Goal: Entertainment & Leisure: Consume media (video, audio)

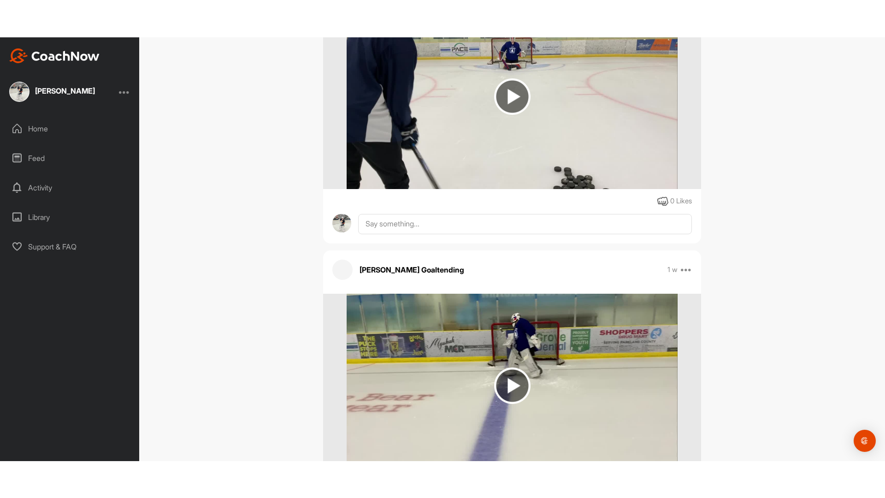
scroll to position [50691, 0]
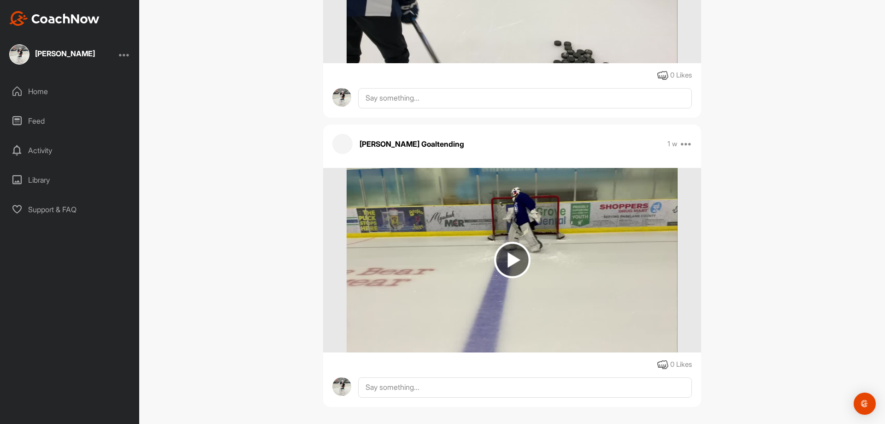
click at [517, 249] on img at bounding box center [512, 260] width 36 height 36
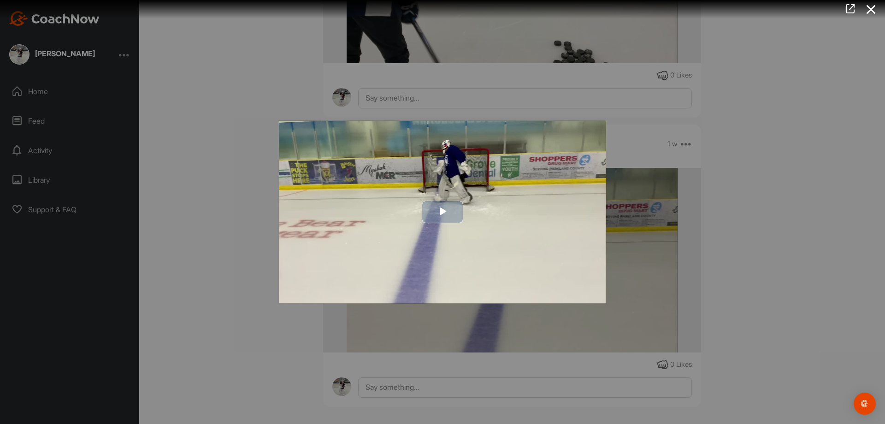
click at [443, 212] on span "Video Player" at bounding box center [443, 212] width 0 height 0
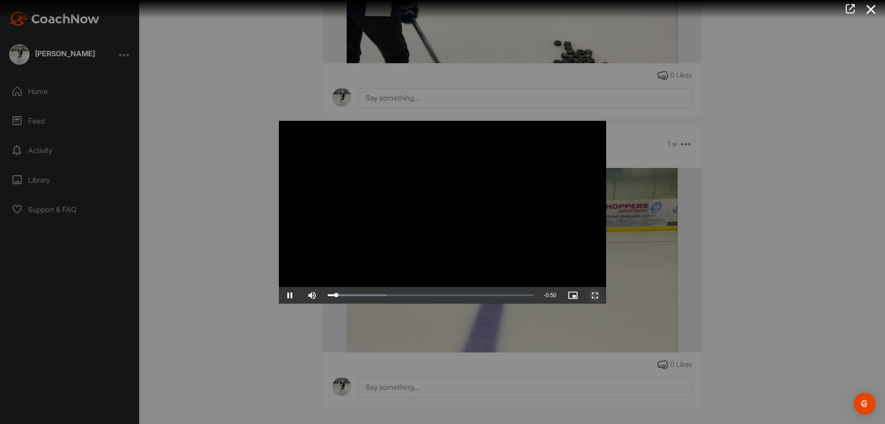
drag, startPoint x: 504, startPoint y: 207, endPoint x: 598, endPoint y: 349, distance: 170.2
click at [598, 295] on span "Video Player" at bounding box center [595, 295] width 22 height 0
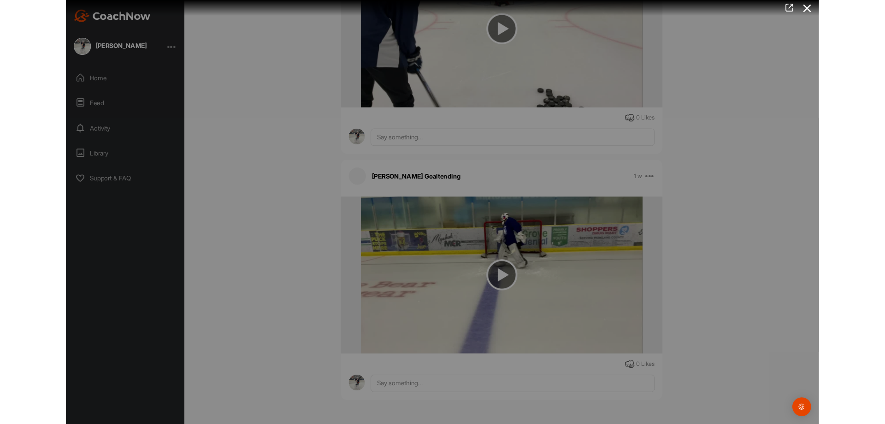
scroll to position [50617, 0]
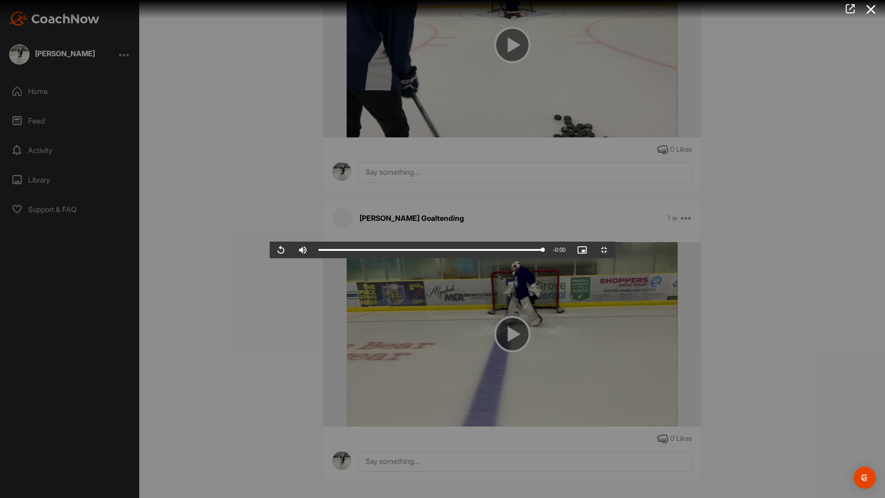
click at [270, 240] on video "Video Player" at bounding box center [443, 249] width 346 height 18
click at [616, 250] on span "Video Player" at bounding box center [604, 250] width 22 height 0
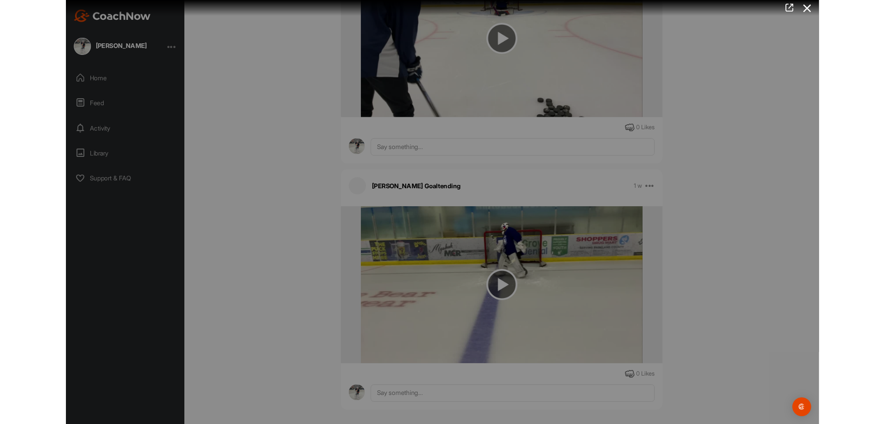
scroll to position [50691, 0]
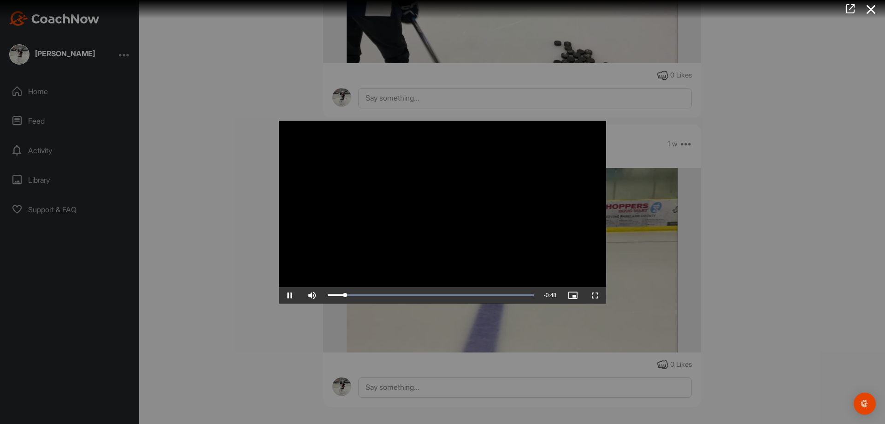
click at [260, 176] on div at bounding box center [442, 212] width 885 height 424
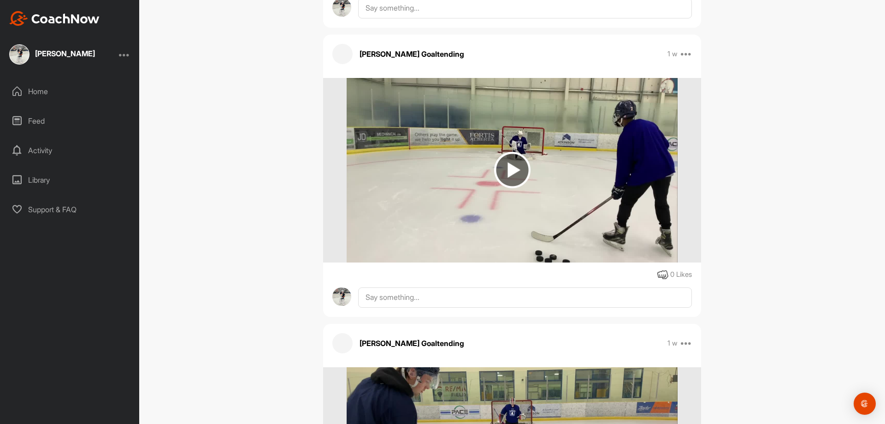
scroll to position [50184, 0]
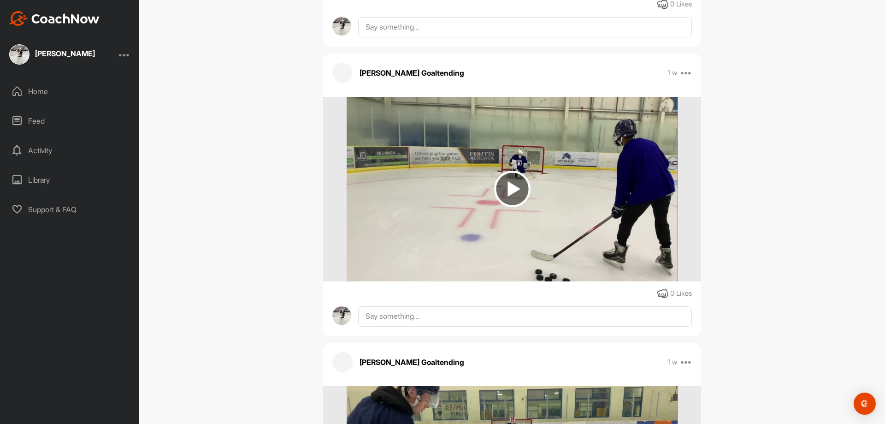
click at [510, 179] on img at bounding box center [512, 189] width 36 height 36
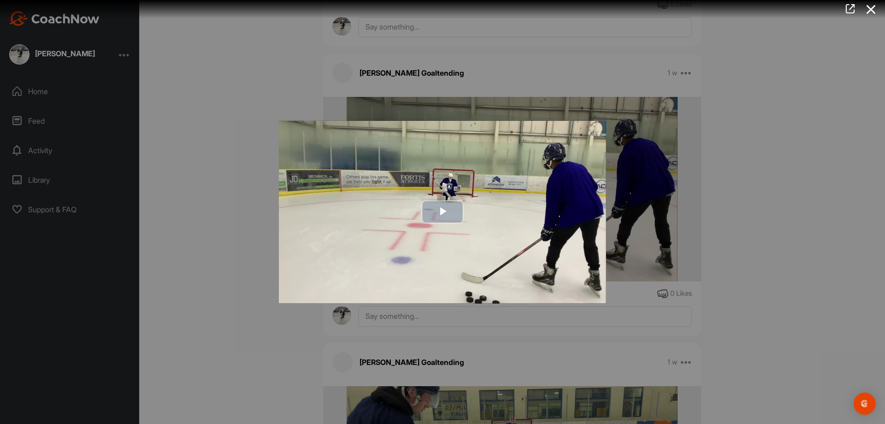
click at [443, 212] on span "Video Player" at bounding box center [443, 212] width 0 height 0
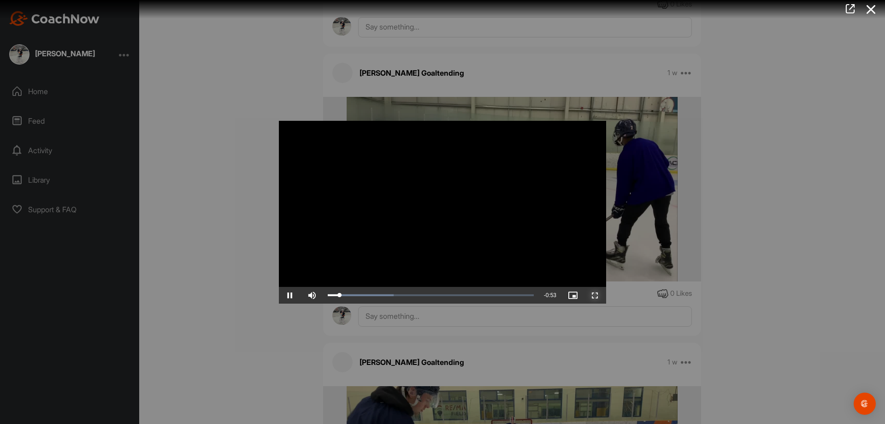
click at [593, 295] on span "Video Player" at bounding box center [595, 295] width 22 height 0
click at [291, 295] on span "Video Player" at bounding box center [290, 295] width 22 height 0
click at [694, 250] on div at bounding box center [442, 212] width 885 height 424
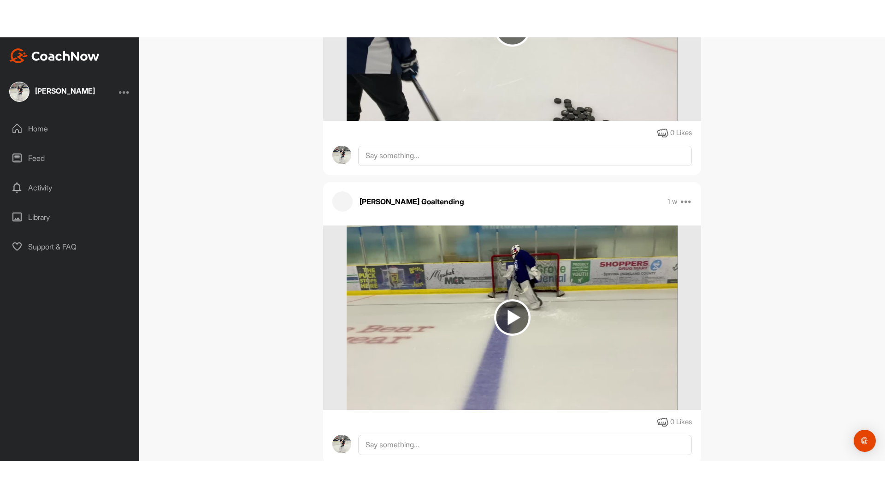
scroll to position [50691, 0]
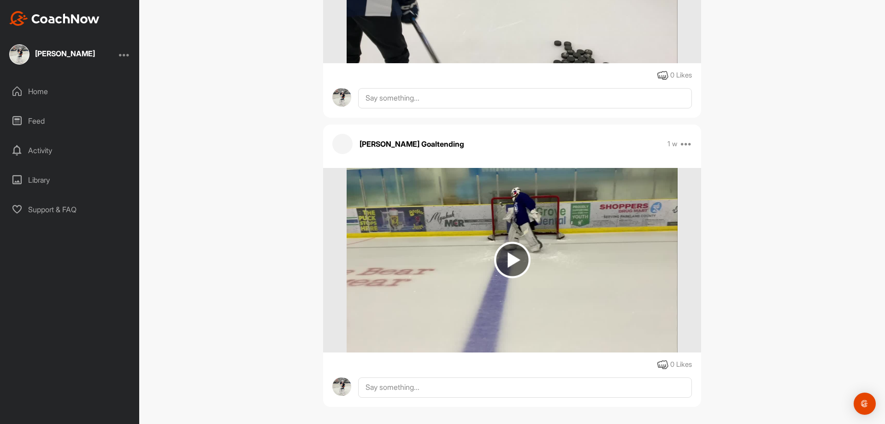
click at [496, 245] on img at bounding box center [512, 260] width 36 height 36
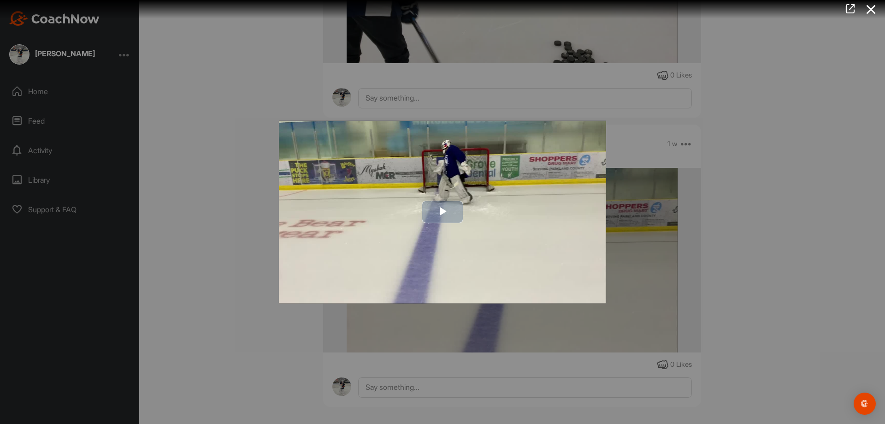
click at [443, 212] on span "Video Player" at bounding box center [443, 212] width 0 height 0
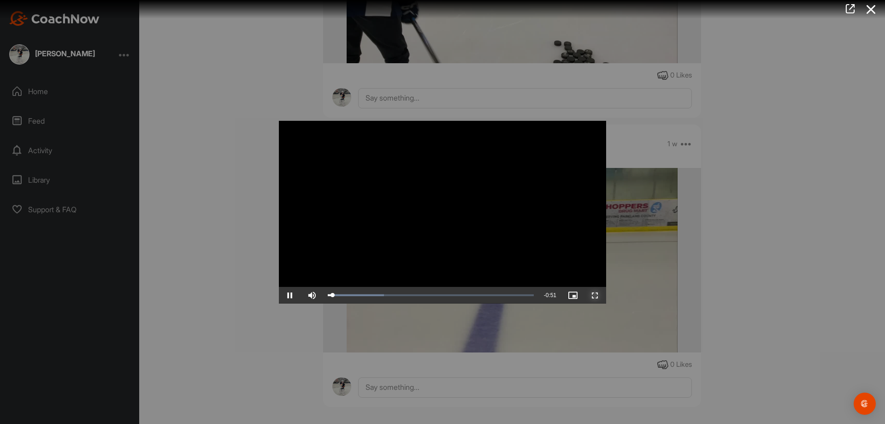
click at [595, 295] on span "Video Player" at bounding box center [595, 295] width 22 height 0
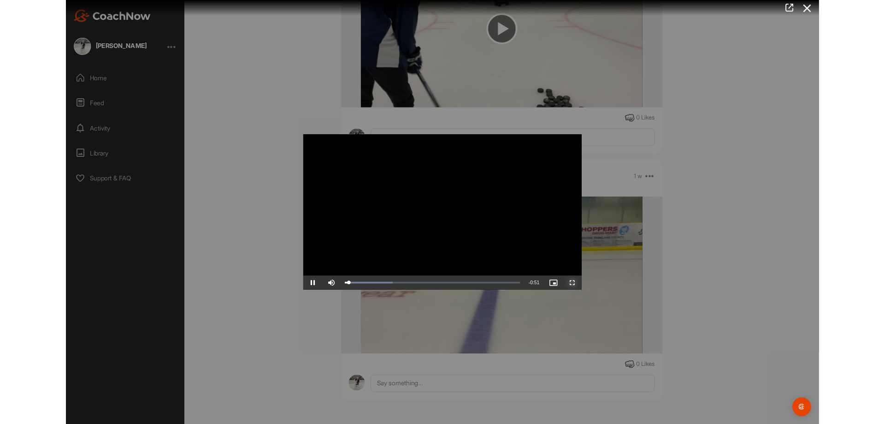
scroll to position [50617, 0]
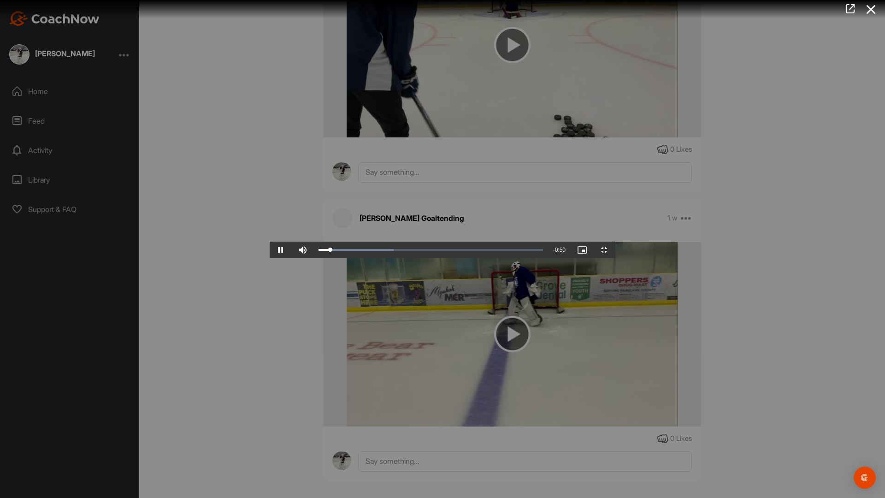
click at [379, 240] on video "Video Player" at bounding box center [443, 249] width 346 height 18
click at [616, 240] on video "Video Player" at bounding box center [443, 249] width 346 height 18
click at [616, 250] on span "Video Player" at bounding box center [604, 250] width 22 height 0
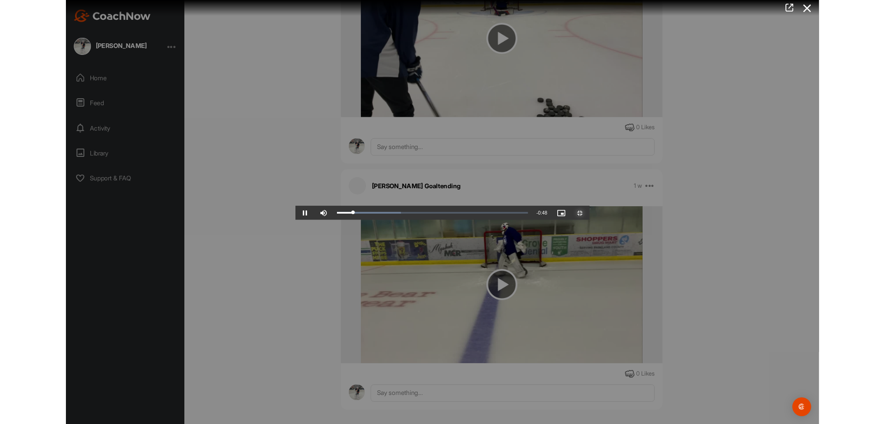
scroll to position [50691, 0]
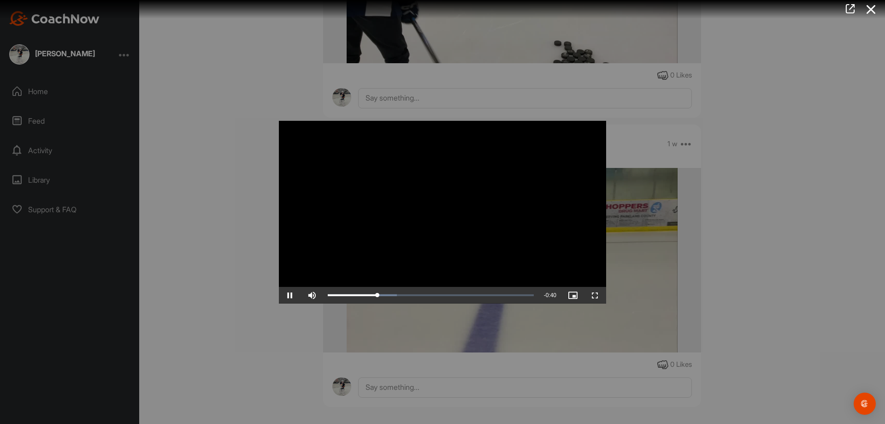
drag, startPoint x: 264, startPoint y: 197, endPoint x: 259, endPoint y: 201, distance: 6.0
click at [264, 197] on div at bounding box center [442, 212] width 885 height 424
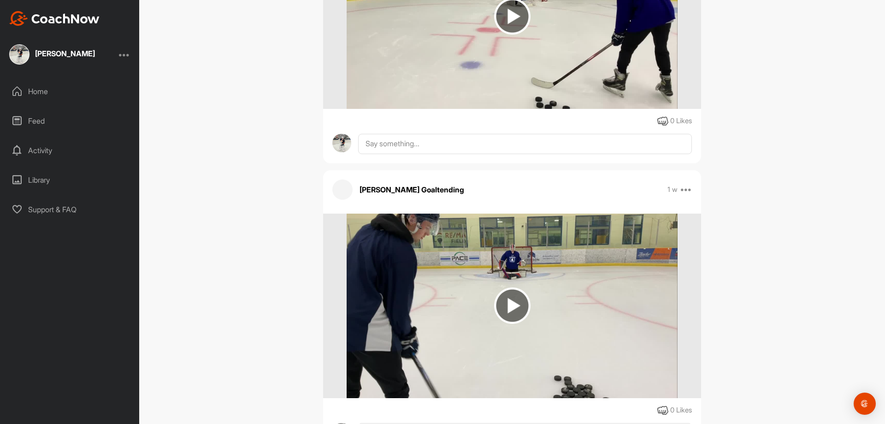
scroll to position [50230, 0]
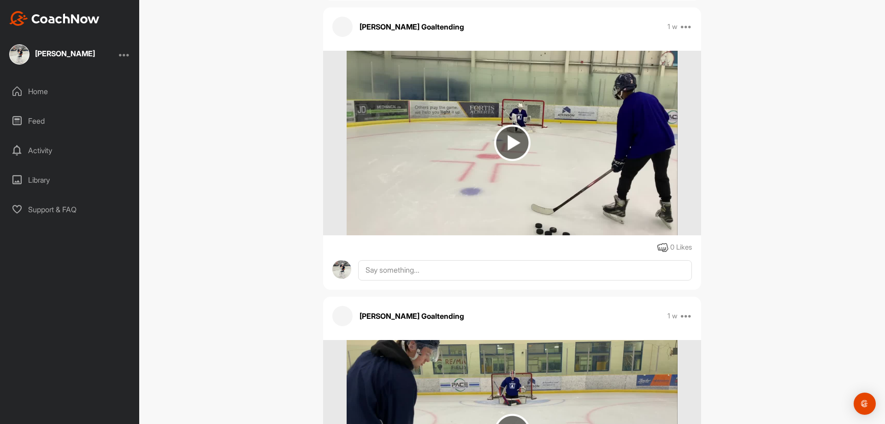
click at [506, 129] on img at bounding box center [512, 143] width 36 height 36
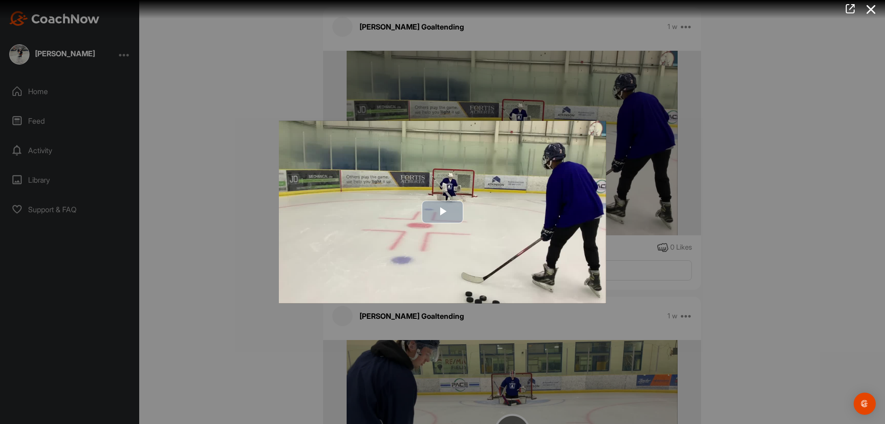
click at [443, 212] on span "Video Player" at bounding box center [443, 212] width 0 height 0
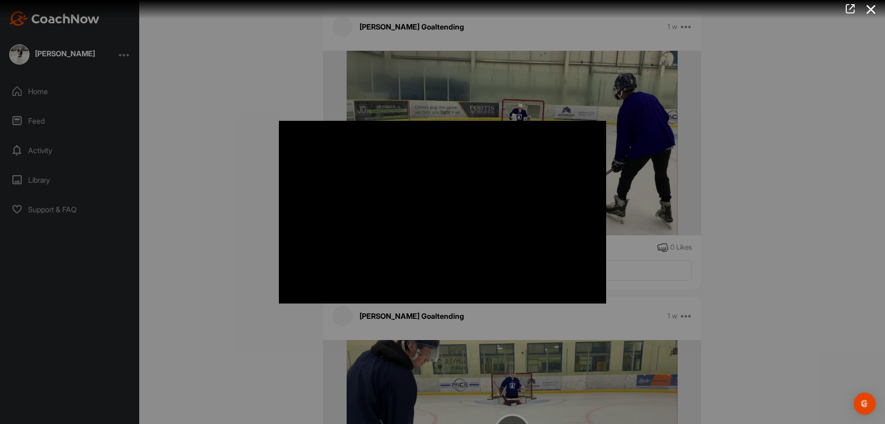
click at [238, 180] on div at bounding box center [442, 212] width 885 height 424
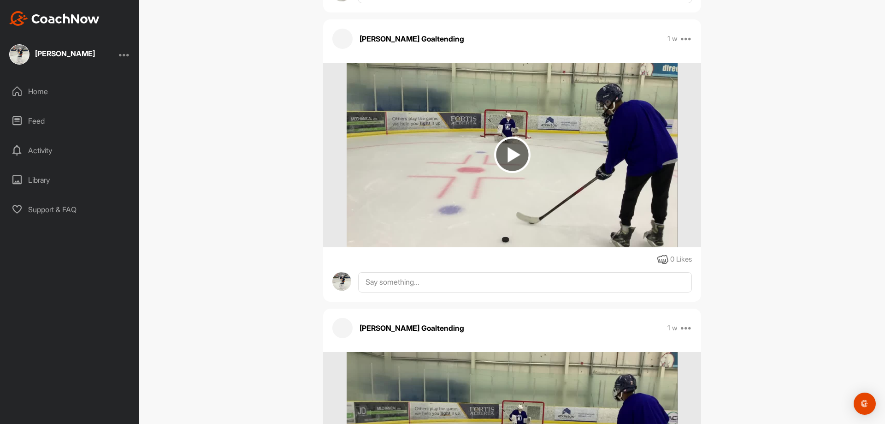
scroll to position [49907, 0]
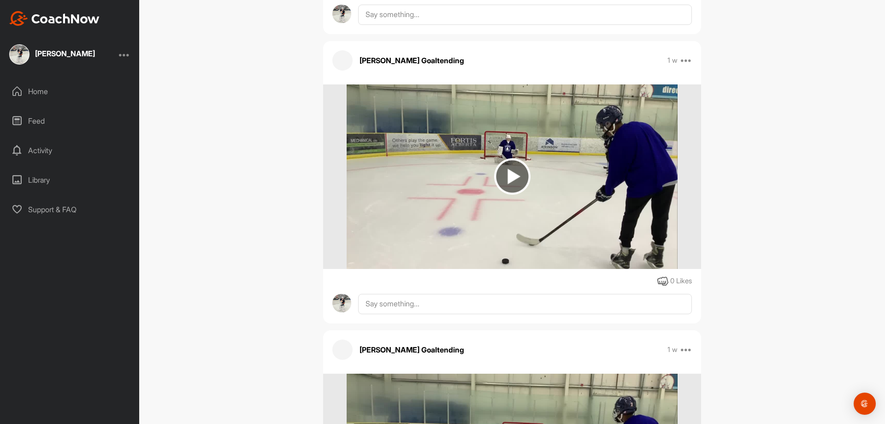
click at [512, 162] on img at bounding box center [512, 176] width 36 height 36
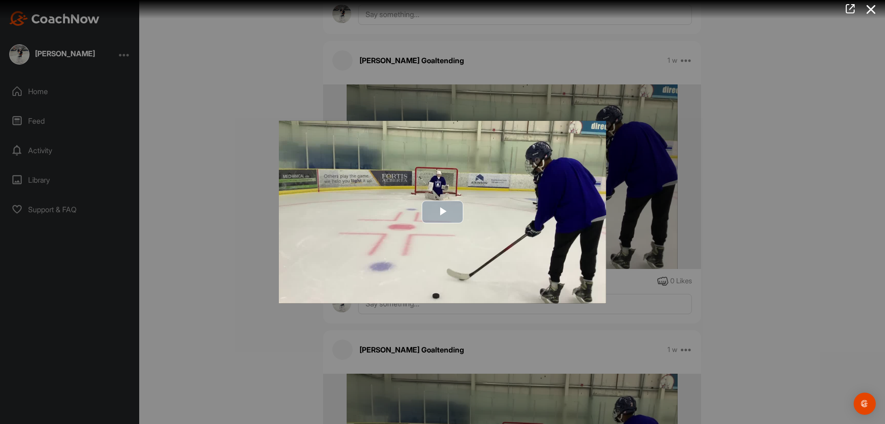
click at [443, 212] on span "Video Player" at bounding box center [443, 212] width 0 height 0
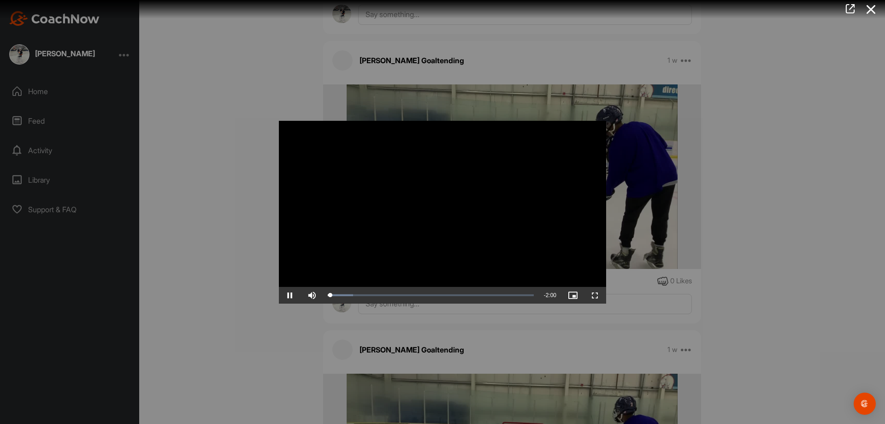
click at [423, 198] on video "Video Player" at bounding box center [442, 211] width 327 height 183
drag, startPoint x: 233, startPoint y: 191, endPoint x: 232, endPoint y: 200, distance: 8.8
click at [233, 191] on div at bounding box center [442, 212] width 885 height 424
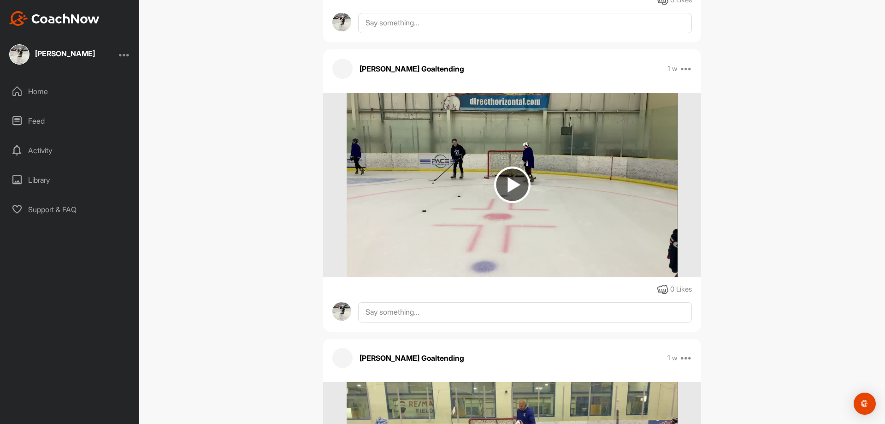
scroll to position [49031, 0]
click at [504, 122] on img at bounding box center [512, 185] width 331 height 184
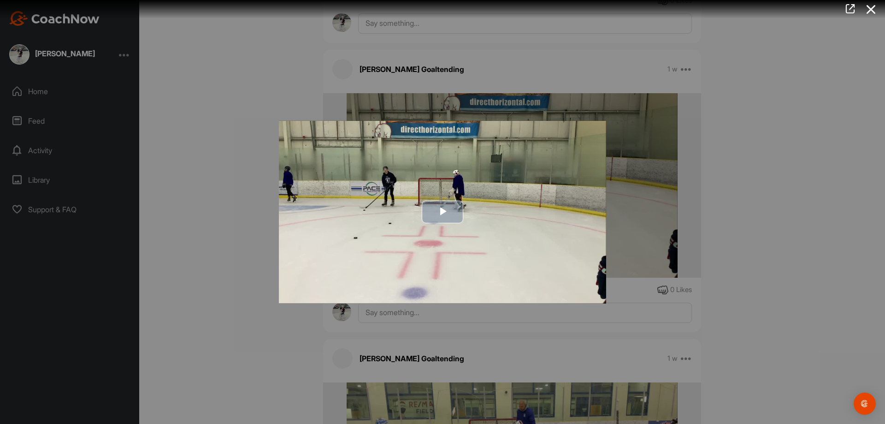
click at [443, 212] on span "Video Player" at bounding box center [443, 212] width 0 height 0
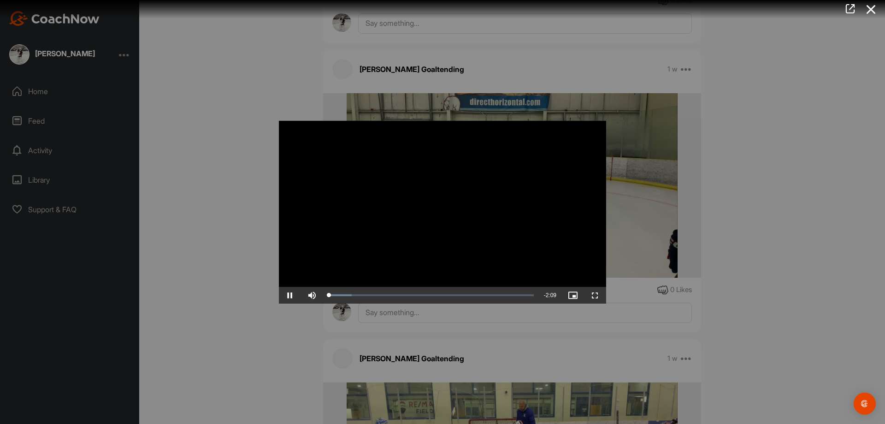
click at [433, 232] on video "Video Player" at bounding box center [442, 211] width 327 height 183
click at [237, 211] on div at bounding box center [442, 212] width 885 height 424
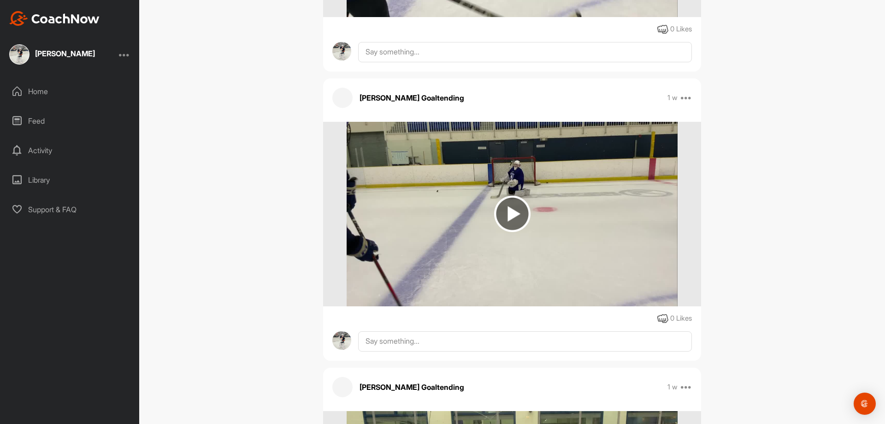
scroll to position [47555, 0]
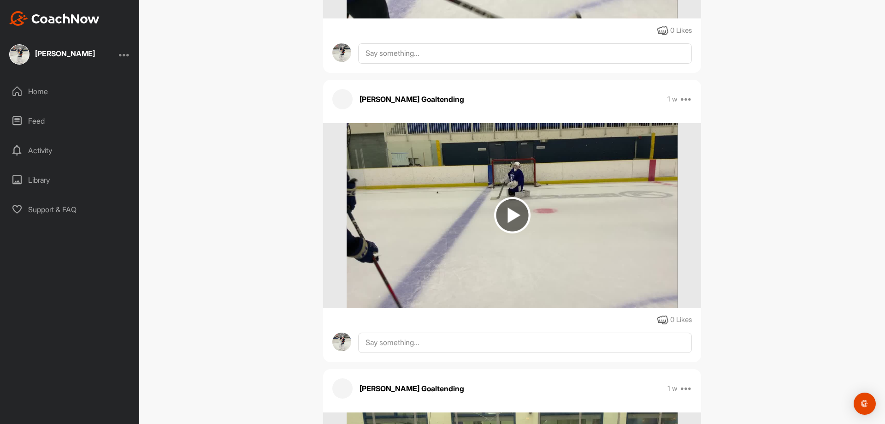
click at [512, 203] on img at bounding box center [512, 215] width 36 height 36
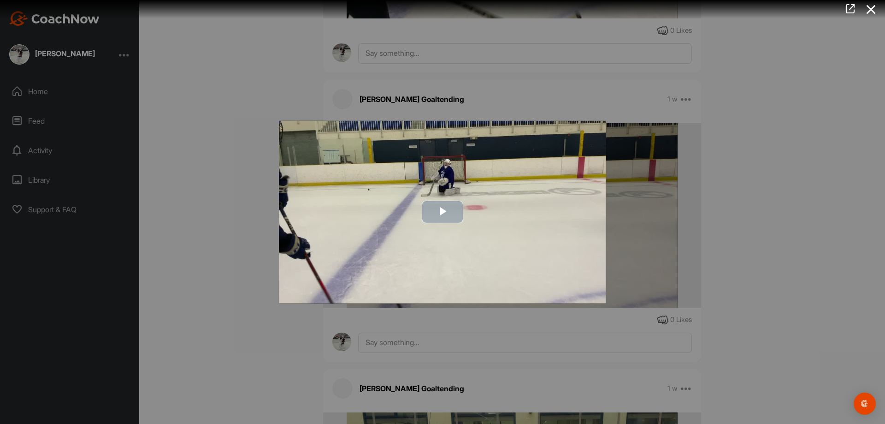
click at [443, 212] on span "Video Player" at bounding box center [443, 212] width 0 height 0
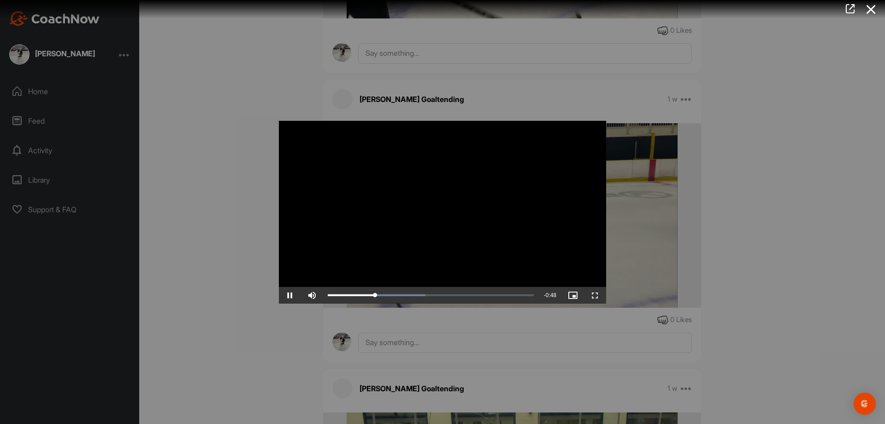
click at [263, 247] on div at bounding box center [442, 212] width 885 height 424
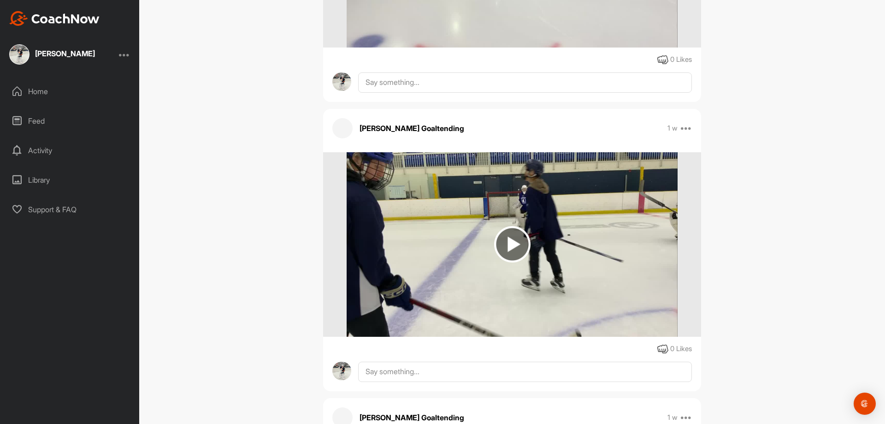
scroll to position [47233, 0]
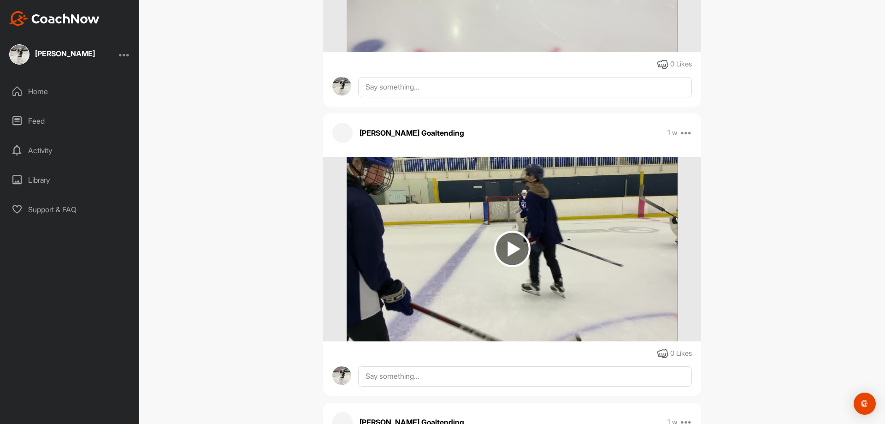
click at [510, 248] on img at bounding box center [512, 249] width 36 height 36
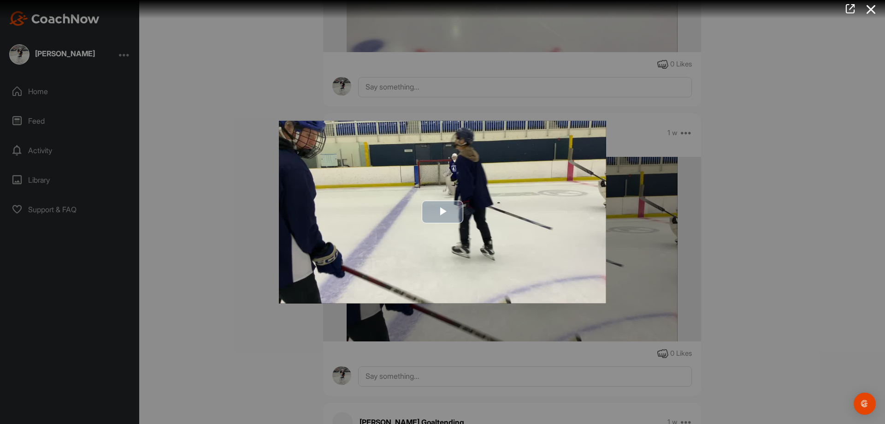
click at [443, 212] on span "Video Player" at bounding box center [443, 212] width 0 height 0
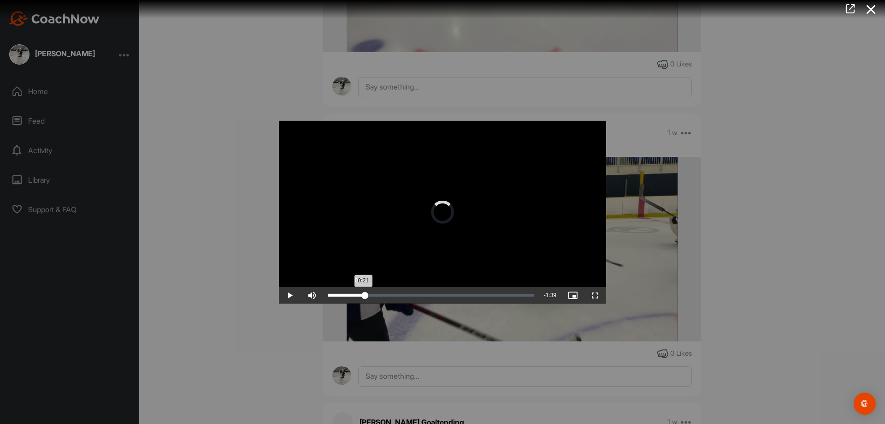
drag, startPoint x: 379, startPoint y: 196, endPoint x: 365, endPoint y: 297, distance: 101.5
click at [365, 297] on div "Loaded : 16.45% 0:21 0:21" at bounding box center [430, 295] width 215 height 17
click at [468, 295] on div "1:21" at bounding box center [468, 295] width 0 height 3
click at [368, 180] on video "Video Player" at bounding box center [442, 211] width 327 height 183
click at [248, 192] on div at bounding box center [442, 212] width 885 height 424
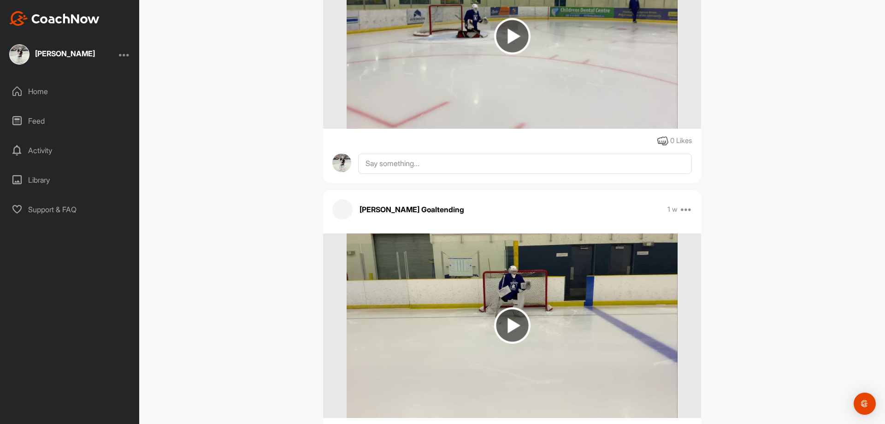
scroll to position [46541, 0]
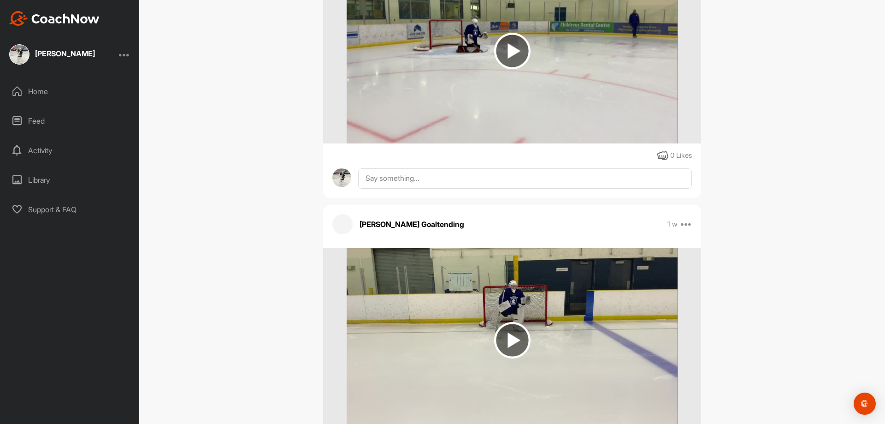
click at [514, 329] on img at bounding box center [512, 340] width 36 height 36
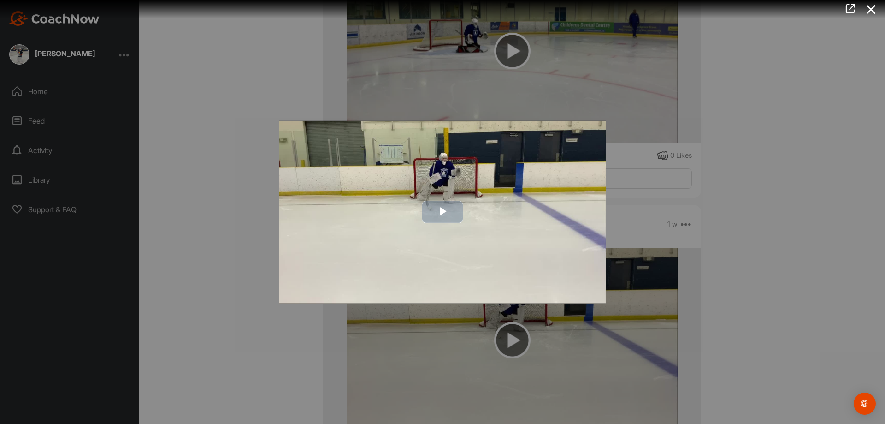
click at [443, 212] on span "Video Player" at bounding box center [443, 212] width 0 height 0
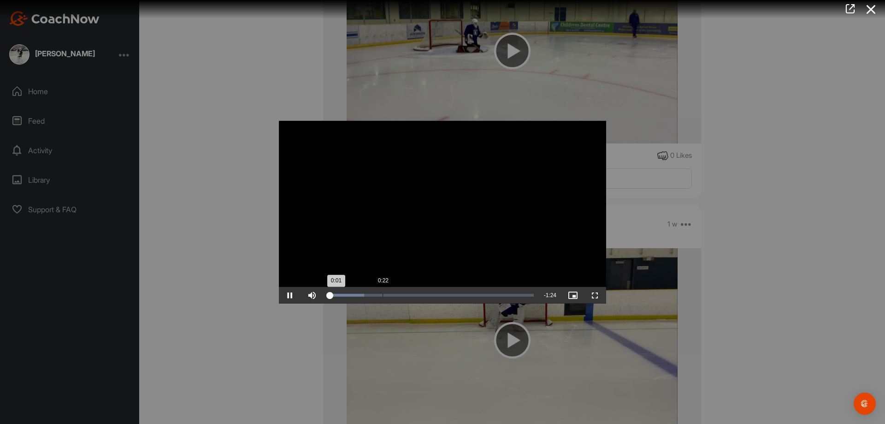
click at [383, 294] on div "0:22" at bounding box center [383, 295] width 0 height 3
click at [357, 292] on div "Loaded : 31.14% 0:12 0:12" at bounding box center [430, 295] width 215 height 17
click at [475, 195] on video "Video Player" at bounding box center [442, 211] width 327 height 183
click at [182, 227] on div at bounding box center [442, 212] width 885 height 424
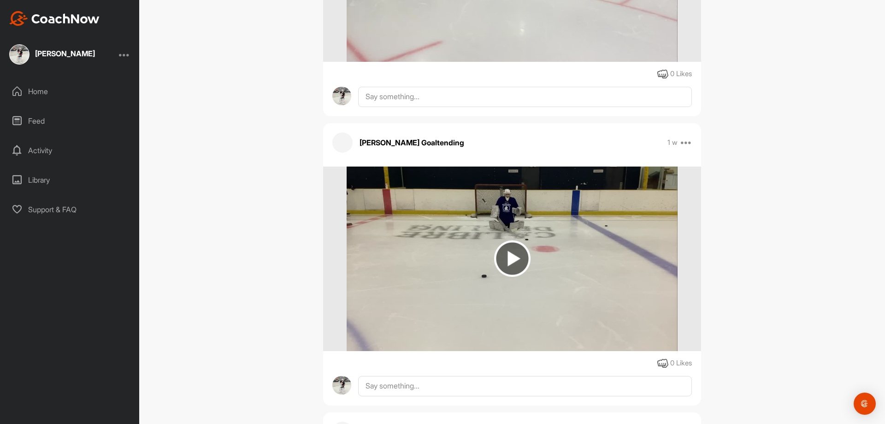
click at [507, 248] on img at bounding box center [512, 258] width 36 height 36
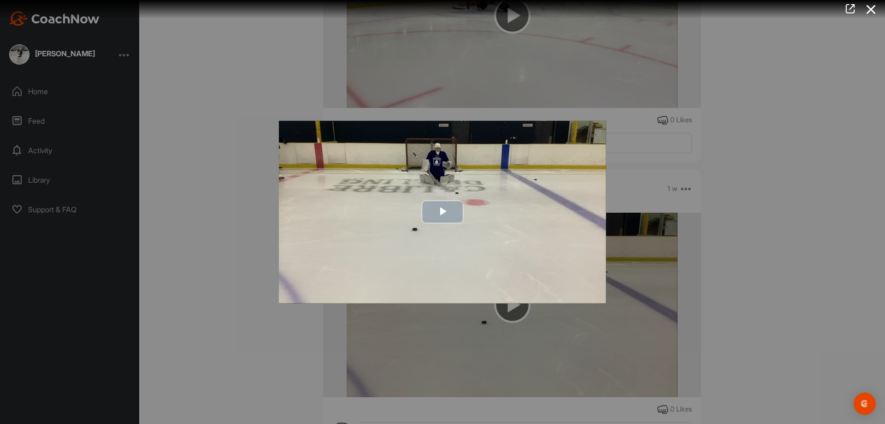
click at [443, 212] on span "Video Player" at bounding box center [443, 212] width 0 height 0
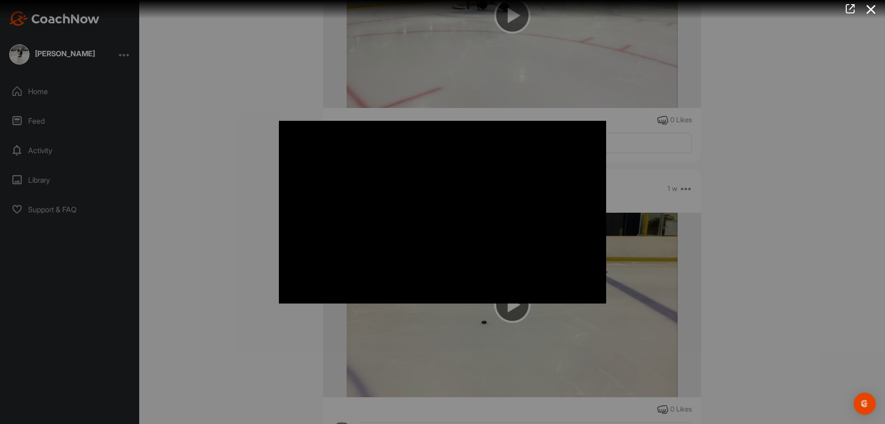
click at [251, 248] on div at bounding box center [442, 212] width 885 height 424
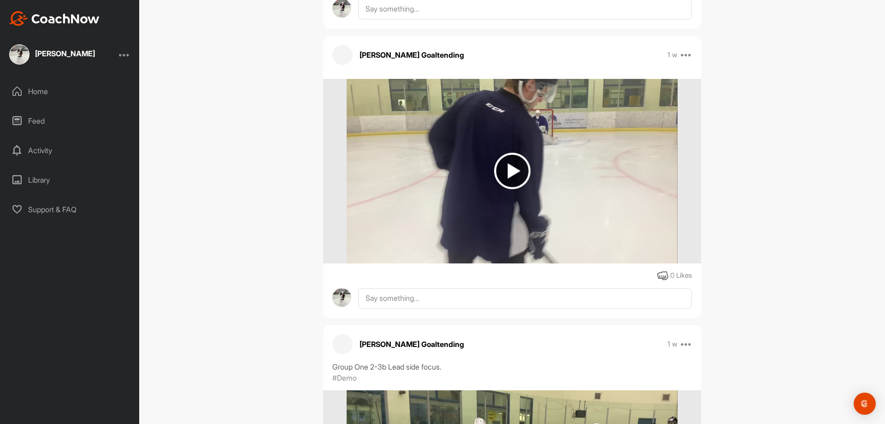
scroll to position [44835, 0]
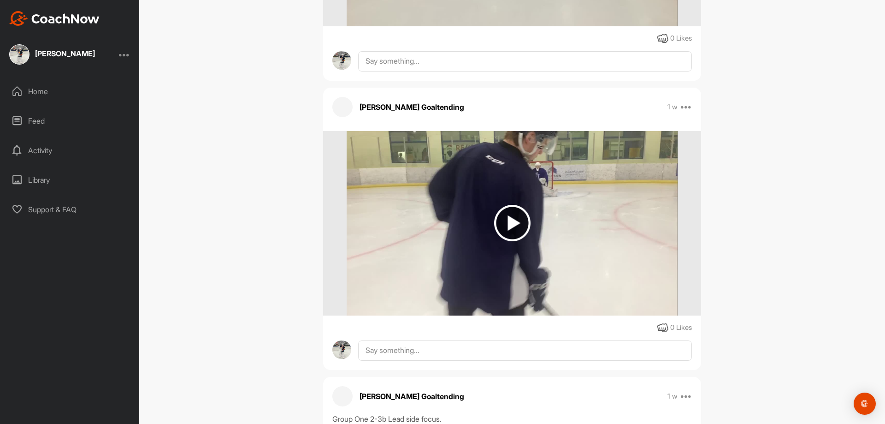
click at [508, 220] on img at bounding box center [512, 223] width 36 height 36
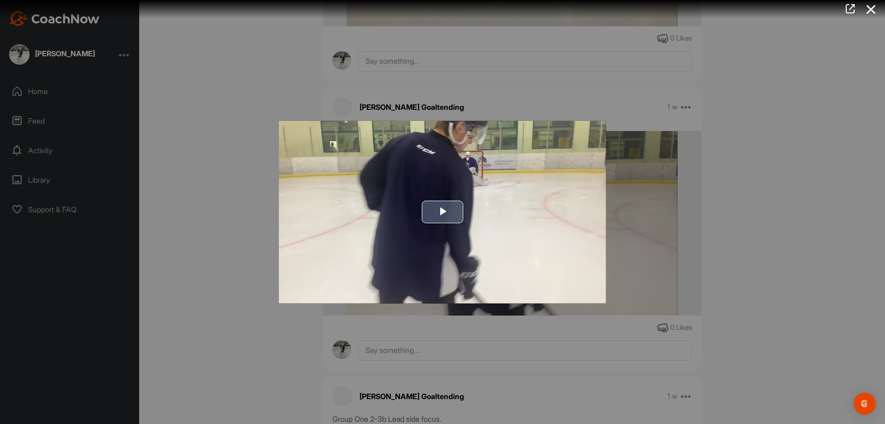
click at [443, 212] on span "Video Player" at bounding box center [443, 212] width 0 height 0
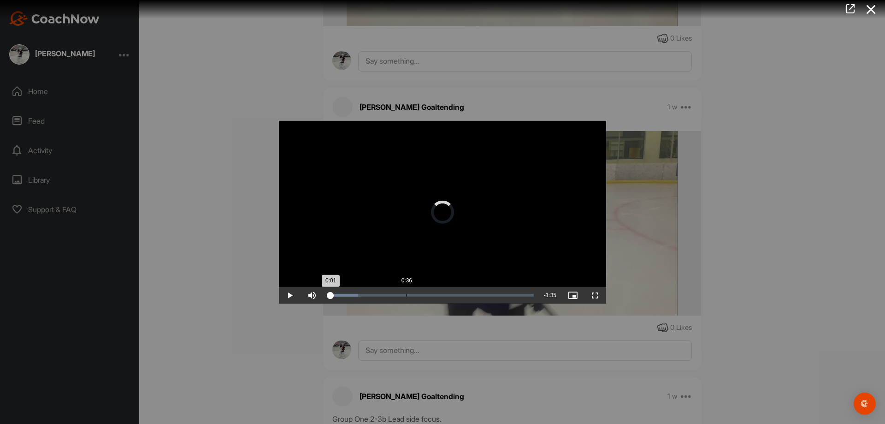
click at [406, 295] on div "Loaded : 14.88% 0:36 0:01" at bounding box center [431, 295] width 206 height 3
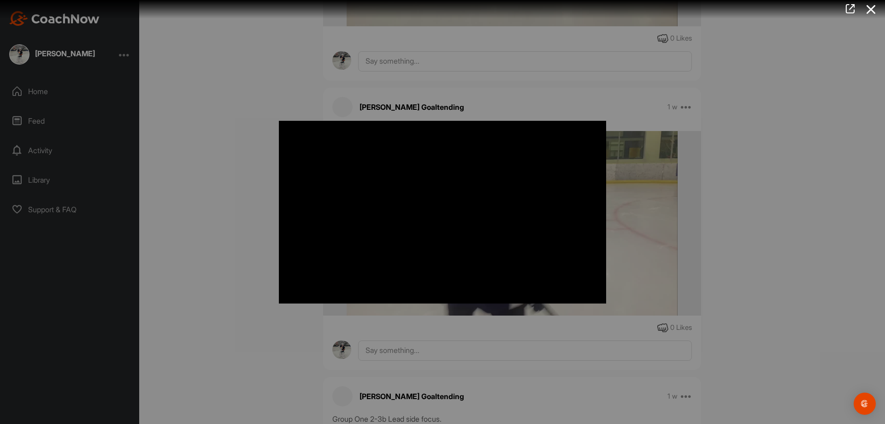
click at [244, 185] on div at bounding box center [442, 212] width 885 height 424
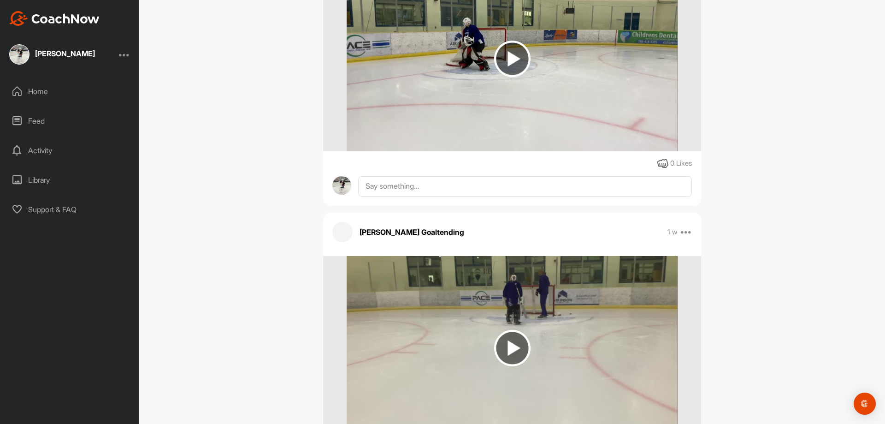
scroll to position [44420, 0]
click at [522, 339] on img at bounding box center [512, 349] width 36 height 36
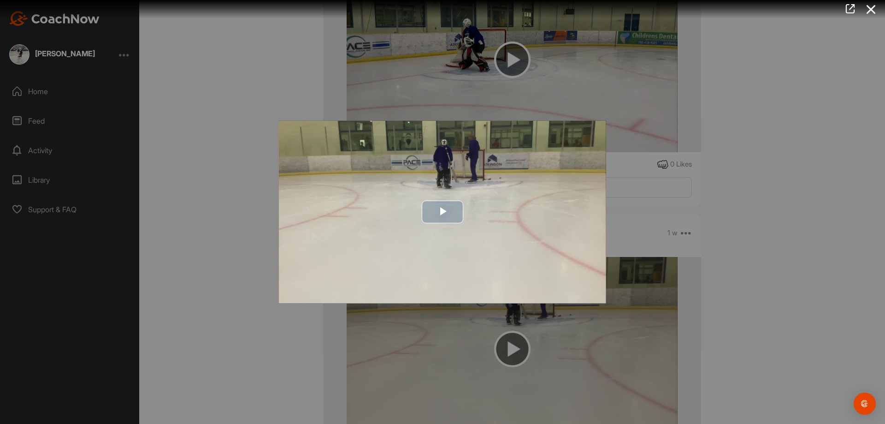
click at [443, 212] on span "Video Player" at bounding box center [443, 212] width 0 height 0
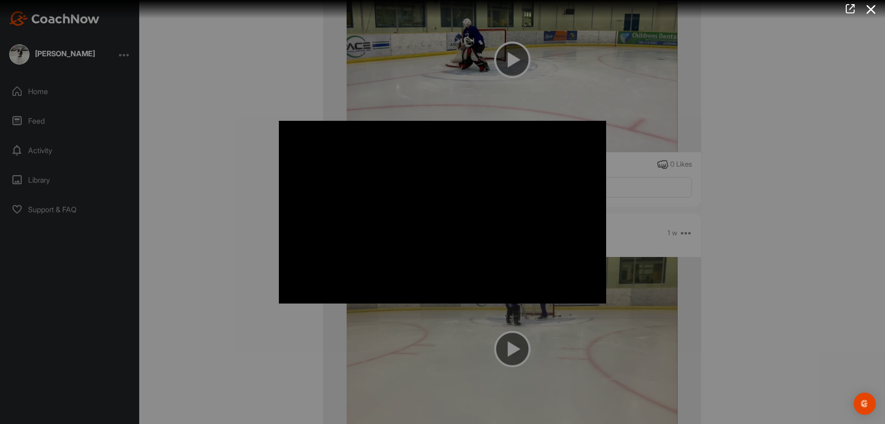
drag, startPoint x: 180, startPoint y: 179, endPoint x: 184, endPoint y: 200, distance: 21.7
click at [180, 179] on div at bounding box center [442, 212] width 885 height 424
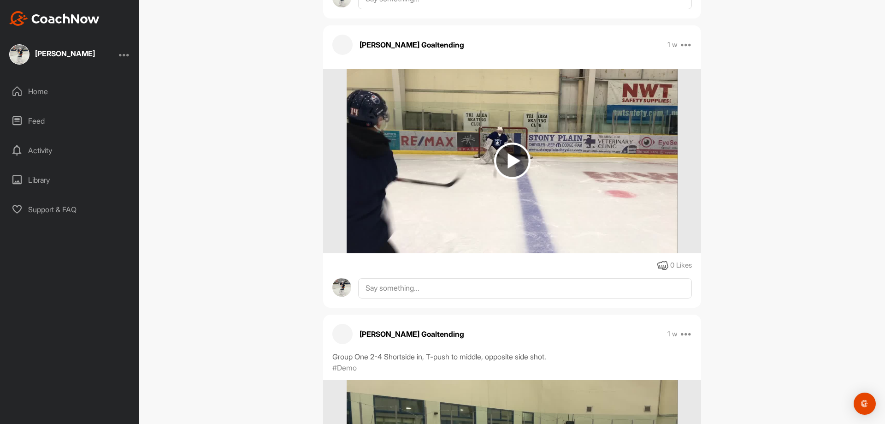
scroll to position [43912, 0]
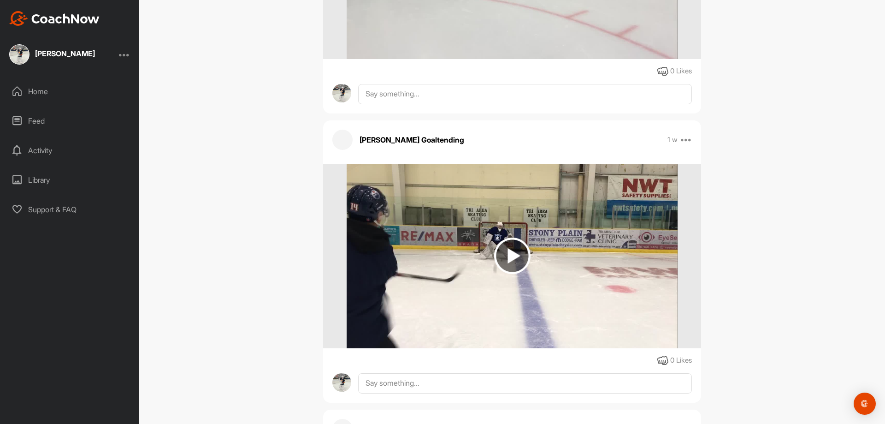
click at [507, 249] on img at bounding box center [512, 255] width 36 height 36
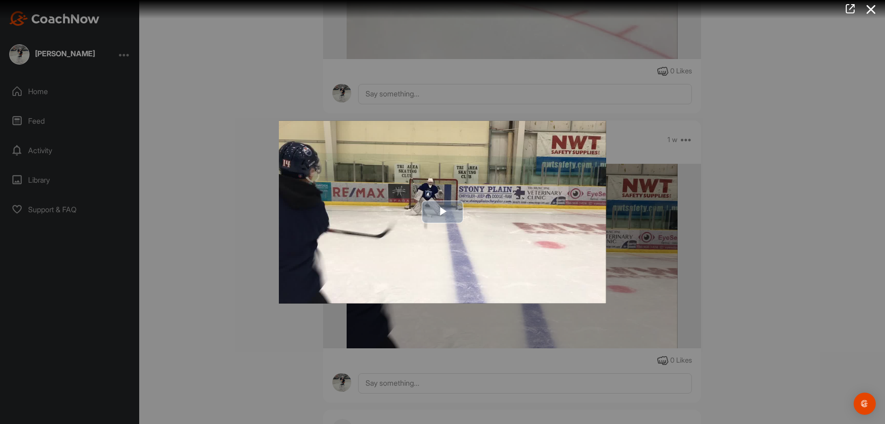
click at [421, 199] on img "Video Player" at bounding box center [442, 211] width 327 height 183
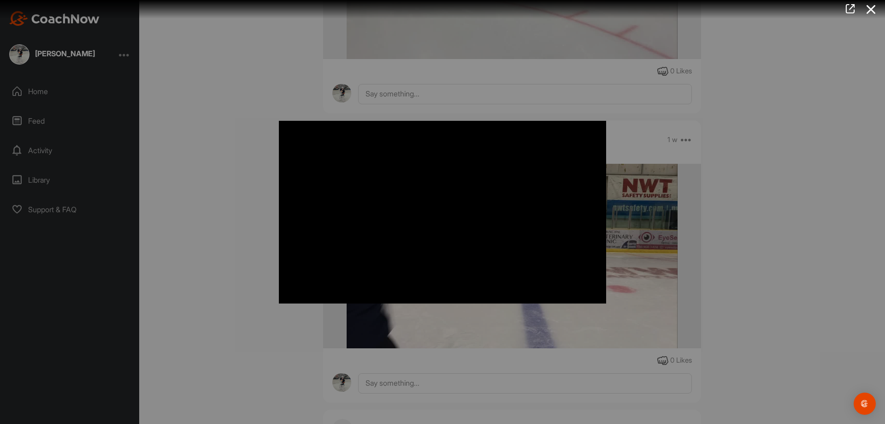
click at [200, 206] on div at bounding box center [442, 212] width 885 height 424
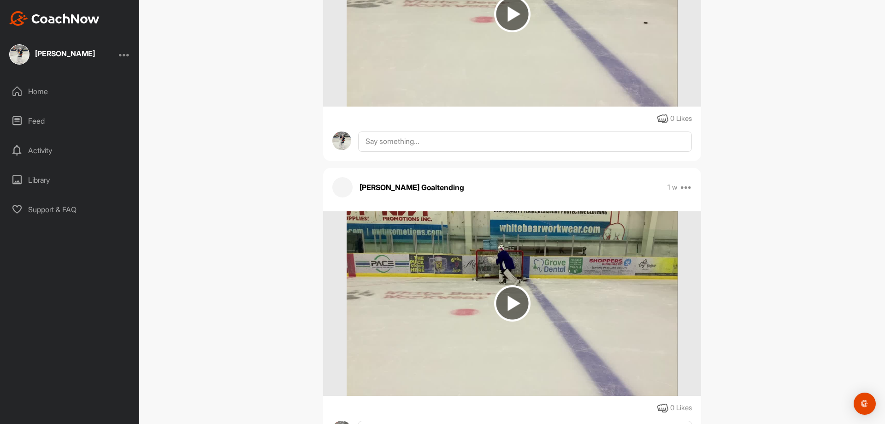
scroll to position [42944, 0]
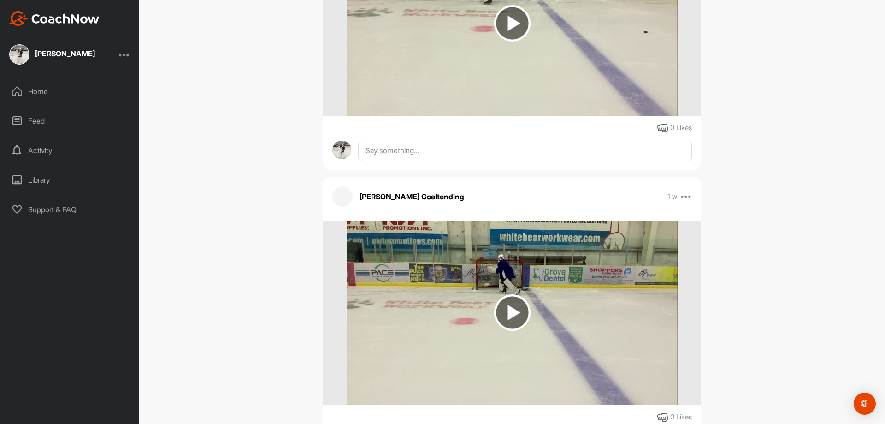
click at [510, 301] on img at bounding box center [512, 312] width 36 height 36
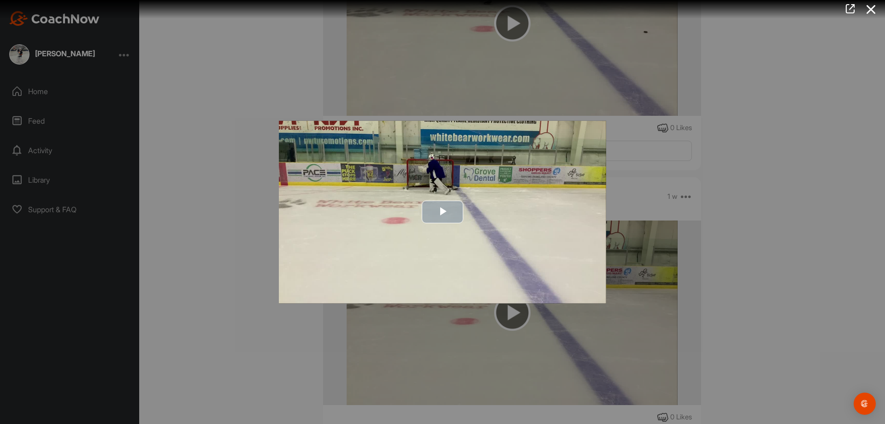
click at [443, 212] on span "Video Player" at bounding box center [443, 212] width 0 height 0
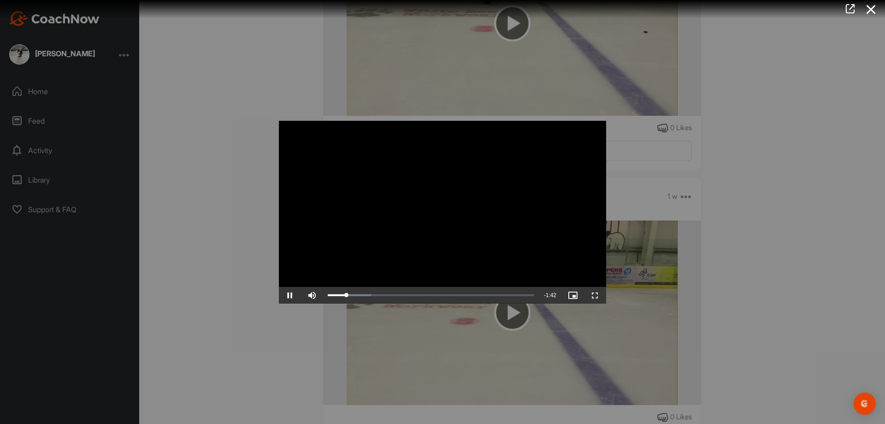
click at [240, 234] on div at bounding box center [442, 212] width 885 height 424
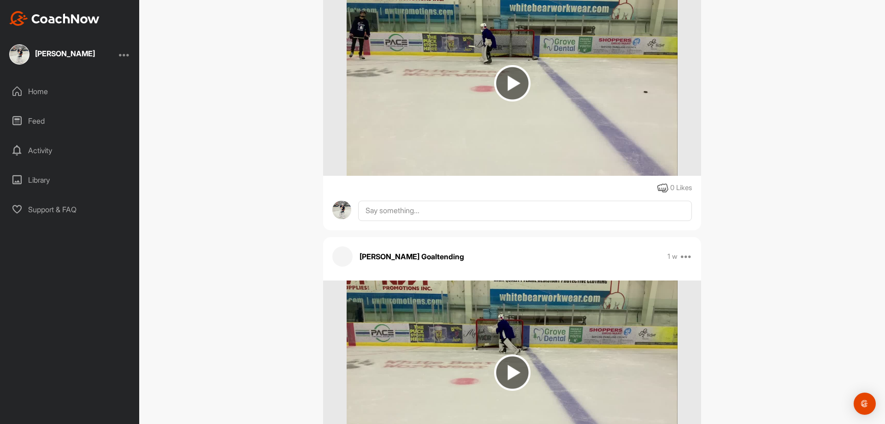
scroll to position [42759, 0]
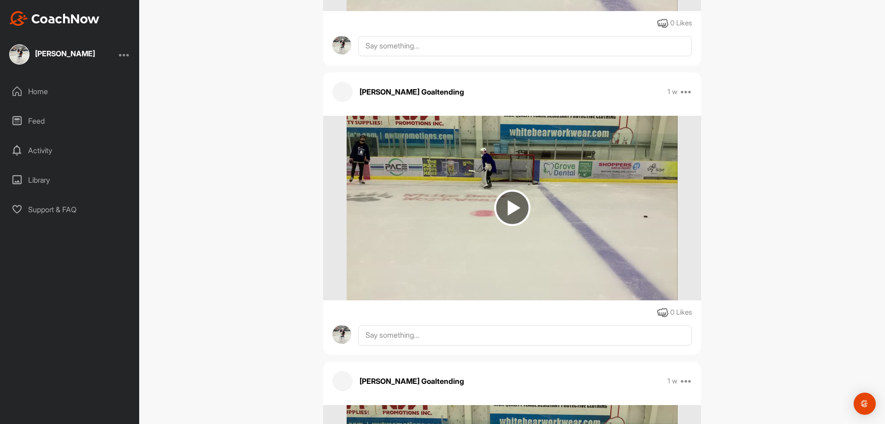
click at [508, 204] on img at bounding box center [512, 208] width 36 height 36
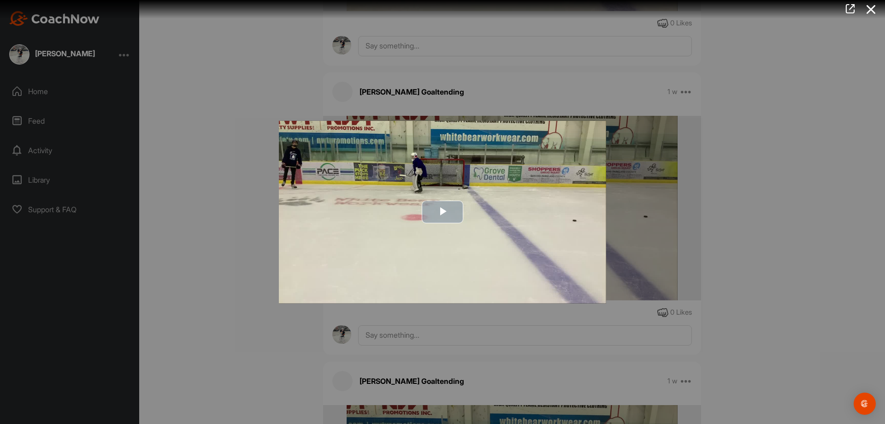
click at [443, 212] on span "Video Player" at bounding box center [443, 212] width 0 height 0
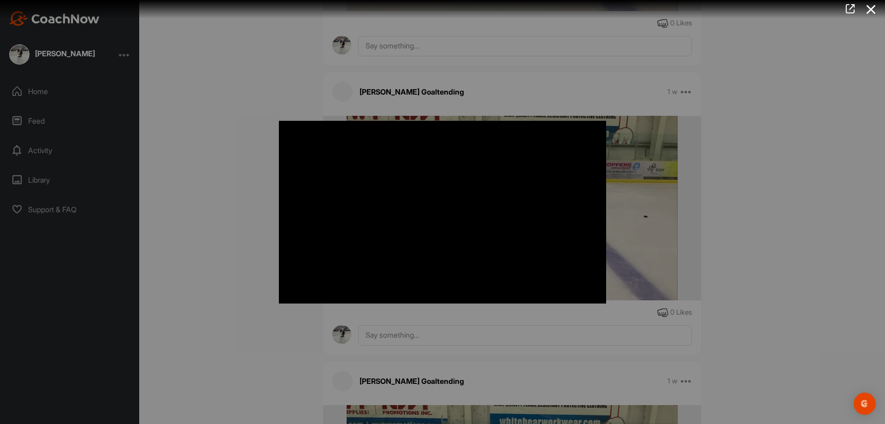
click at [228, 297] on div at bounding box center [442, 212] width 885 height 424
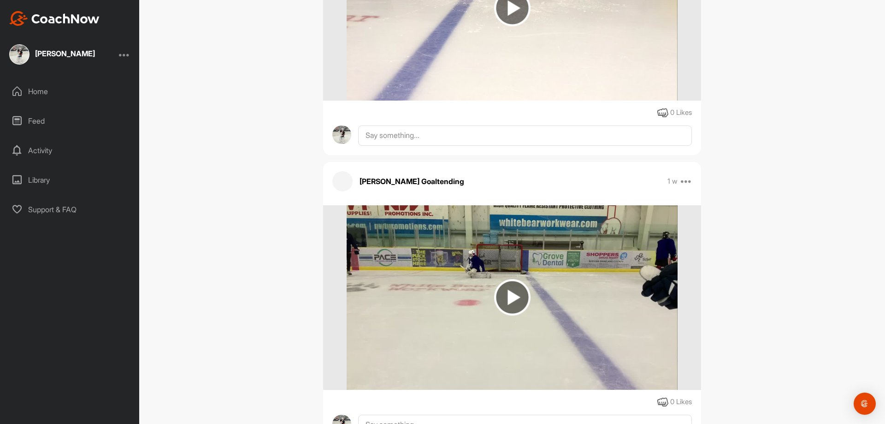
scroll to position [42344, 0]
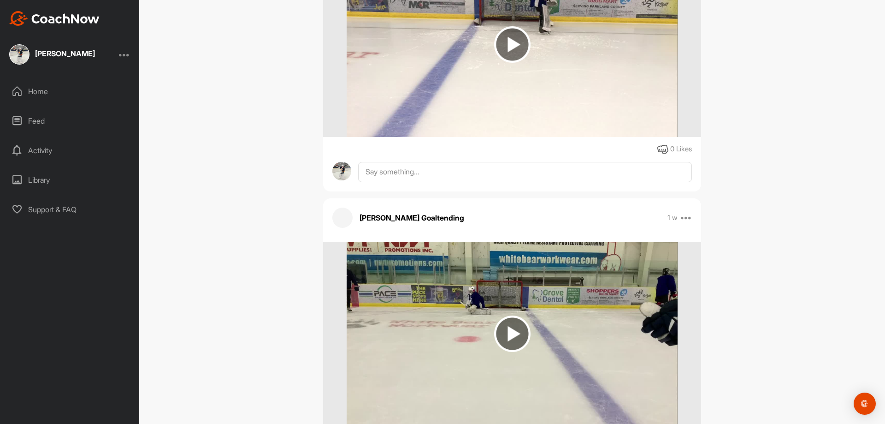
click at [517, 318] on img at bounding box center [512, 333] width 36 height 36
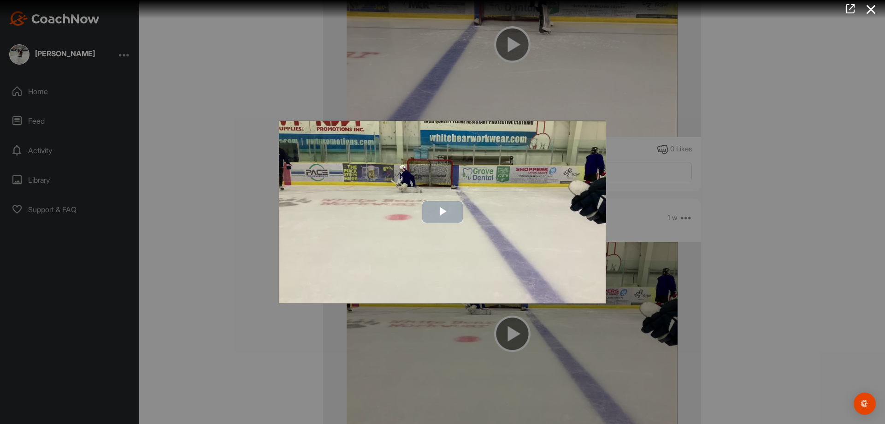
click at [443, 212] on span "Video Player" at bounding box center [443, 212] width 0 height 0
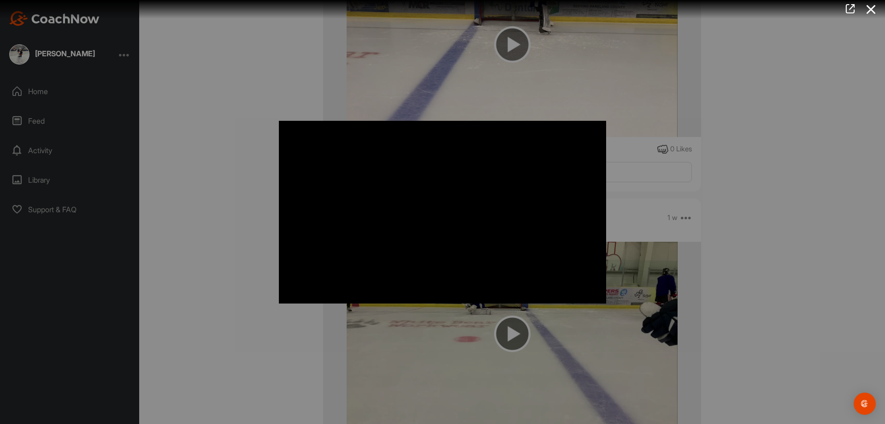
click at [249, 207] on div at bounding box center [442, 212] width 885 height 424
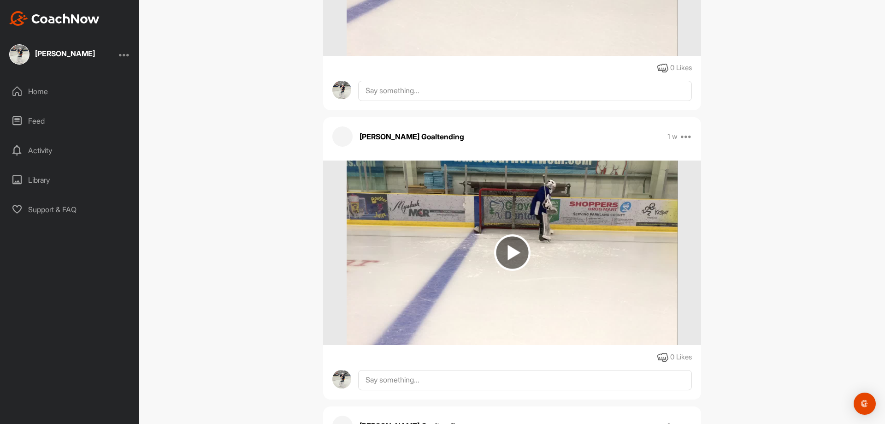
scroll to position [42114, 0]
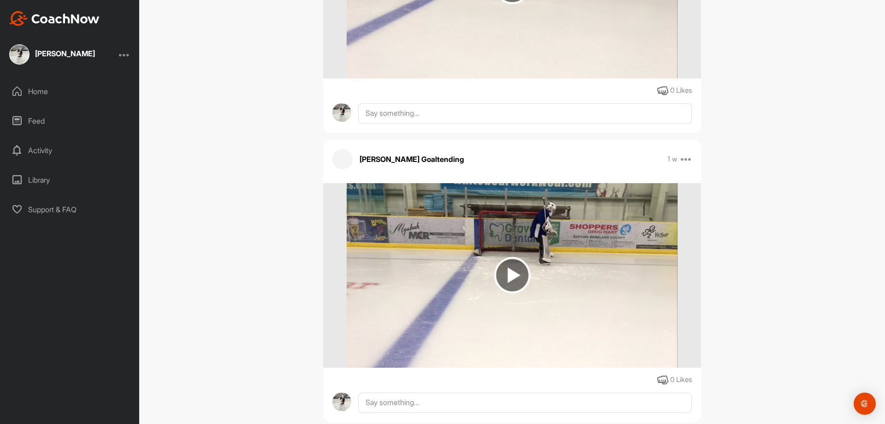
click at [512, 269] on img at bounding box center [512, 275] width 36 height 36
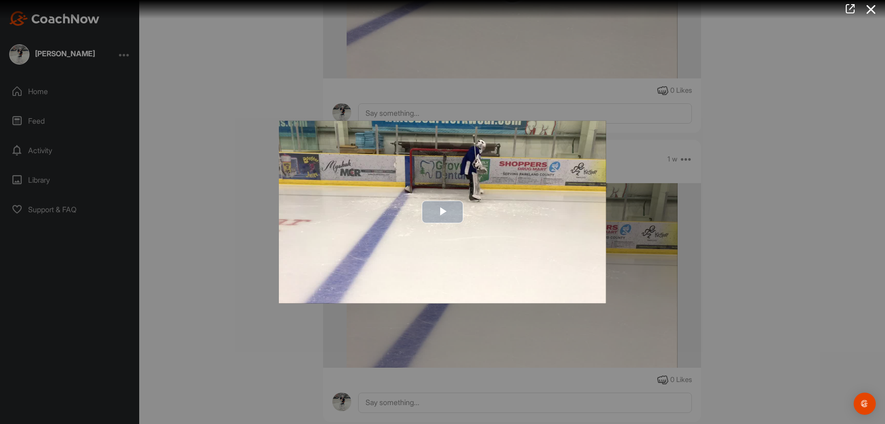
click at [443, 212] on span "Video Player" at bounding box center [443, 212] width 0 height 0
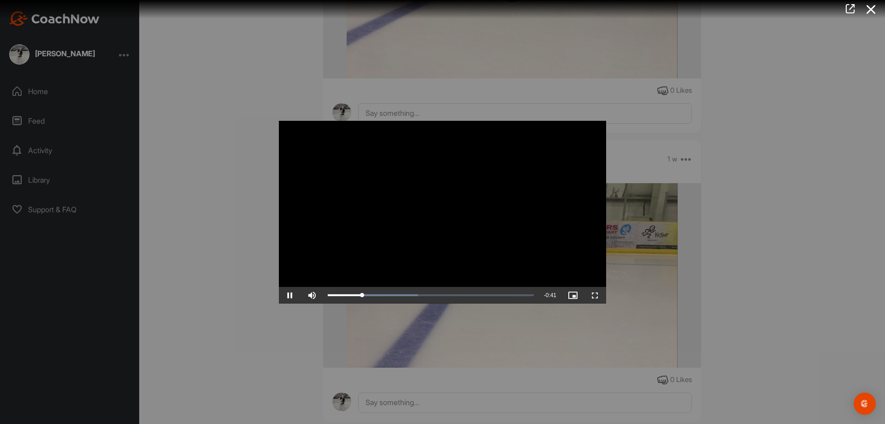
click at [244, 214] on div at bounding box center [442, 212] width 885 height 424
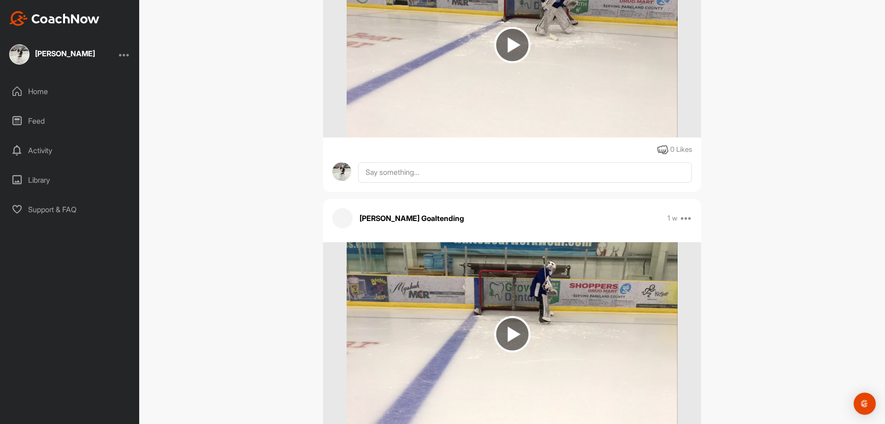
scroll to position [41929, 0]
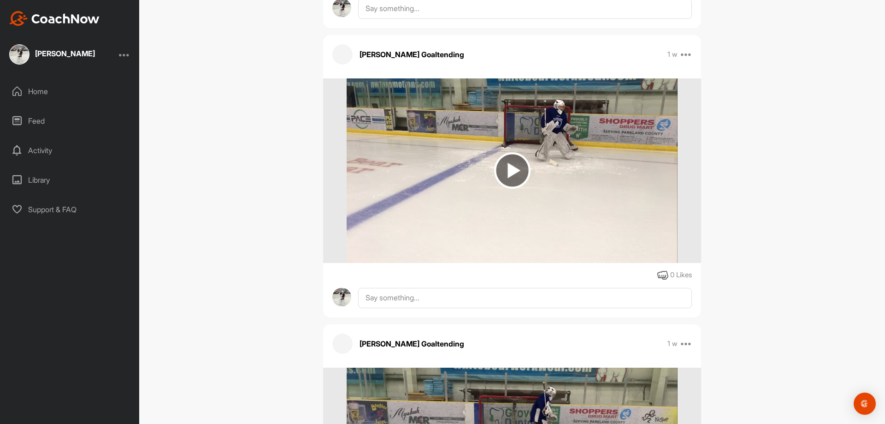
click at [503, 165] on img at bounding box center [512, 170] width 36 height 36
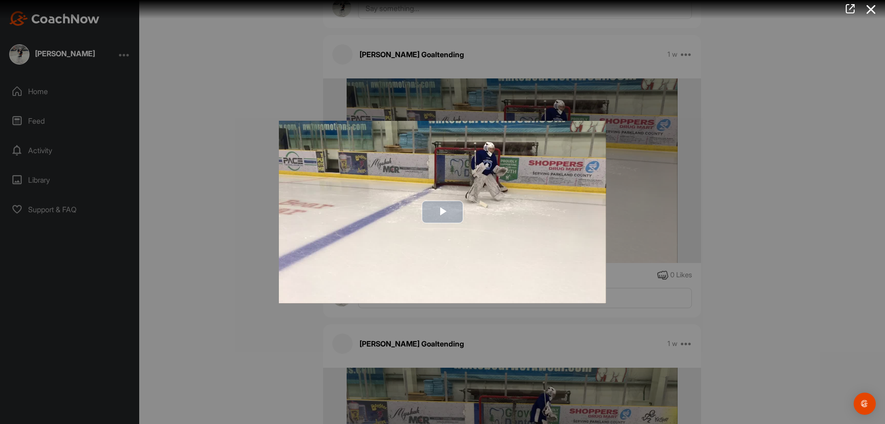
click at [446, 201] on button "Play Video" at bounding box center [443, 212] width 42 height 23
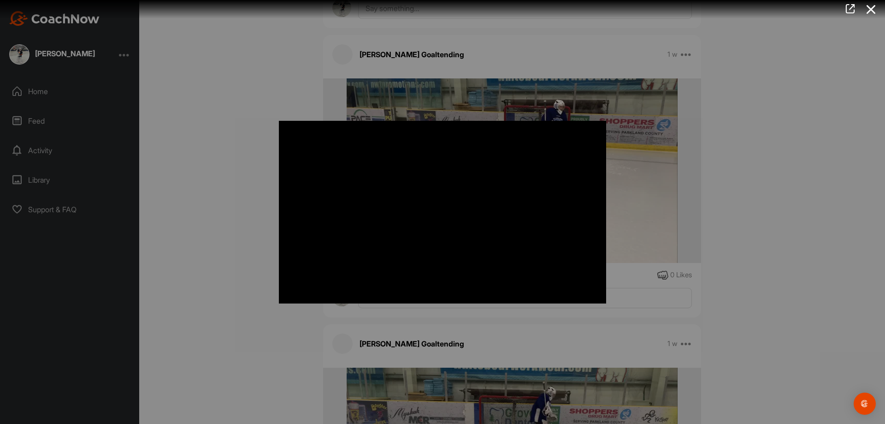
click at [221, 191] on div at bounding box center [442, 212] width 885 height 424
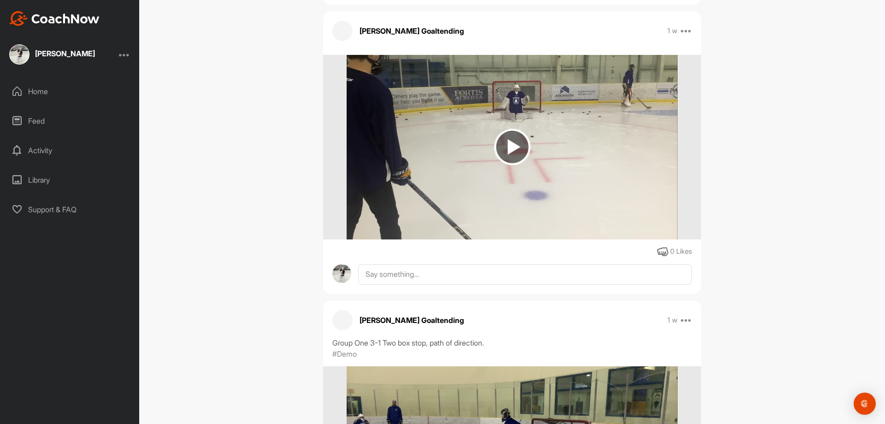
scroll to position [40684, 0]
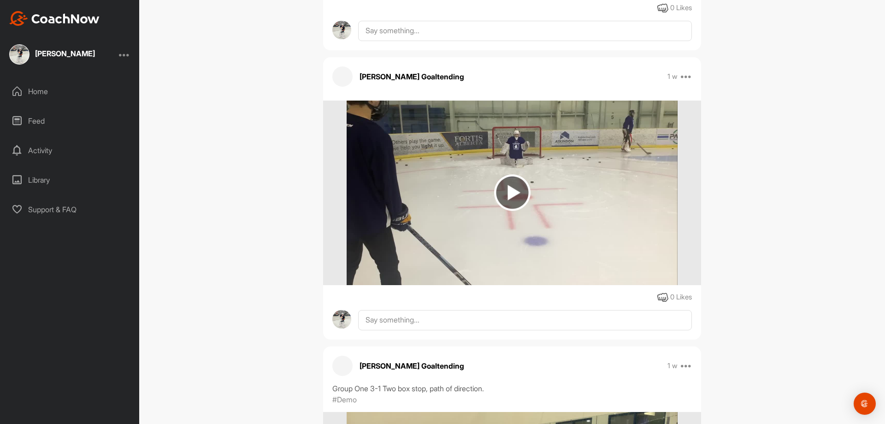
click at [508, 178] on img at bounding box center [512, 192] width 36 height 36
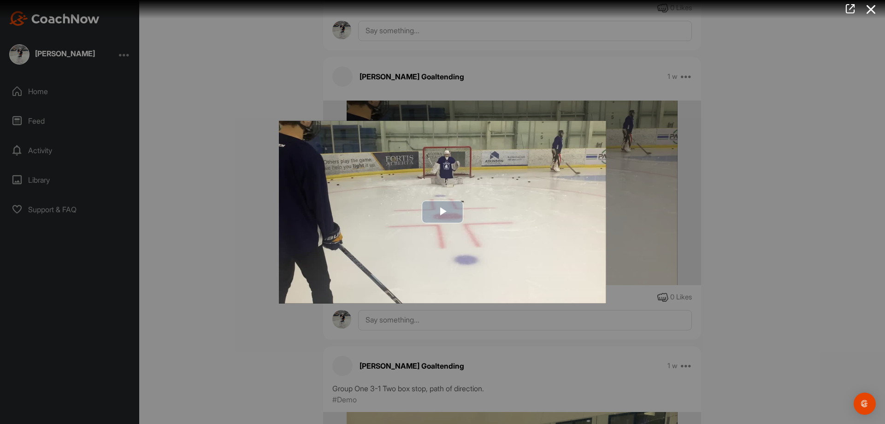
click at [443, 212] on span "Video Player" at bounding box center [443, 212] width 0 height 0
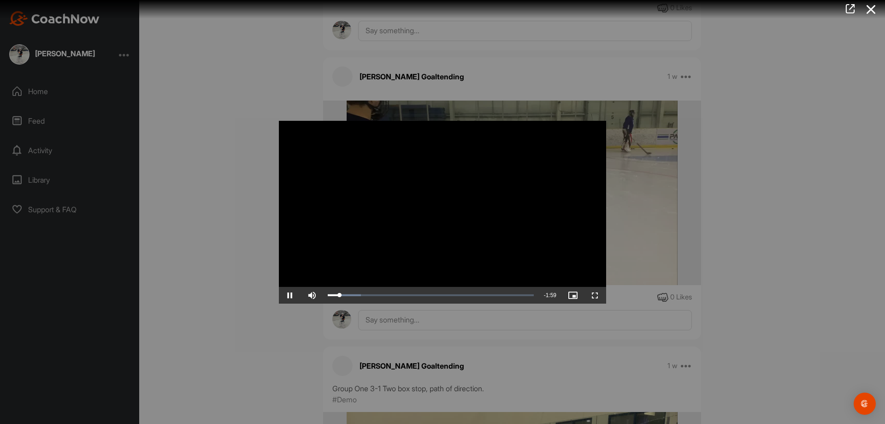
click at [262, 244] on div at bounding box center [442, 212] width 885 height 424
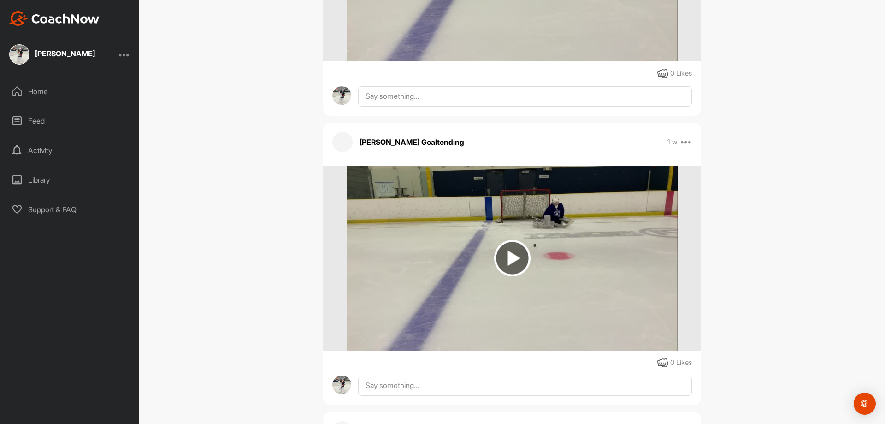
scroll to position [39070, 0]
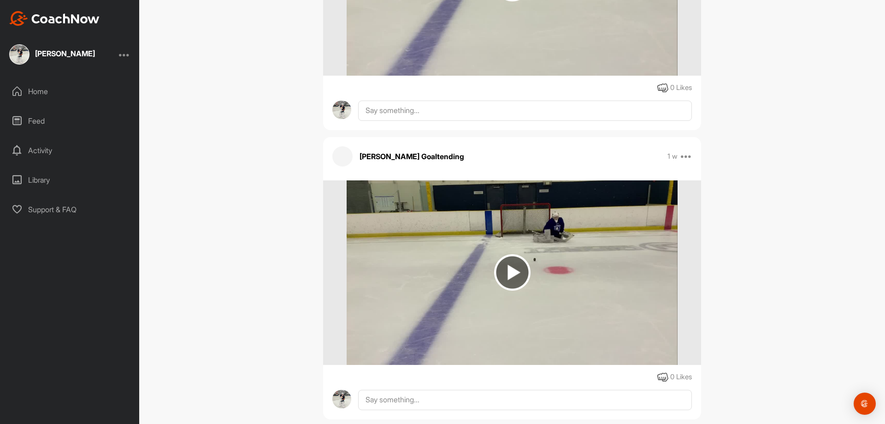
click at [505, 261] on img at bounding box center [512, 272] width 36 height 36
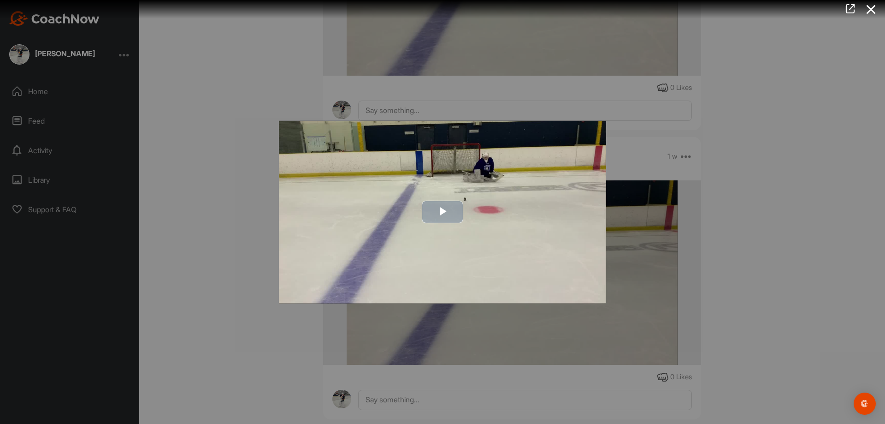
click at [443, 212] on span "Video Player" at bounding box center [443, 212] width 0 height 0
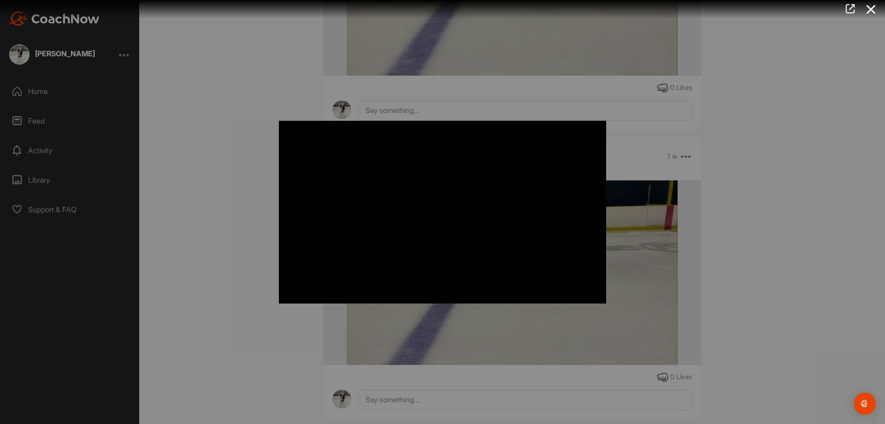
drag, startPoint x: 241, startPoint y: 207, endPoint x: 246, endPoint y: 238, distance: 31.8
click at [241, 208] on div at bounding box center [442, 212] width 885 height 424
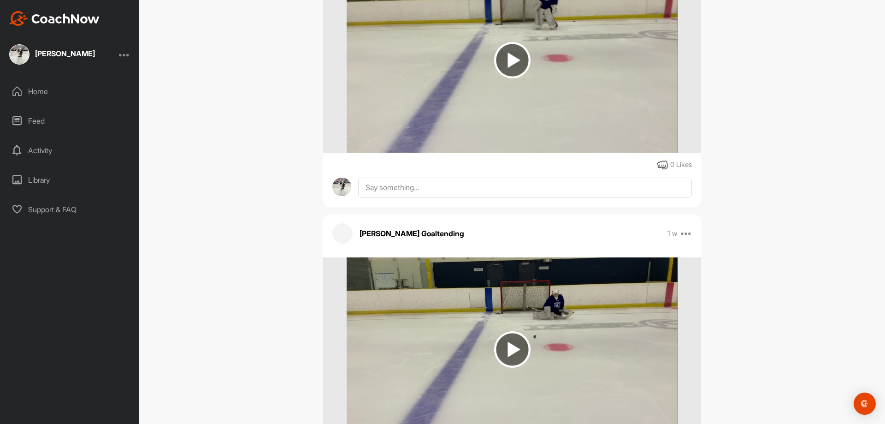
scroll to position [38840, 0]
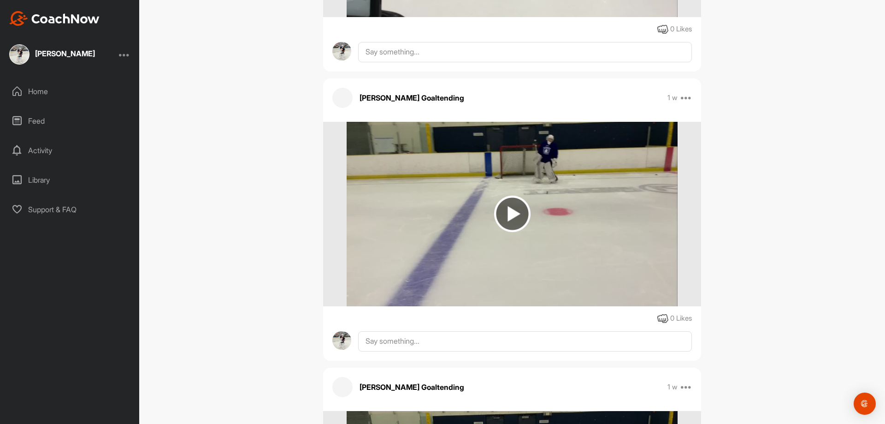
click at [512, 200] on img at bounding box center [512, 214] width 36 height 36
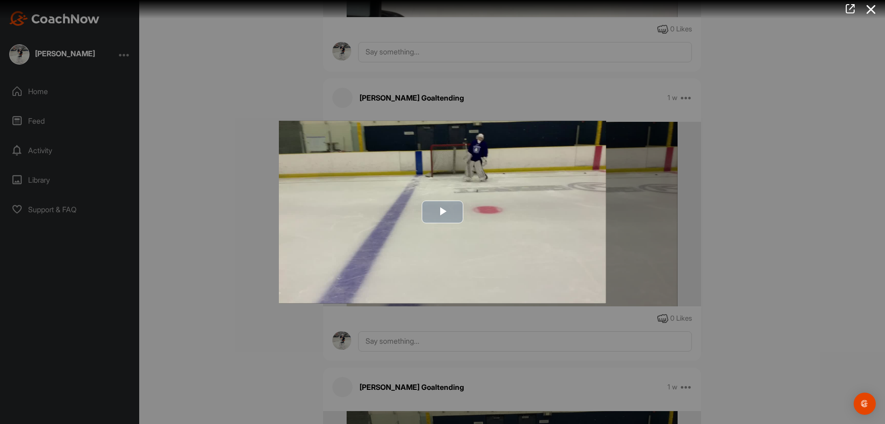
click at [443, 212] on span "Video Player" at bounding box center [443, 212] width 0 height 0
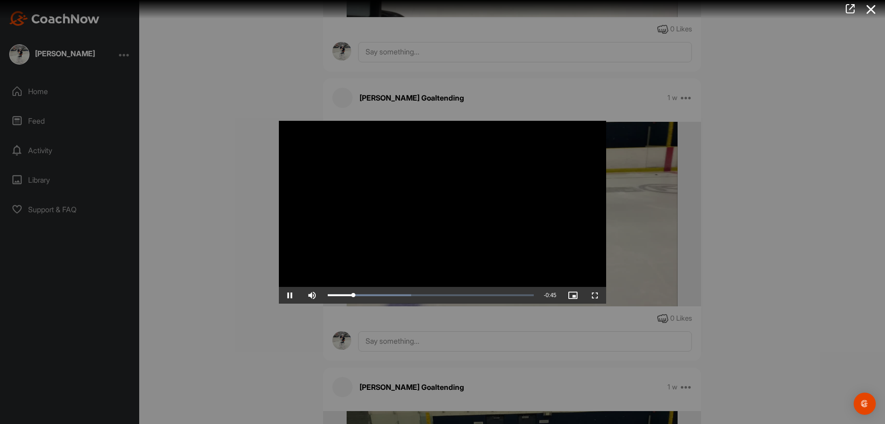
click at [229, 180] on div at bounding box center [442, 212] width 885 height 424
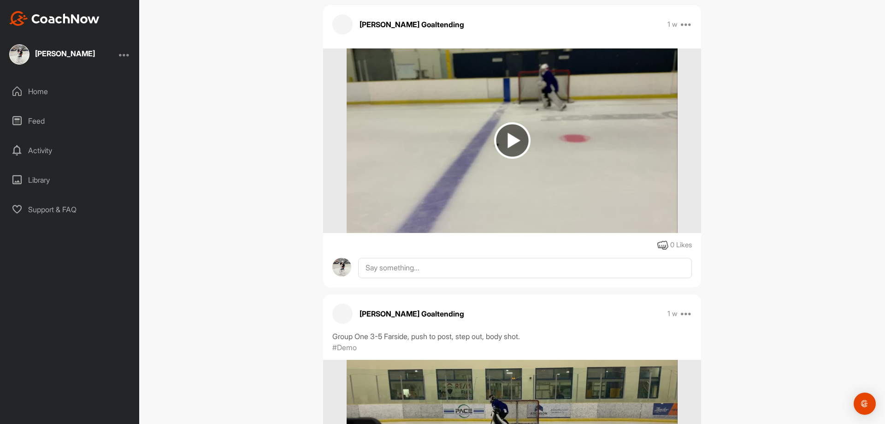
scroll to position [38286, 0]
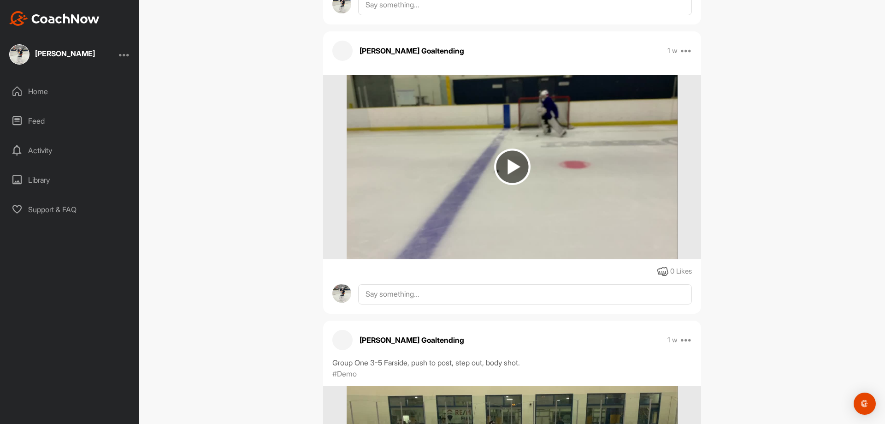
click at [506, 148] on img at bounding box center [512, 166] width 36 height 36
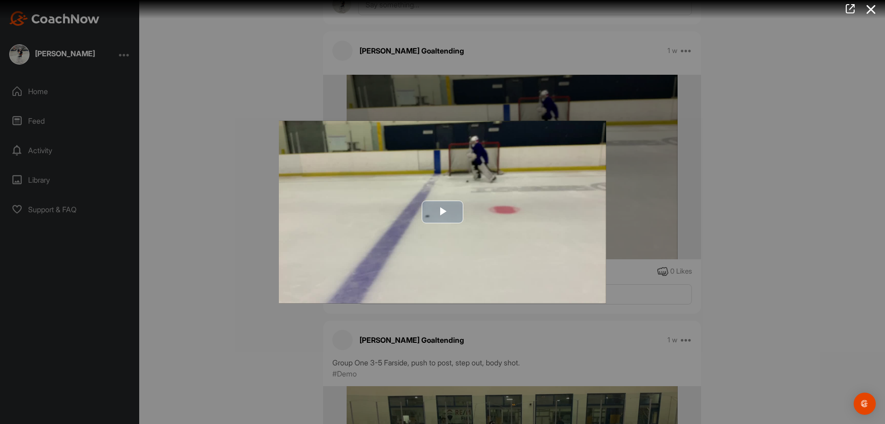
click at [443, 212] on span "Video Player" at bounding box center [443, 212] width 0 height 0
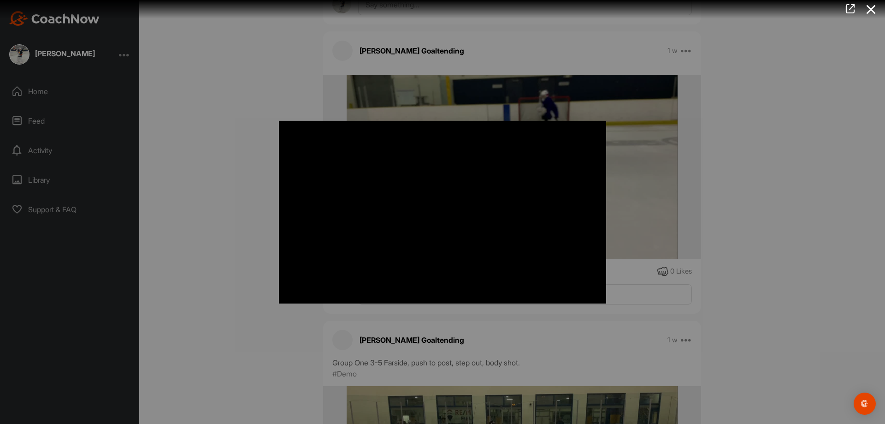
click at [237, 224] on div at bounding box center [442, 212] width 885 height 424
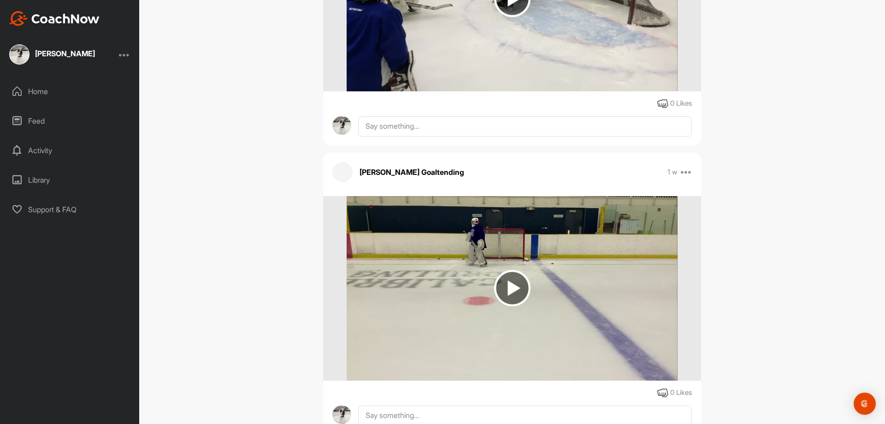
scroll to position [37871, 0]
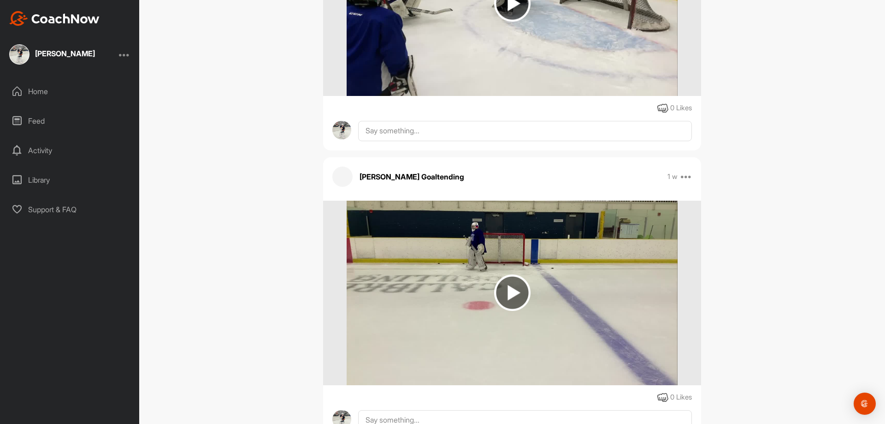
click at [514, 291] on img at bounding box center [512, 292] width 36 height 36
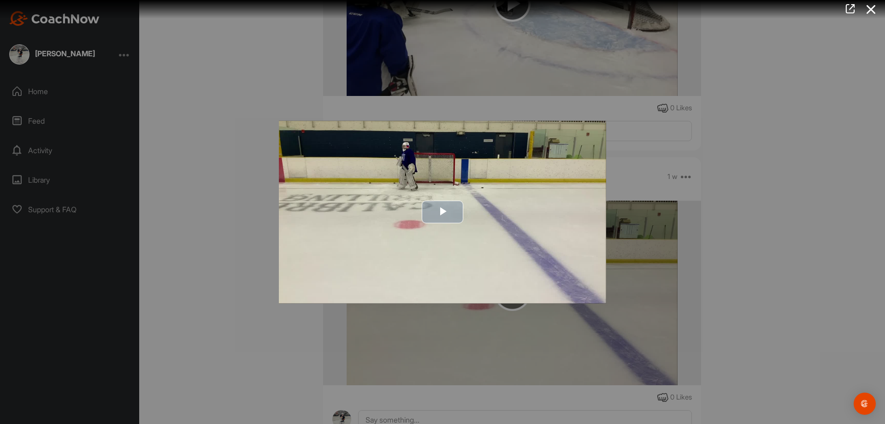
click at [443, 212] on span "Video Player" at bounding box center [443, 212] width 0 height 0
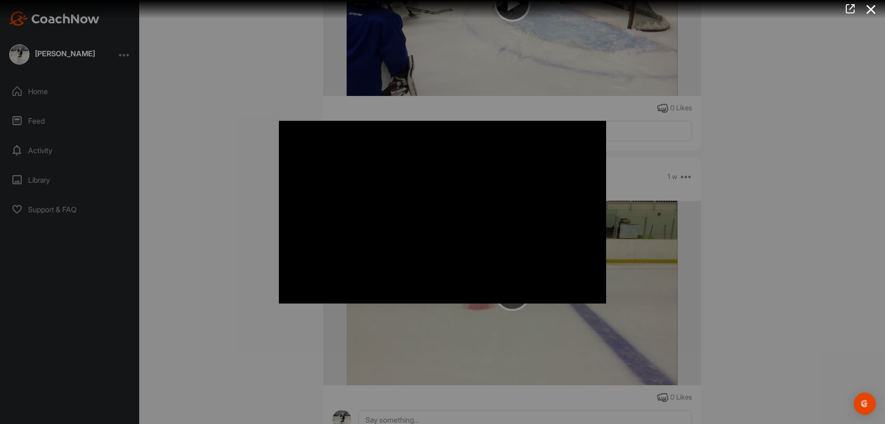
click at [231, 200] on div at bounding box center [442, 212] width 885 height 424
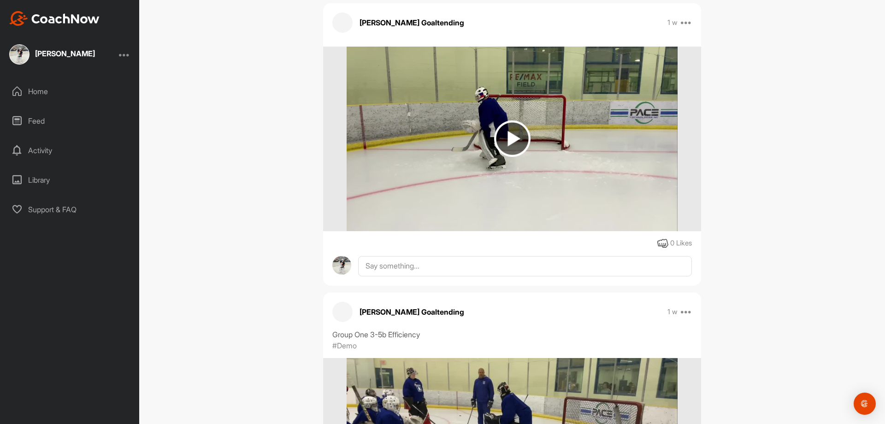
scroll to position [37364, 0]
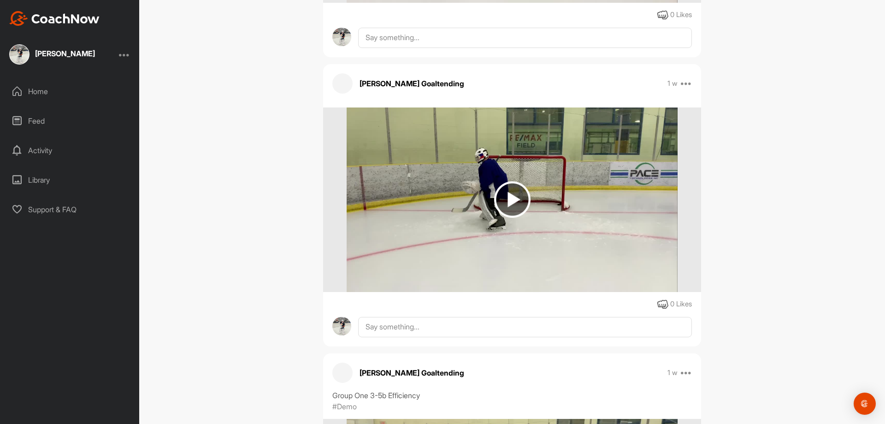
click at [501, 188] on img at bounding box center [512, 199] width 36 height 36
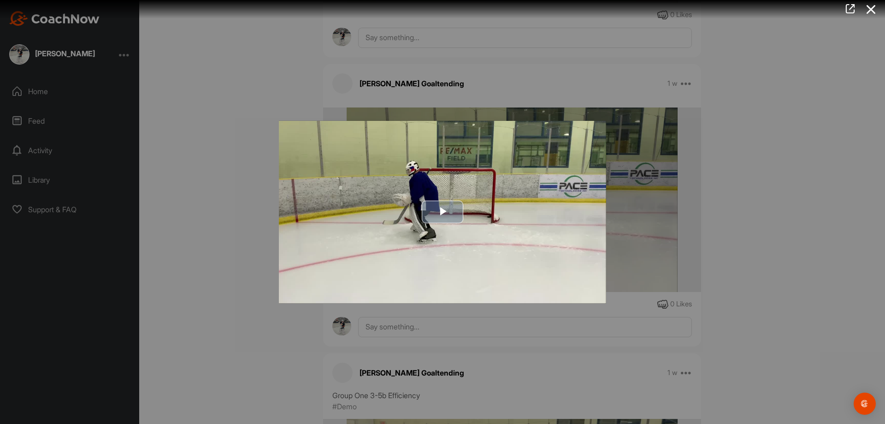
click at [443, 212] on span "Video Player" at bounding box center [443, 212] width 0 height 0
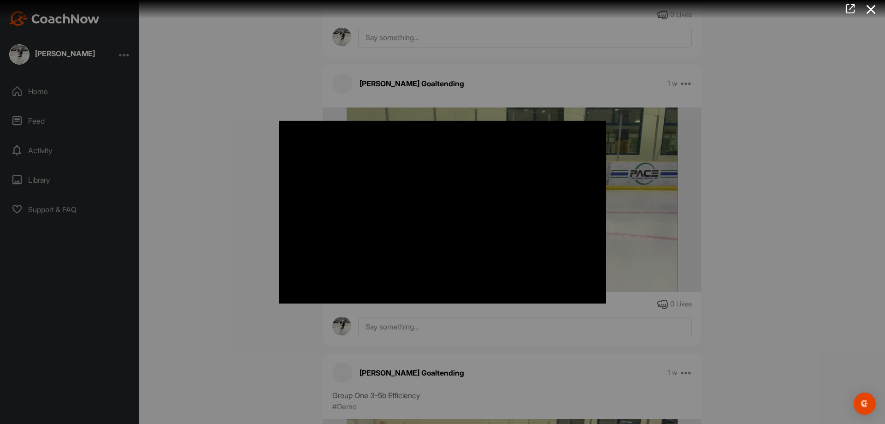
click at [206, 220] on div at bounding box center [442, 212] width 885 height 424
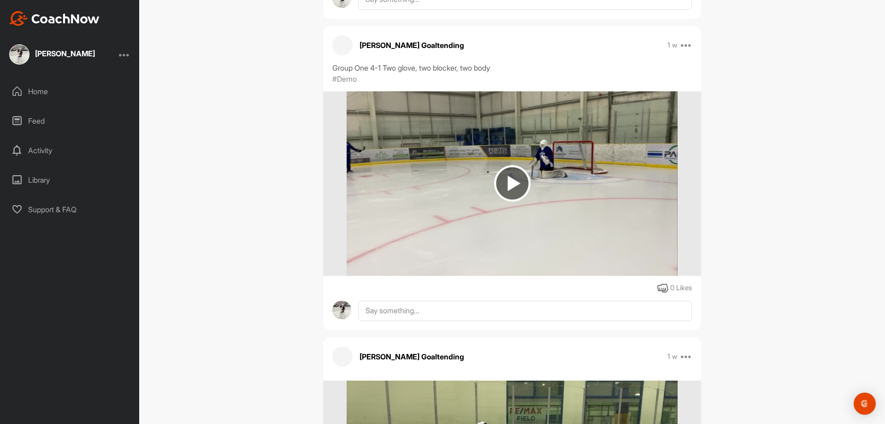
scroll to position [37087, 0]
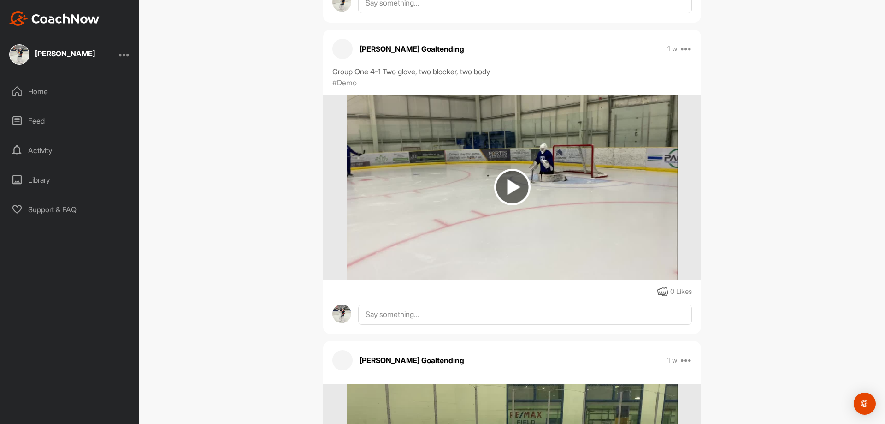
click at [509, 173] on img at bounding box center [512, 187] width 36 height 36
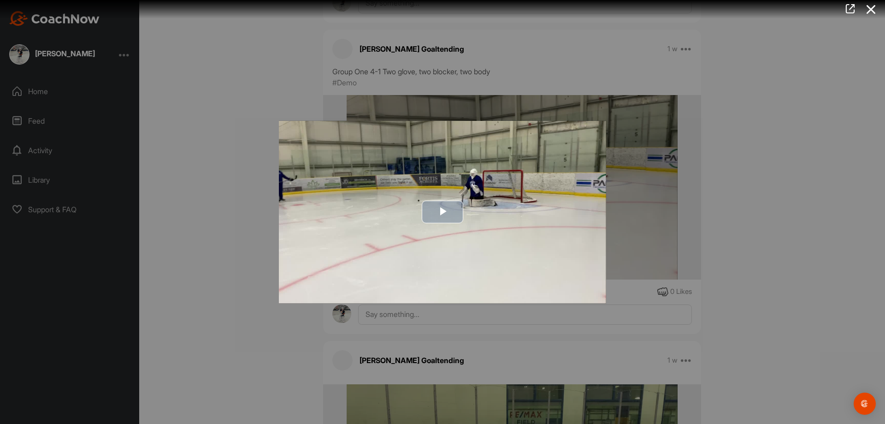
click at [443, 212] on span "Video Player" at bounding box center [443, 212] width 0 height 0
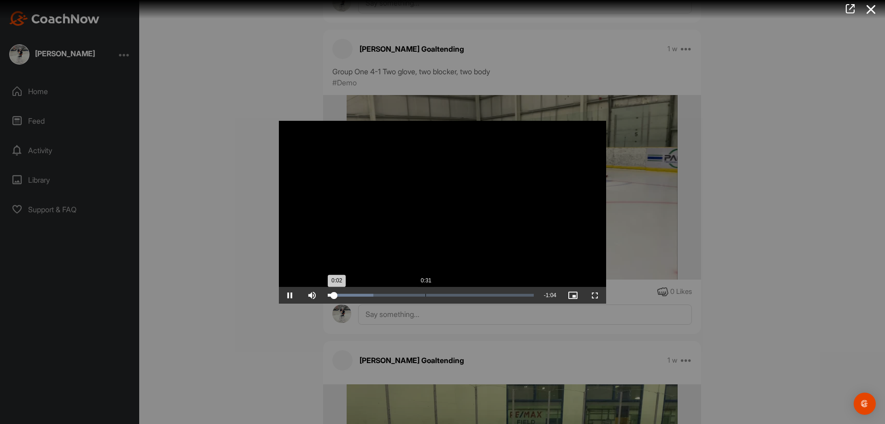
click at [428, 291] on div "Loaded : 22.12% 0:31 0:02" at bounding box center [430, 295] width 215 height 17
click at [489, 290] on div "Loaded : 53.47% 0:51 0:32" at bounding box center [430, 295] width 215 height 17
click at [175, 196] on div at bounding box center [442, 212] width 885 height 424
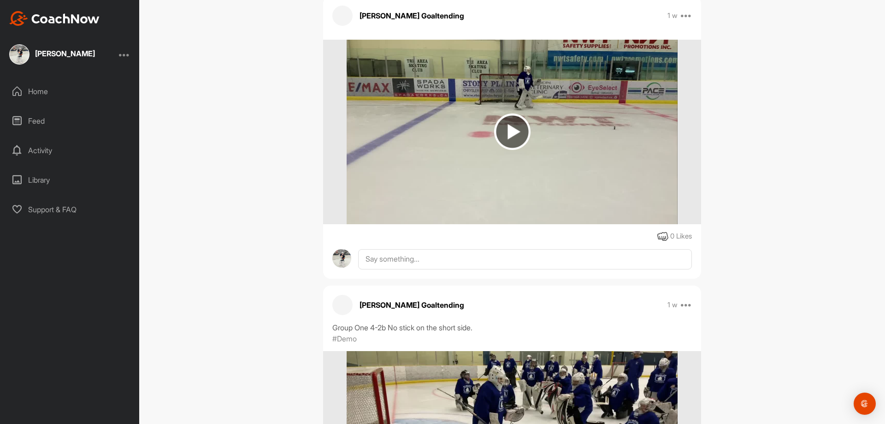
scroll to position [35888, 0]
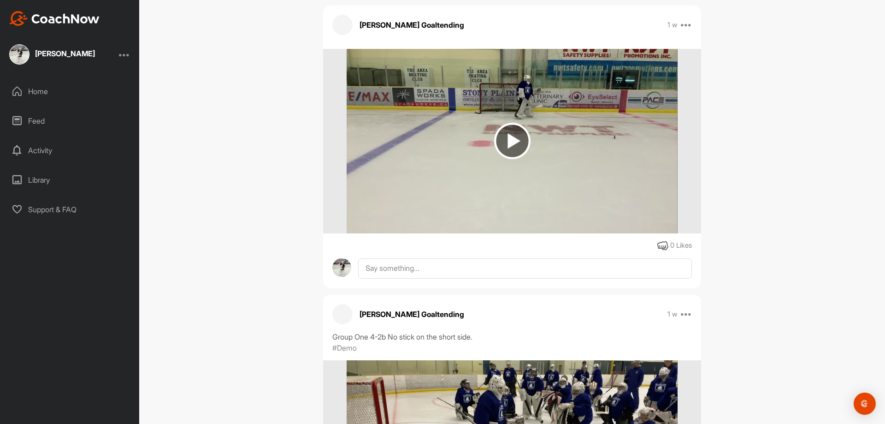
click at [509, 133] on img at bounding box center [512, 141] width 36 height 36
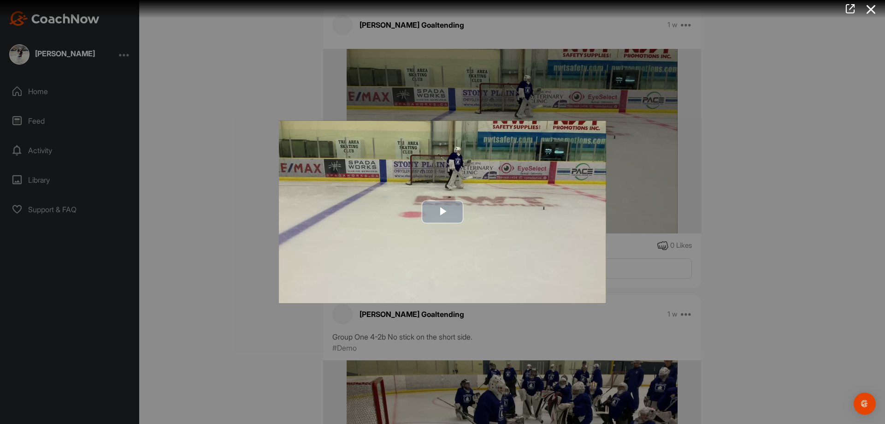
click at [443, 212] on span "Video Player" at bounding box center [443, 212] width 0 height 0
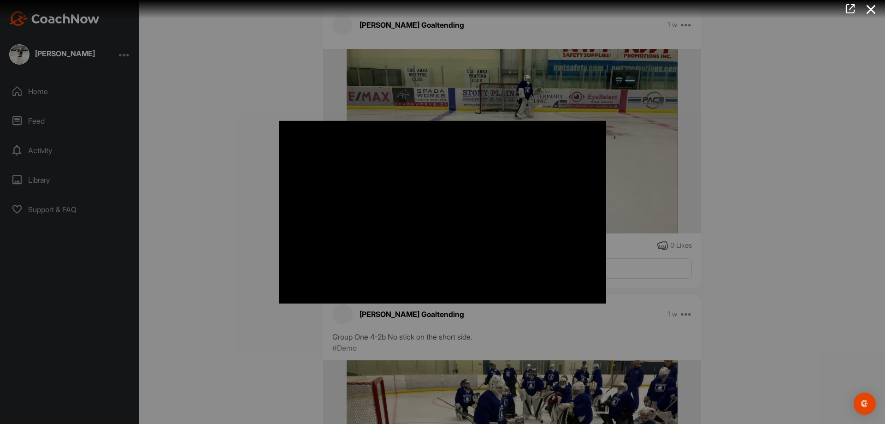
click at [248, 229] on div at bounding box center [442, 212] width 885 height 424
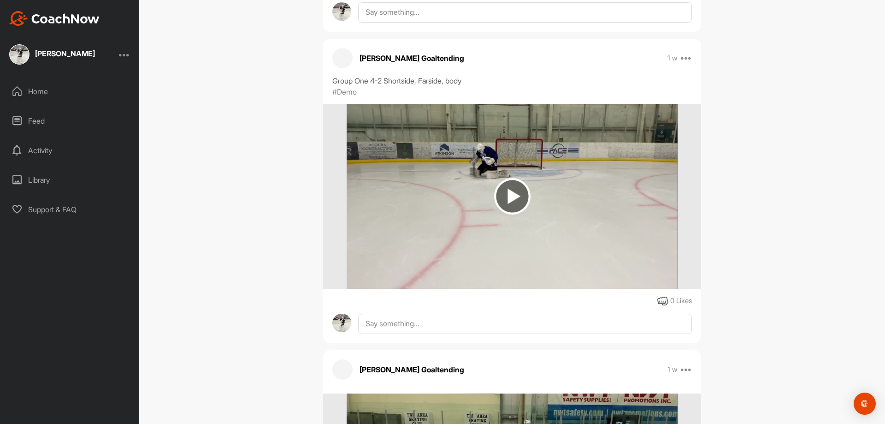
scroll to position [35519, 0]
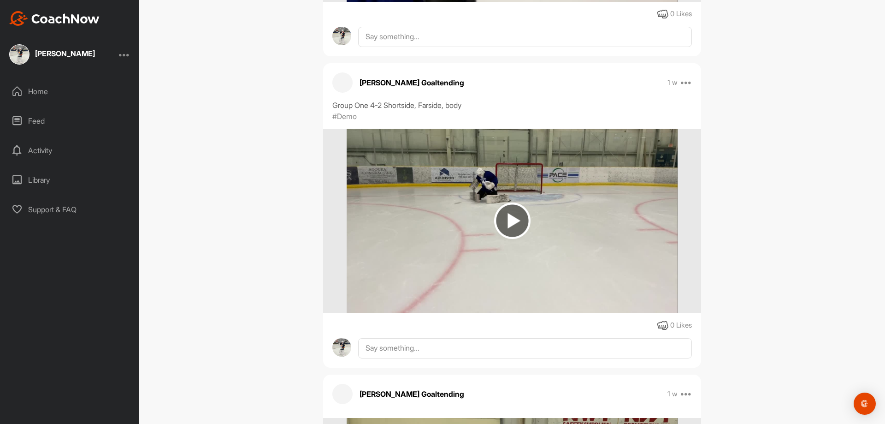
click at [517, 207] on img at bounding box center [512, 220] width 36 height 36
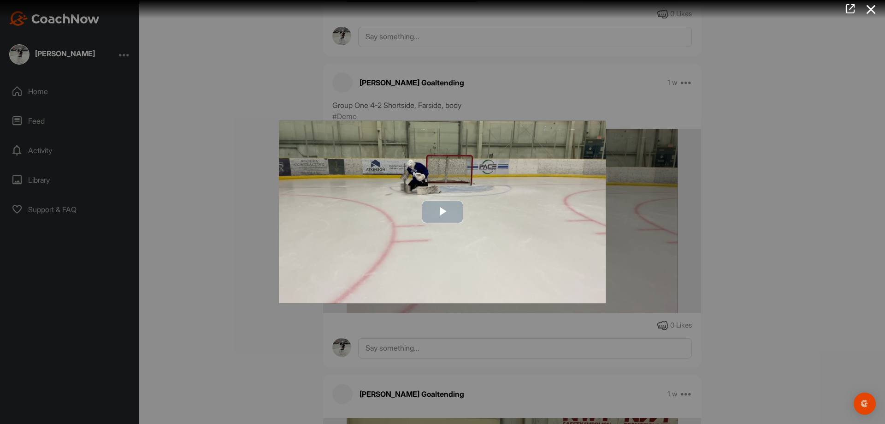
click at [443, 212] on span "Video Player" at bounding box center [443, 212] width 0 height 0
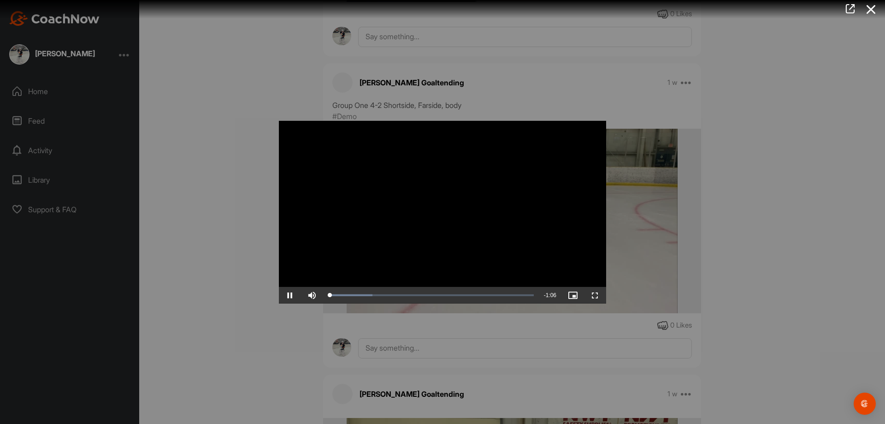
click at [249, 199] on div at bounding box center [442, 212] width 885 height 424
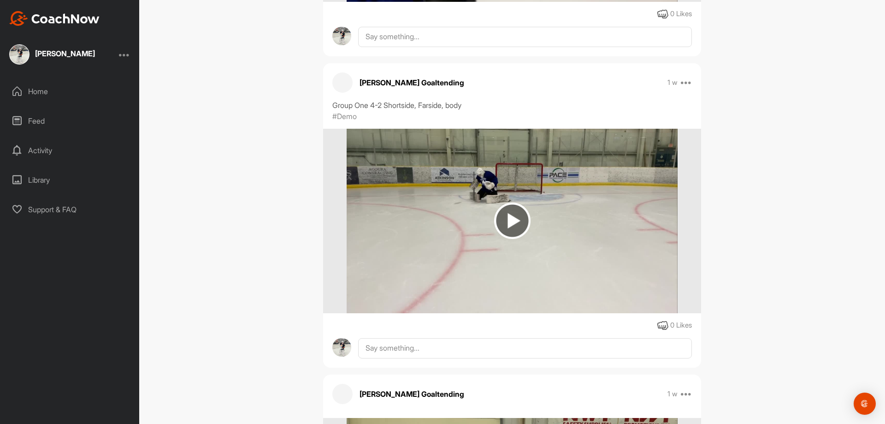
click at [226, 236] on div "[PERSON_NAME] Bookings Hockey Space Settings Your Notifications Leave Space Tim…" at bounding box center [512, 212] width 746 height 424
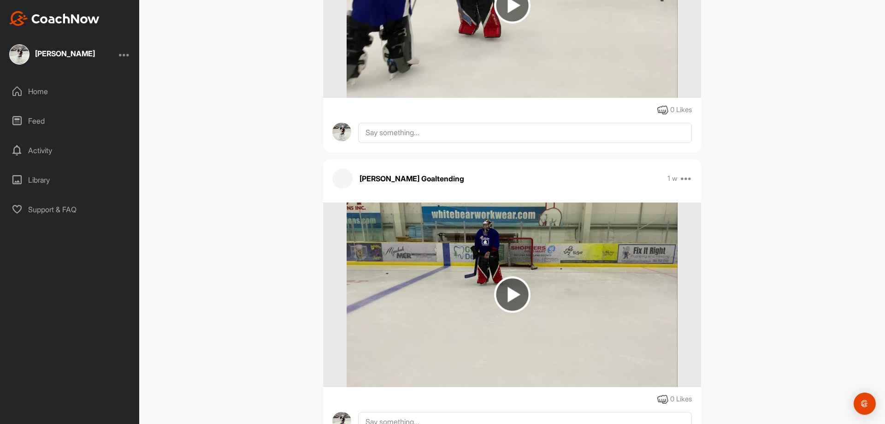
scroll to position [34782, 0]
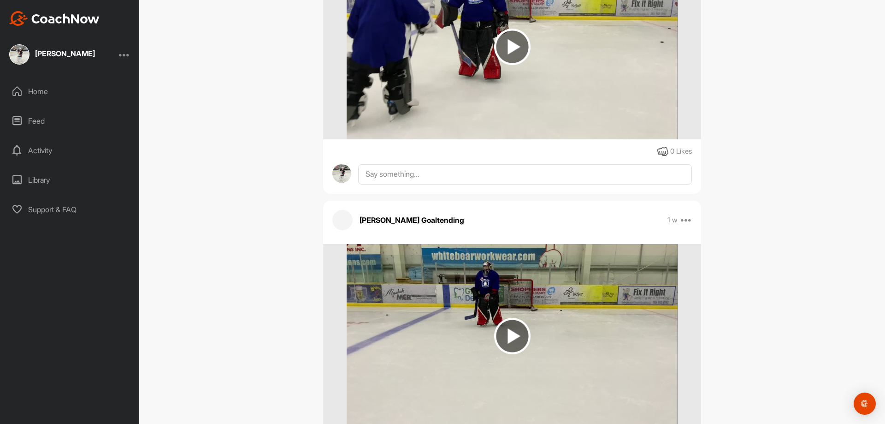
click at [511, 325] on img at bounding box center [512, 336] width 36 height 36
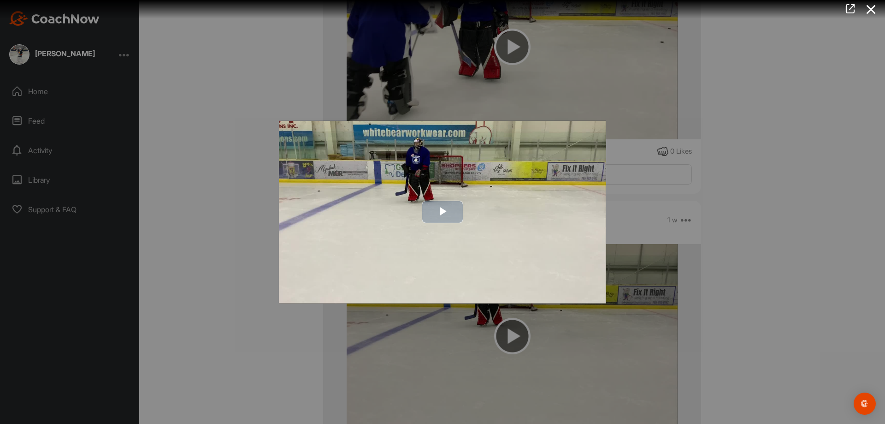
click at [443, 212] on span "Video Player" at bounding box center [443, 212] width 0 height 0
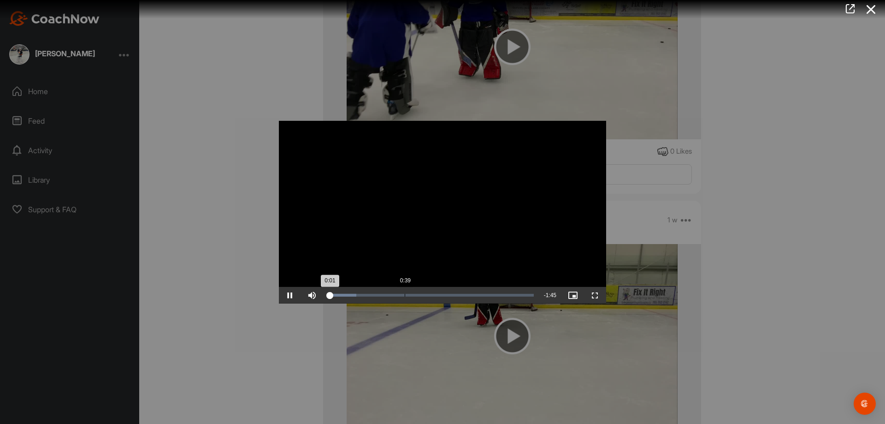
click at [405, 294] on div "Loaded : 13.96% 0:39 0:01" at bounding box center [431, 295] width 206 height 3
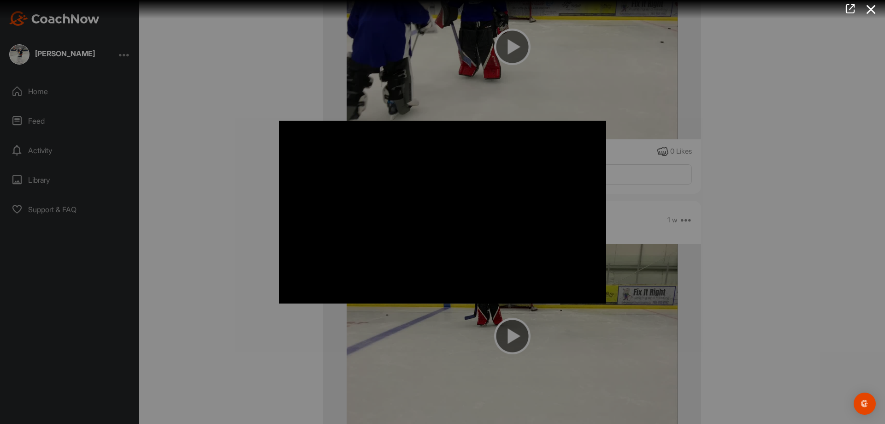
click at [239, 182] on div at bounding box center [442, 212] width 885 height 424
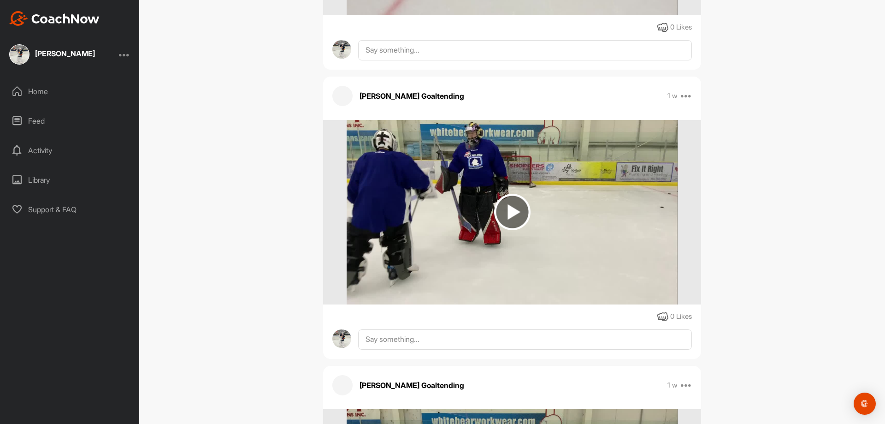
scroll to position [34597, 0]
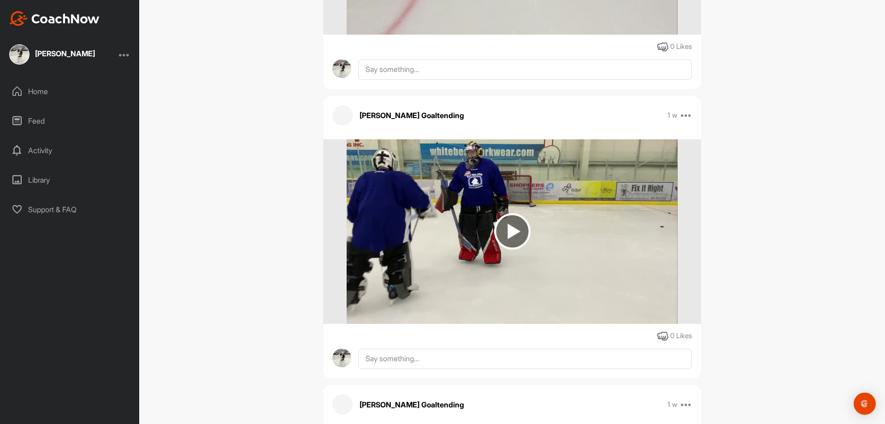
click at [517, 217] on img at bounding box center [512, 231] width 36 height 36
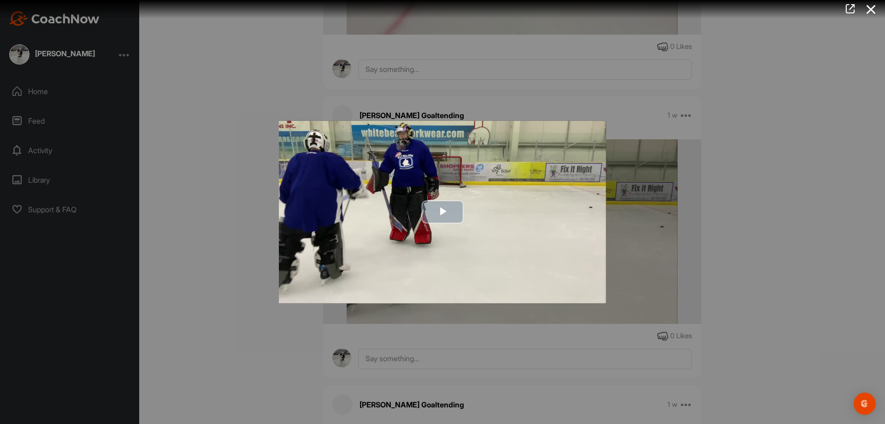
click at [443, 212] on span "Video Player" at bounding box center [443, 212] width 0 height 0
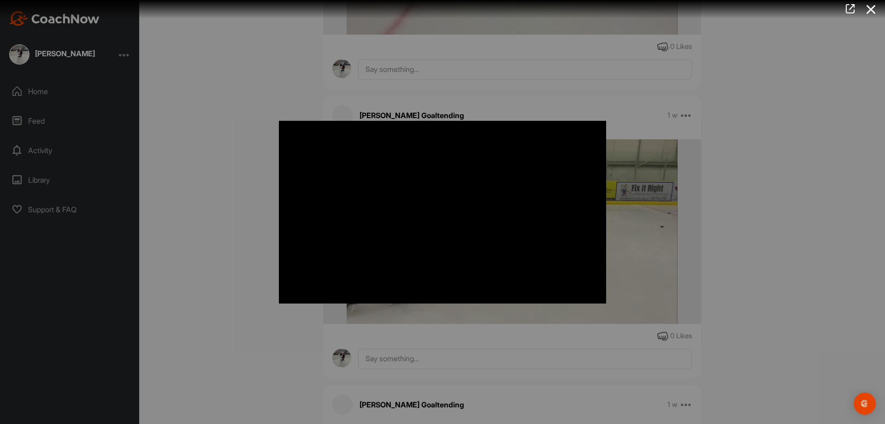
click at [202, 267] on div at bounding box center [442, 212] width 885 height 424
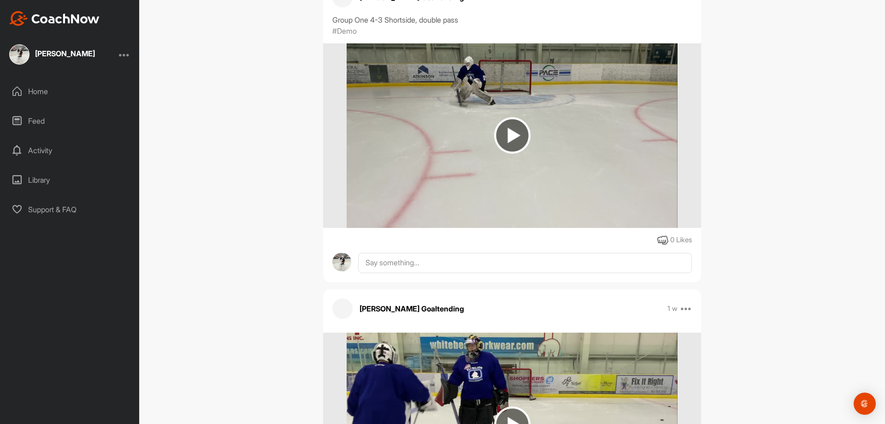
scroll to position [34367, 0]
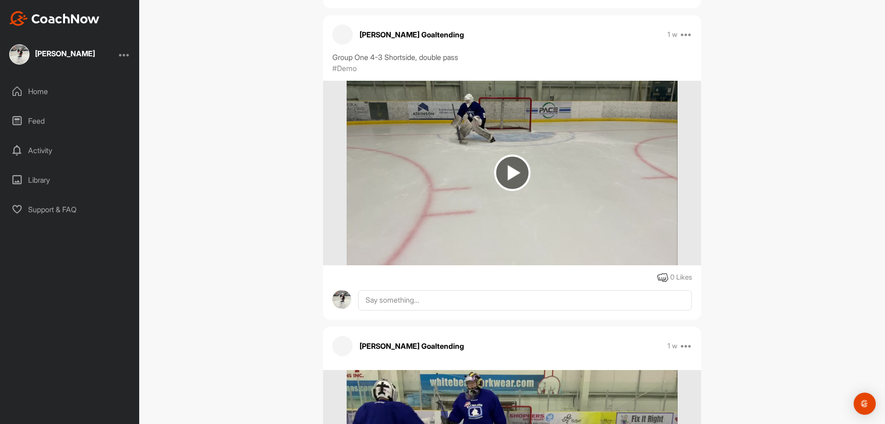
click at [511, 154] on img at bounding box center [512, 172] width 36 height 36
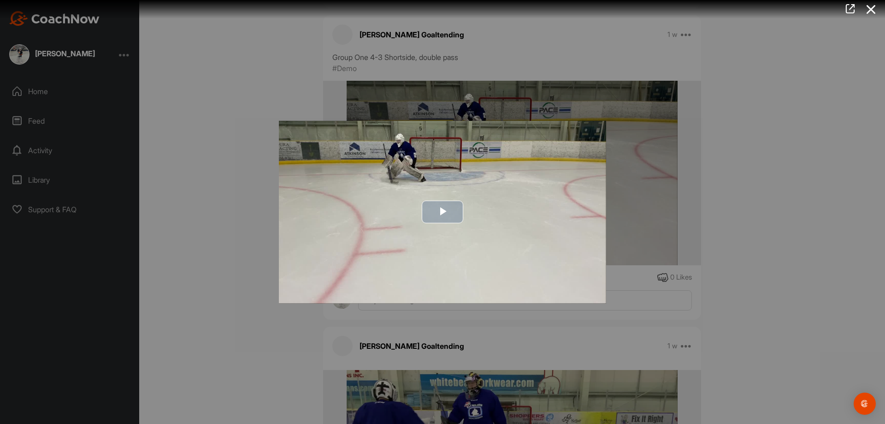
click at [443, 212] on span "Video Player" at bounding box center [443, 212] width 0 height 0
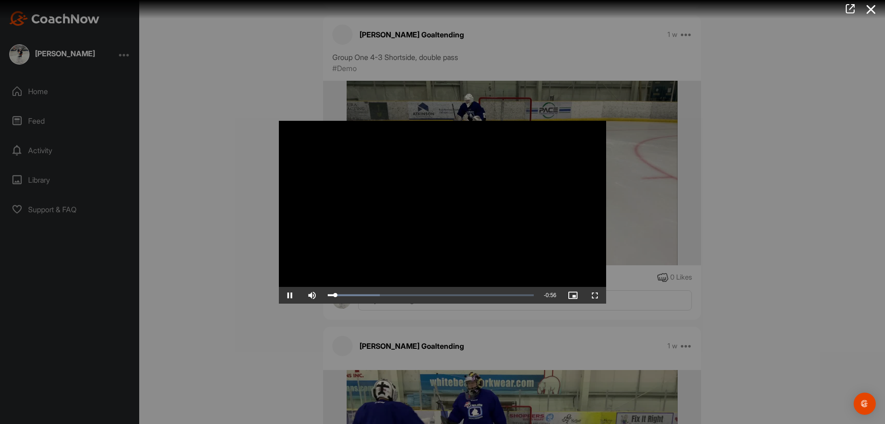
drag, startPoint x: 491, startPoint y: 202, endPoint x: 253, endPoint y: 183, distance: 238.7
click at [253, 183] on div at bounding box center [442, 212] width 885 height 424
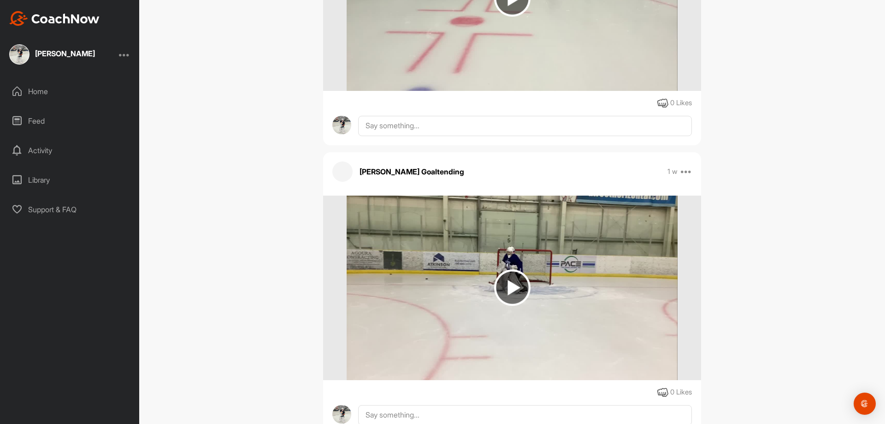
scroll to position [33629, 0]
click at [506, 270] on img at bounding box center [512, 288] width 36 height 36
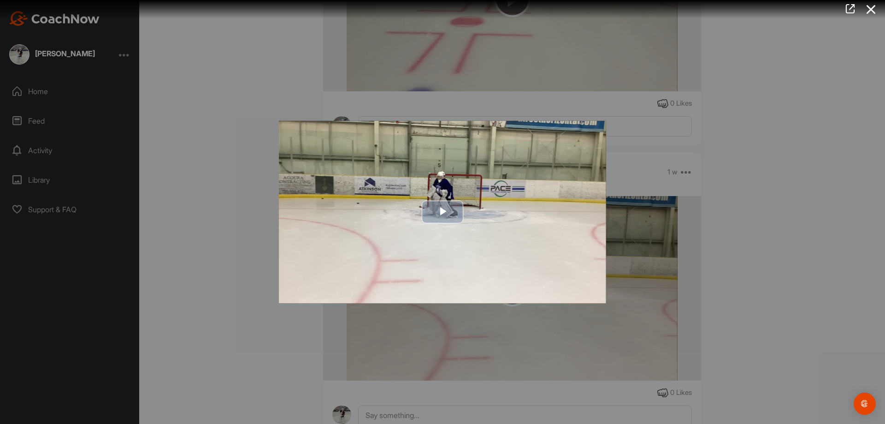
click at [443, 212] on span "Video Player" at bounding box center [443, 212] width 0 height 0
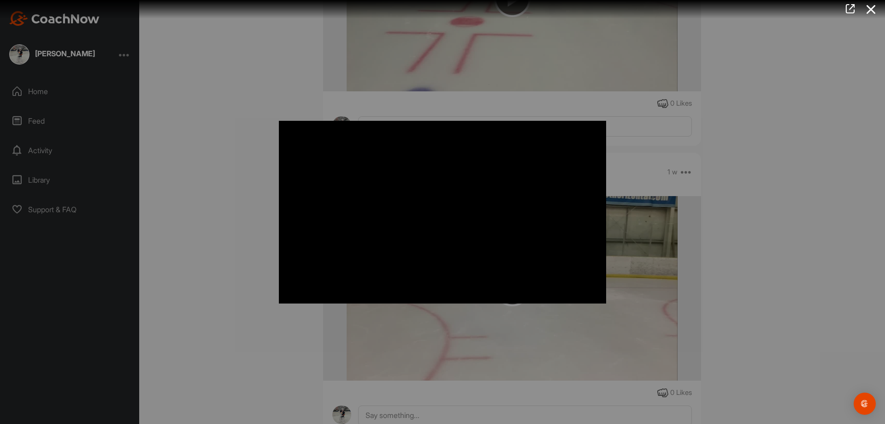
click at [239, 255] on div at bounding box center [442, 212] width 885 height 424
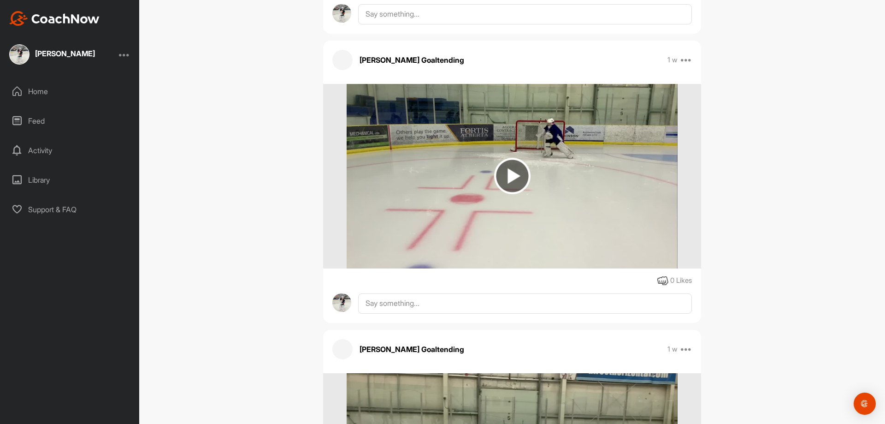
scroll to position [33398, 0]
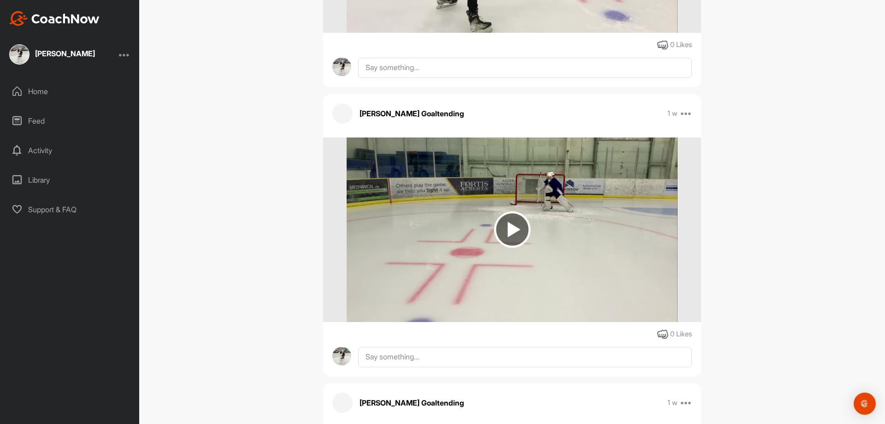
click at [508, 215] on img at bounding box center [512, 229] width 36 height 36
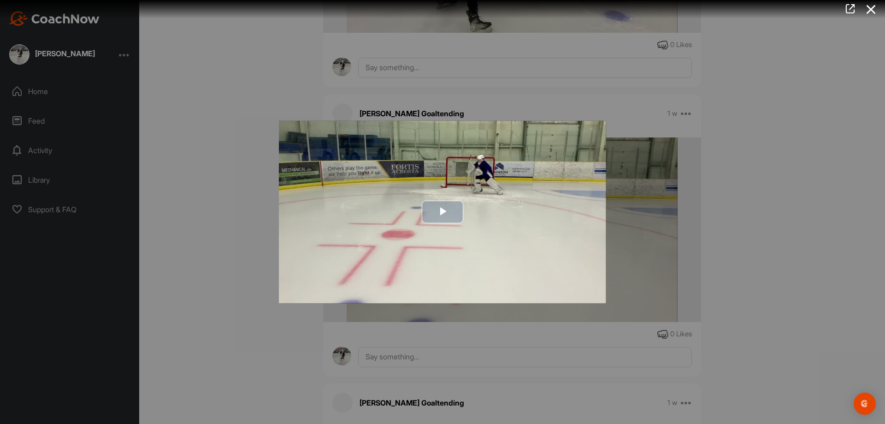
click at [443, 212] on span "Video Player" at bounding box center [443, 212] width 0 height 0
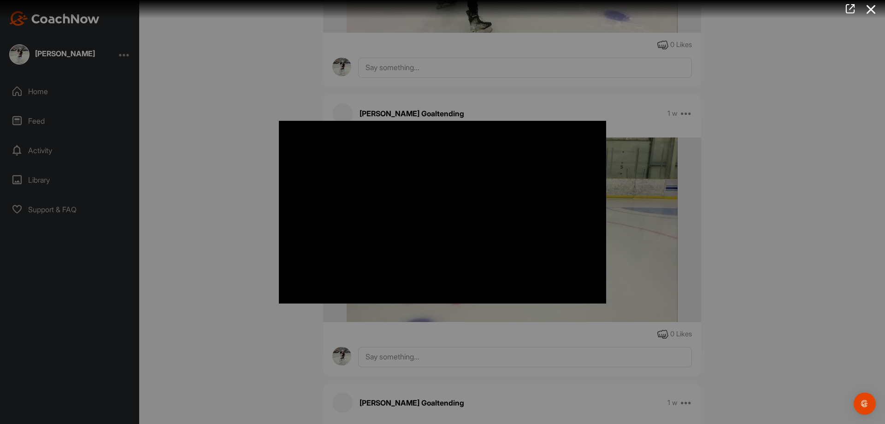
click at [239, 309] on div at bounding box center [442, 212] width 885 height 424
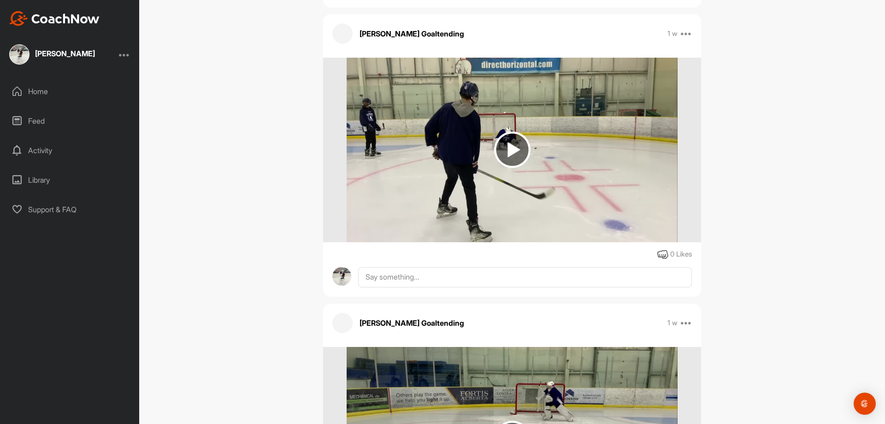
scroll to position [33168, 0]
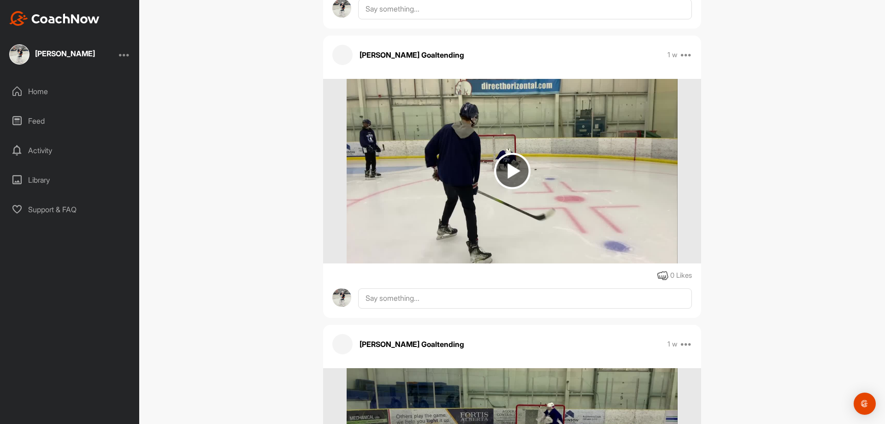
click at [496, 153] on img at bounding box center [512, 171] width 36 height 36
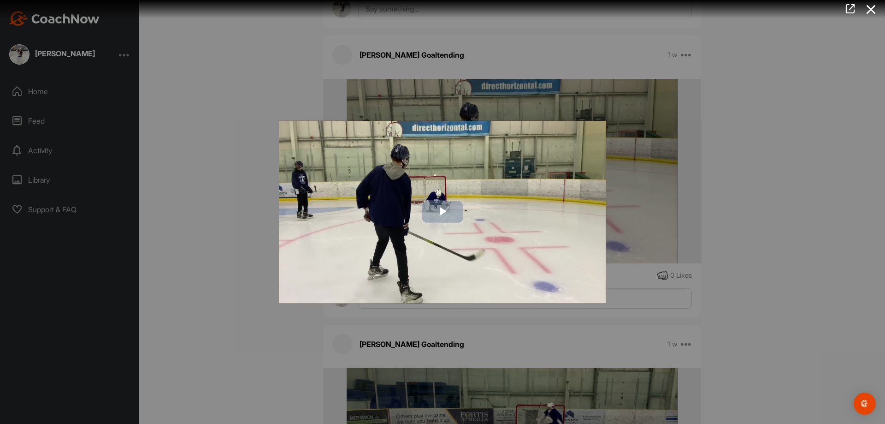
click at [443, 212] on span "Video Player" at bounding box center [443, 212] width 0 height 0
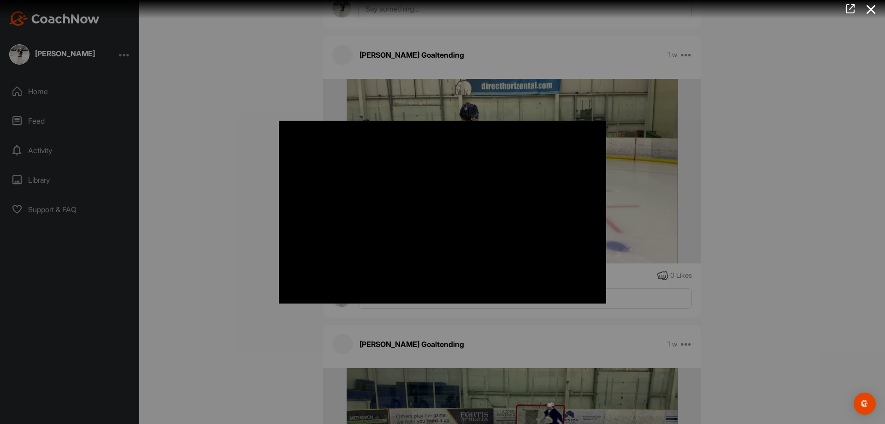
click at [224, 212] on div at bounding box center [442, 212] width 885 height 424
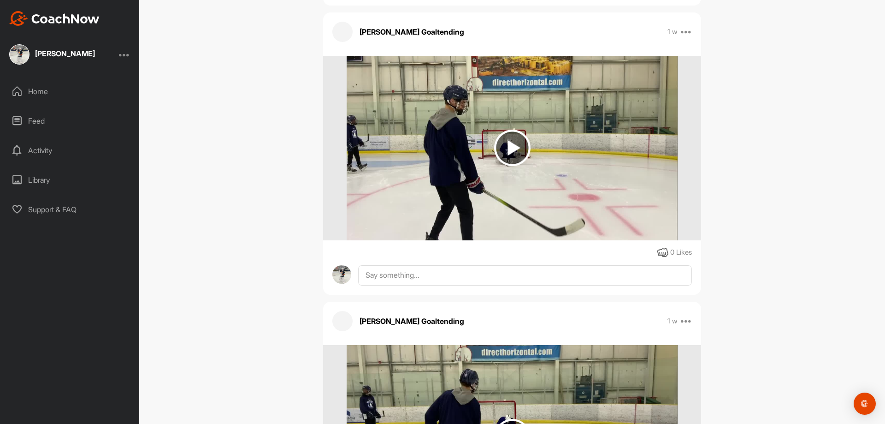
scroll to position [32891, 0]
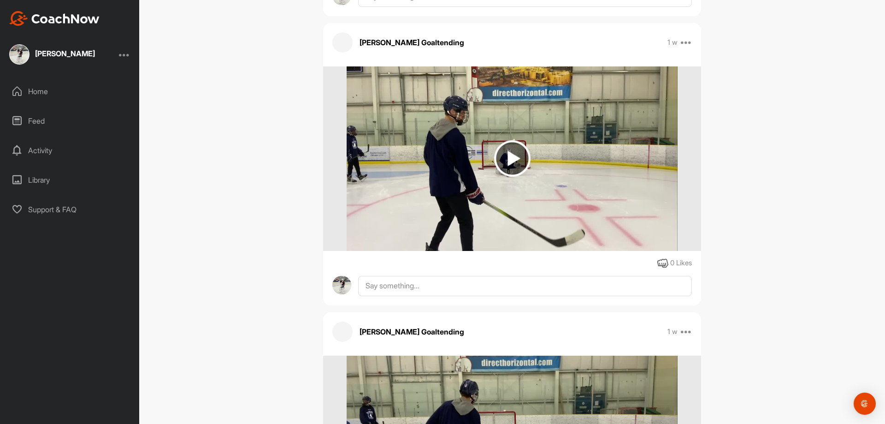
click at [513, 151] on img at bounding box center [512, 158] width 36 height 36
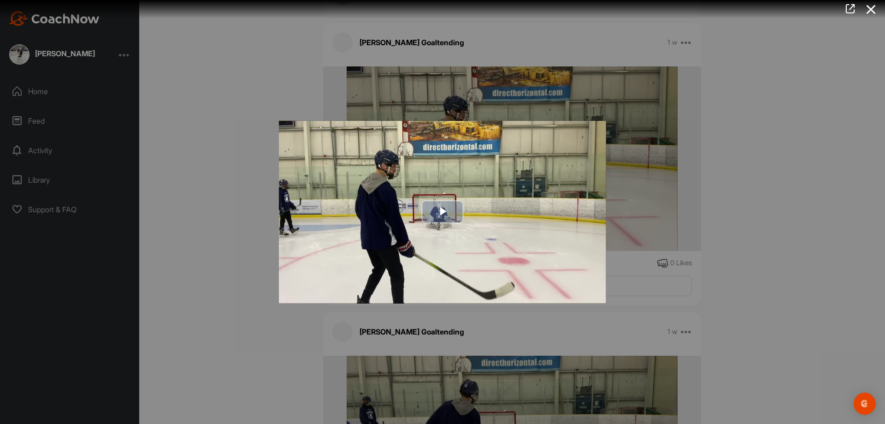
click at [443, 212] on span "Video Player" at bounding box center [443, 212] width 0 height 0
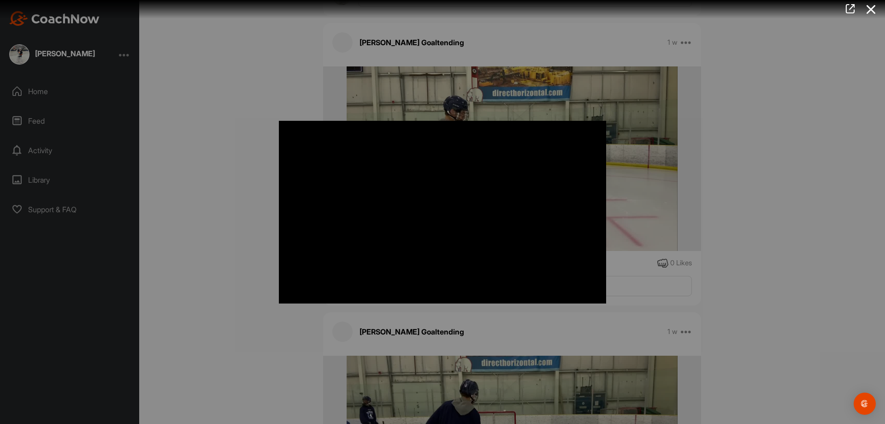
click at [242, 256] on div at bounding box center [442, 212] width 885 height 424
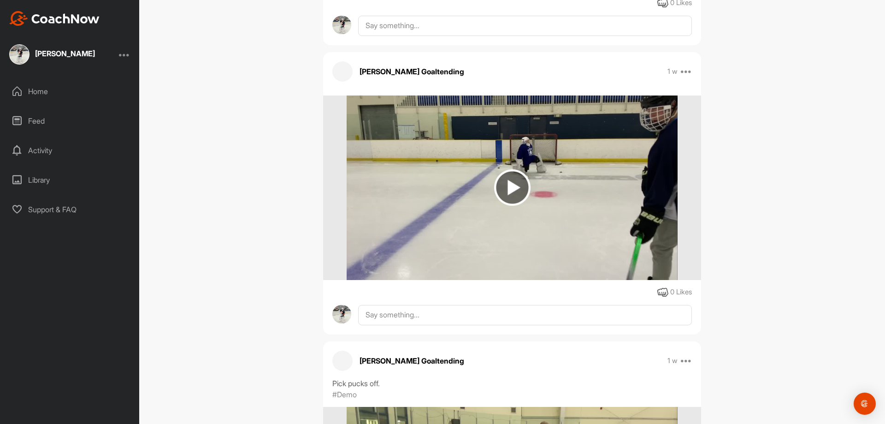
scroll to position [31969, 0]
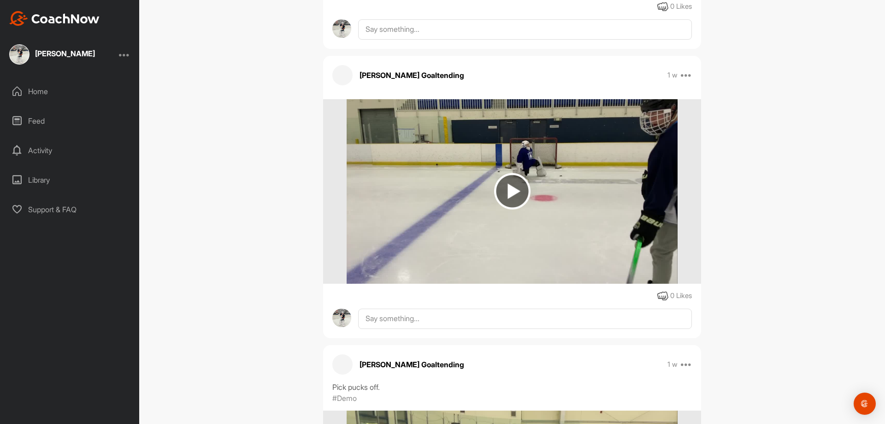
click at [505, 182] on img at bounding box center [512, 191] width 36 height 36
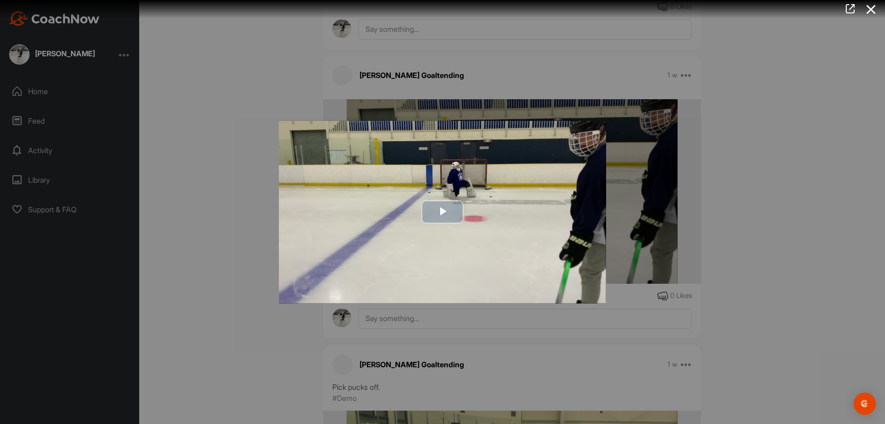
click at [443, 212] on span "Video Player" at bounding box center [443, 212] width 0 height 0
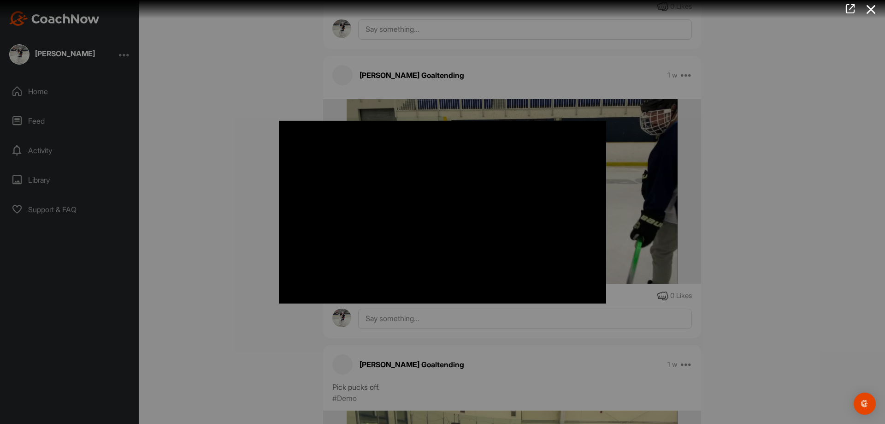
click at [198, 247] on div at bounding box center [442, 212] width 885 height 424
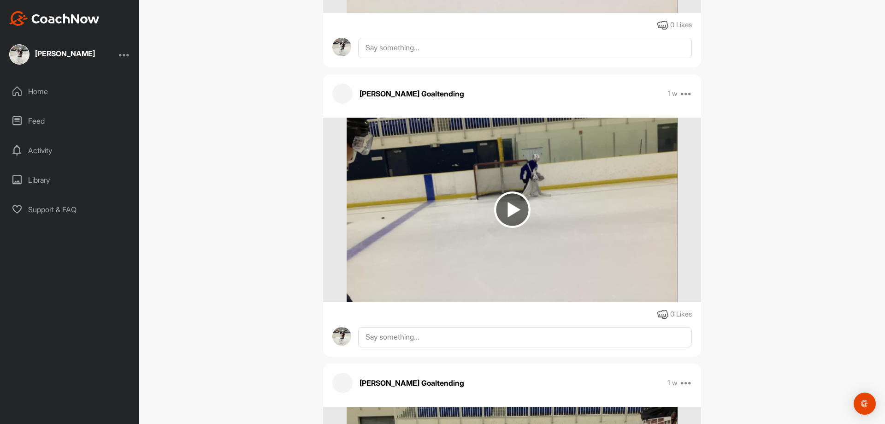
scroll to position [31646, 0]
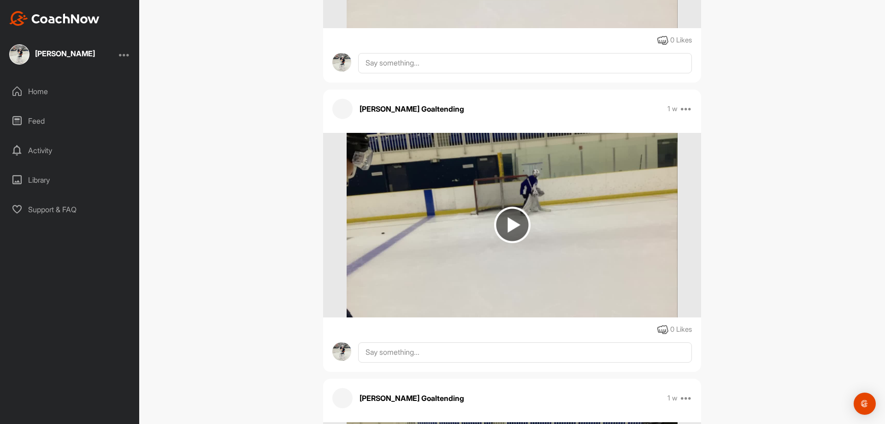
click at [514, 220] on img at bounding box center [512, 225] width 36 height 36
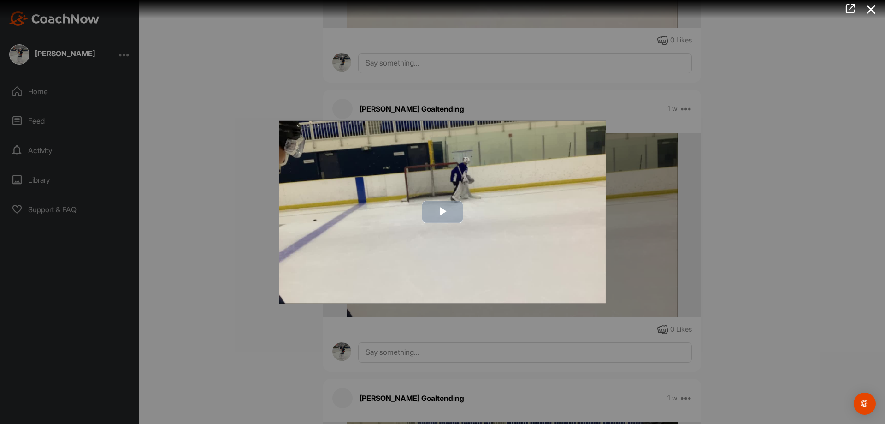
click at [443, 212] on span "Video Player" at bounding box center [443, 212] width 0 height 0
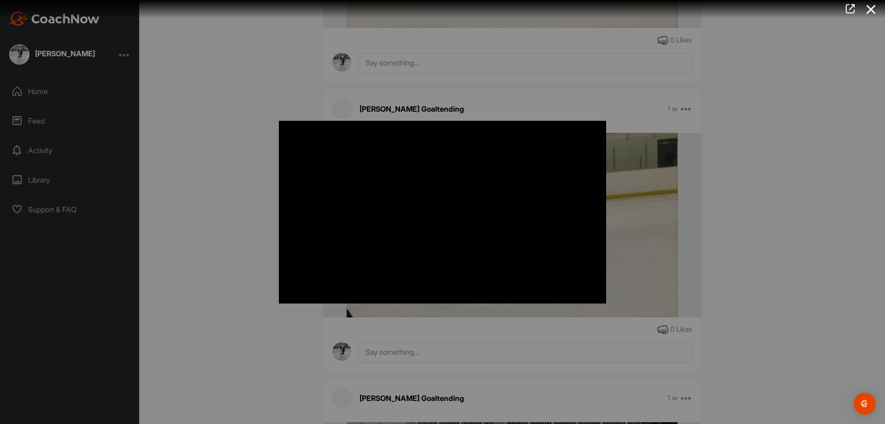
click at [234, 263] on div at bounding box center [442, 212] width 885 height 424
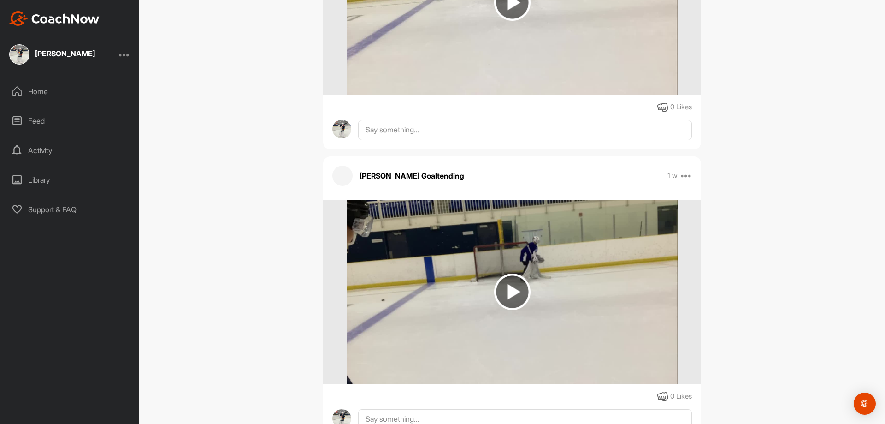
scroll to position [31415, 0]
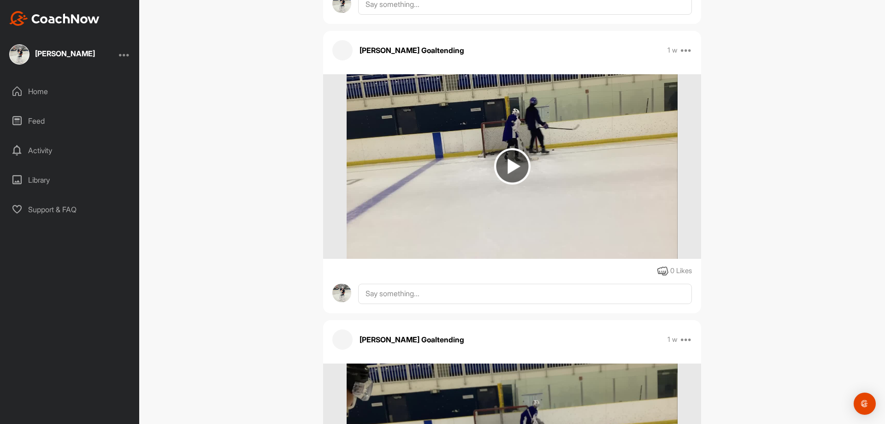
click at [516, 152] on img at bounding box center [512, 166] width 36 height 36
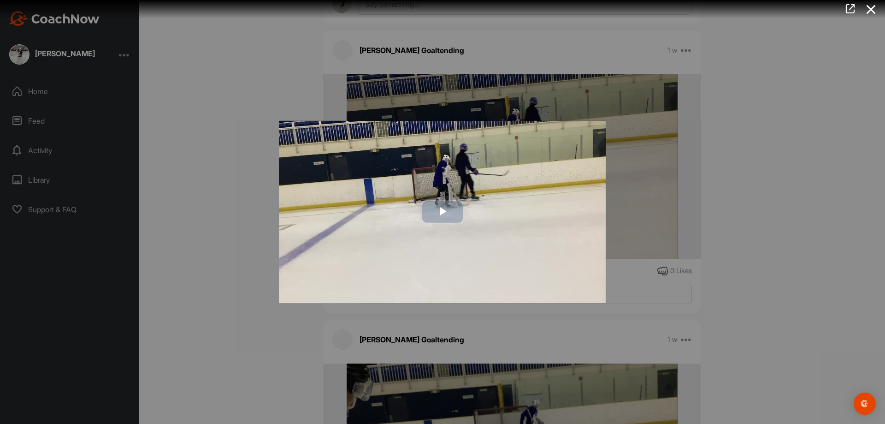
click at [443, 212] on span "Video Player" at bounding box center [443, 212] width 0 height 0
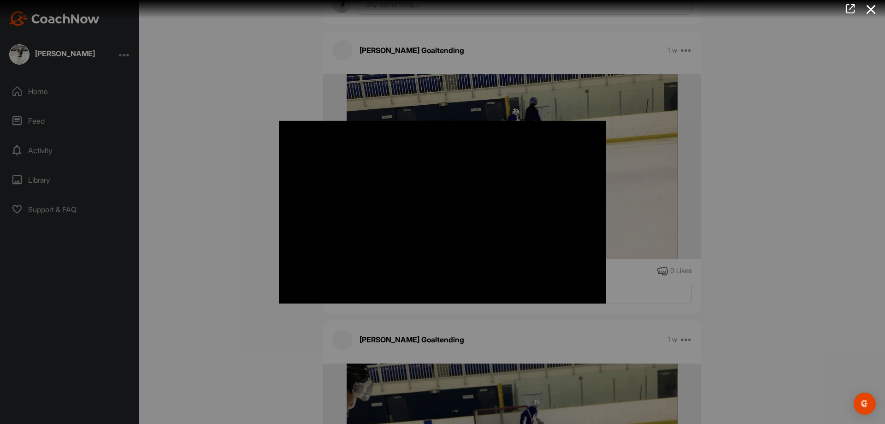
drag, startPoint x: 216, startPoint y: 222, endPoint x: 215, endPoint y: 229, distance: 7.0
click at [215, 224] on div at bounding box center [442, 212] width 885 height 424
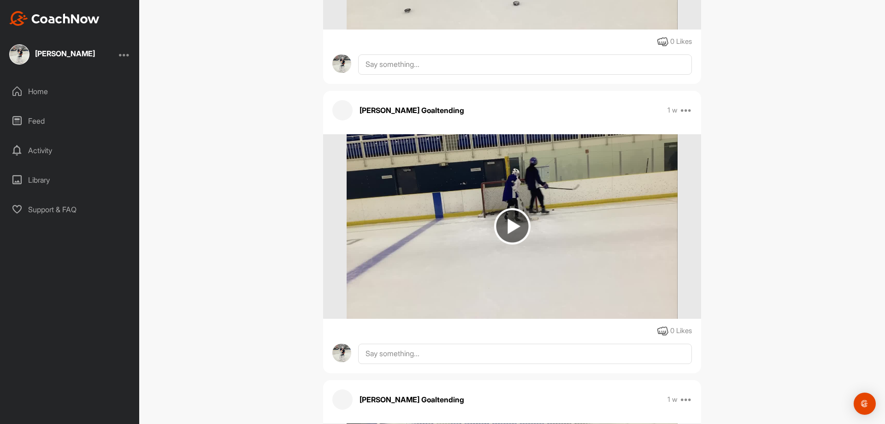
scroll to position [31185, 0]
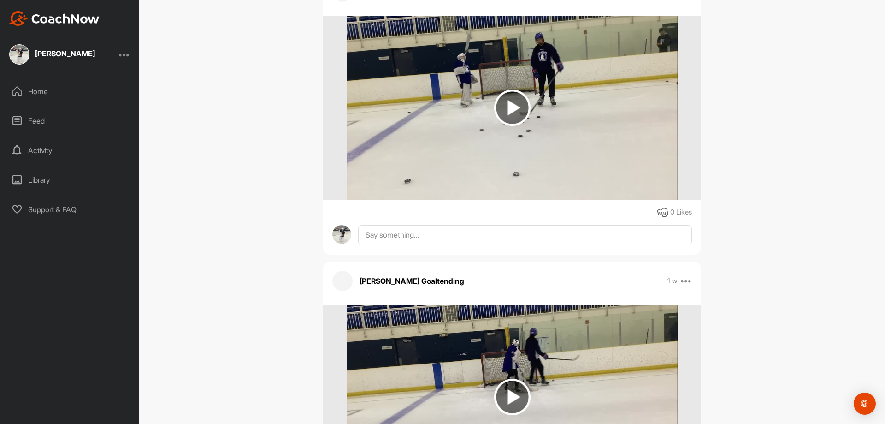
click at [516, 95] on img at bounding box center [512, 107] width 36 height 36
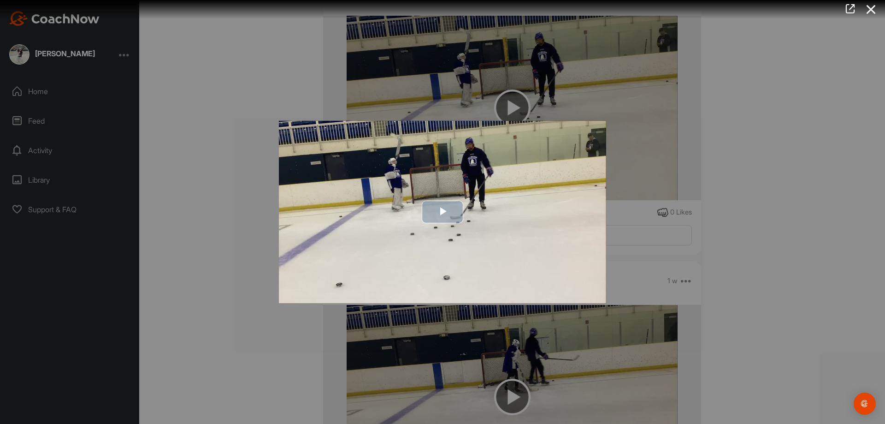
click at [443, 212] on span "Video Player" at bounding box center [443, 212] width 0 height 0
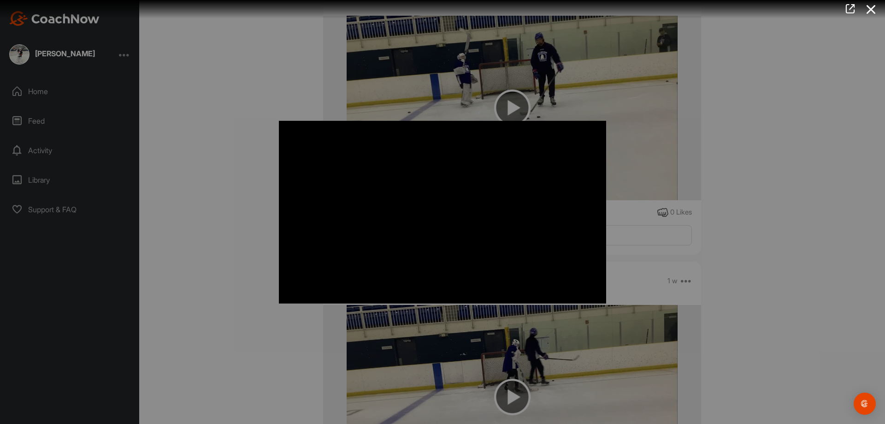
click at [212, 200] on div at bounding box center [442, 212] width 885 height 424
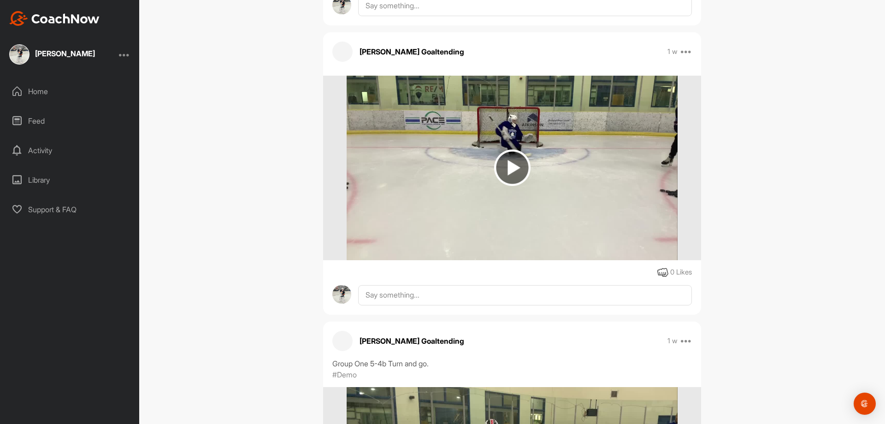
scroll to position [30216, 0]
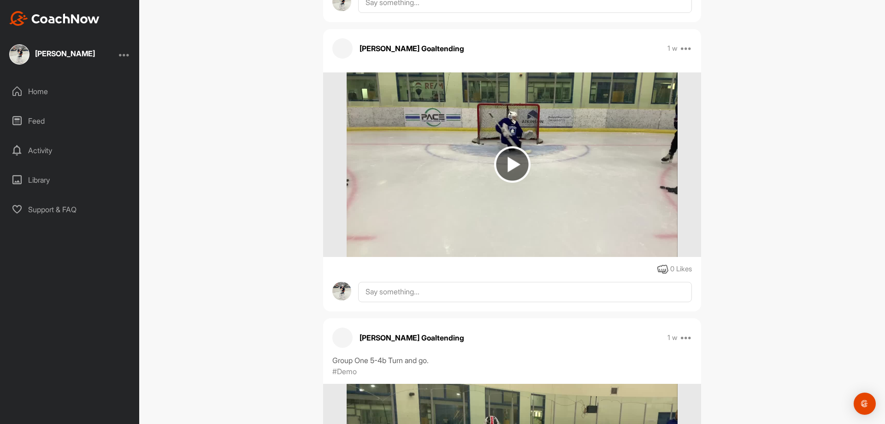
click at [502, 154] on img at bounding box center [512, 164] width 36 height 36
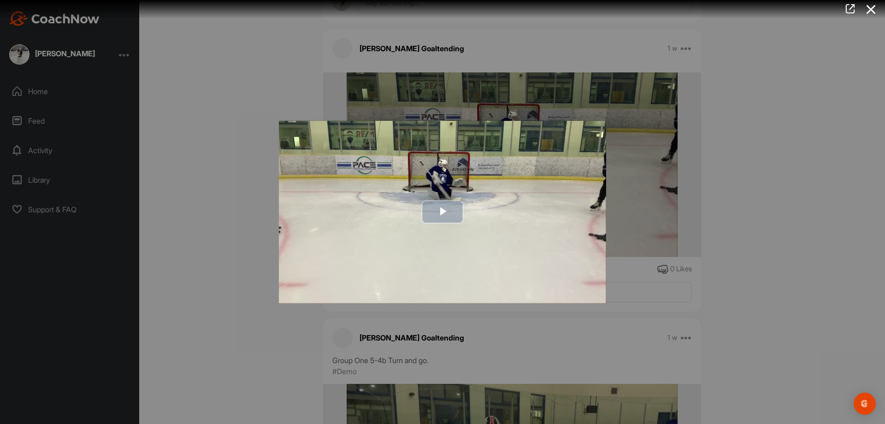
click at [443, 212] on span "Video Player" at bounding box center [443, 212] width 0 height 0
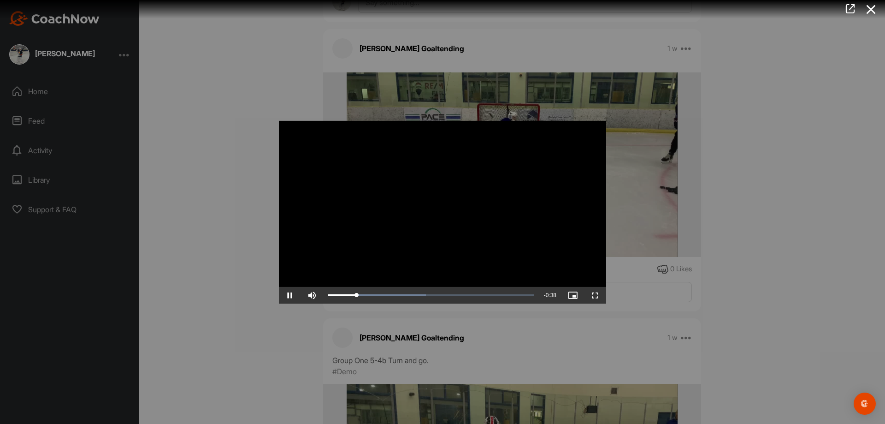
click at [221, 223] on div at bounding box center [442, 212] width 885 height 424
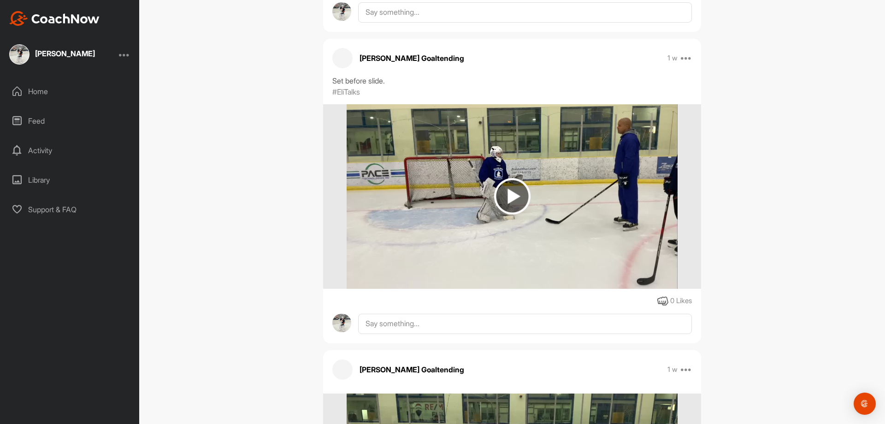
scroll to position [29893, 0]
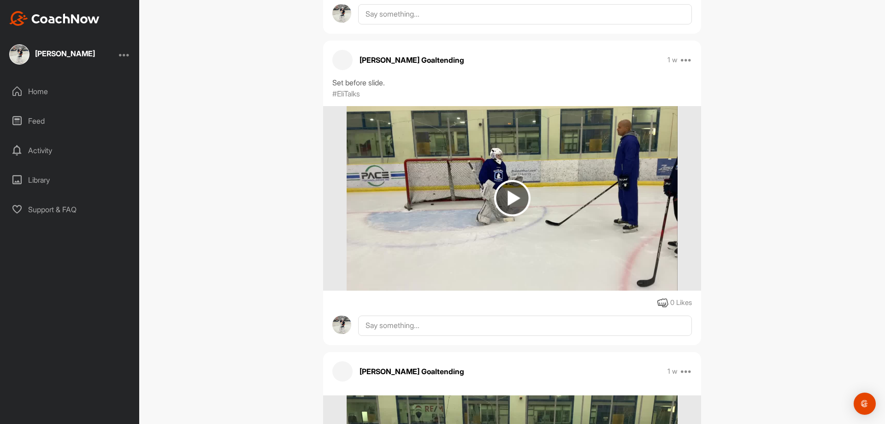
click at [513, 189] on img at bounding box center [512, 198] width 36 height 36
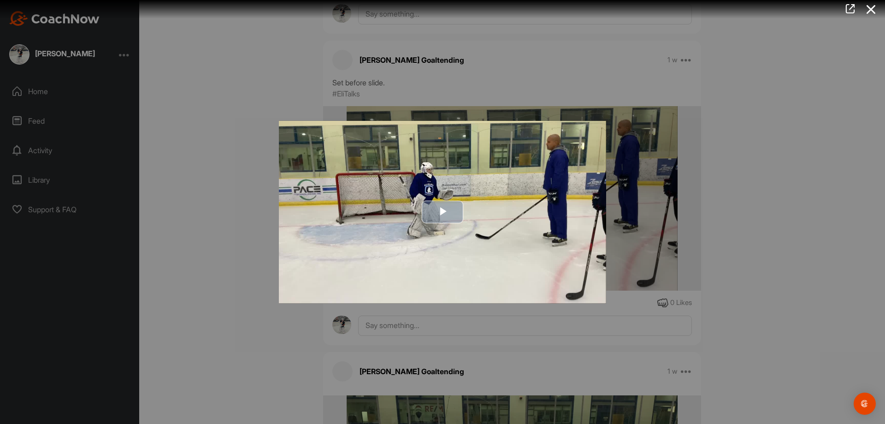
click at [443, 212] on span "Video Player" at bounding box center [443, 212] width 0 height 0
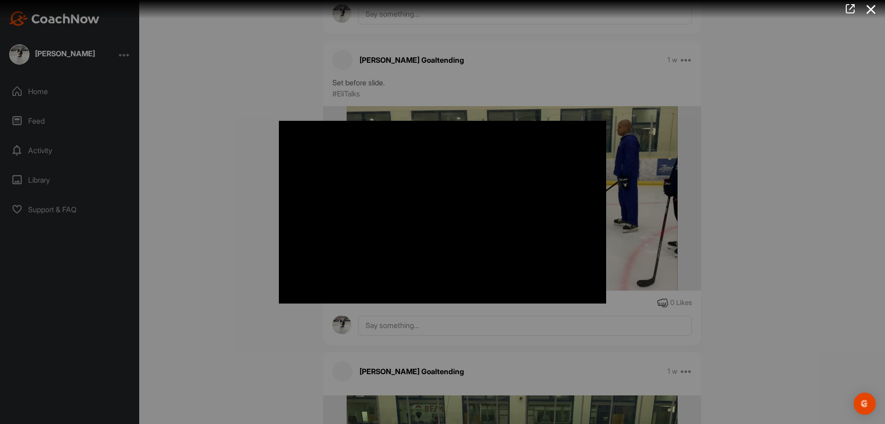
click at [214, 176] on div at bounding box center [442, 212] width 885 height 424
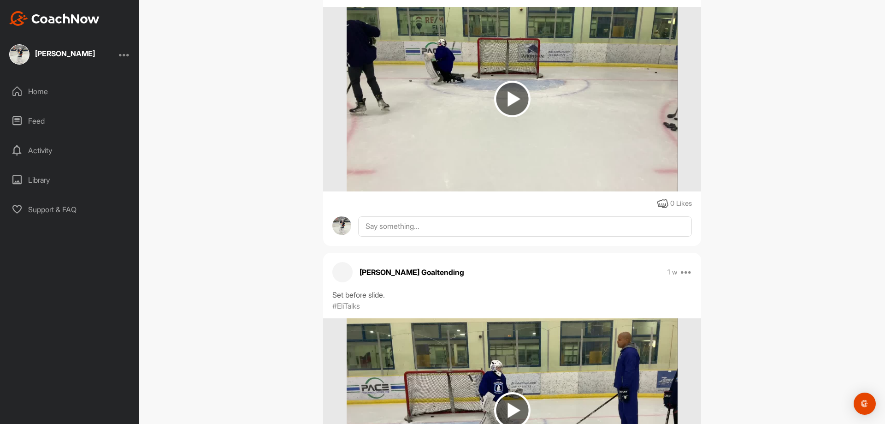
scroll to position [29663, 0]
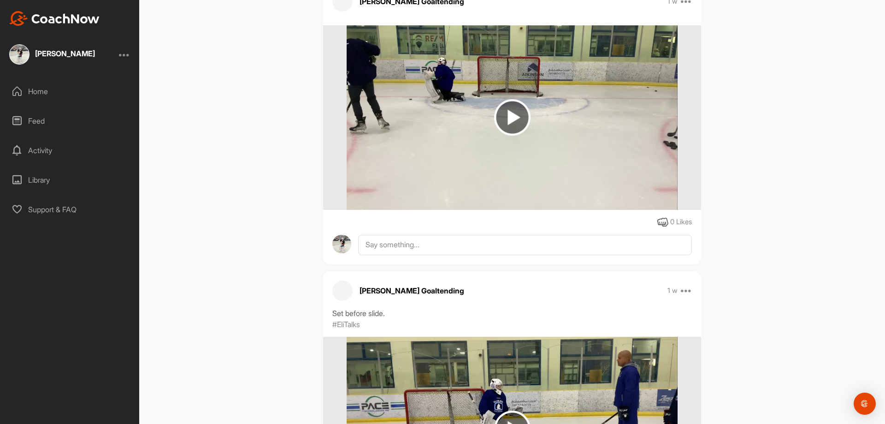
click at [511, 106] on img at bounding box center [512, 117] width 36 height 36
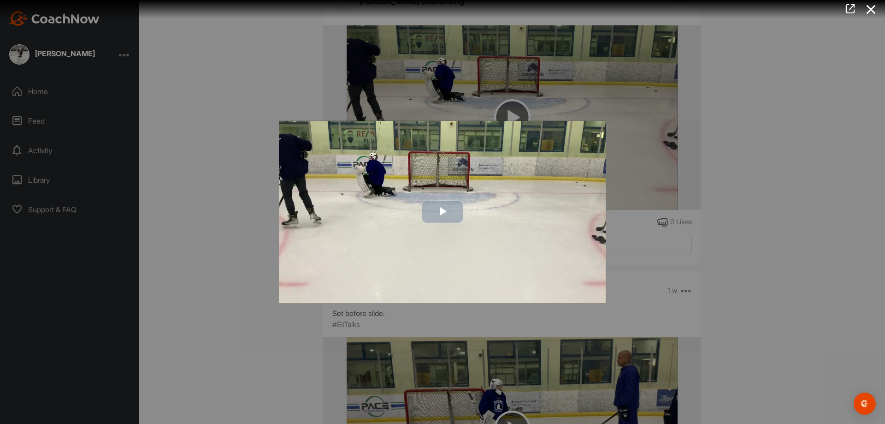
click at [443, 212] on span "Video Player" at bounding box center [443, 212] width 0 height 0
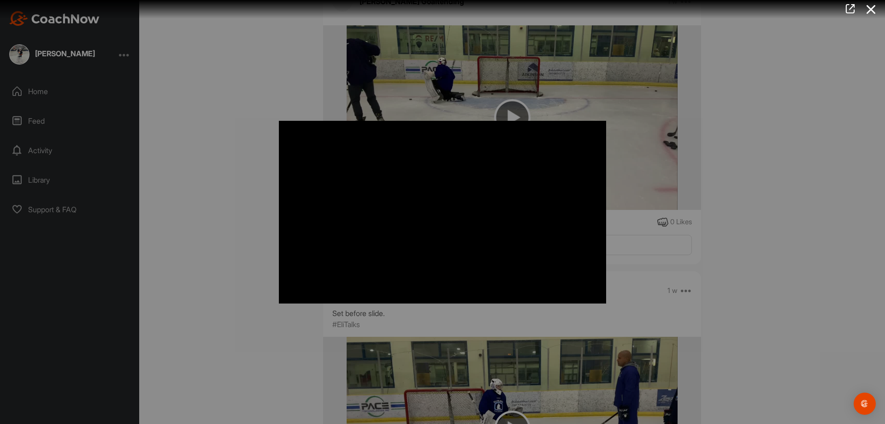
click at [224, 220] on div at bounding box center [442, 212] width 885 height 424
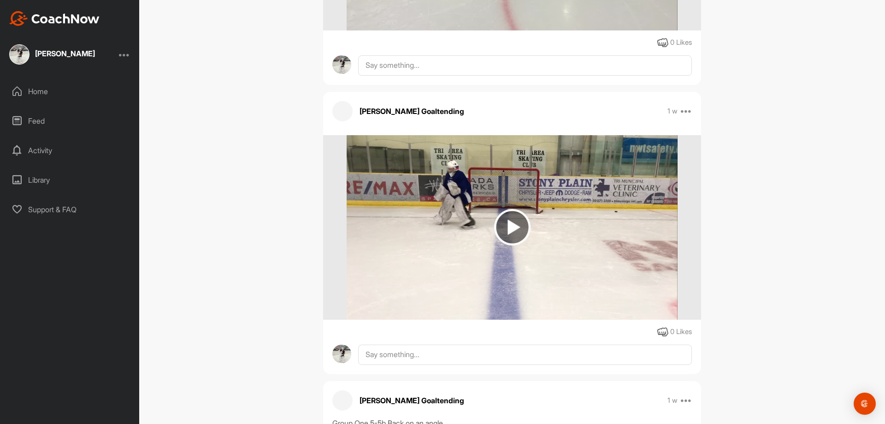
scroll to position [28648, 0]
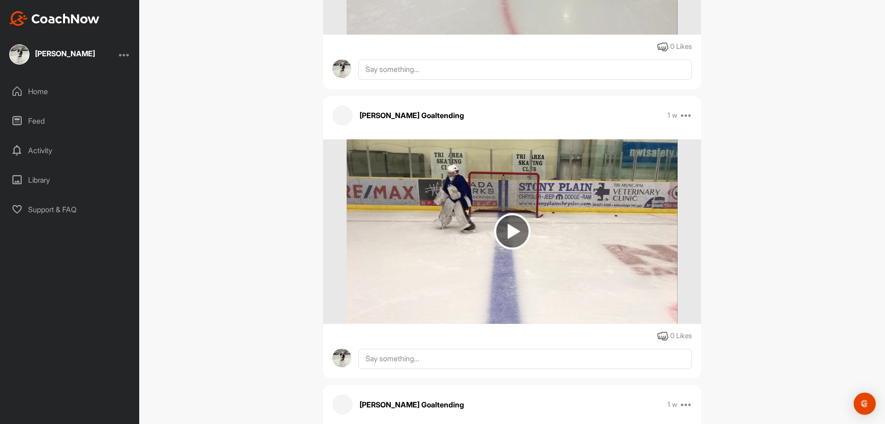
click at [509, 222] on img at bounding box center [512, 231] width 36 height 36
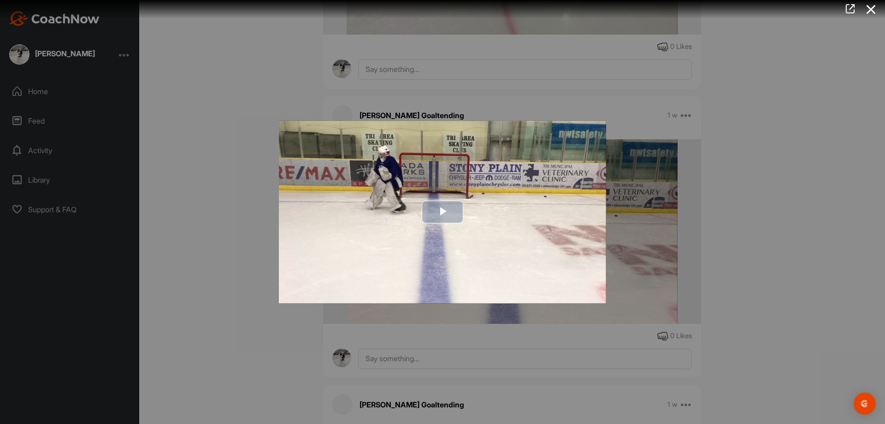
click at [465, 212] on img "Video Player" at bounding box center [442, 211] width 327 height 183
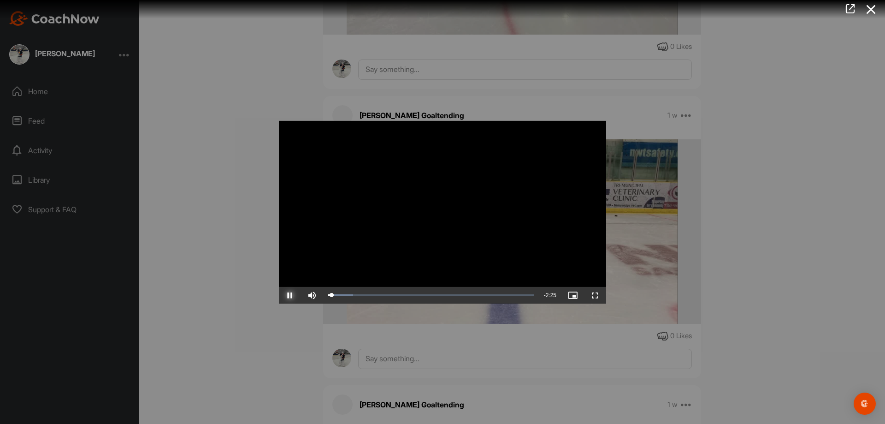
click at [291, 295] on span "Video Player" at bounding box center [290, 295] width 22 height 0
click at [235, 239] on div at bounding box center [442, 212] width 885 height 424
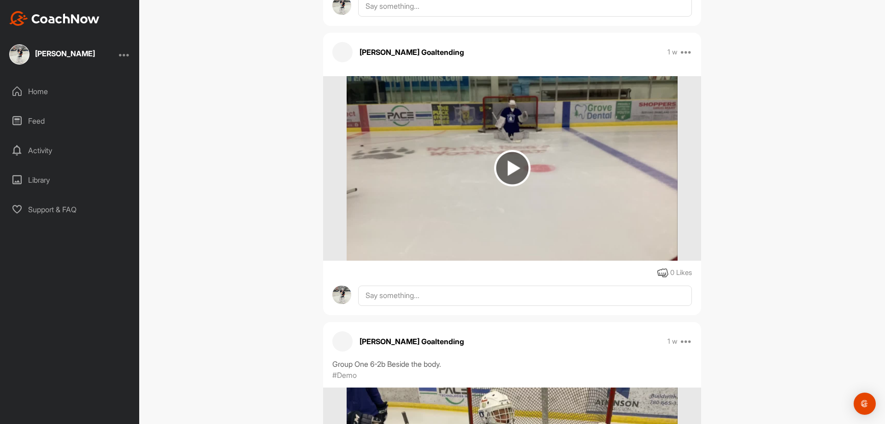
scroll to position [27173, 0]
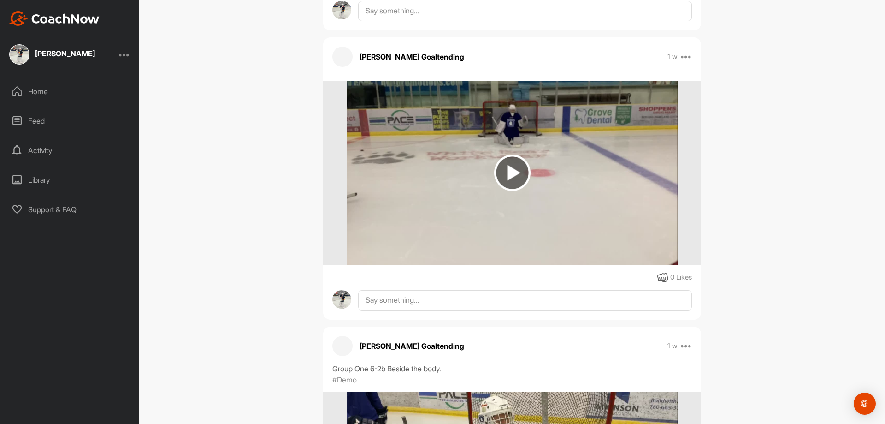
click at [507, 154] on img at bounding box center [512, 172] width 36 height 36
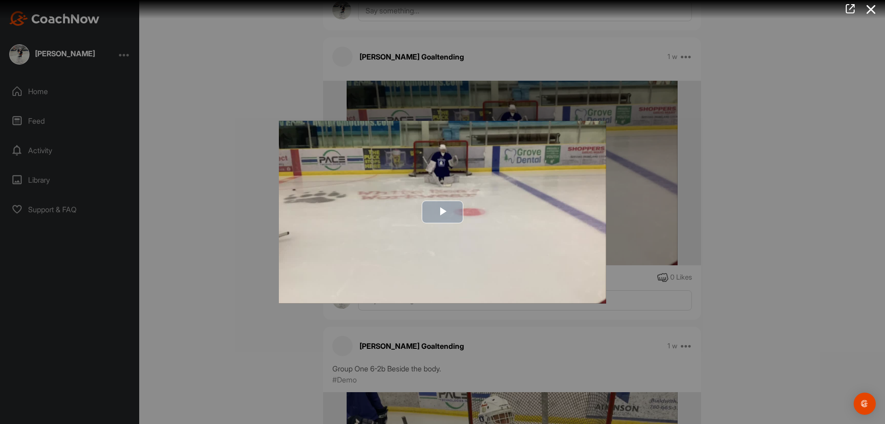
click at [443, 212] on span "Video Player" at bounding box center [443, 212] width 0 height 0
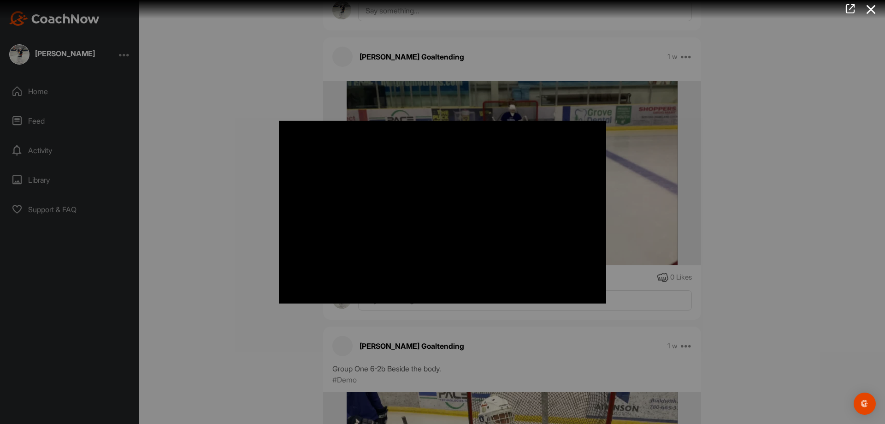
click at [246, 221] on div at bounding box center [442, 212] width 885 height 424
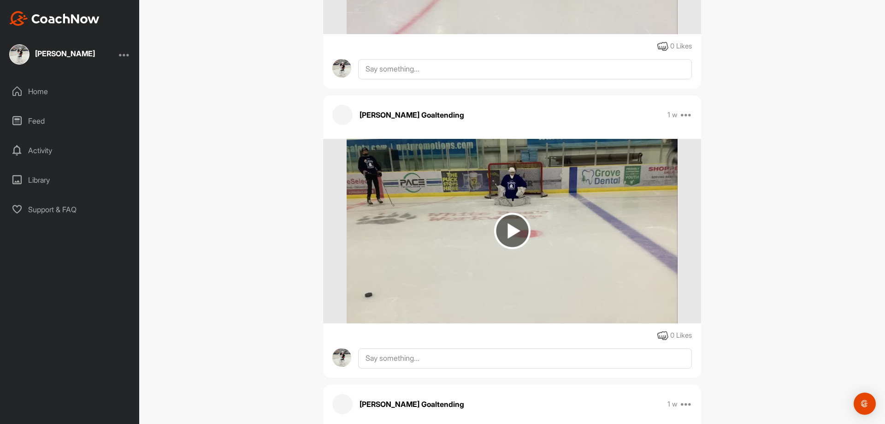
scroll to position [26804, 0]
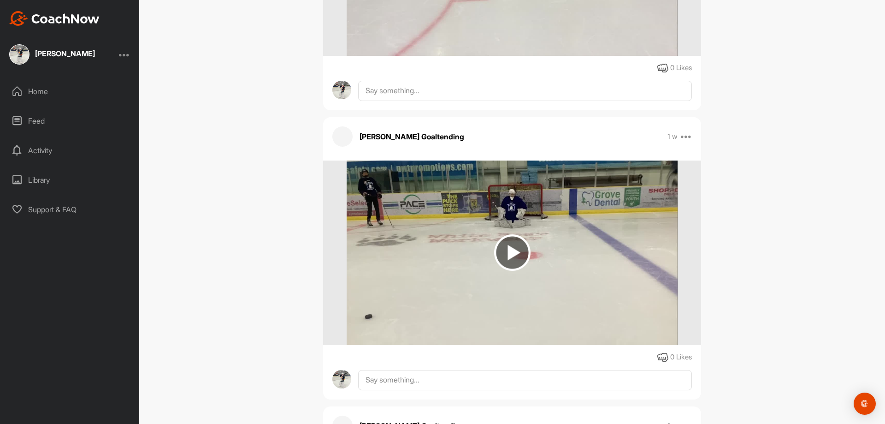
click at [511, 238] on img at bounding box center [512, 252] width 36 height 36
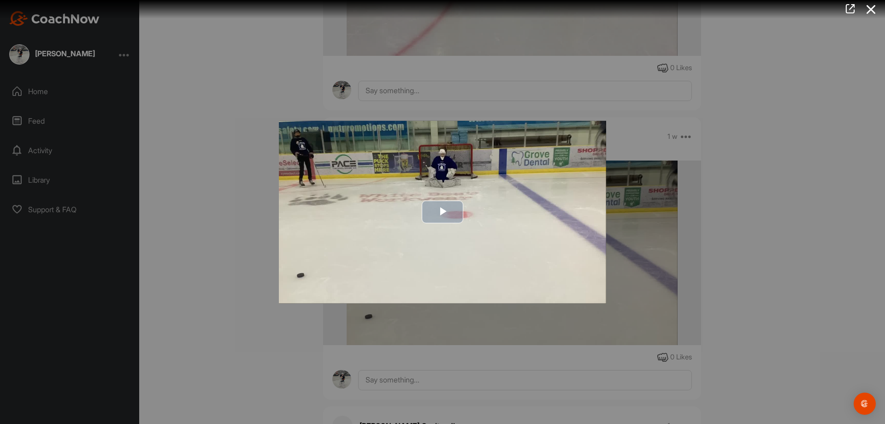
click at [443, 212] on span "Video Player" at bounding box center [443, 212] width 0 height 0
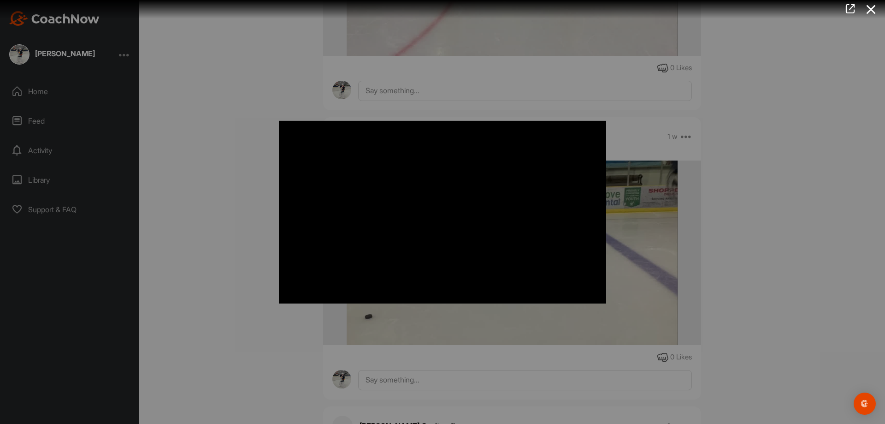
click at [213, 202] on div at bounding box center [442, 212] width 885 height 424
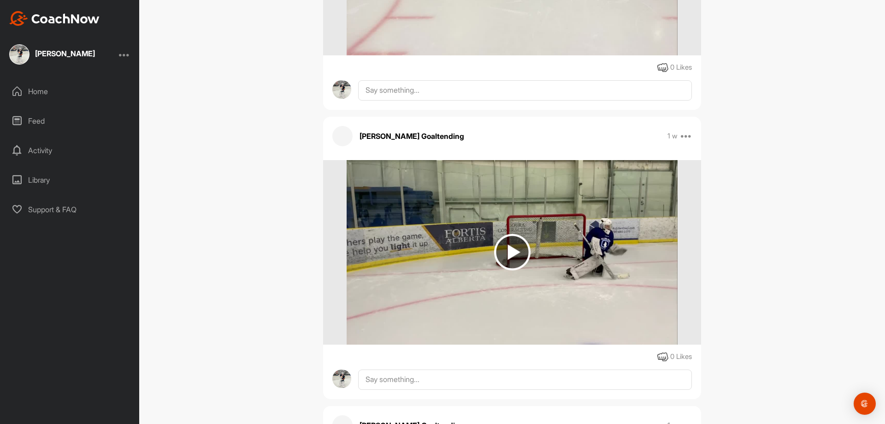
scroll to position [25881, 0]
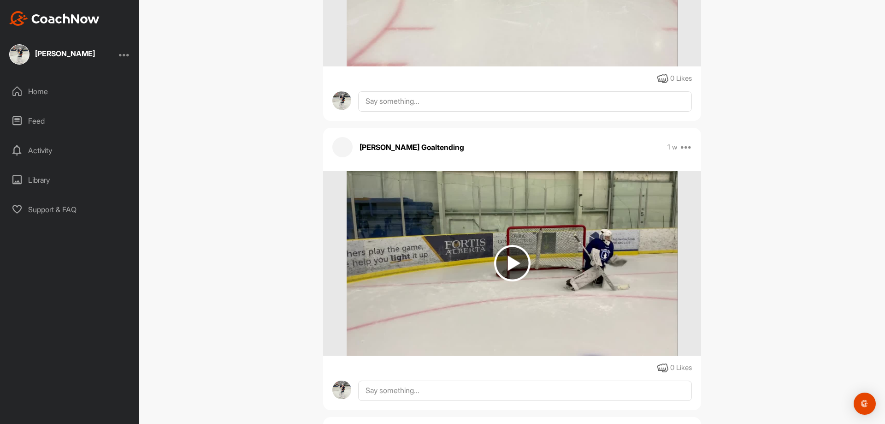
click at [514, 245] on img at bounding box center [512, 263] width 36 height 36
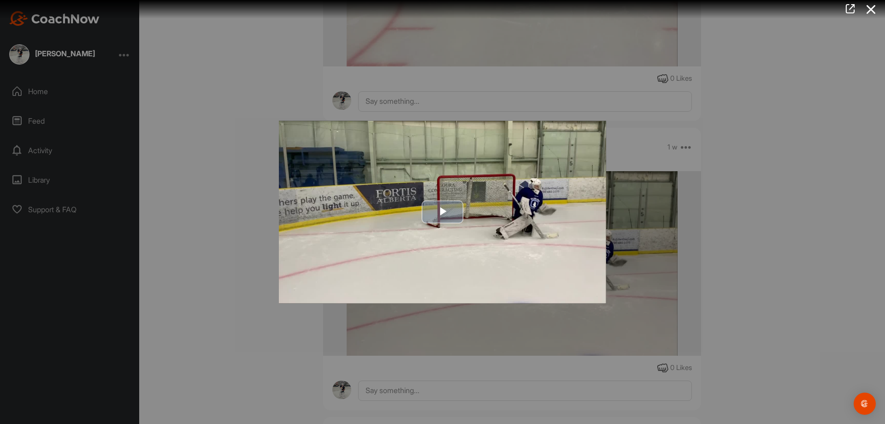
drag, startPoint x: 441, startPoint y: 210, endPoint x: 456, endPoint y: 214, distance: 15.7
click at [443, 212] on span "Video Player" at bounding box center [443, 212] width 0 height 0
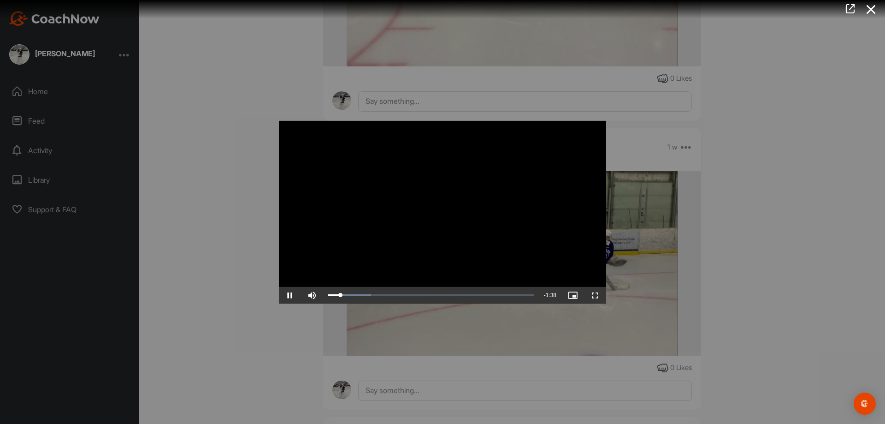
click at [223, 206] on div at bounding box center [442, 212] width 885 height 424
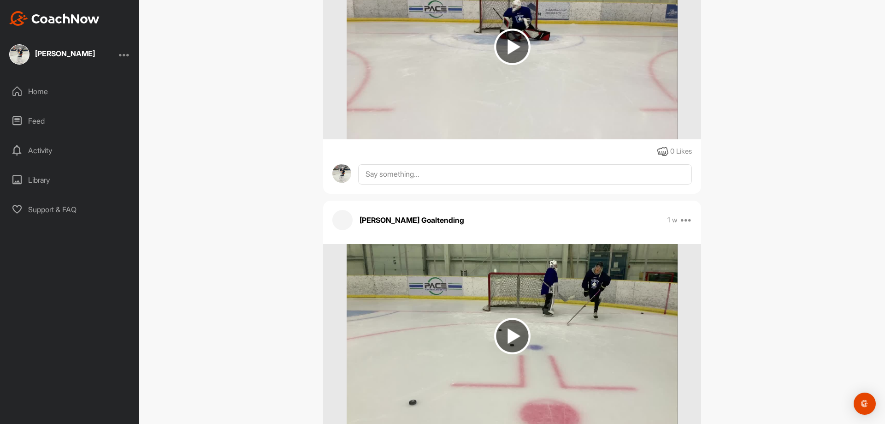
scroll to position [24913, 0]
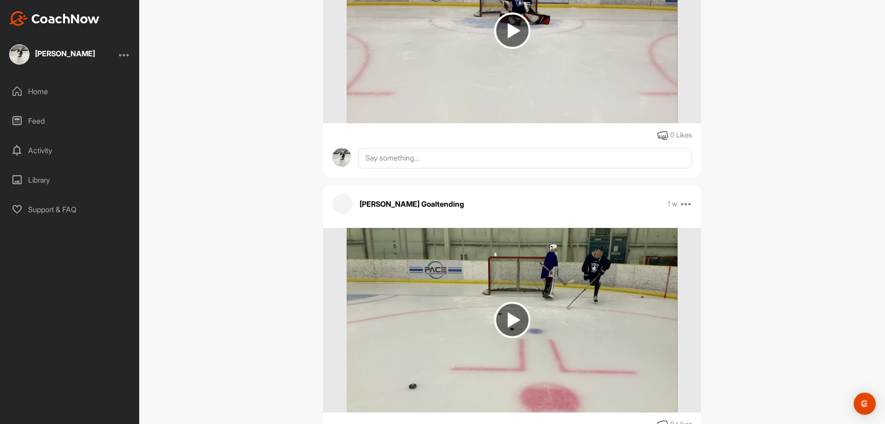
click at [511, 312] on img at bounding box center [512, 320] width 36 height 36
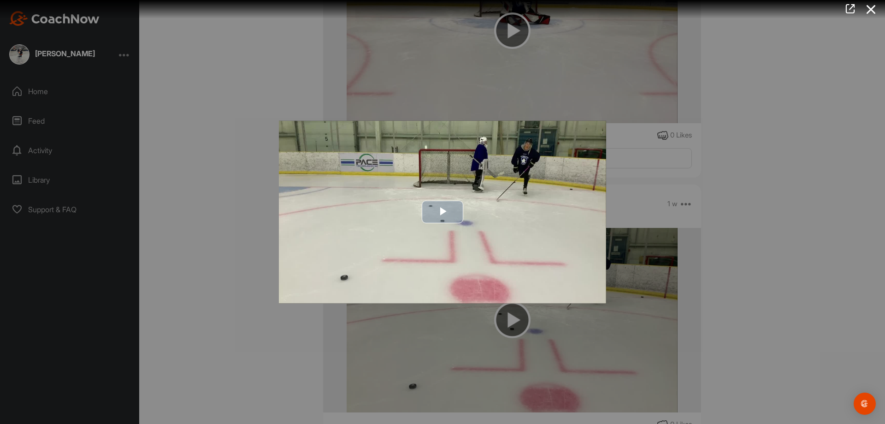
click at [443, 212] on span "Video Player" at bounding box center [443, 212] width 0 height 0
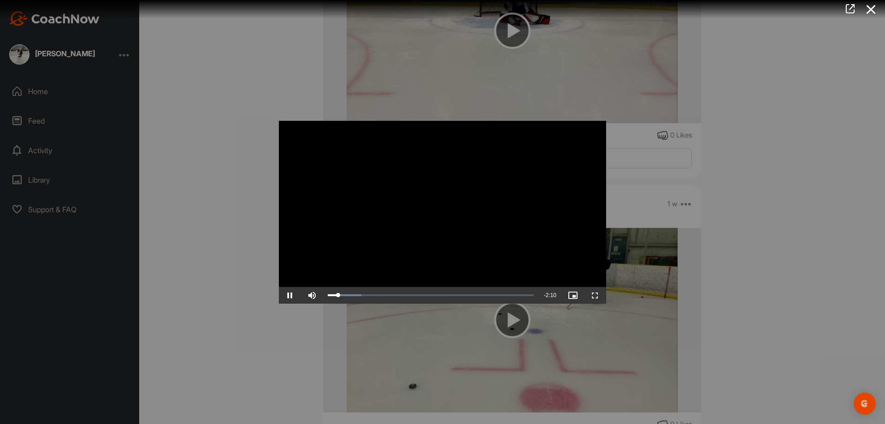
drag, startPoint x: 205, startPoint y: 281, endPoint x: 206, endPoint y: 290, distance: 8.4
click at [205, 282] on div at bounding box center [442, 212] width 885 height 424
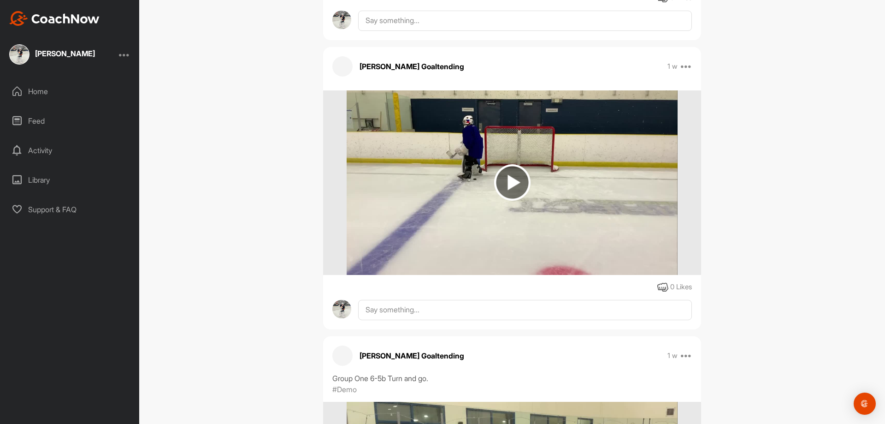
scroll to position [24129, 0]
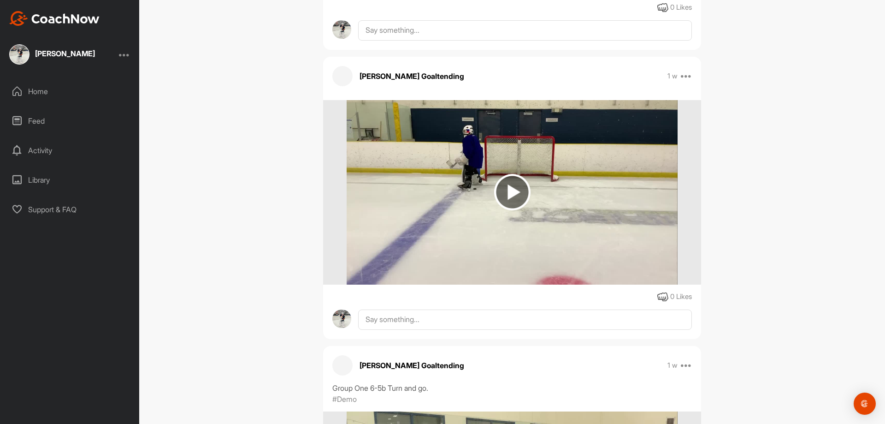
click at [510, 174] on img at bounding box center [512, 192] width 36 height 36
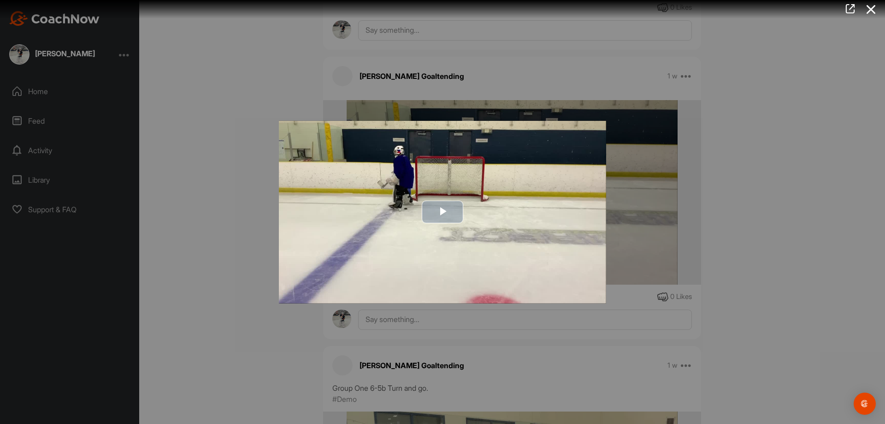
click at [443, 212] on span "Video Player" at bounding box center [443, 212] width 0 height 0
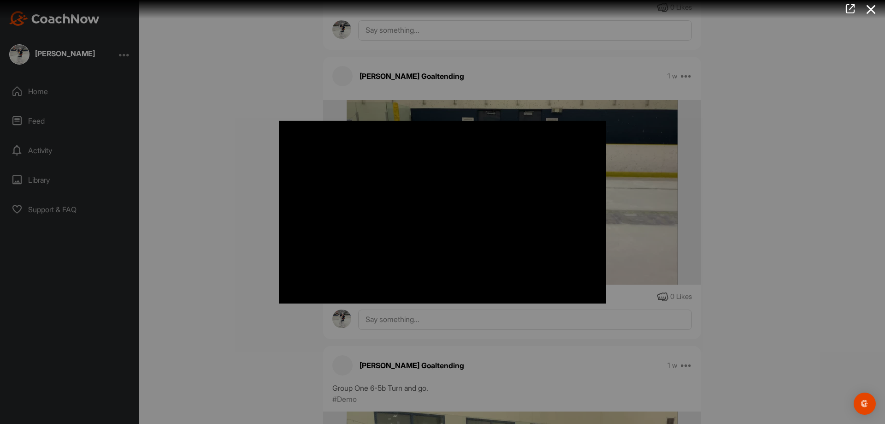
click at [209, 209] on div at bounding box center [442, 212] width 885 height 424
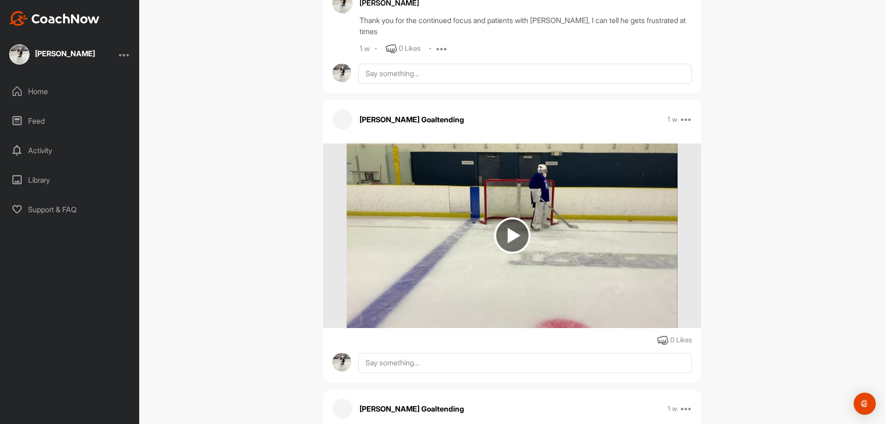
scroll to position [23760, 0]
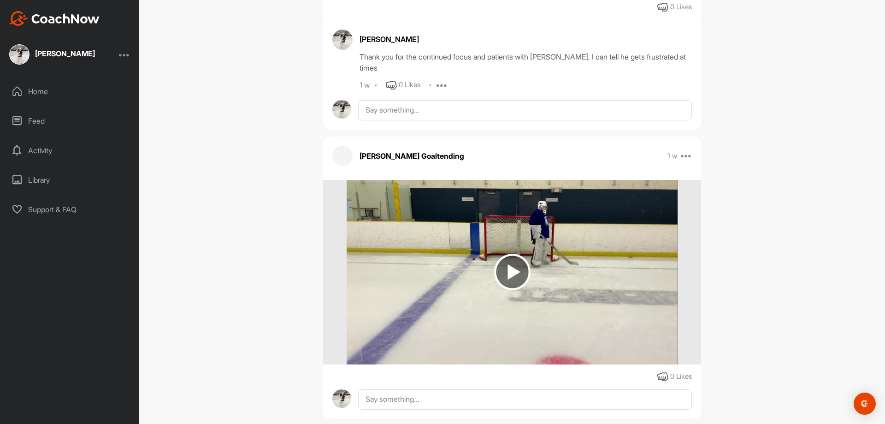
click at [507, 259] on img at bounding box center [512, 272] width 36 height 36
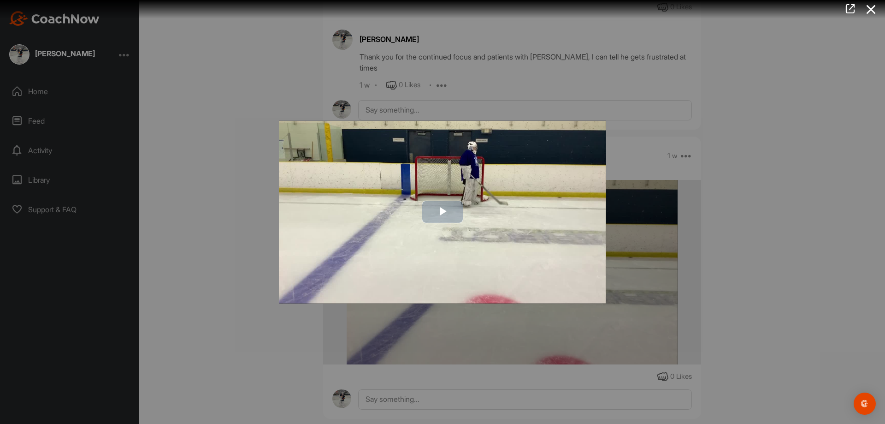
click at [443, 212] on span "Video Player" at bounding box center [443, 212] width 0 height 0
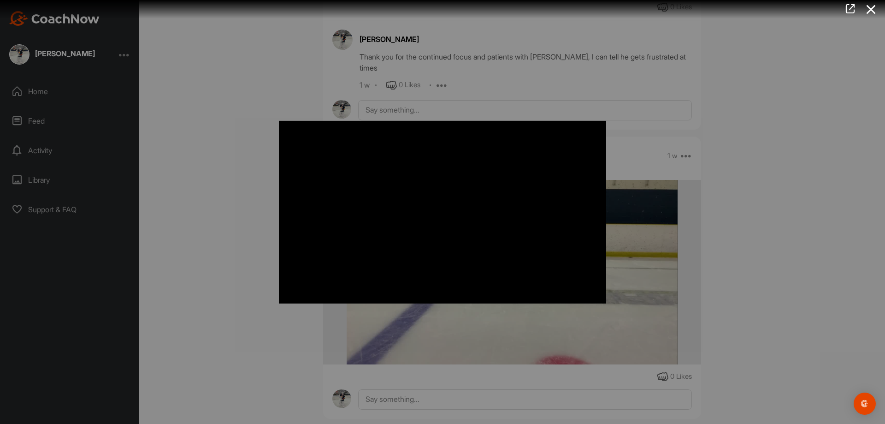
click at [243, 296] on div at bounding box center [442, 212] width 885 height 424
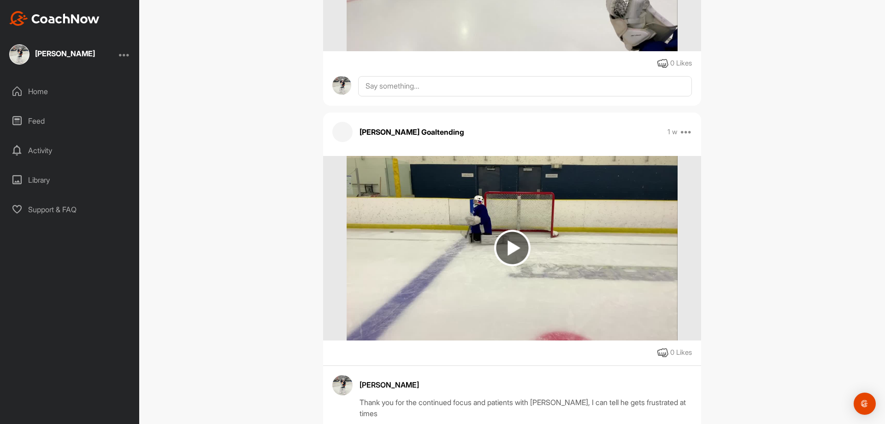
scroll to position [23391, 0]
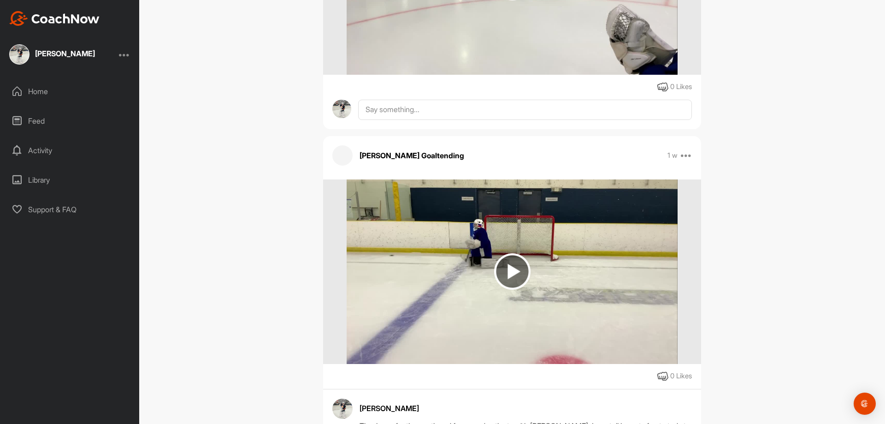
click at [505, 280] on img at bounding box center [512, 271] width 36 height 36
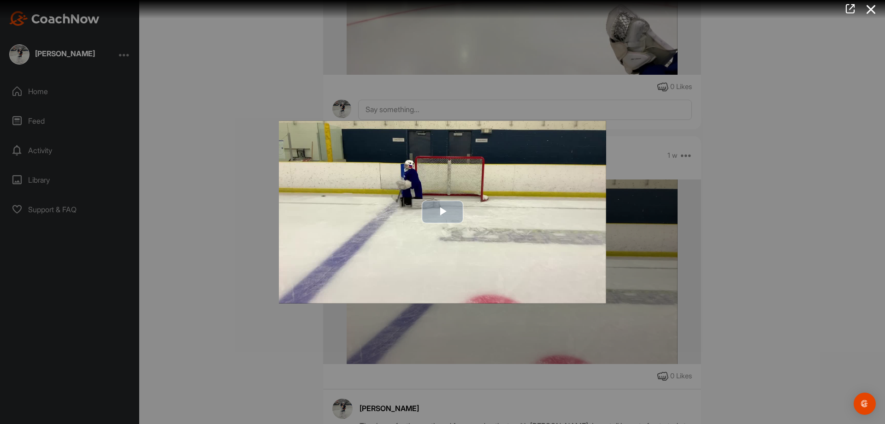
click at [443, 212] on span "Video Player" at bounding box center [443, 212] width 0 height 0
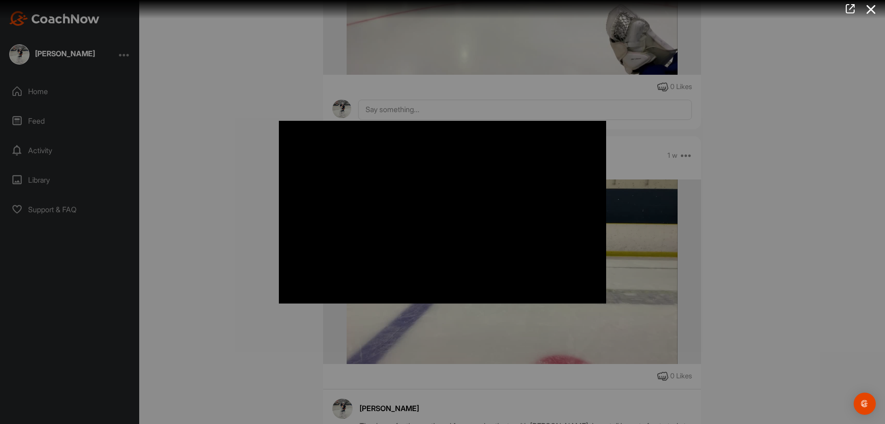
click at [241, 189] on div at bounding box center [442, 212] width 885 height 424
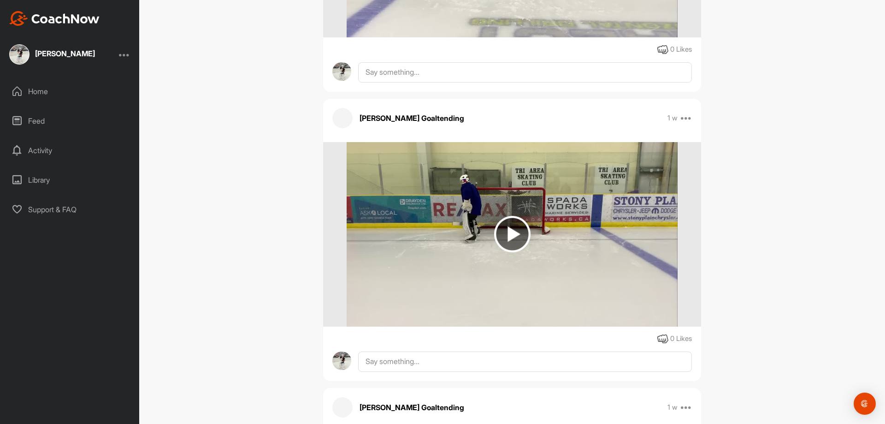
scroll to position [22792, 0]
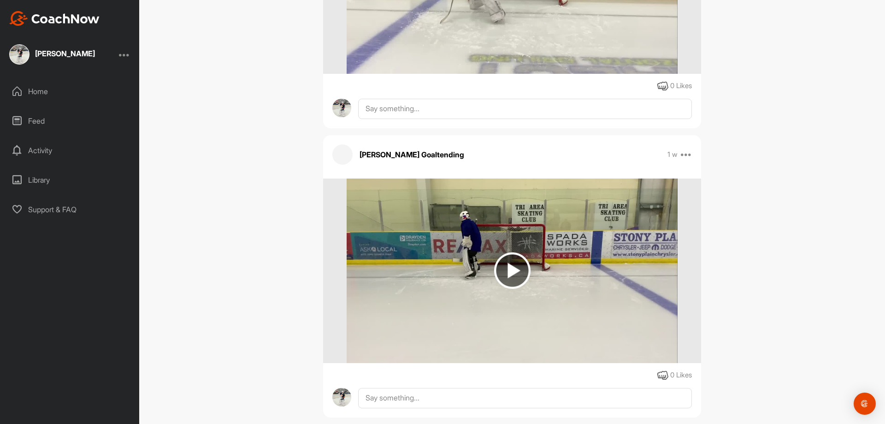
click at [505, 267] on img at bounding box center [512, 270] width 36 height 36
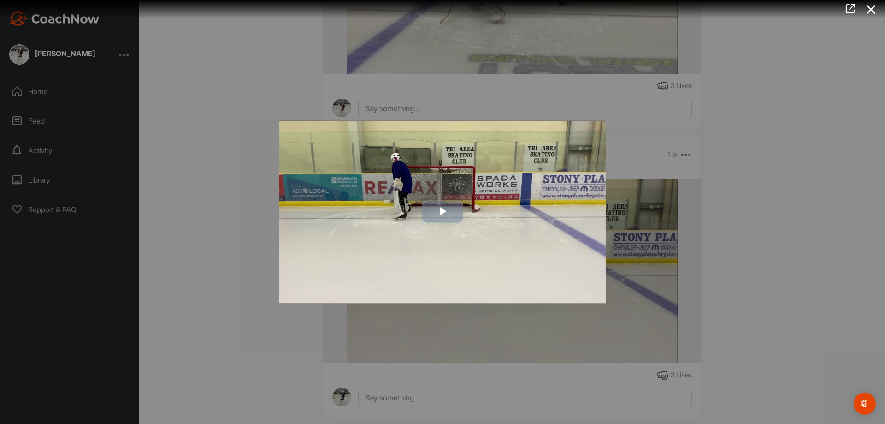
click at [443, 212] on span "Video Player" at bounding box center [443, 212] width 0 height 0
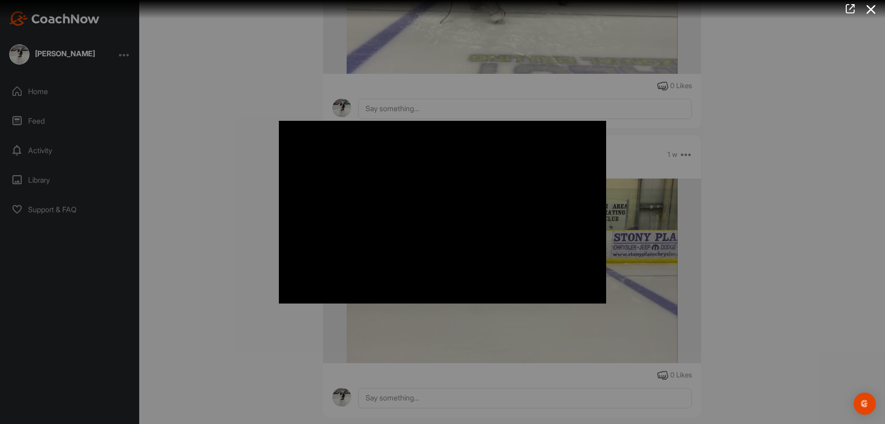
click at [207, 205] on div at bounding box center [442, 212] width 885 height 424
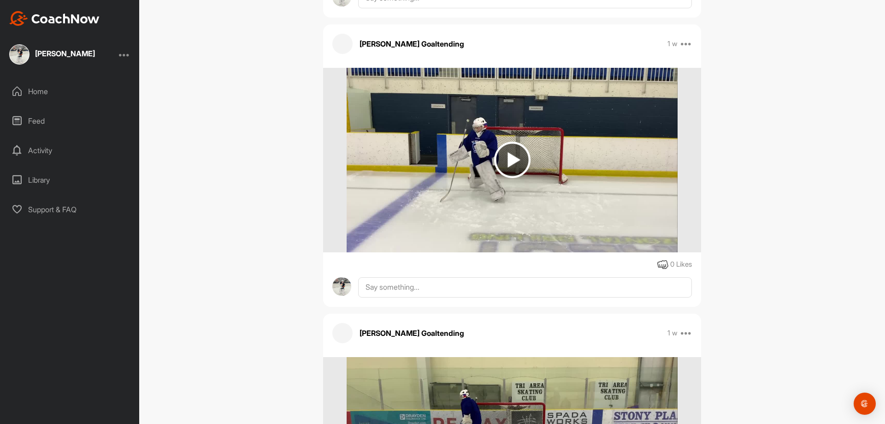
scroll to position [22607, 0]
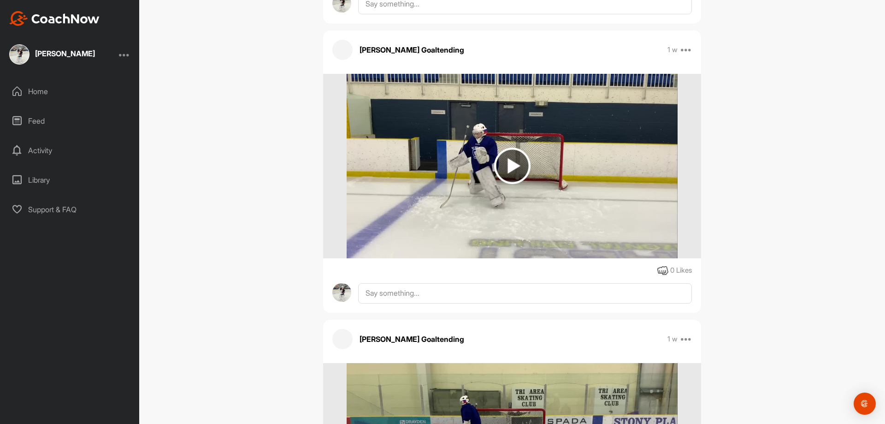
click at [504, 170] on img at bounding box center [512, 166] width 36 height 36
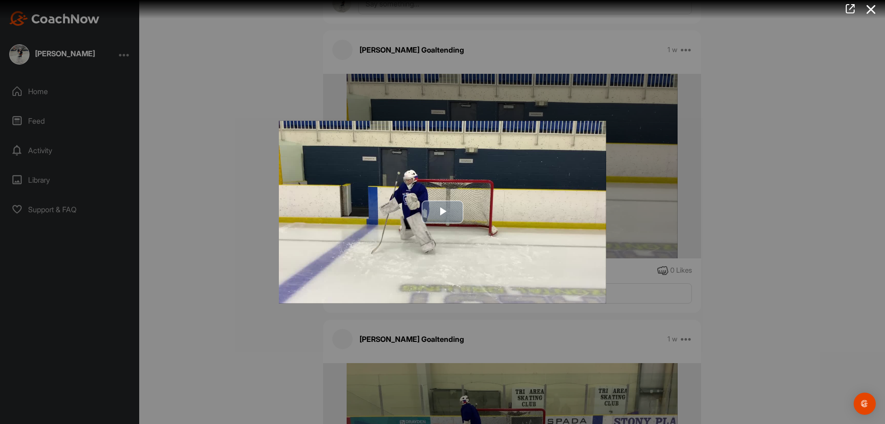
click at [443, 212] on span "Video Player" at bounding box center [443, 212] width 0 height 0
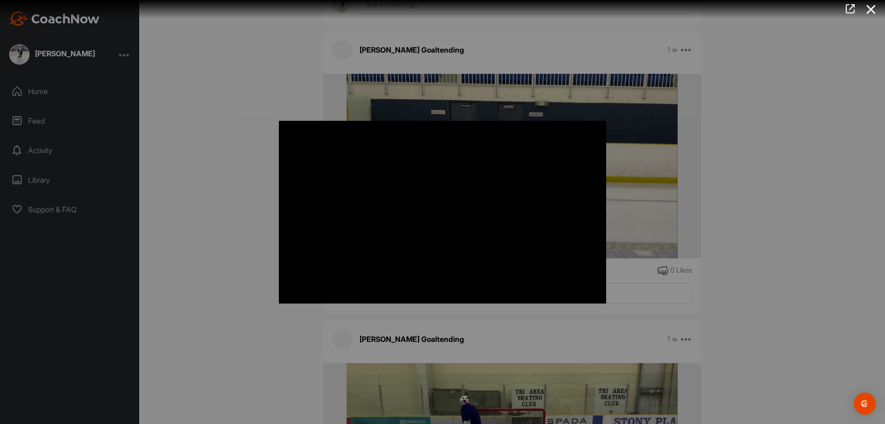
click at [211, 152] on div at bounding box center [442, 212] width 885 height 424
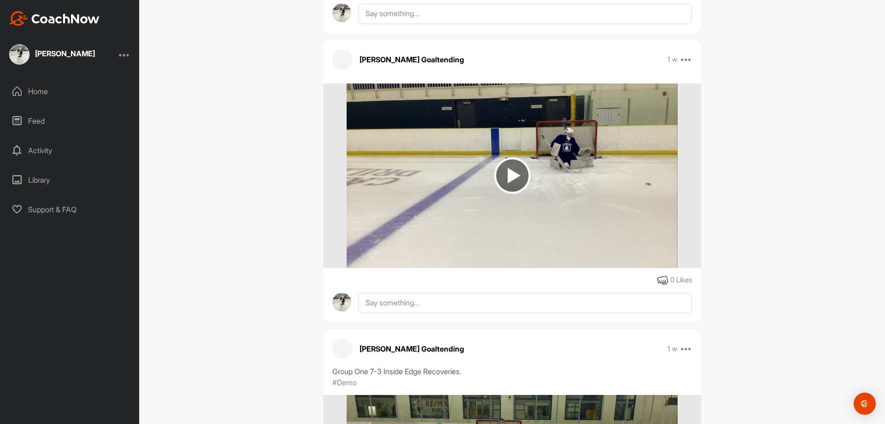
scroll to position [21358, 0]
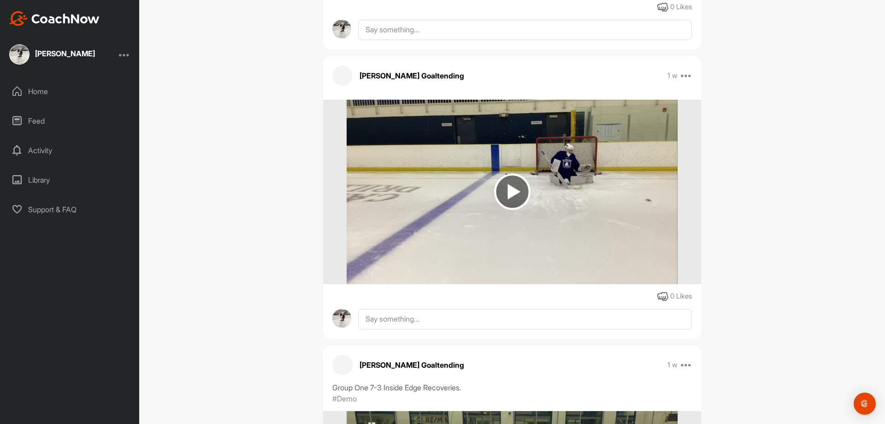
click at [507, 189] on img at bounding box center [512, 191] width 36 height 36
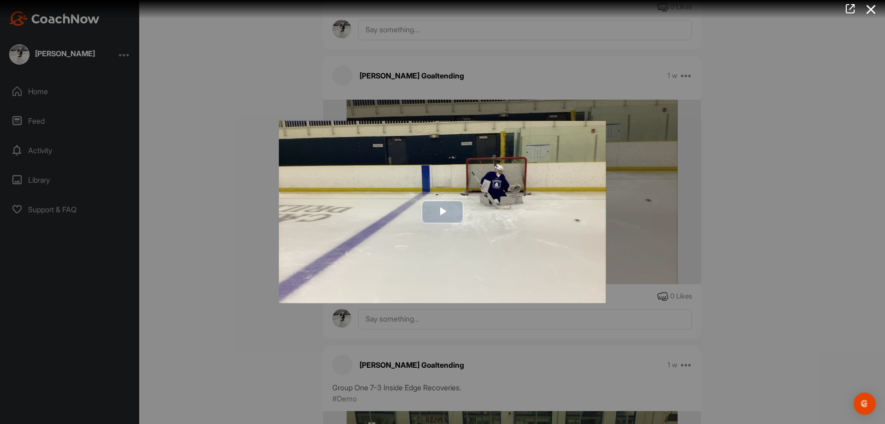
click at [443, 212] on span "Video Player" at bounding box center [443, 212] width 0 height 0
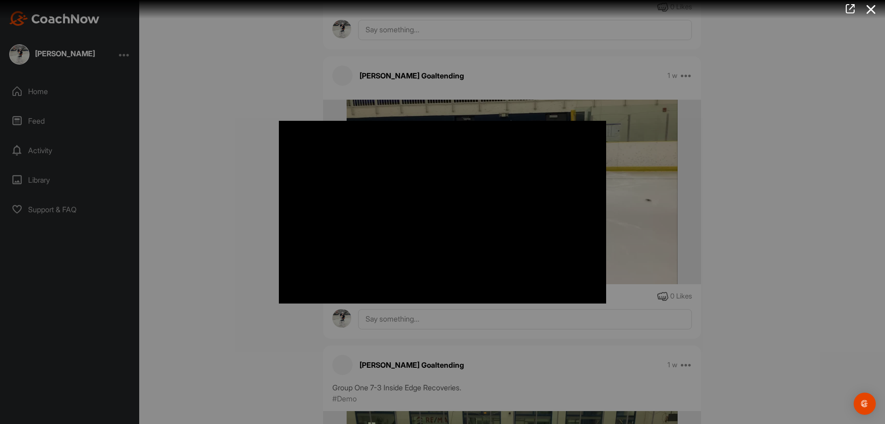
click at [233, 202] on div at bounding box center [442, 212] width 885 height 424
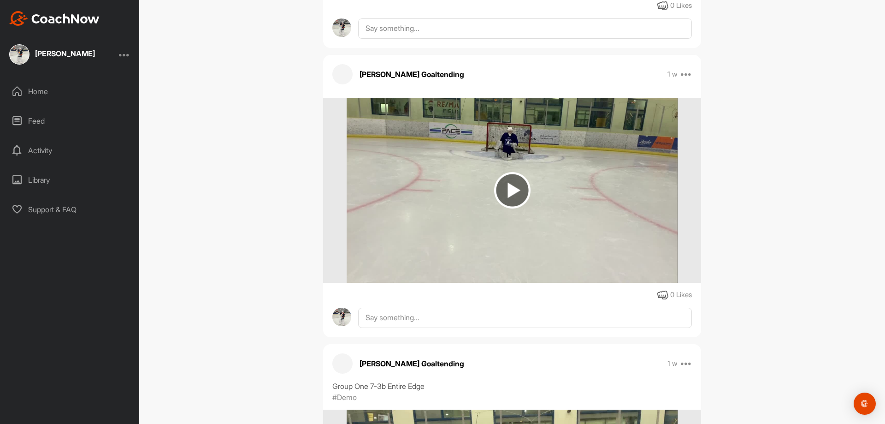
scroll to position [20759, 0]
click at [512, 186] on img at bounding box center [512, 190] width 36 height 36
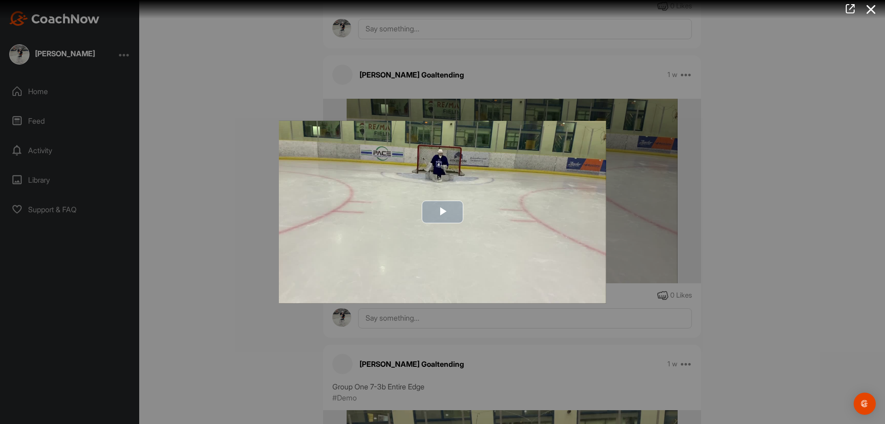
click at [443, 212] on span "Video Player" at bounding box center [443, 212] width 0 height 0
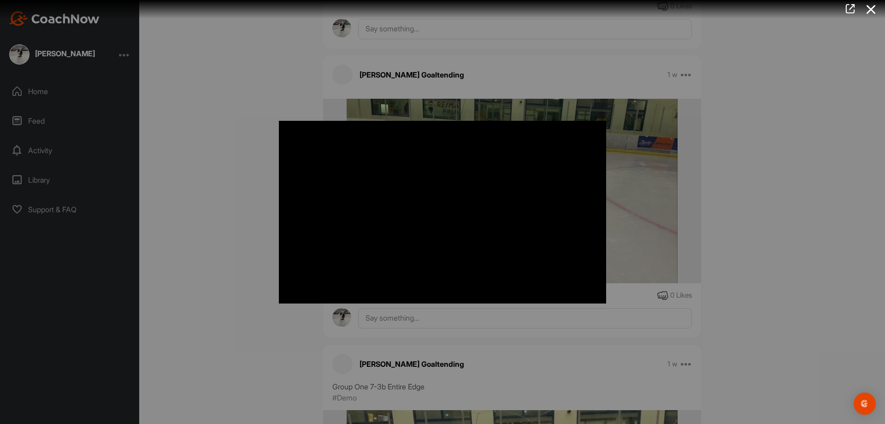
click at [223, 182] on div at bounding box center [442, 212] width 885 height 424
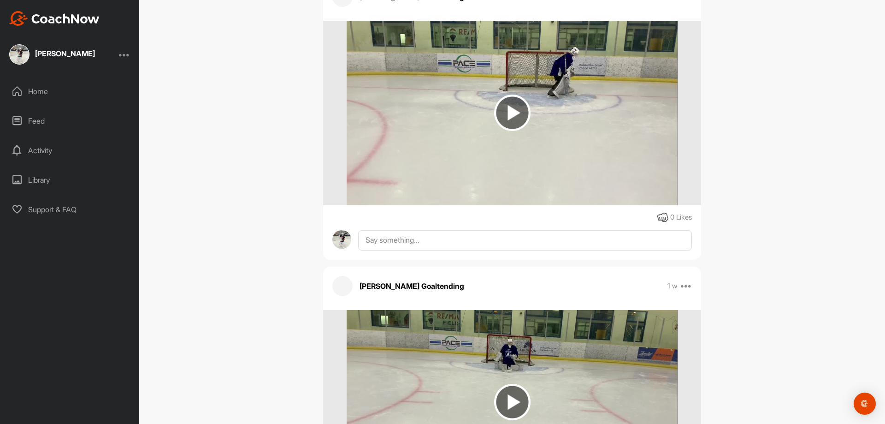
scroll to position [20528, 0]
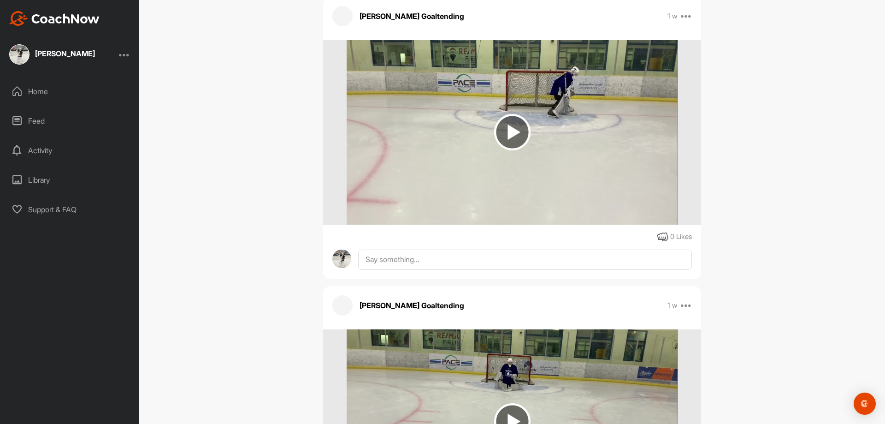
click at [510, 142] on img at bounding box center [512, 132] width 36 height 36
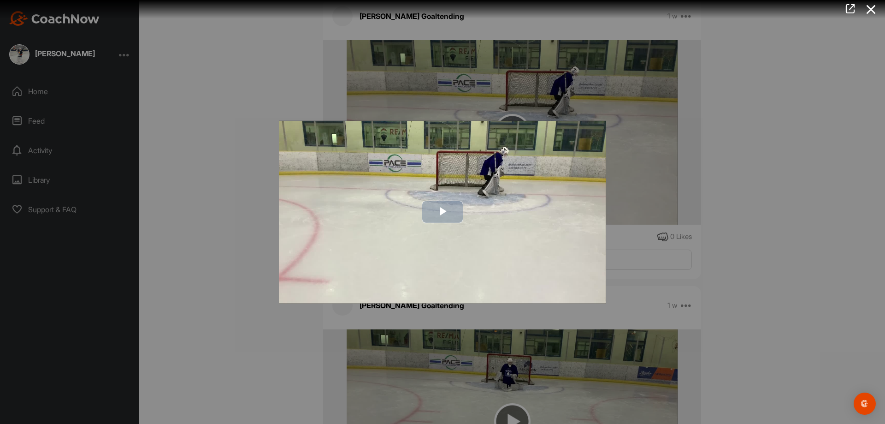
click at [443, 212] on span "Video Player" at bounding box center [443, 212] width 0 height 0
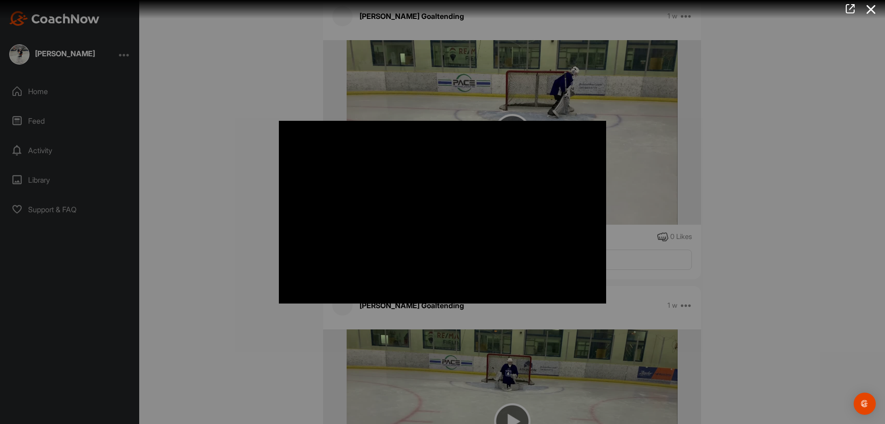
click at [244, 180] on div at bounding box center [442, 212] width 885 height 424
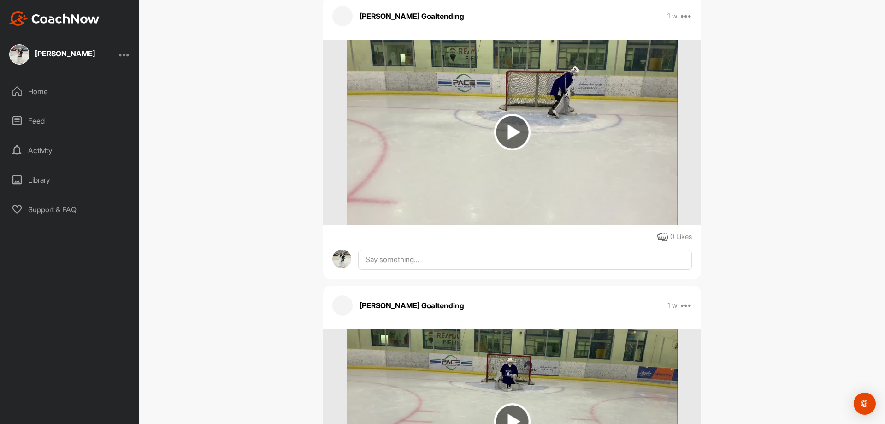
click at [221, 244] on div "[PERSON_NAME] Bookings Hockey Space Settings Your Notifications Leave Space Tim…" at bounding box center [512, 212] width 746 height 424
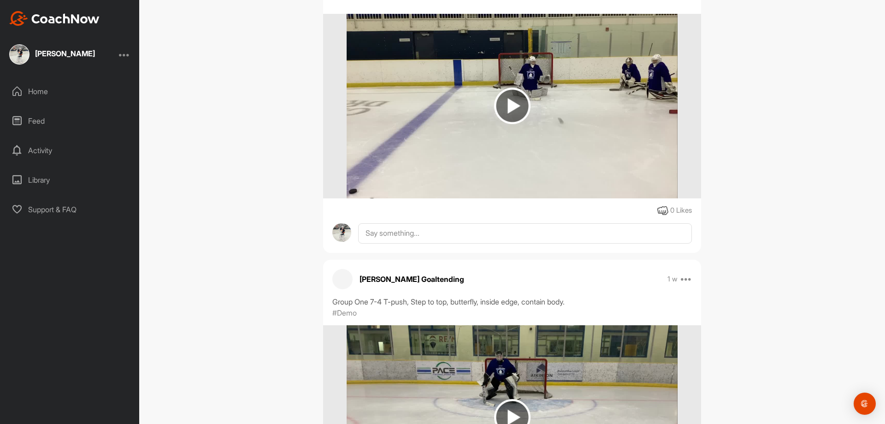
scroll to position [19883, 0]
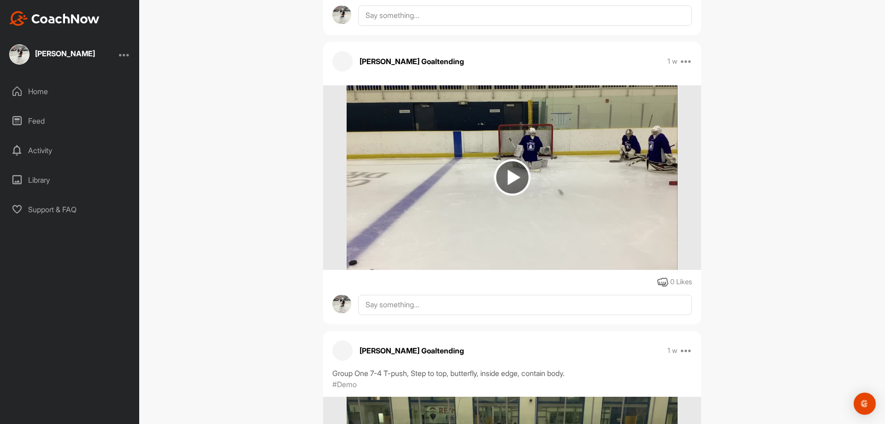
click at [507, 172] on img at bounding box center [512, 177] width 36 height 36
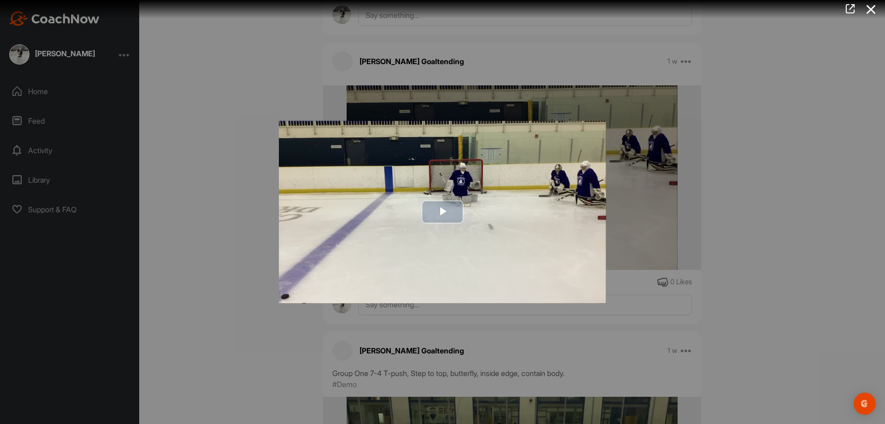
click at [443, 212] on span "Video Player" at bounding box center [443, 212] width 0 height 0
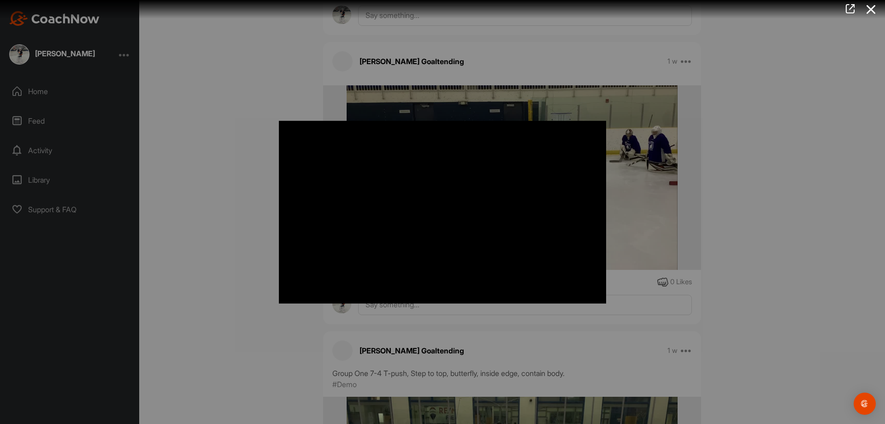
drag, startPoint x: 218, startPoint y: 232, endPoint x: 217, endPoint y: 239, distance: 7.4
click at [218, 232] on div at bounding box center [442, 212] width 885 height 424
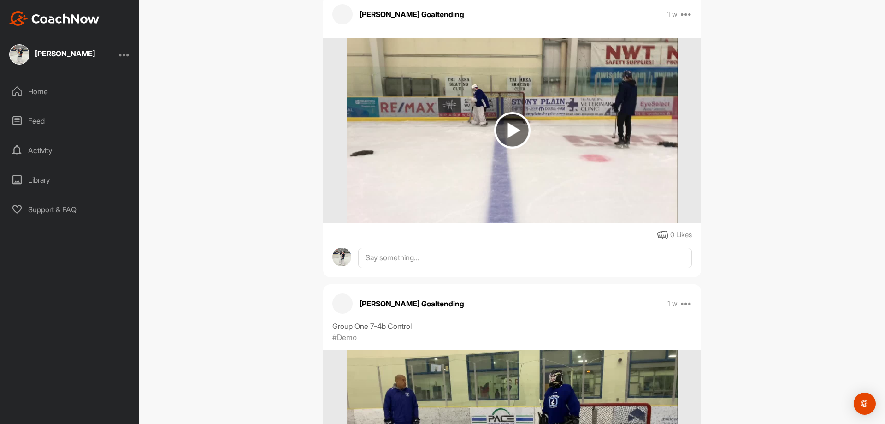
scroll to position [19237, 0]
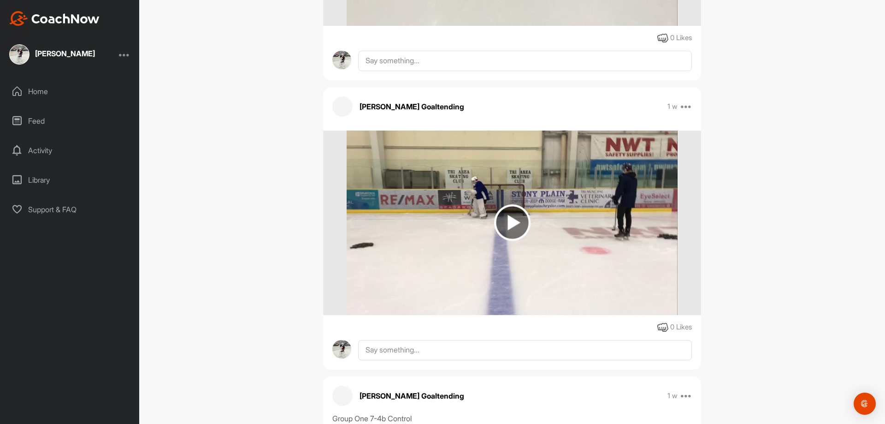
click at [513, 227] on img at bounding box center [512, 222] width 36 height 36
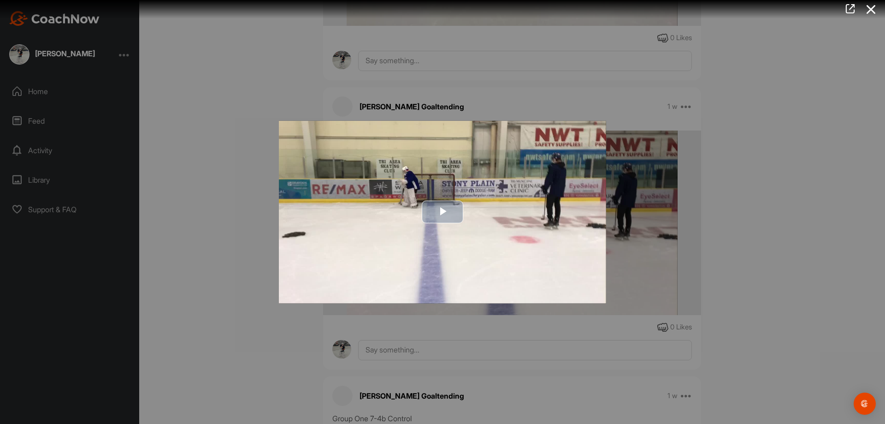
click at [443, 212] on span "Video Player" at bounding box center [443, 212] width 0 height 0
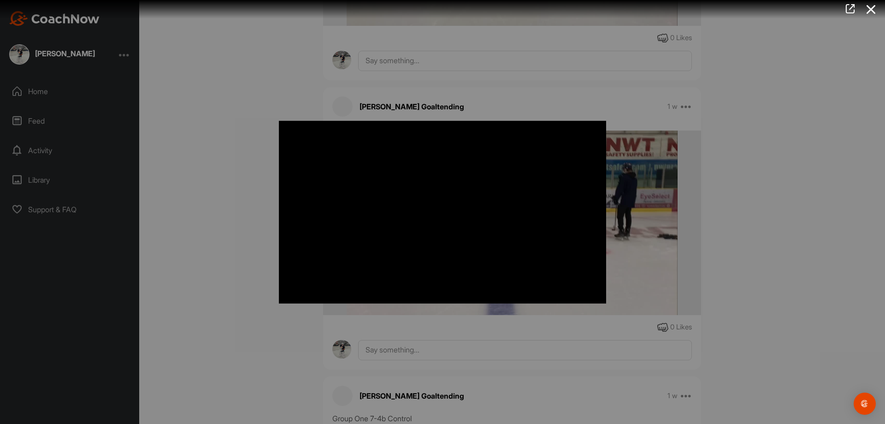
click at [255, 258] on div at bounding box center [442, 212] width 885 height 424
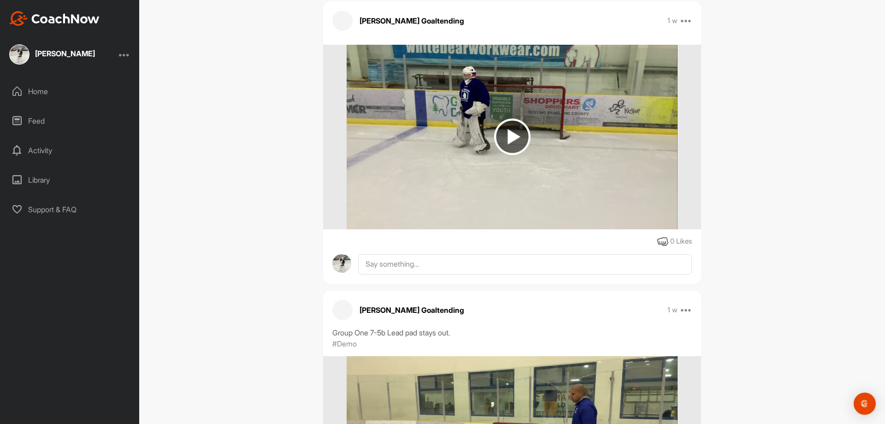
scroll to position [18407, 0]
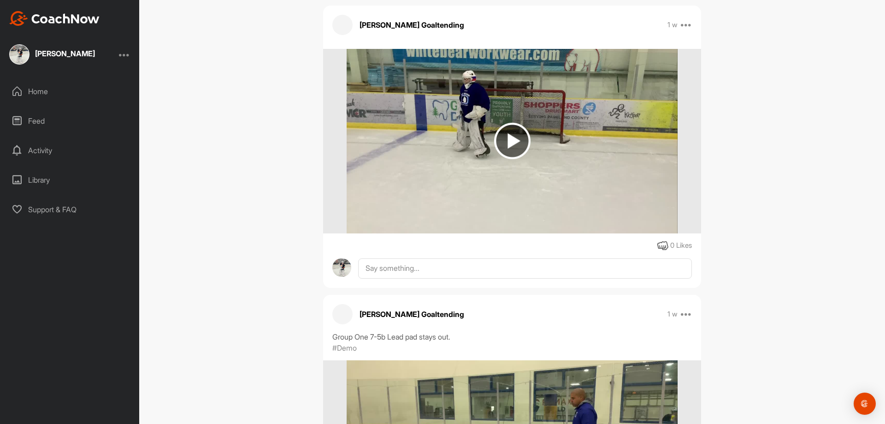
click at [504, 140] on img at bounding box center [512, 141] width 36 height 36
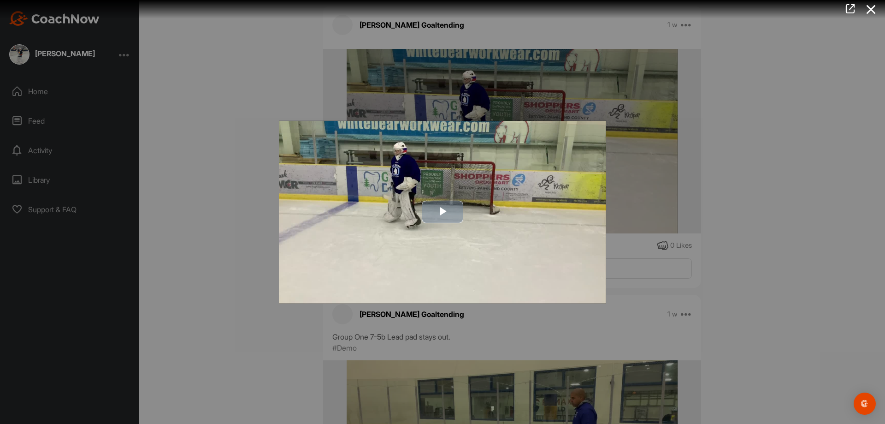
click at [443, 212] on span "Video Player" at bounding box center [443, 212] width 0 height 0
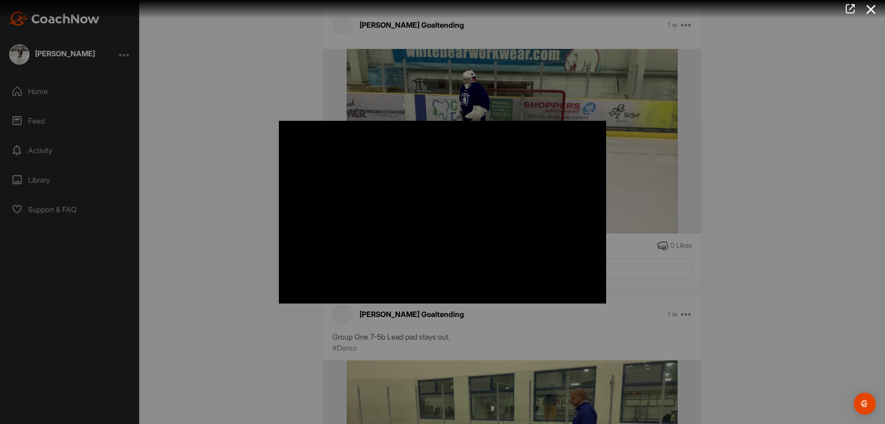
click at [251, 259] on div at bounding box center [442, 212] width 885 height 424
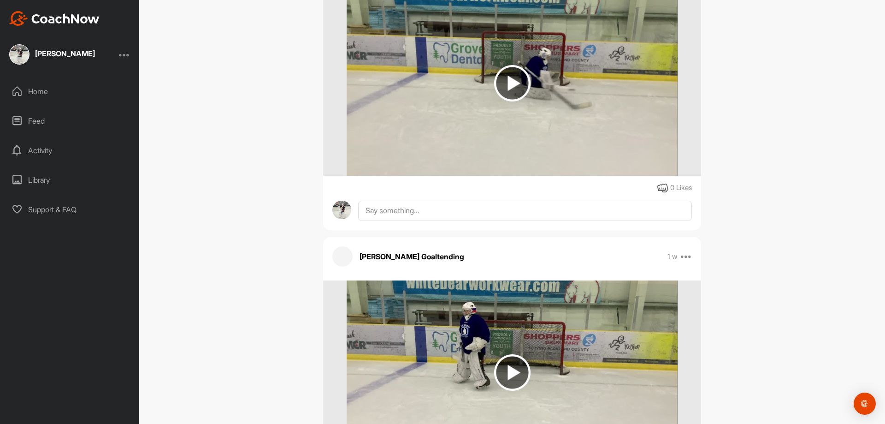
scroll to position [18084, 0]
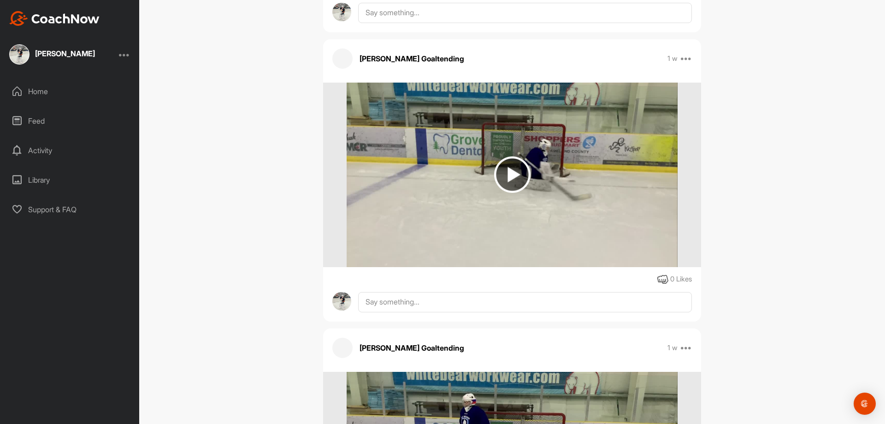
click at [505, 179] on img at bounding box center [512, 174] width 36 height 36
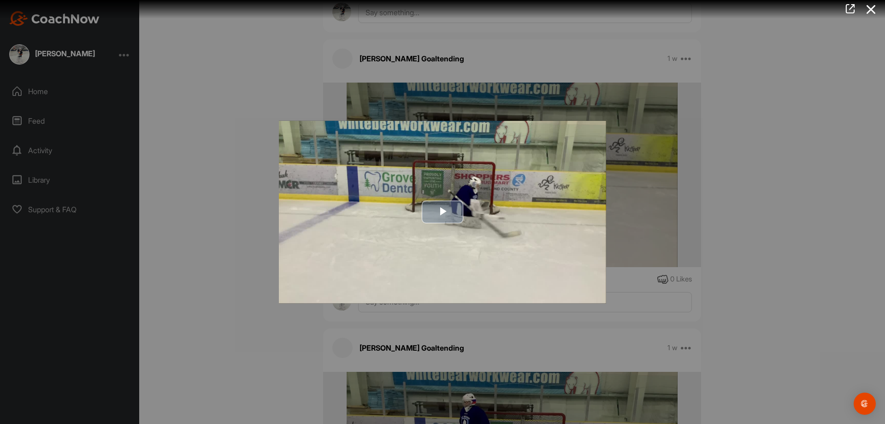
click at [443, 212] on span "Video Player" at bounding box center [443, 212] width 0 height 0
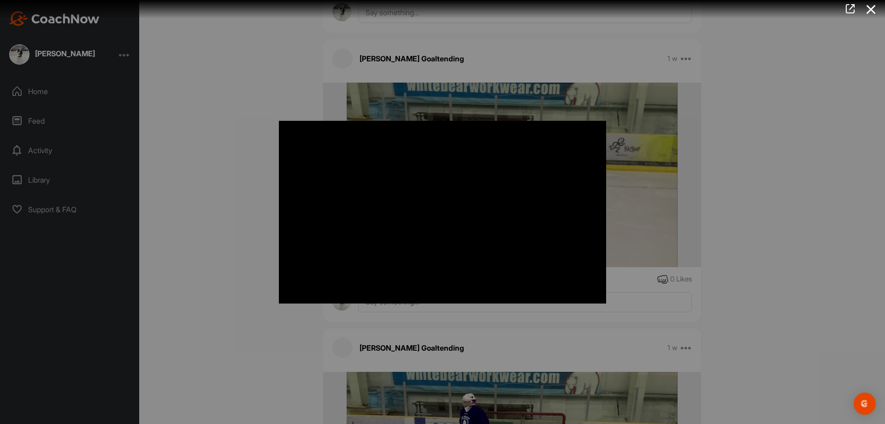
click at [166, 196] on div at bounding box center [442, 212] width 885 height 424
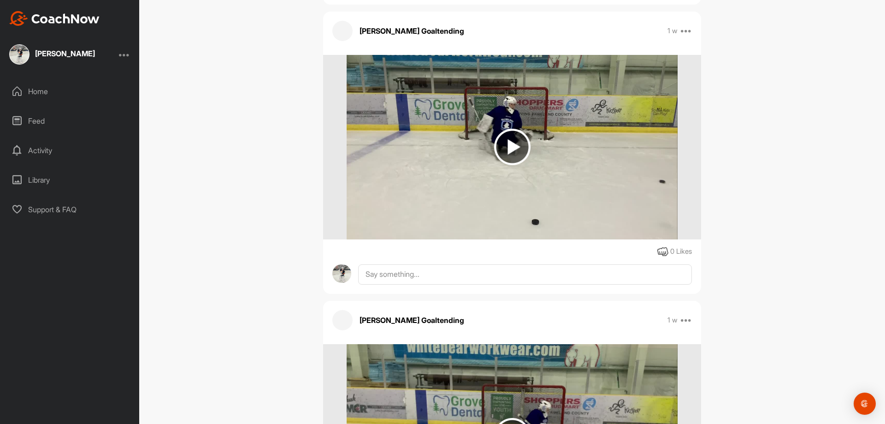
scroll to position [17762, 0]
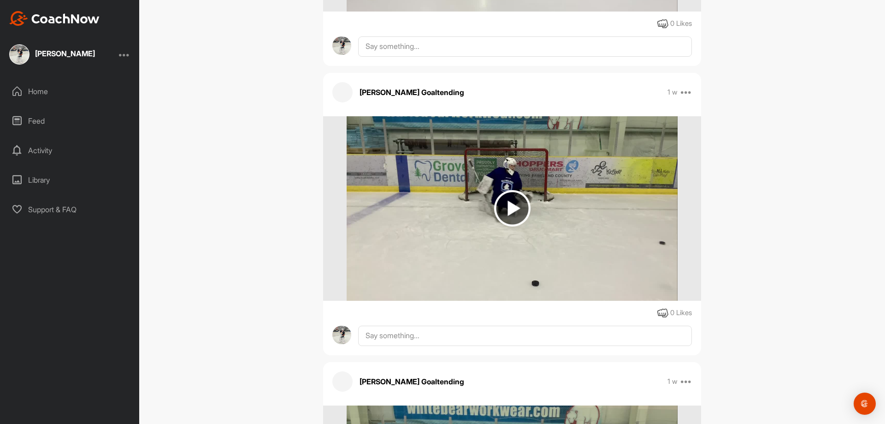
click at [501, 207] on img at bounding box center [512, 208] width 36 height 36
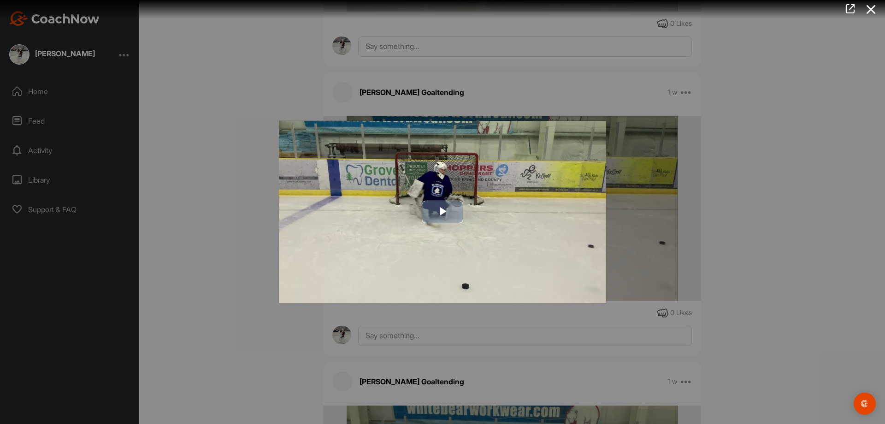
click at [443, 212] on span "Video Player" at bounding box center [443, 212] width 0 height 0
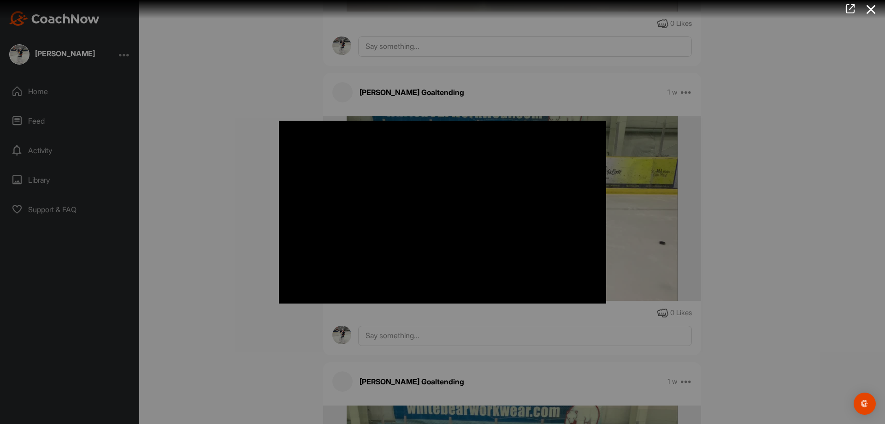
click at [246, 290] on div at bounding box center [442, 212] width 885 height 424
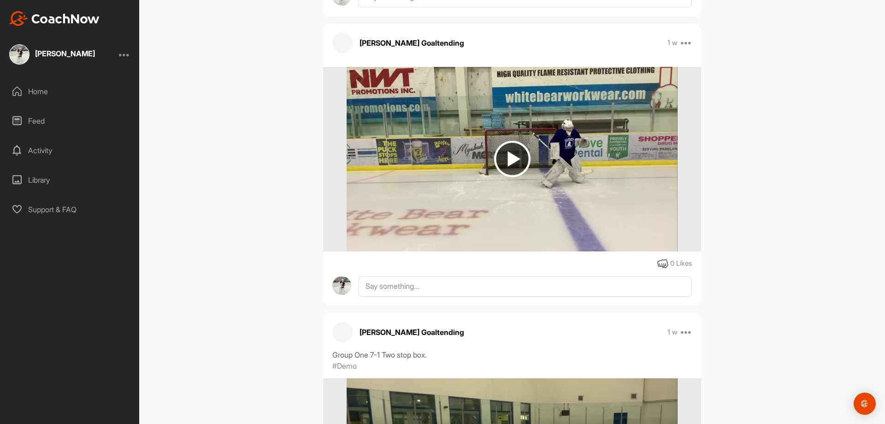
scroll to position [17208, 0]
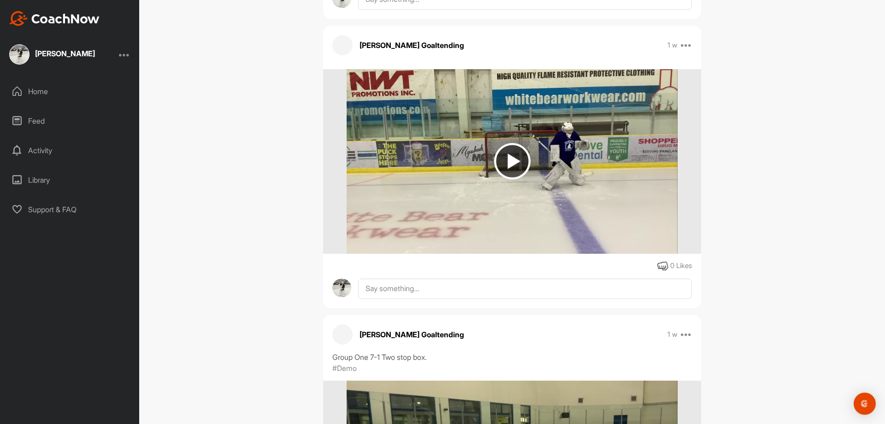
click at [502, 163] on img at bounding box center [512, 161] width 36 height 36
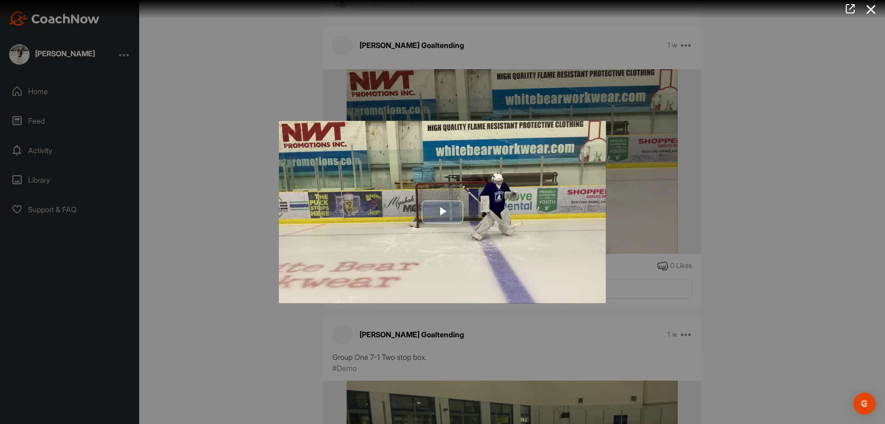
click at [443, 212] on span "Video Player" at bounding box center [443, 212] width 0 height 0
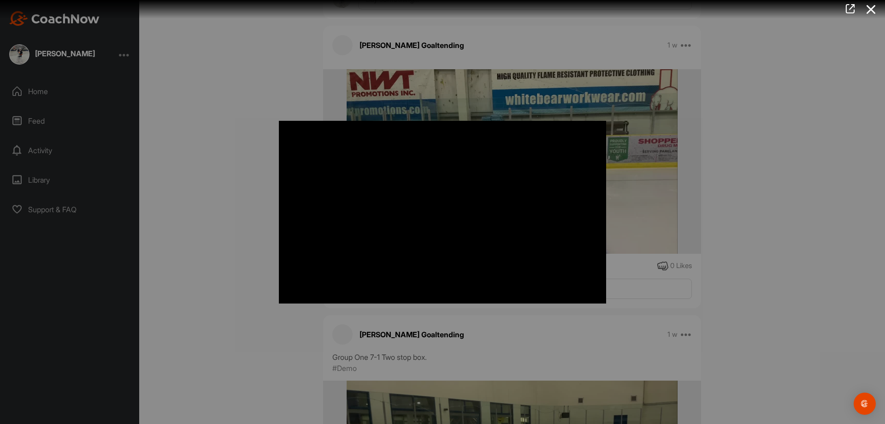
click at [214, 246] on div at bounding box center [442, 212] width 885 height 424
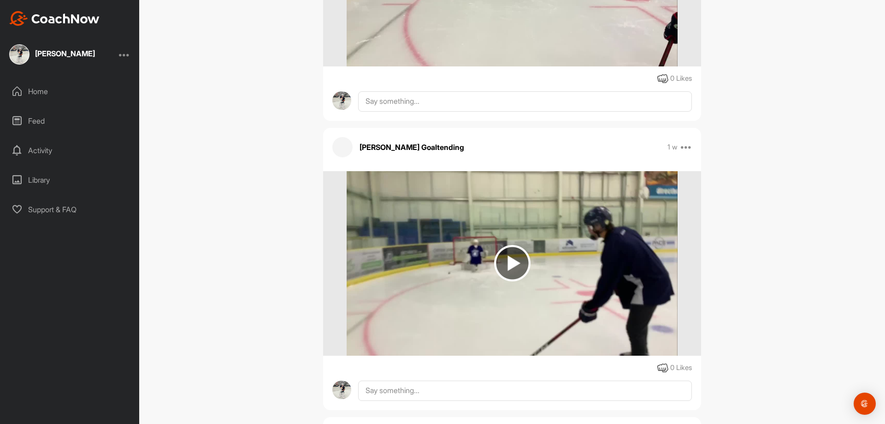
scroll to position [16194, 0]
click at [510, 263] on img at bounding box center [512, 264] width 36 height 36
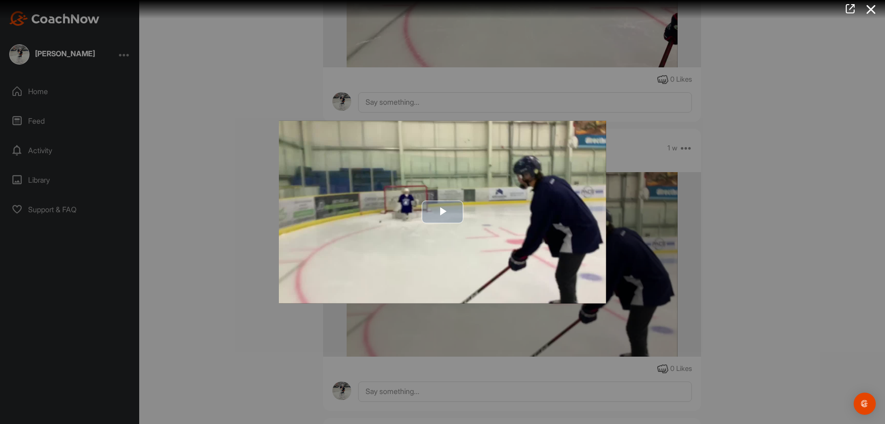
click at [443, 212] on span "Video Player" at bounding box center [443, 212] width 0 height 0
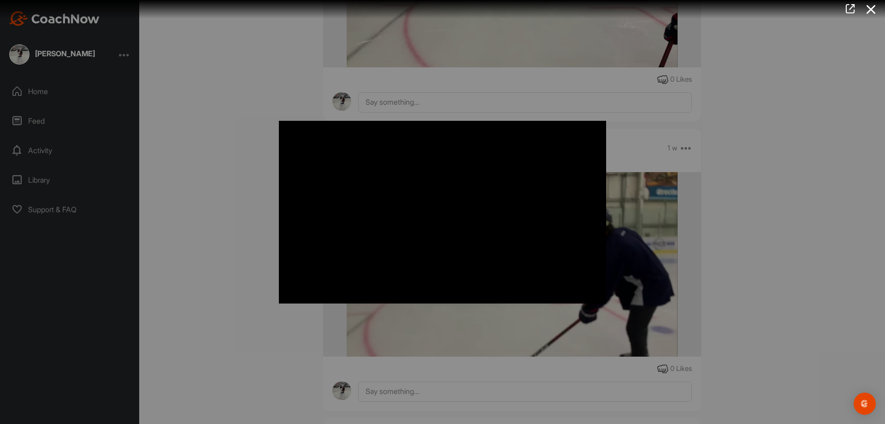
click at [219, 200] on div at bounding box center [442, 212] width 885 height 424
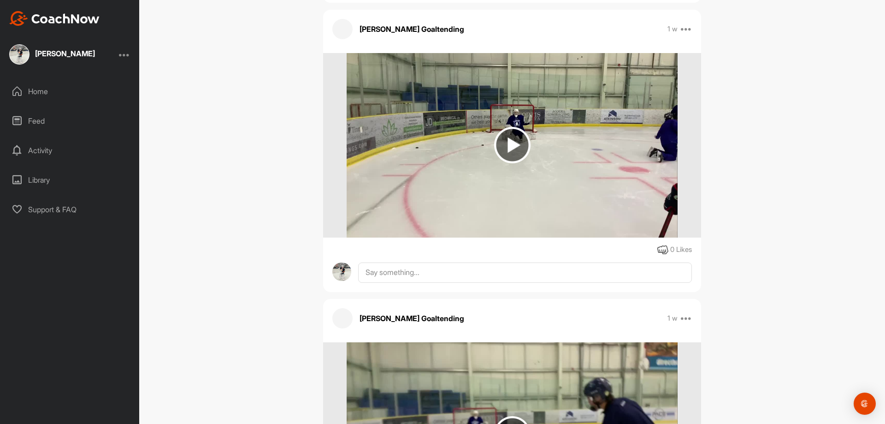
scroll to position [16009, 0]
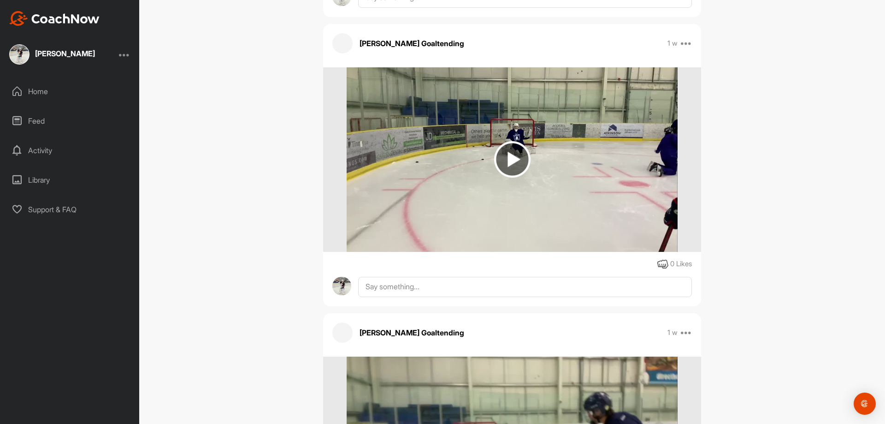
click at [520, 156] on img at bounding box center [512, 159] width 36 height 36
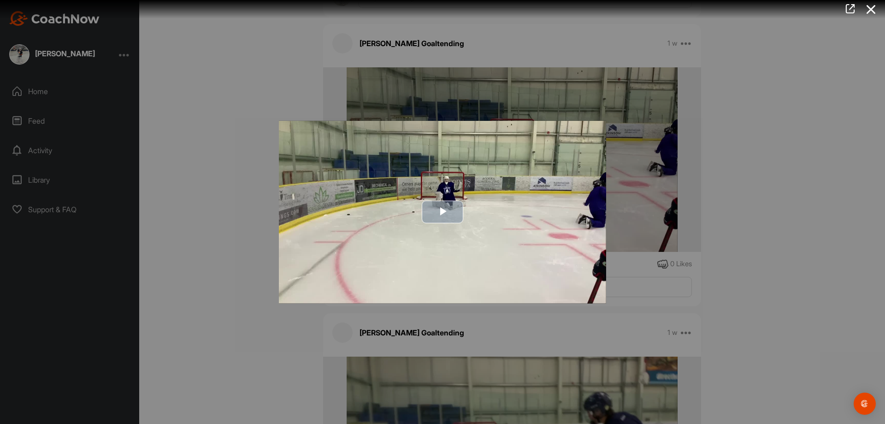
click at [443, 212] on span "Video Player" at bounding box center [443, 212] width 0 height 0
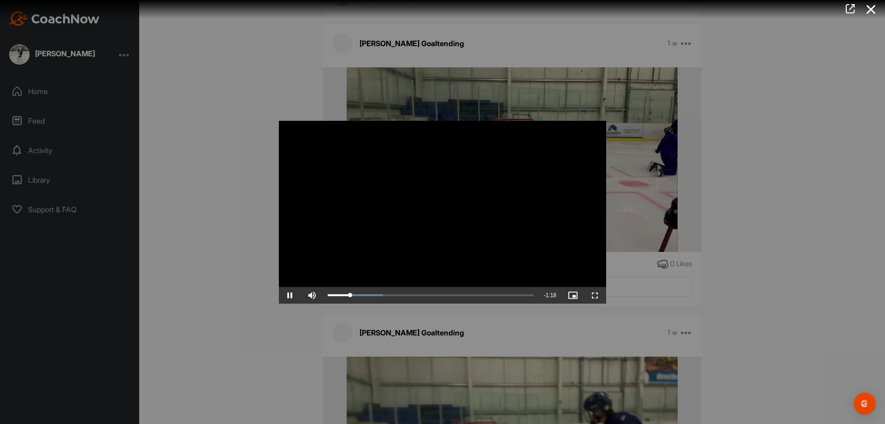
click at [238, 236] on div at bounding box center [442, 212] width 885 height 424
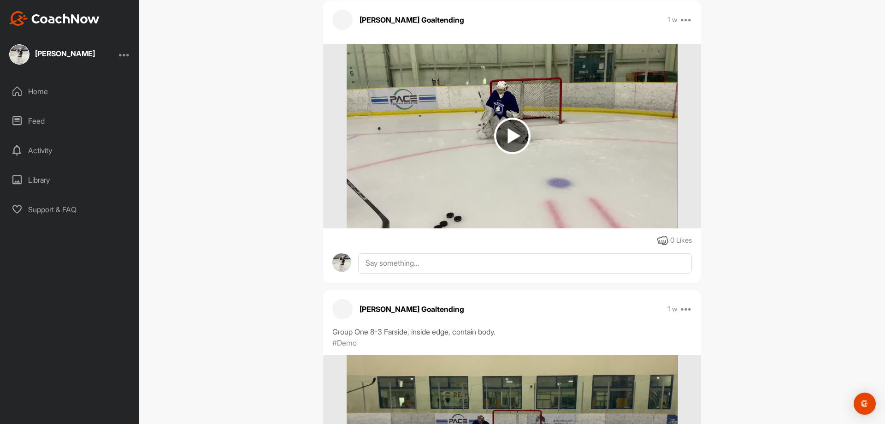
scroll to position [15410, 0]
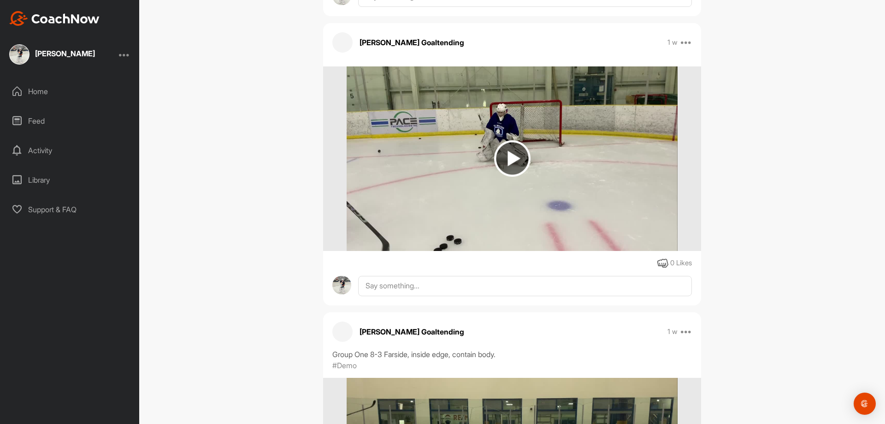
click at [507, 161] on img at bounding box center [512, 158] width 36 height 36
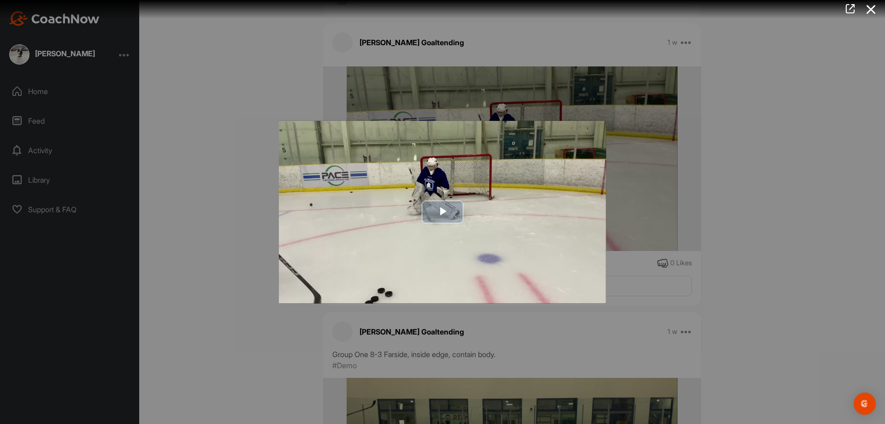
click at [443, 212] on span "Video Player" at bounding box center [443, 212] width 0 height 0
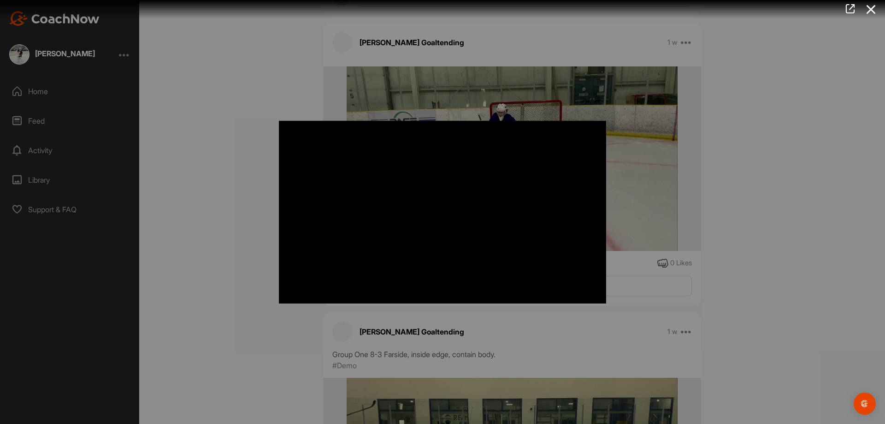
click at [204, 198] on div at bounding box center [442, 212] width 885 height 424
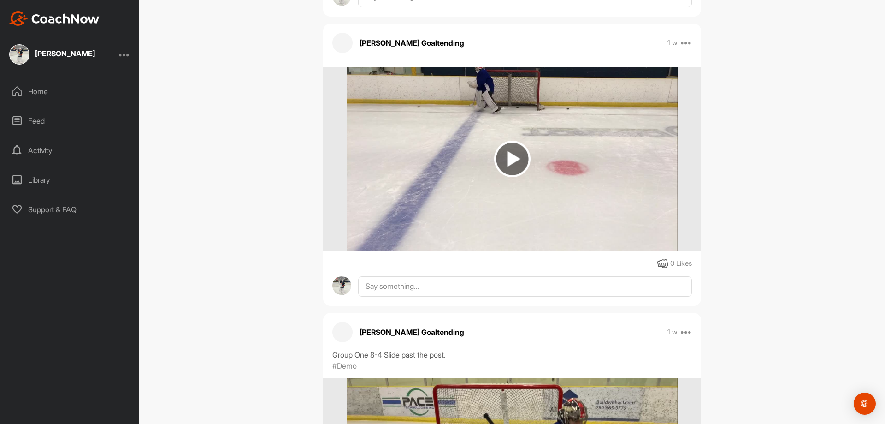
scroll to position [14165, 0]
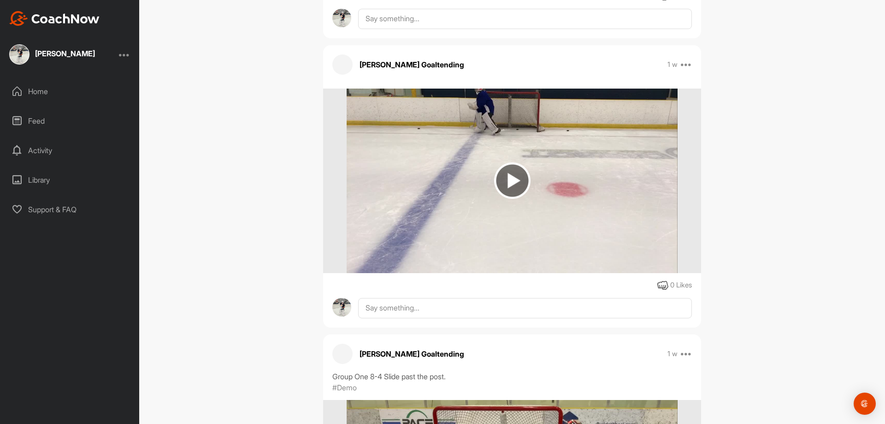
click at [506, 179] on img at bounding box center [512, 180] width 36 height 36
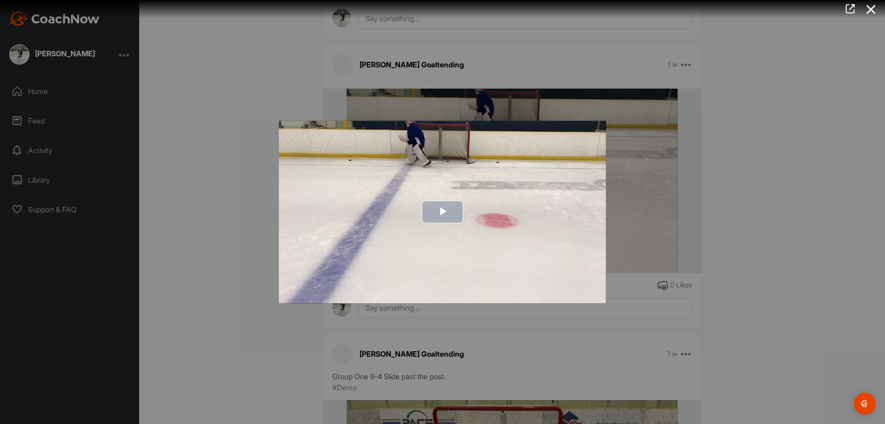
click at [443, 212] on span "Video Player" at bounding box center [443, 212] width 0 height 0
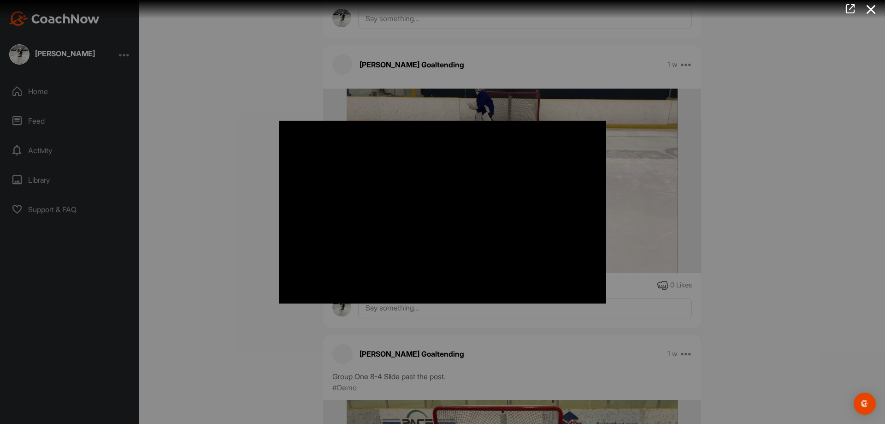
click at [242, 246] on div at bounding box center [442, 212] width 885 height 424
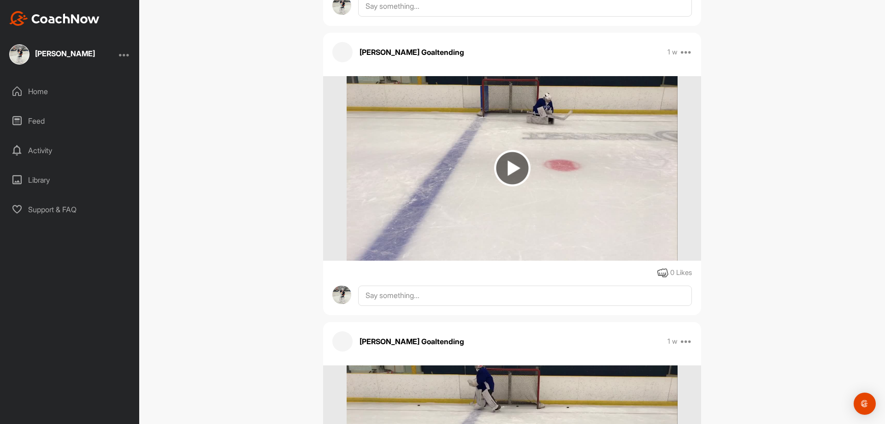
scroll to position [13842, 0]
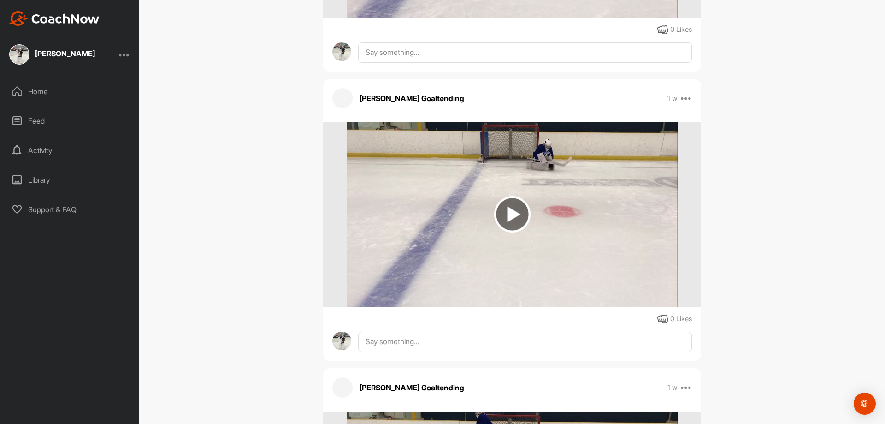
click at [506, 219] on img at bounding box center [512, 214] width 36 height 36
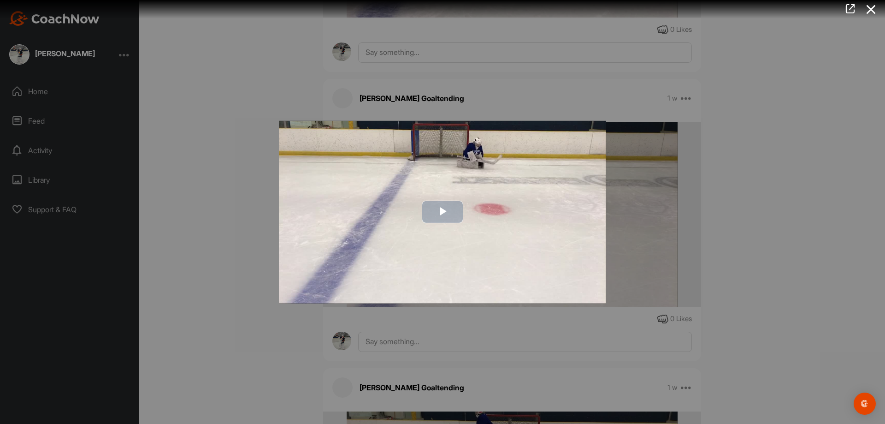
click at [443, 212] on span "Video Player" at bounding box center [443, 212] width 0 height 0
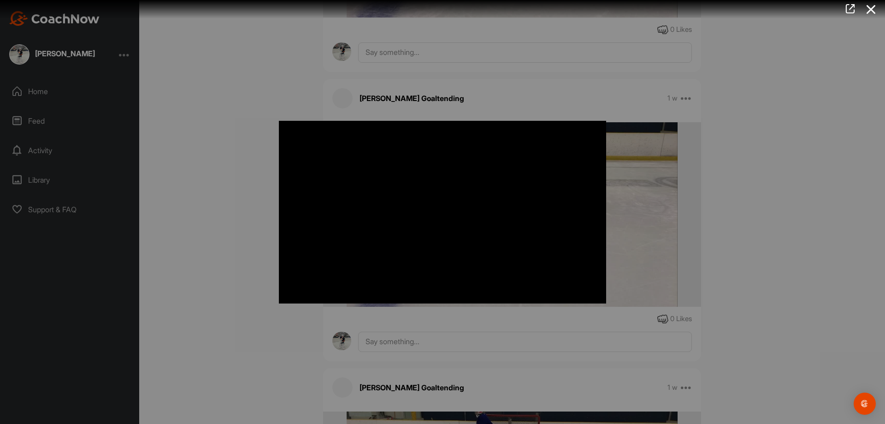
click at [219, 220] on div at bounding box center [442, 212] width 885 height 424
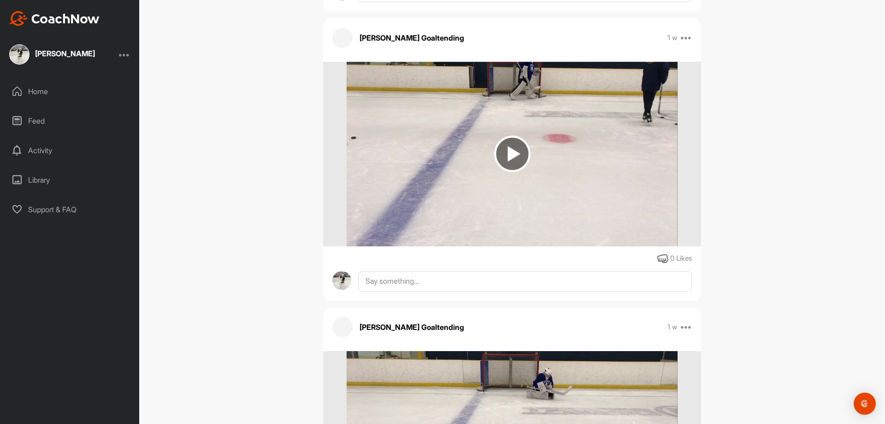
scroll to position [13611, 0]
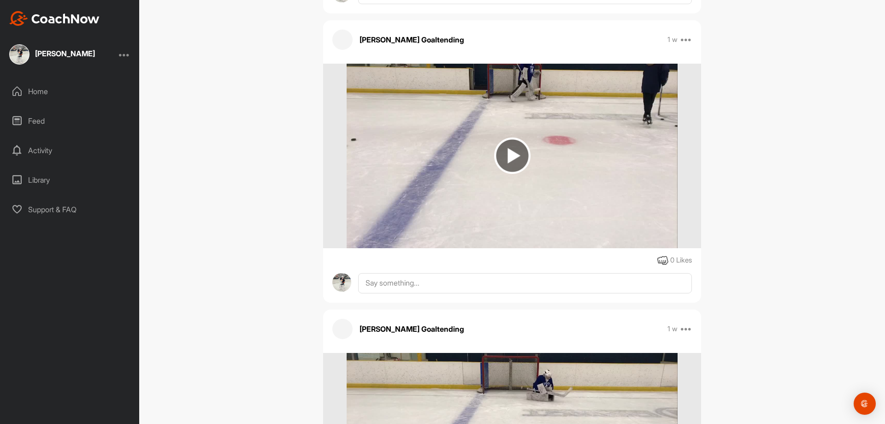
click at [502, 157] on img at bounding box center [512, 155] width 36 height 36
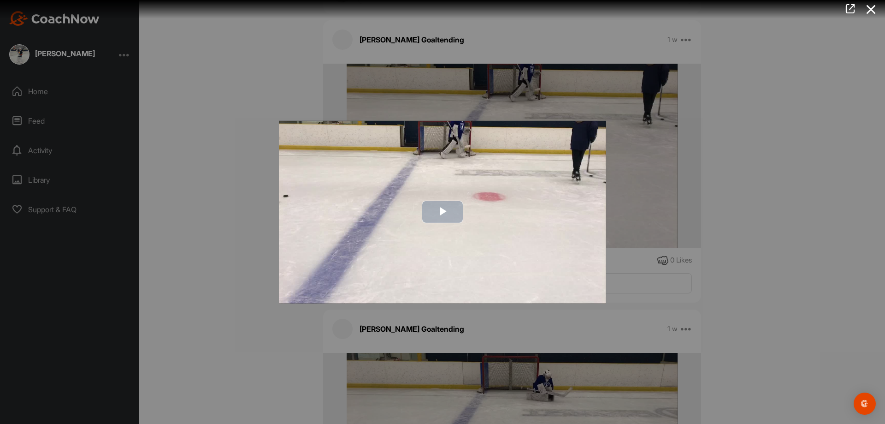
click at [443, 212] on span "Video Player" at bounding box center [443, 212] width 0 height 0
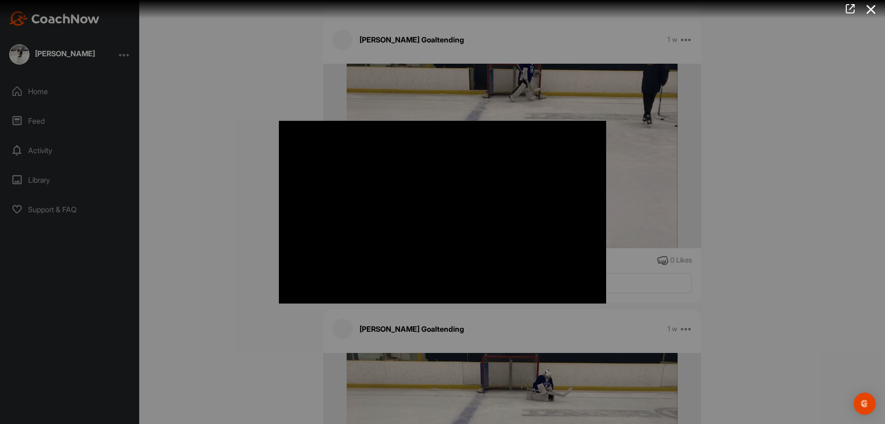
click at [204, 228] on div at bounding box center [442, 212] width 885 height 424
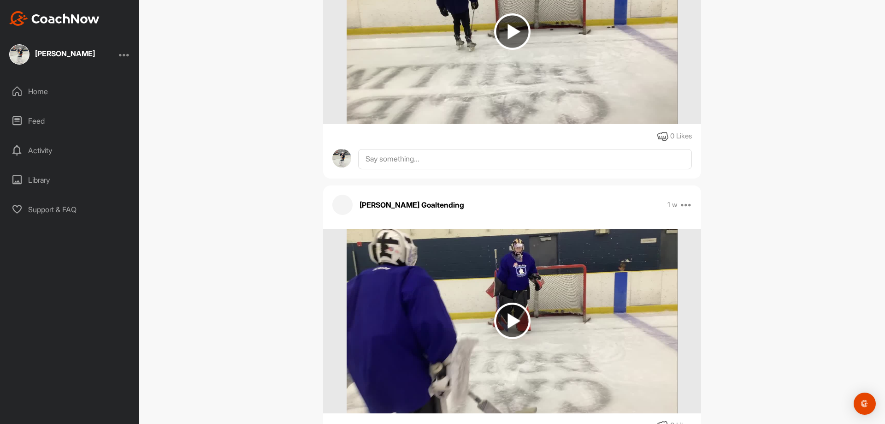
scroll to position [12551, 0]
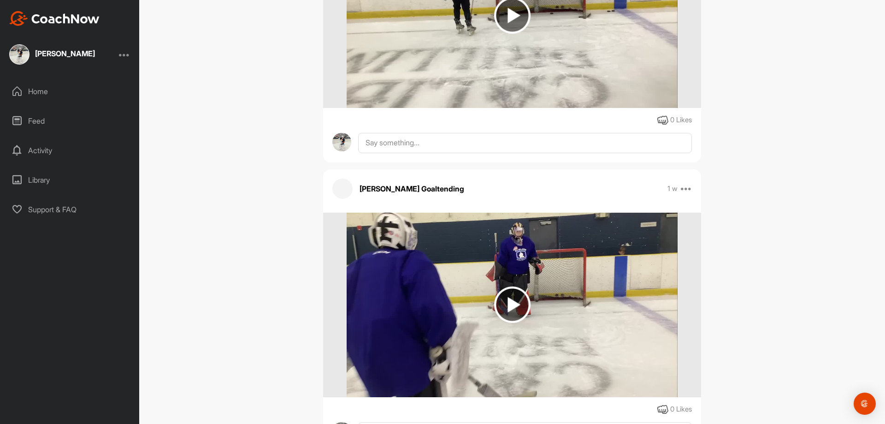
click at [508, 301] on img at bounding box center [512, 304] width 36 height 36
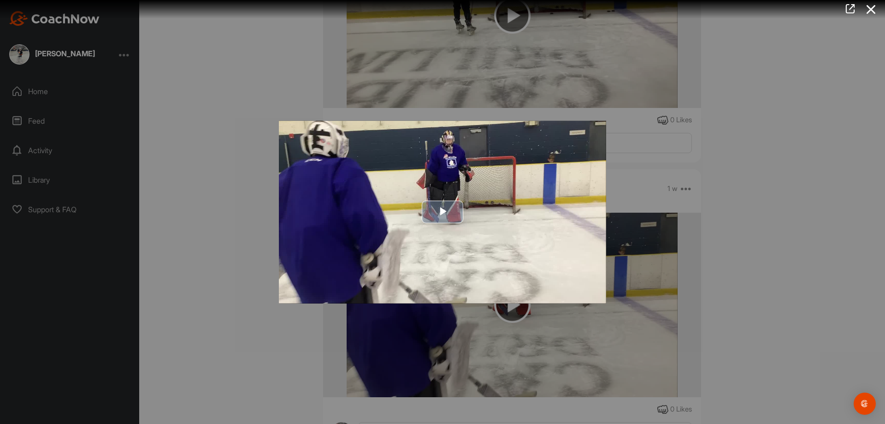
click at [443, 212] on span "Video Player" at bounding box center [443, 212] width 0 height 0
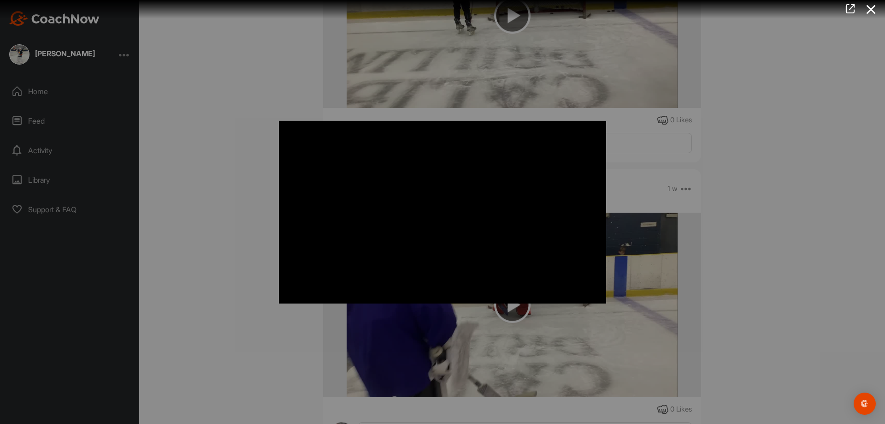
click at [243, 237] on div at bounding box center [442, 212] width 885 height 424
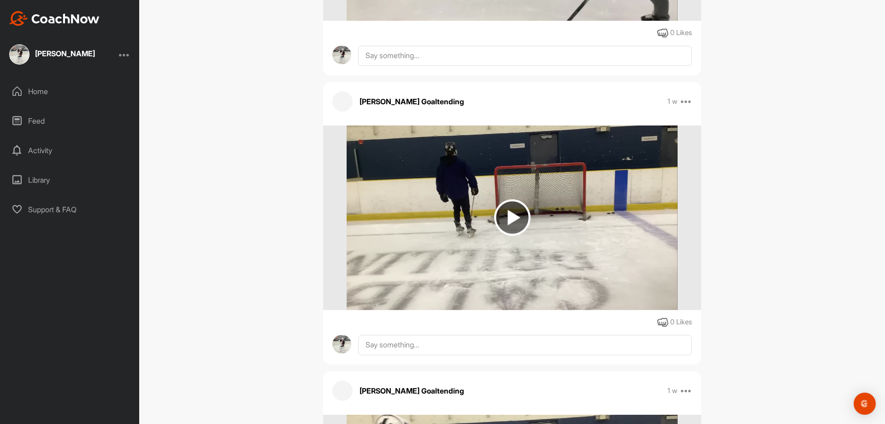
scroll to position [12320, 0]
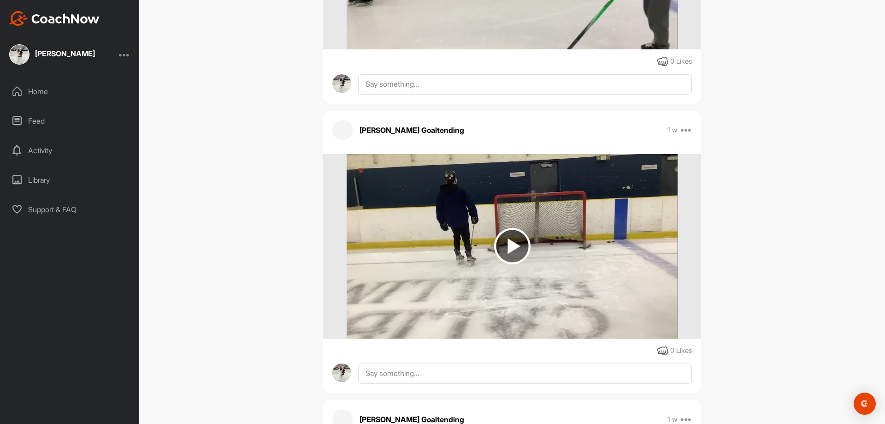
click at [513, 251] on img at bounding box center [512, 246] width 36 height 36
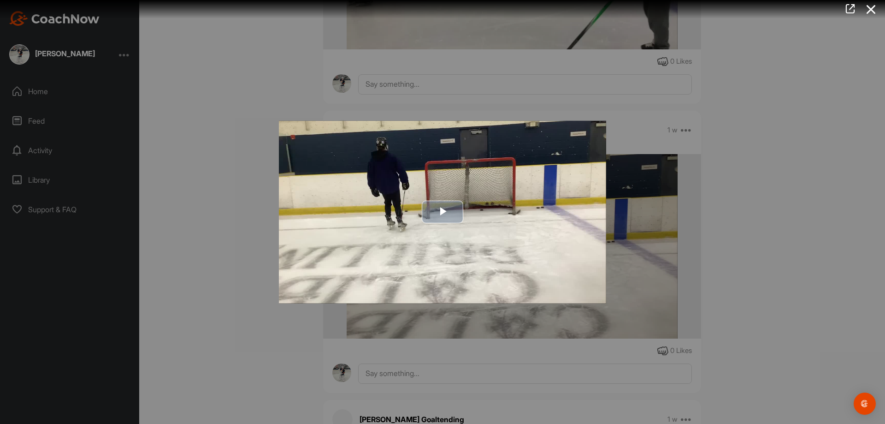
click at [443, 212] on span "Video Player" at bounding box center [443, 212] width 0 height 0
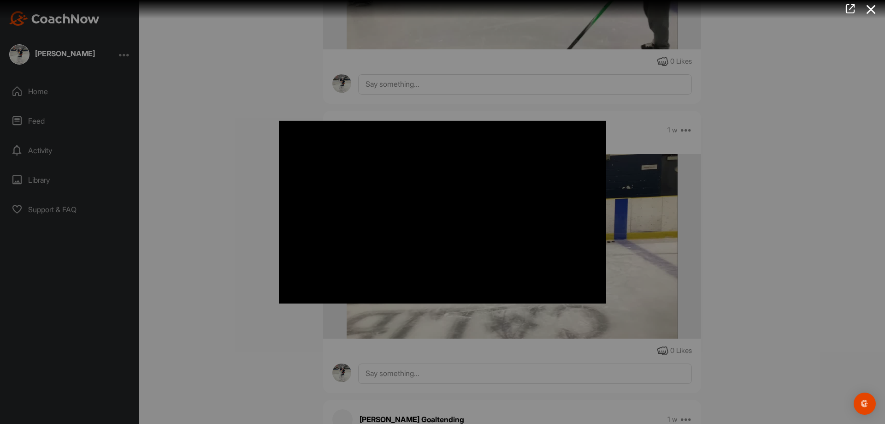
click at [245, 214] on div at bounding box center [442, 212] width 885 height 424
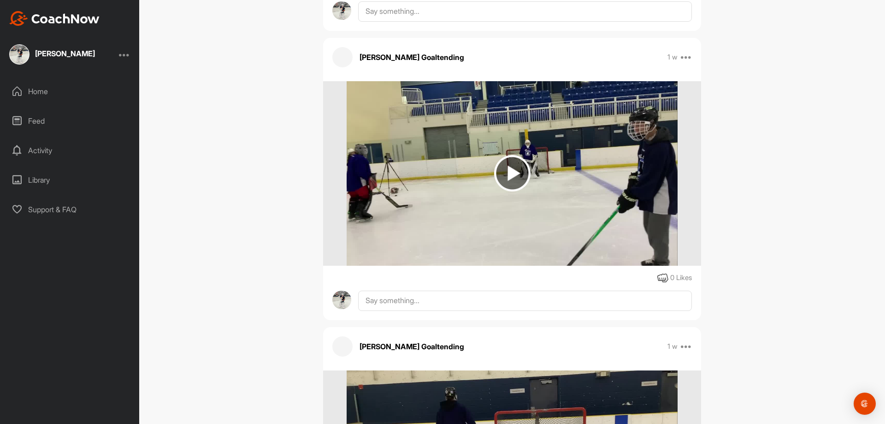
scroll to position [12089, 0]
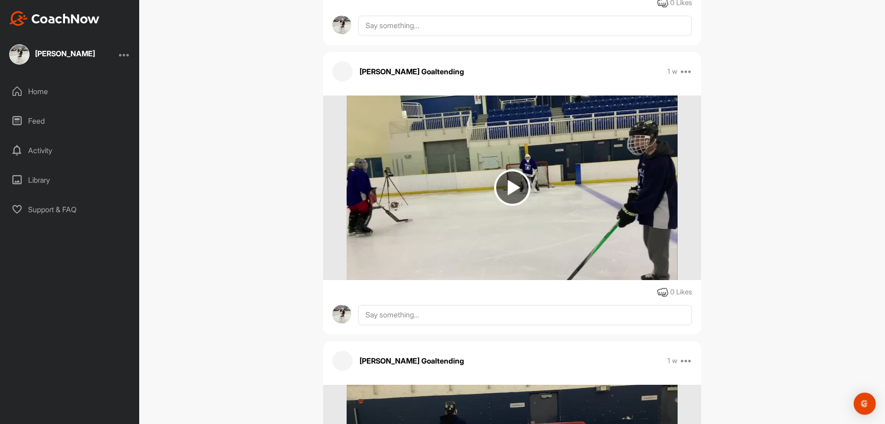
click at [506, 195] on img at bounding box center [512, 187] width 36 height 36
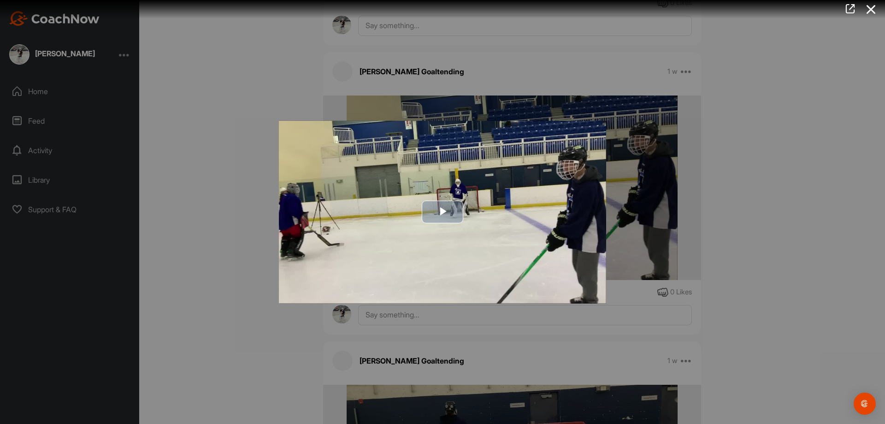
click at [443, 212] on span "Video Player" at bounding box center [443, 212] width 0 height 0
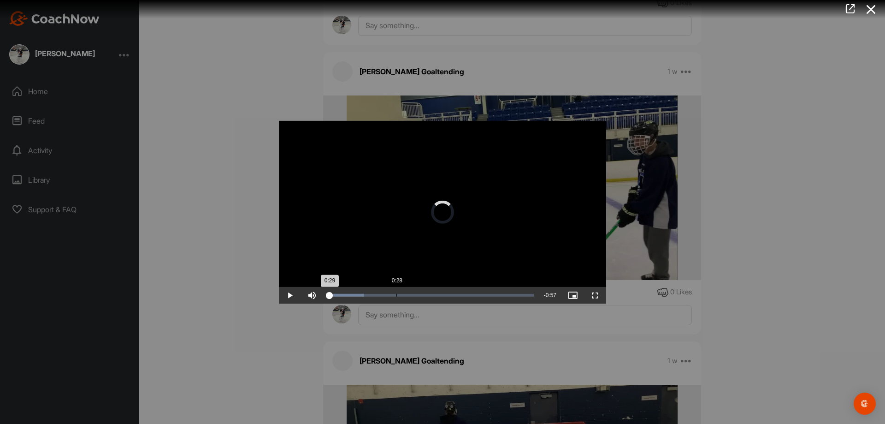
drag, startPoint x: 397, startPoint y: 294, endPoint x: 429, endPoint y: 294, distance: 31.8
click at [398, 294] on div "Loaded : 17.62% 0:28 0:29" at bounding box center [431, 295] width 206 height 3
click at [170, 175] on div at bounding box center [442, 212] width 885 height 424
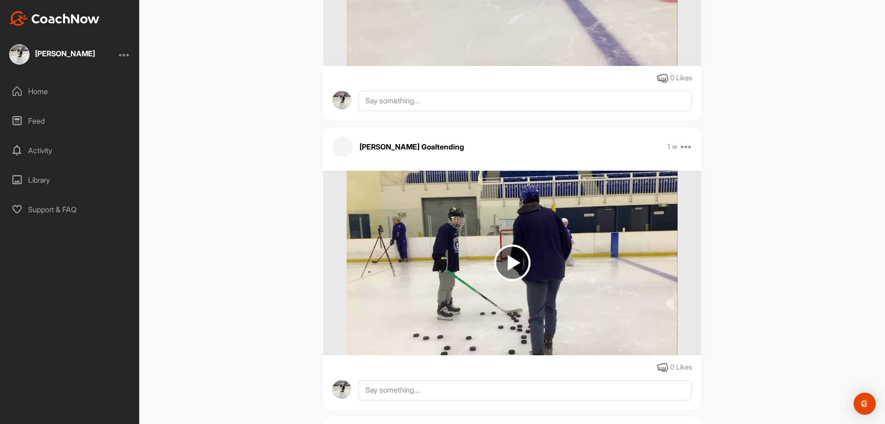
scroll to position [10798, 0]
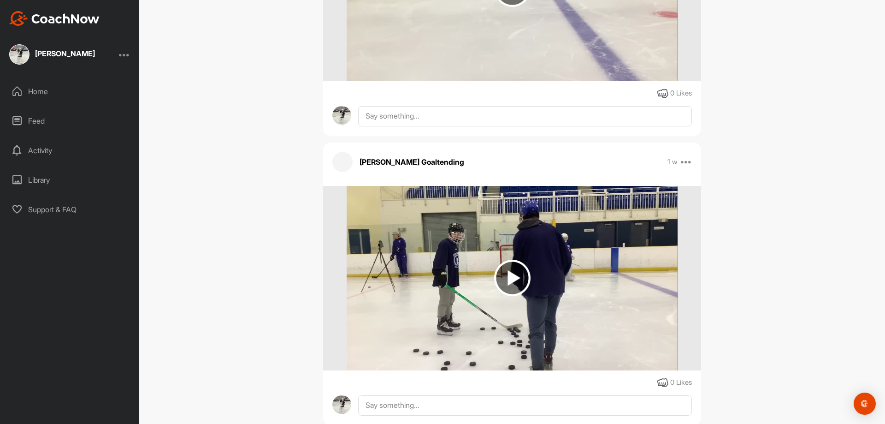
click at [517, 270] on img at bounding box center [512, 278] width 36 height 36
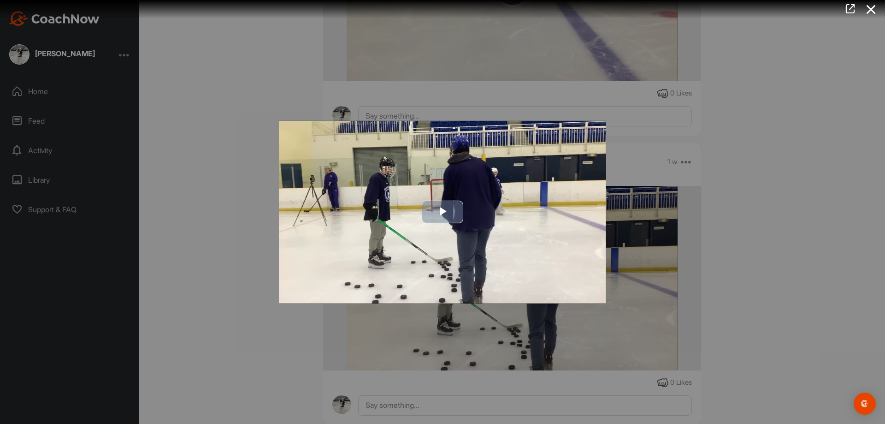
click at [443, 212] on span "Video Player" at bounding box center [443, 212] width 0 height 0
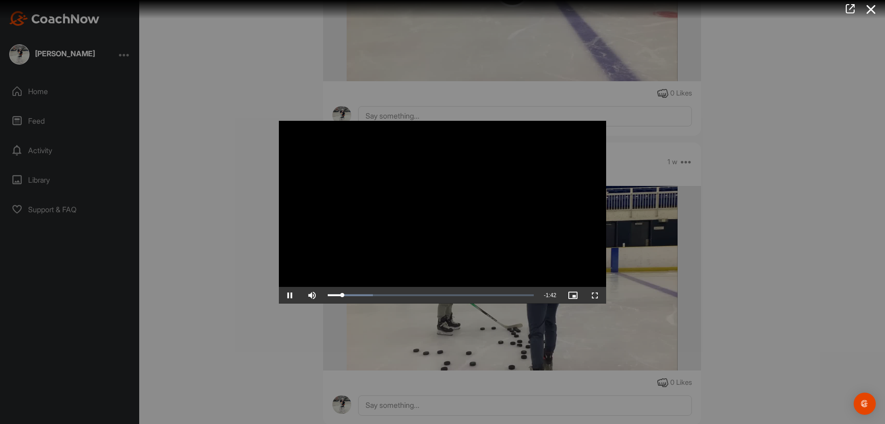
click at [255, 228] on div at bounding box center [442, 212] width 885 height 424
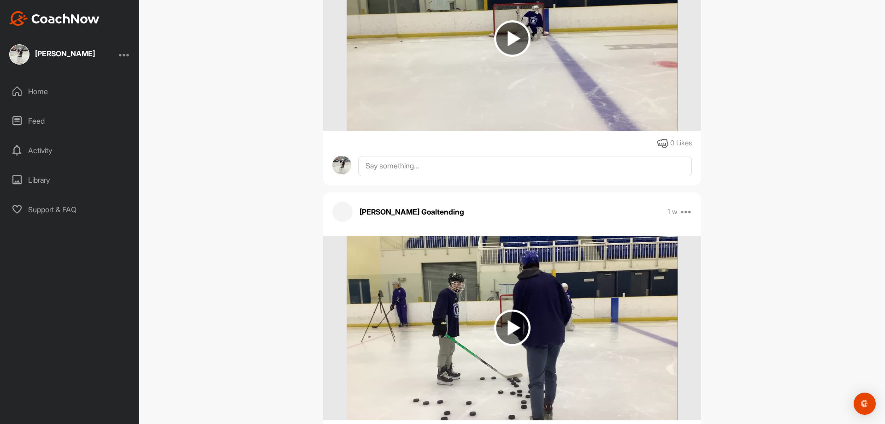
scroll to position [10568, 0]
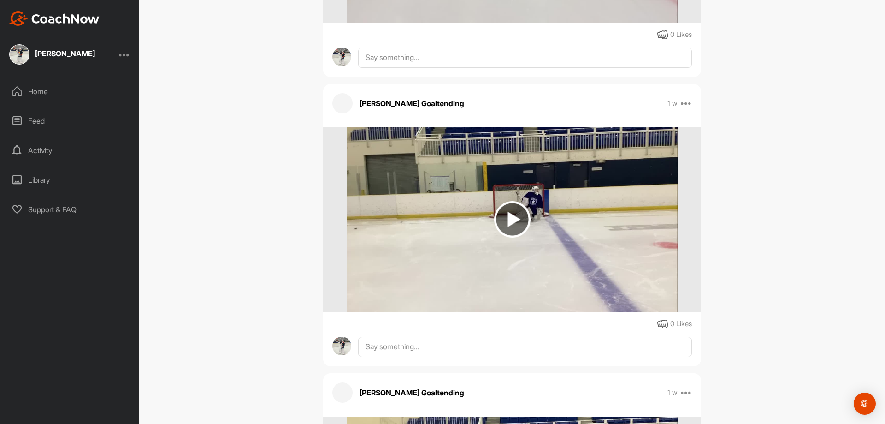
click at [509, 209] on img at bounding box center [512, 219] width 36 height 36
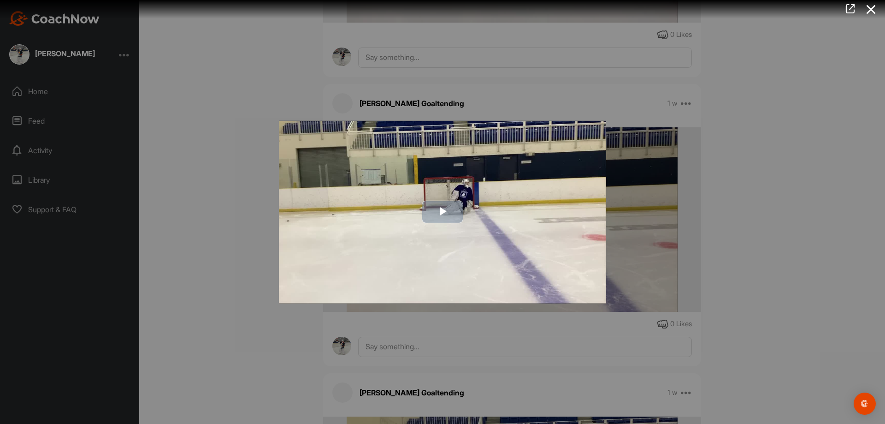
click at [443, 212] on span "Video Player" at bounding box center [443, 212] width 0 height 0
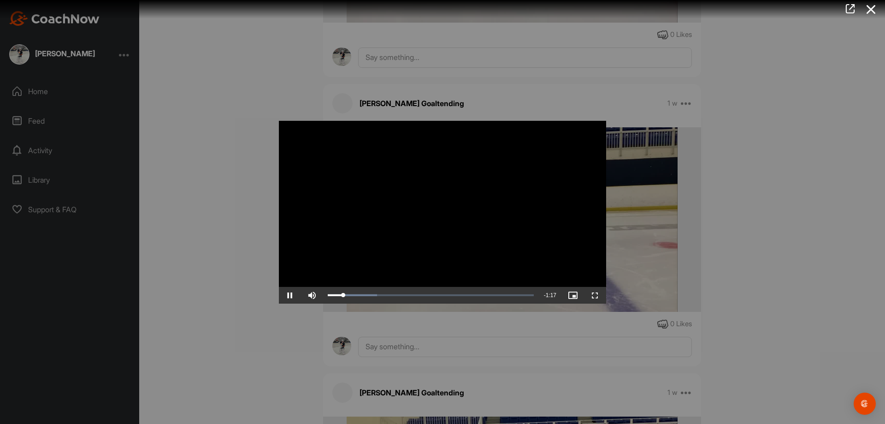
click at [260, 248] on div at bounding box center [442, 212] width 885 height 424
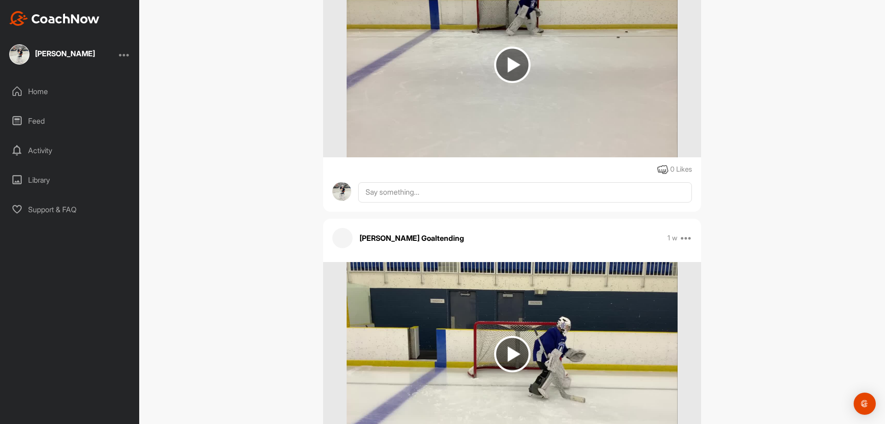
scroll to position [9830, 0]
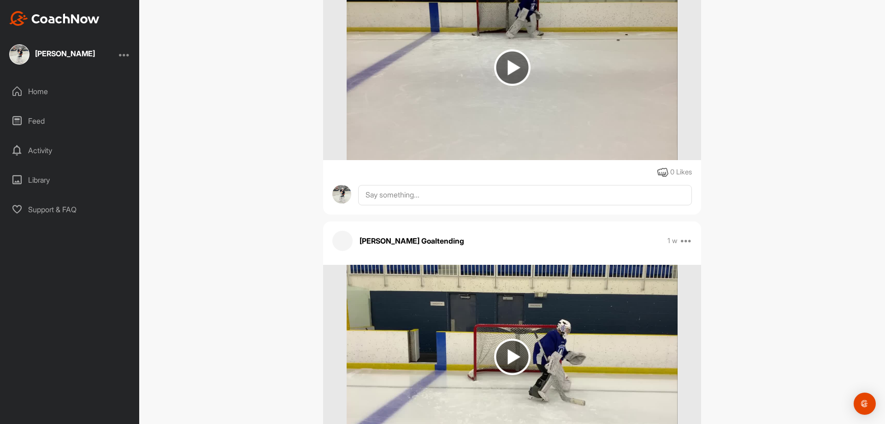
click at [514, 353] on img at bounding box center [512, 356] width 36 height 36
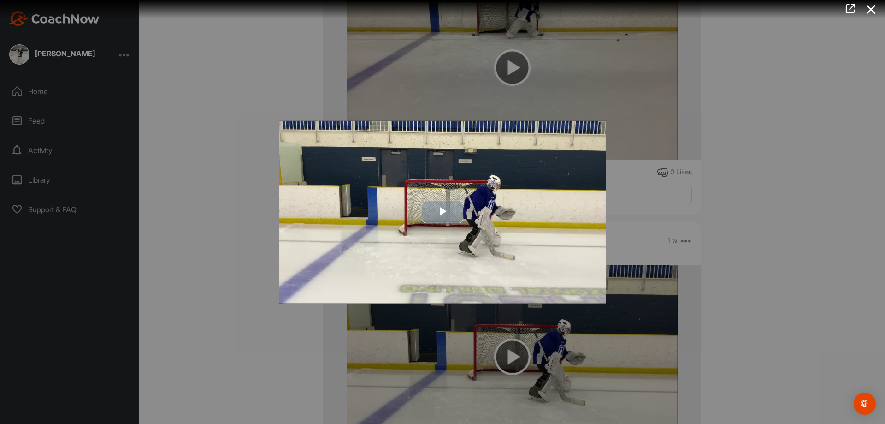
click at [443, 212] on span "Video Player" at bounding box center [443, 212] width 0 height 0
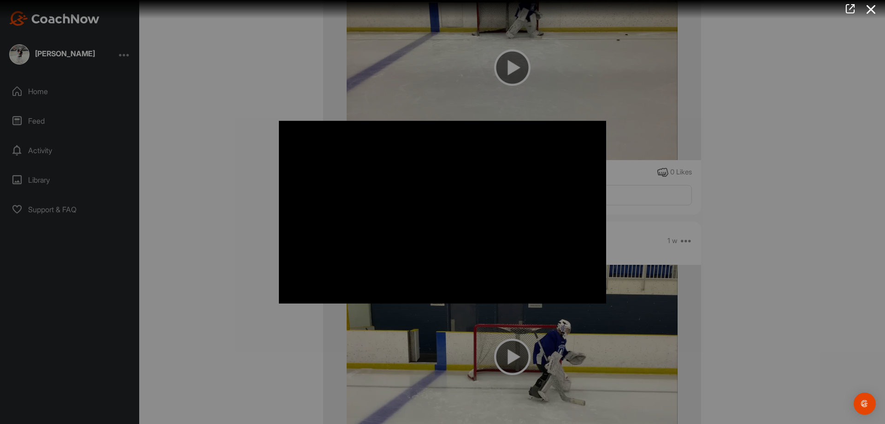
click at [244, 254] on div at bounding box center [442, 212] width 885 height 424
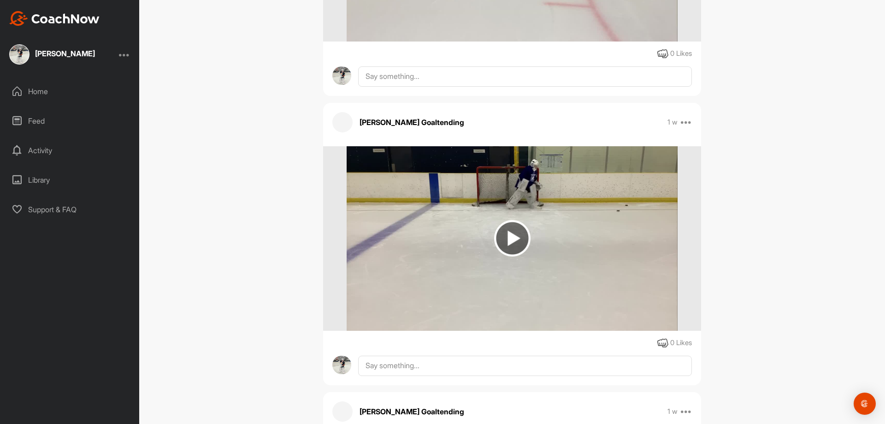
scroll to position [9645, 0]
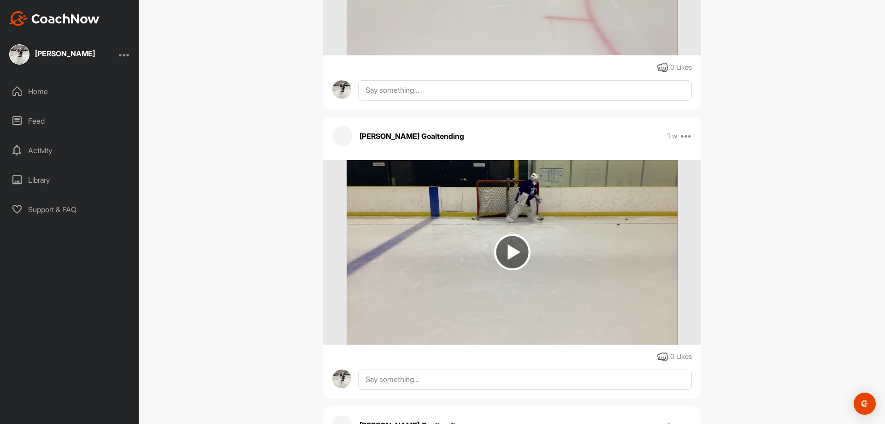
click at [510, 253] on img at bounding box center [512, 252] width 36 height 36
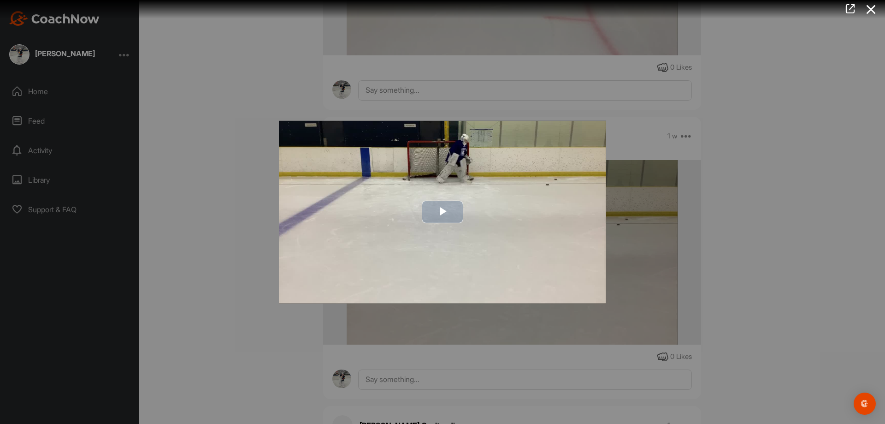
click at [443, 212] on span "Video Player" at bounding box center [443, 212] width 0 height 0
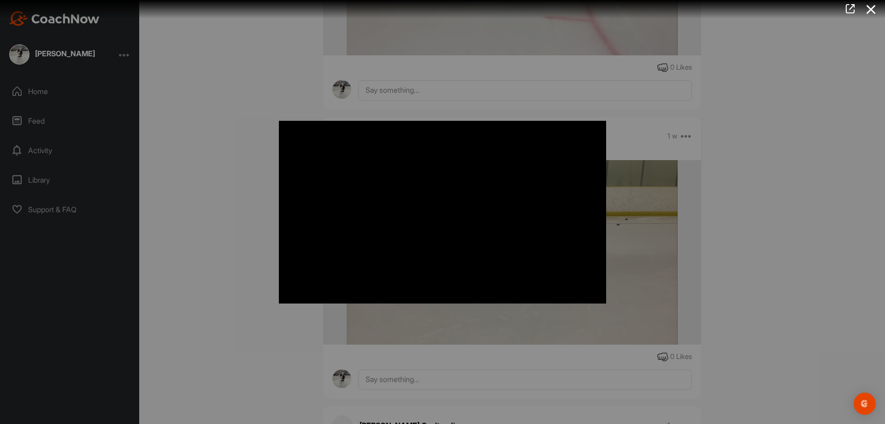
click at [251, 211] on div at bounding box center [442, 212] width 885 height 424
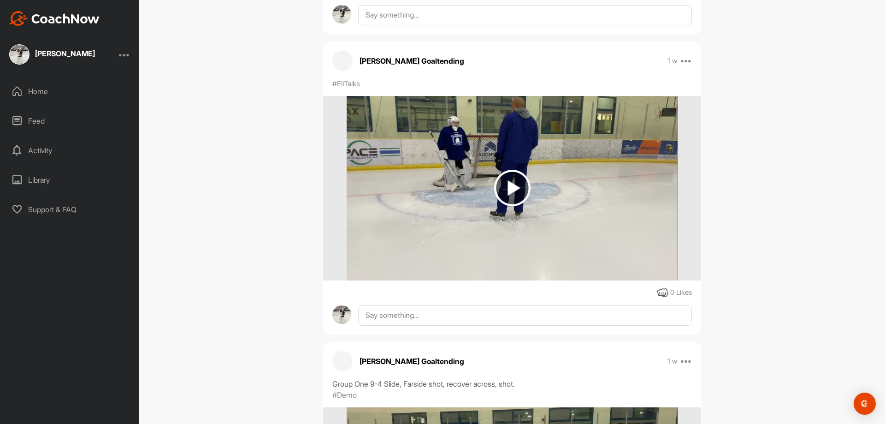
scroll to position [9092, 0]
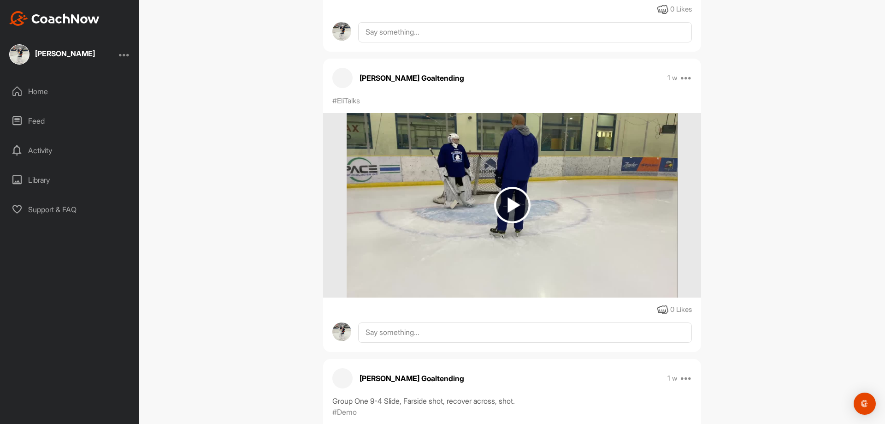
click at [501, 200] on img at bounding box center [512, 205] width 36 height 36
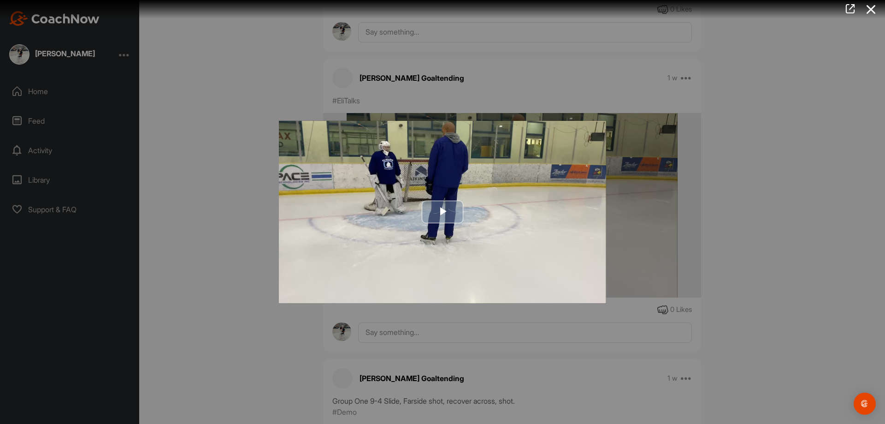
click at [443, 212] on span "Video Player" at bounding box center [443, 212] width 0 height 0
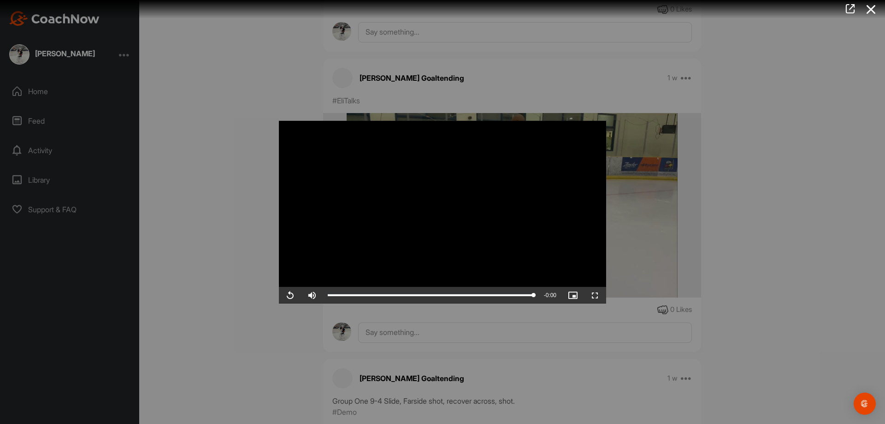
click at [219, 177] on div at bounding box center [442, 212] width 885 height 424
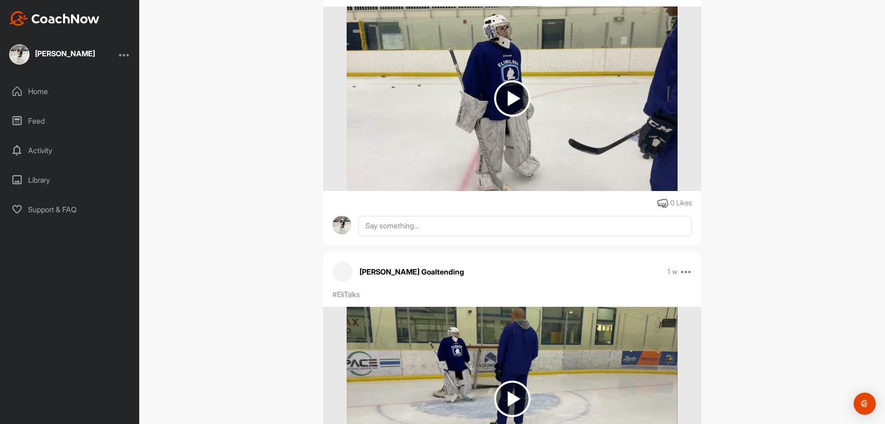
scroll to position [8861, 0]
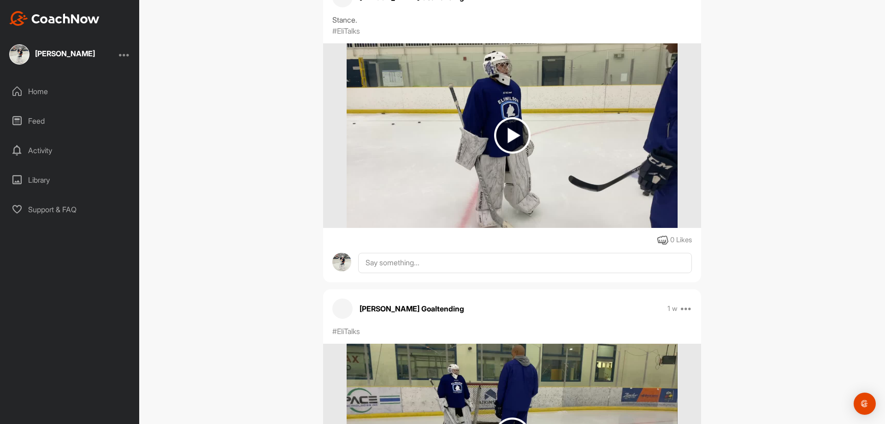
click at [521, 142] on img at bounding box center [512, 135] width 36 height 36
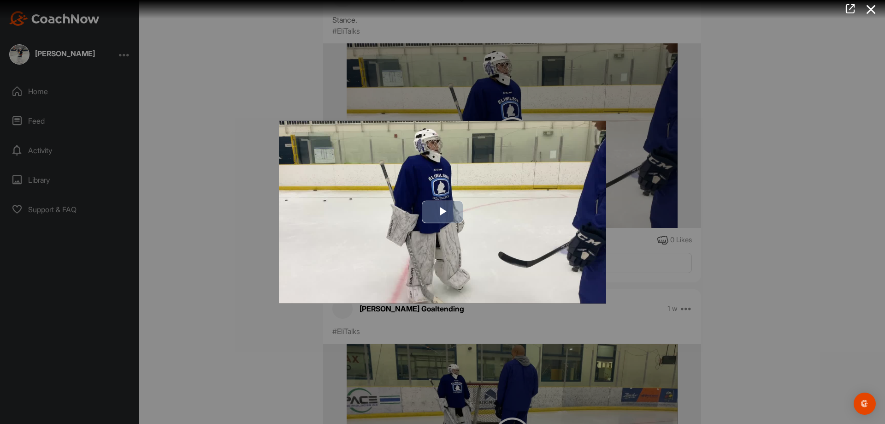
click at [443, 212] on span "Video Player" at bounding box center [443, 212] width 0 height 0
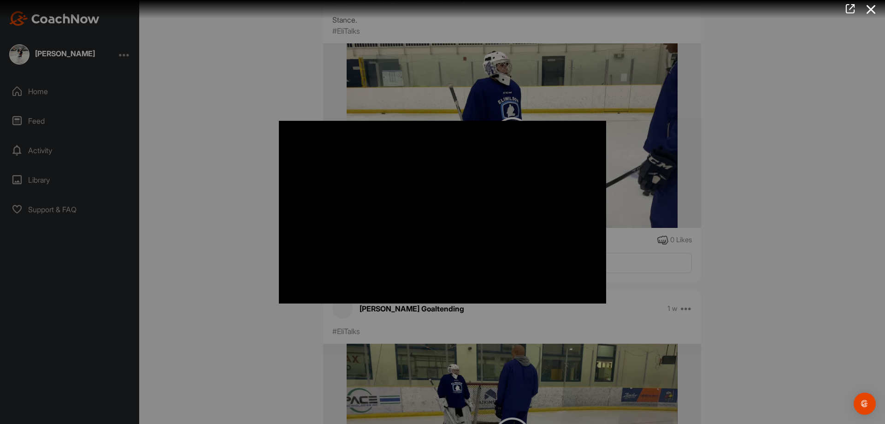
click at [238, 201] on div at bounding box center [442, 212] width 885 height 424
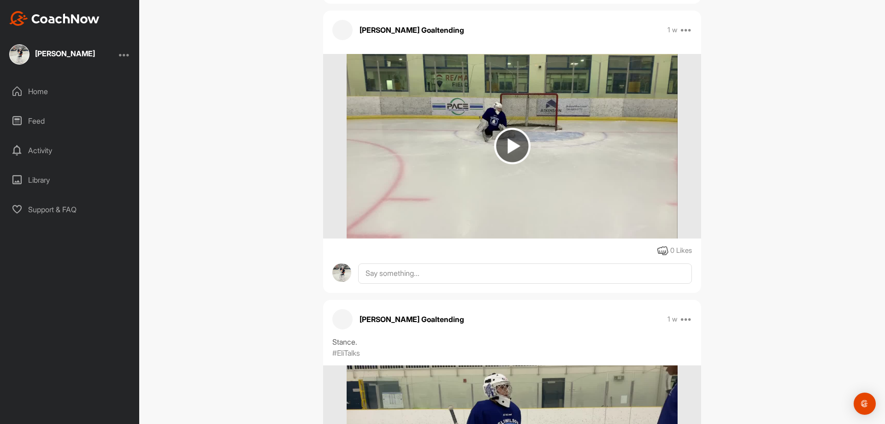
scroll to position [8539, 0]
click at [512, 147] on img at bounding box center [512, 147] width 36 height 36
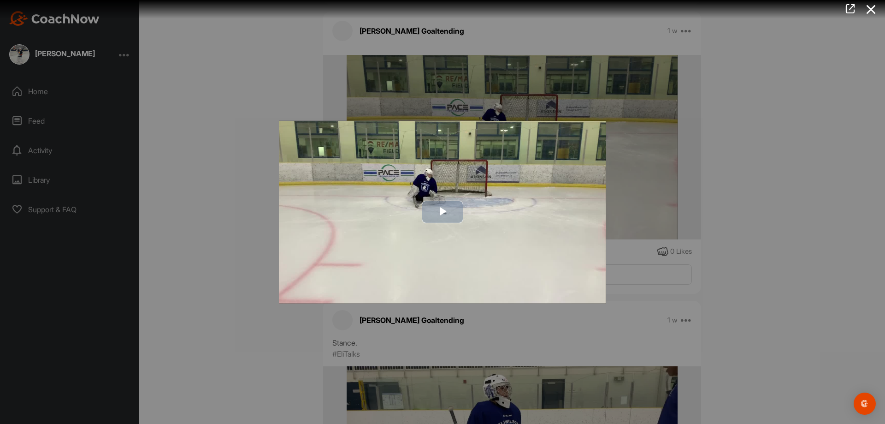
click at [443, 212] on span "Video Player" at bounding box center [443, 212] width 0 height 0
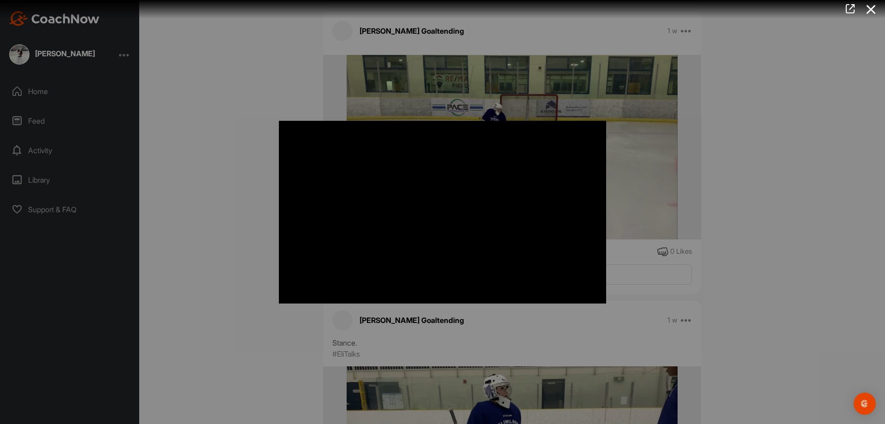
click at [237, 190] on div at bounding box center [442, 212] width 885 height 424
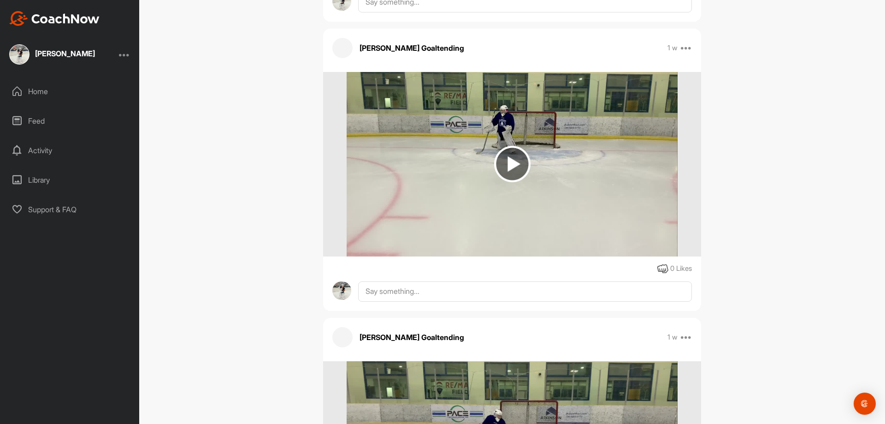
scroll to position [8216, 0]
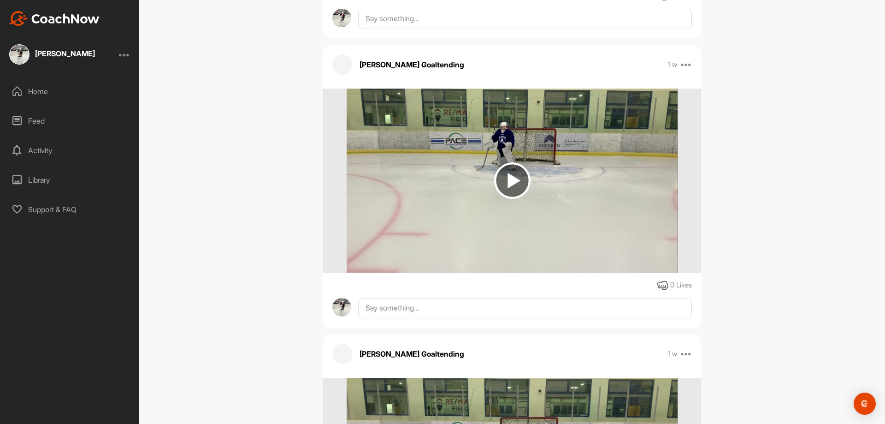
click at [514, 182] on img at bounding box center [512, 180] width 36 height 36
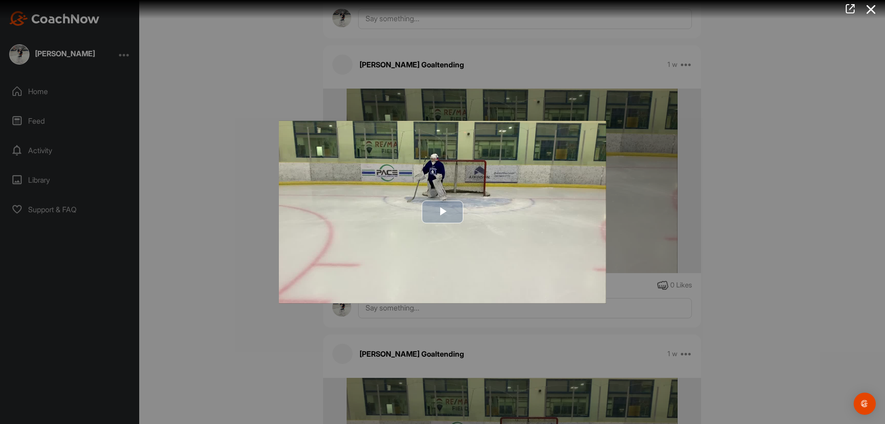
click at [443, 212] on span "Video Player" at bounding box center [443, 212] width 0 height 0
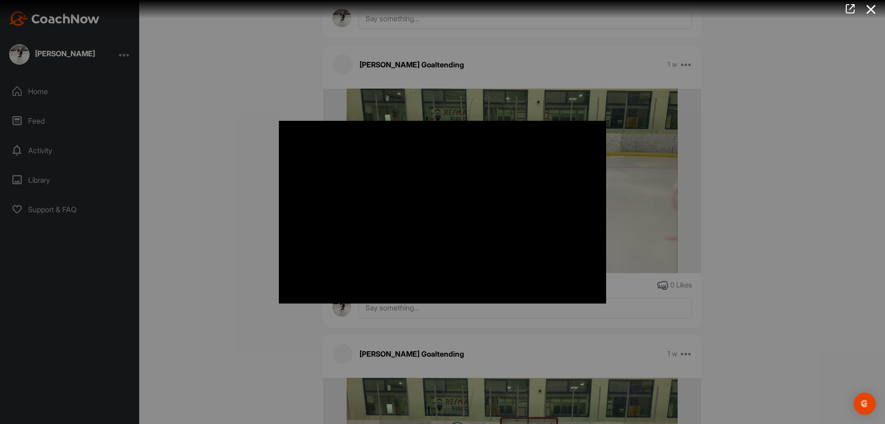
click at [240, 250] on div at bounding box center [442, 212] width 885 height 424
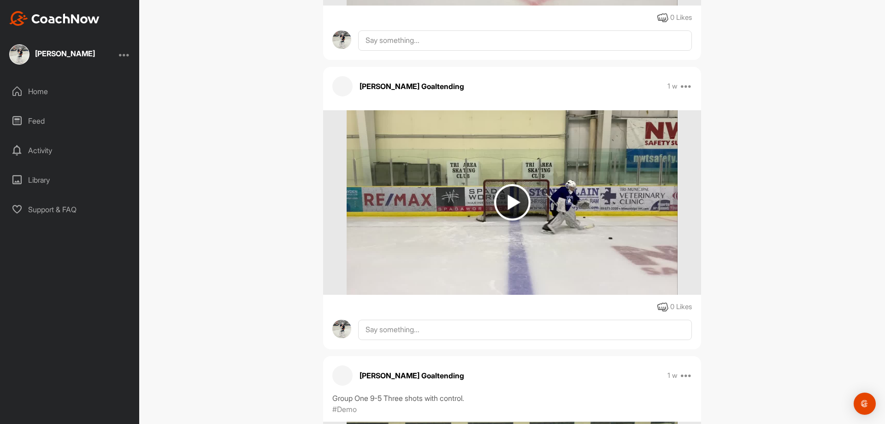
scroll to position [7570, 0]
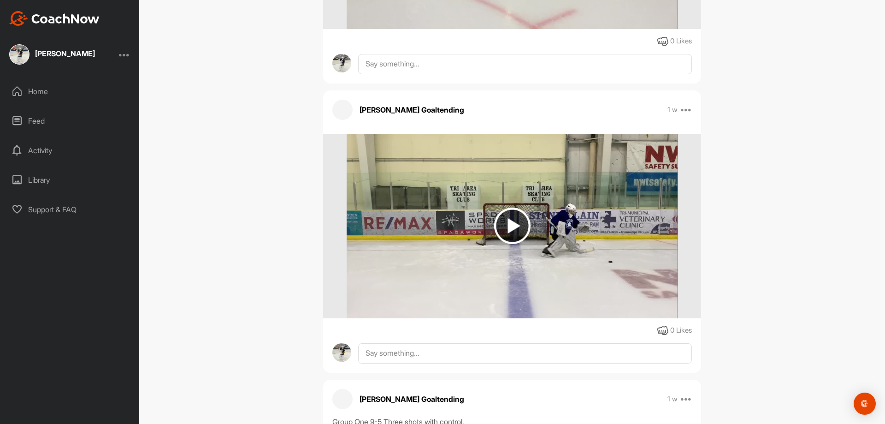
click at [510, 227] on img at bounding box center [512, 226] width 36 height 36
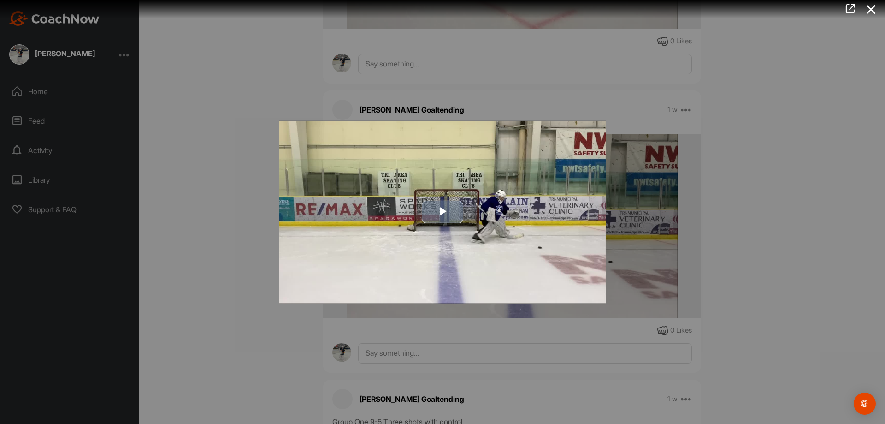
click at [443, 212] on span "Video Player" at bounding box center [443, 212] width 0 height 0
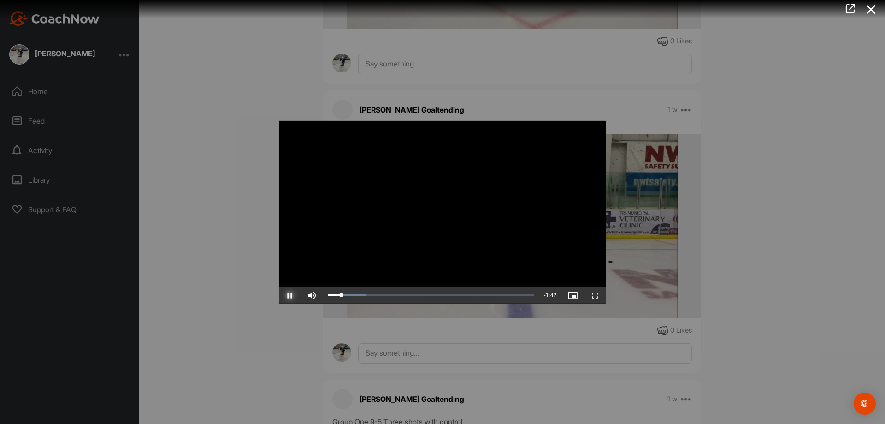
click at [291, 295] on span "Video Player" at bounding box center [290, 295] width 22 height 0
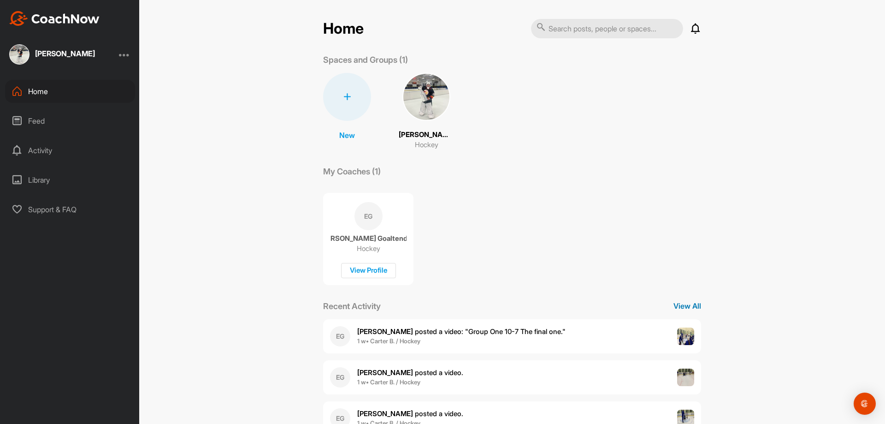
click at [691, 310] on p "View All" at bounding box center [688, 305] width 28 height 11
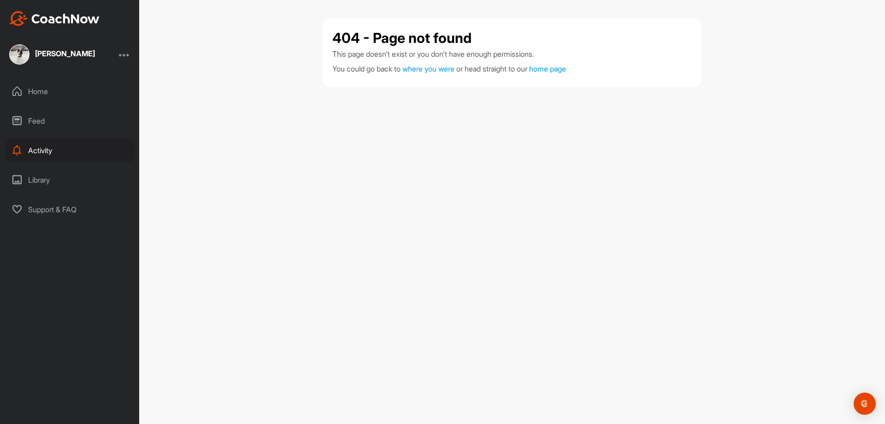
click at [35, 122] on div "Feed" at bounding box center [70, 120] width 130 height 23
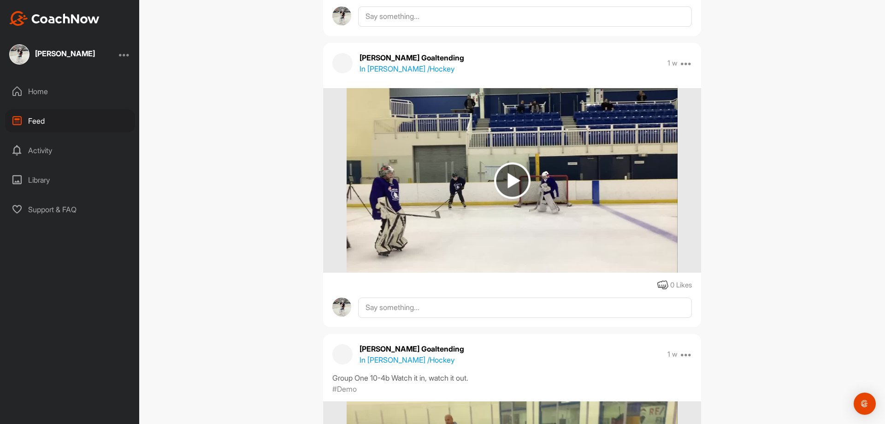
scroll to position [2767, 0]
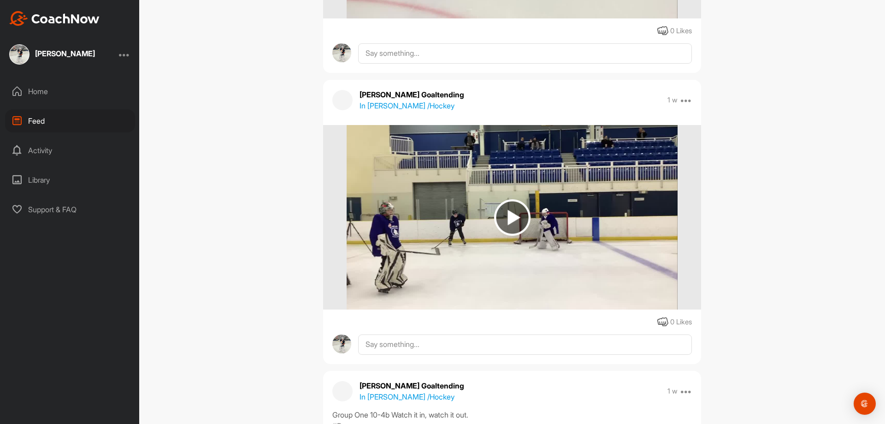
click at [505, 216] on img at bounding box center [512, 217] width 36 height 36
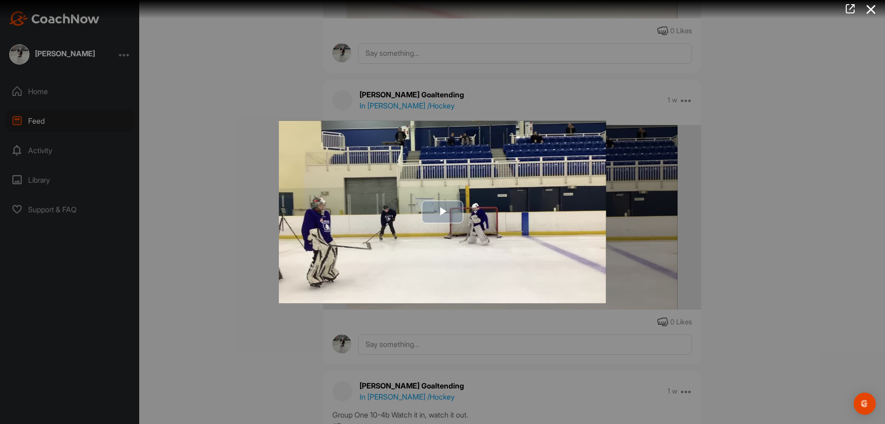
click at [443, 212] on span "Video Player" at bounding box center [443, 212] width 0 height 0
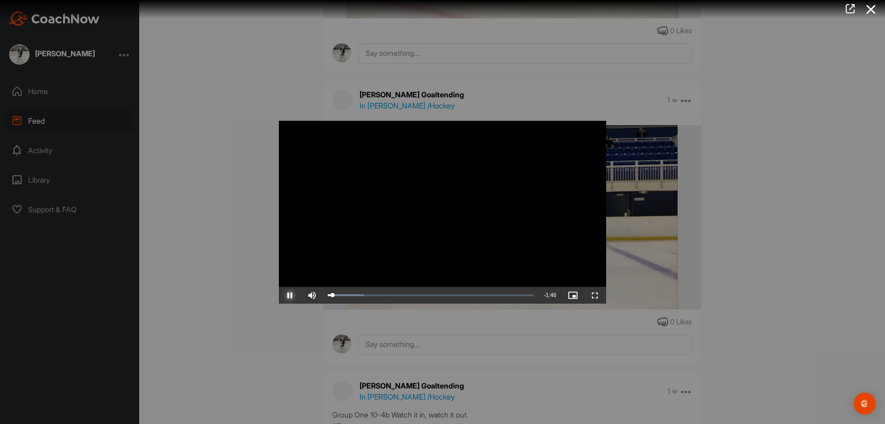
click at [288, 295] on span "Video Player" at bounding box center [290, 295] width 22 height 0
click at [263, 300] on div at bounding box center [442, 212] width 885 height 424
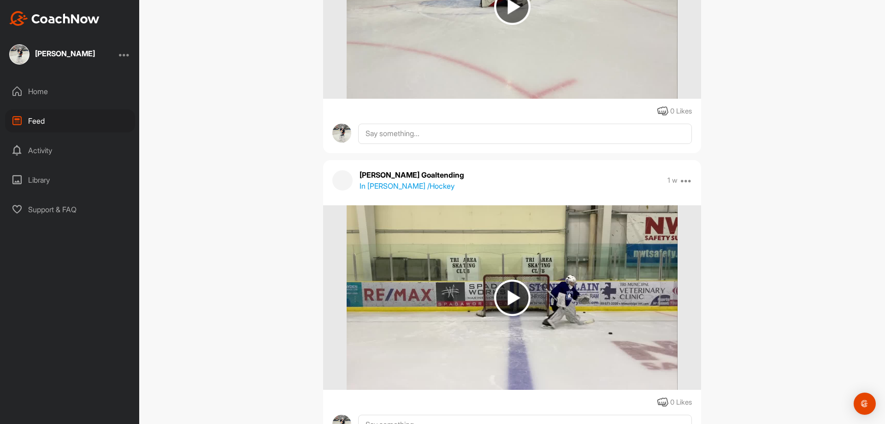
scroll to position [7609, 0]
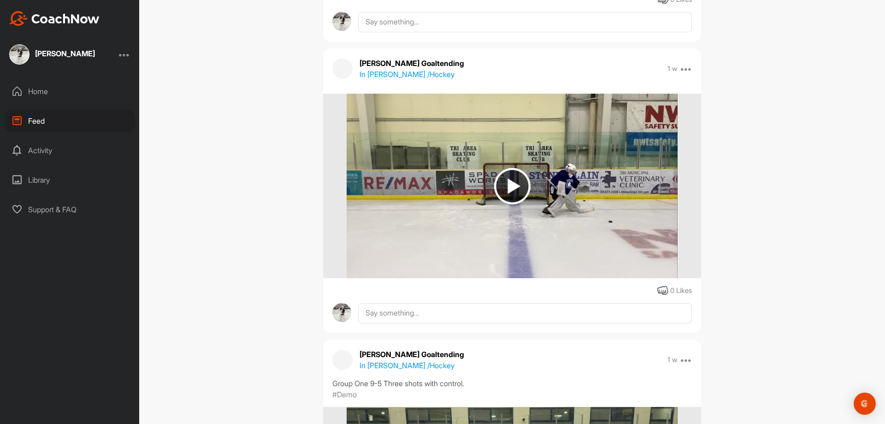
click at [506, 189] on img at bounding box center [512, 186] width 36 height 36
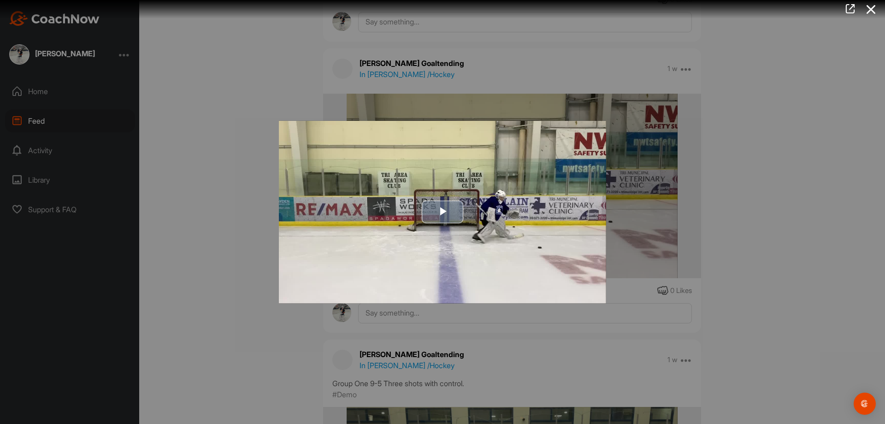
click at [443, 212] on span "Video Player" at bounding box center [443, 212] width 0 height 0
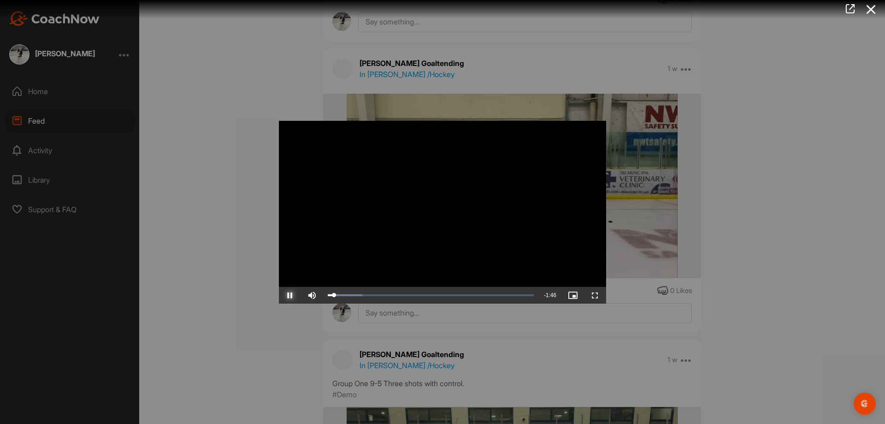
click at [290, 295] on span "Video Player" at bounding box center [290, 295] width 22 height 0
click at [237, 280] on div at bounding box center [442, 212] width 885 height 424
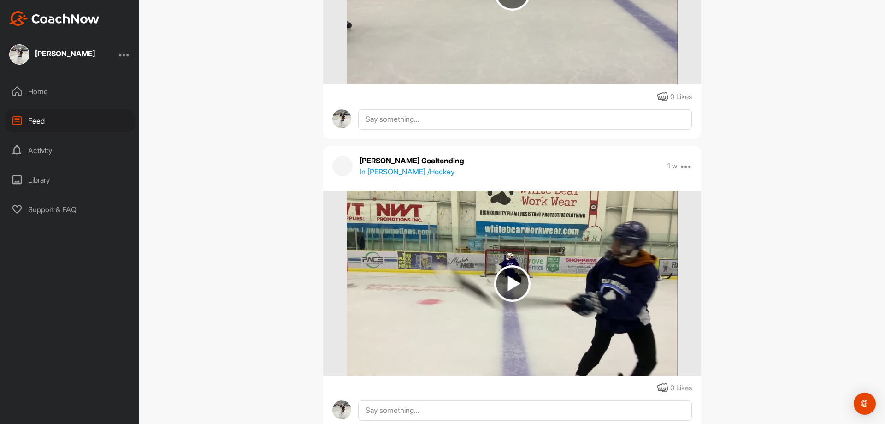
scroll to position [6641, 0]
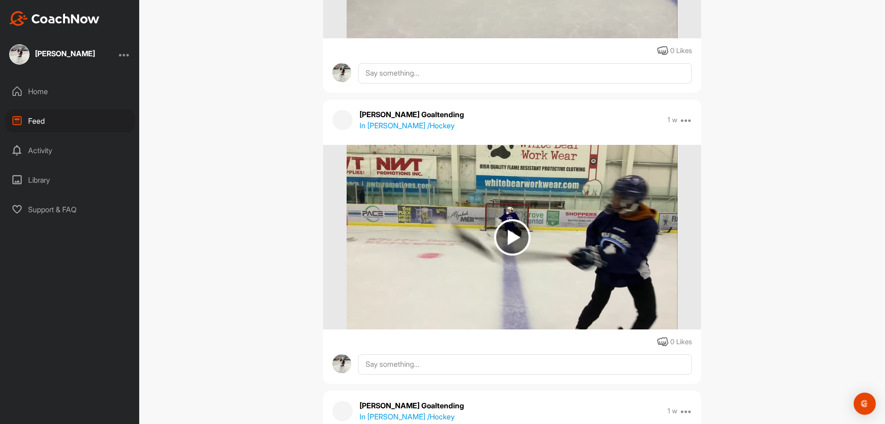
click at [509, 239] on img at bounding box center [512, 237] width 36 height 36
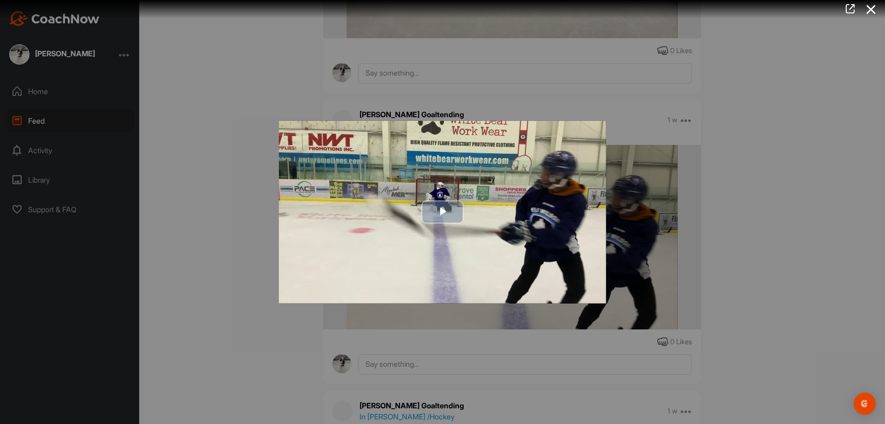
click at [443, 212] on span "Video Player" at bounding box center [443, 212] width 0 height 0
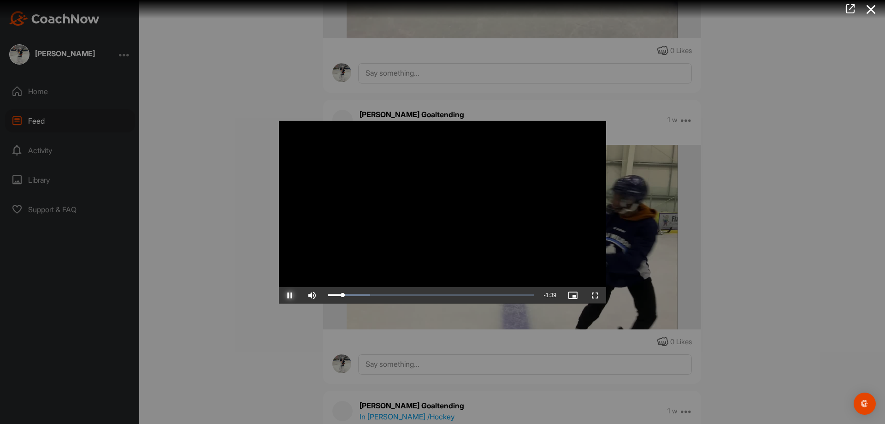
click at [286, 295] on span "Video Player" at bounding box center [290, 295] width 22 height 0
click at [240, 291] on div at bounding box center [442, 212] width 885 height 424
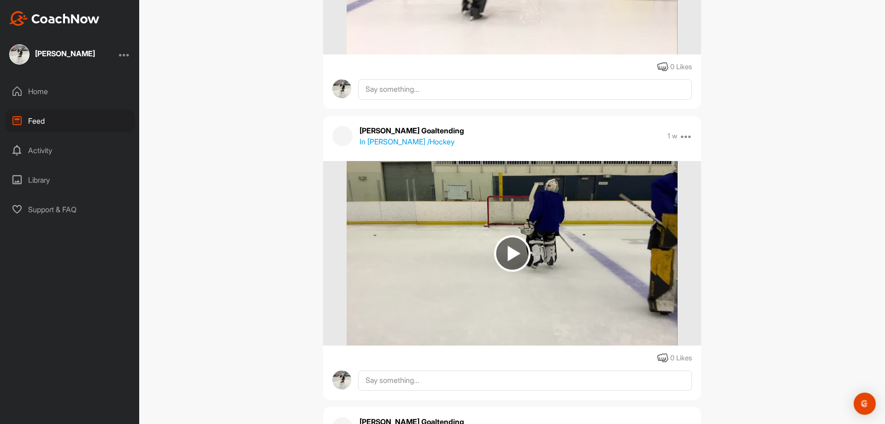
scroll to position [5995, 0]
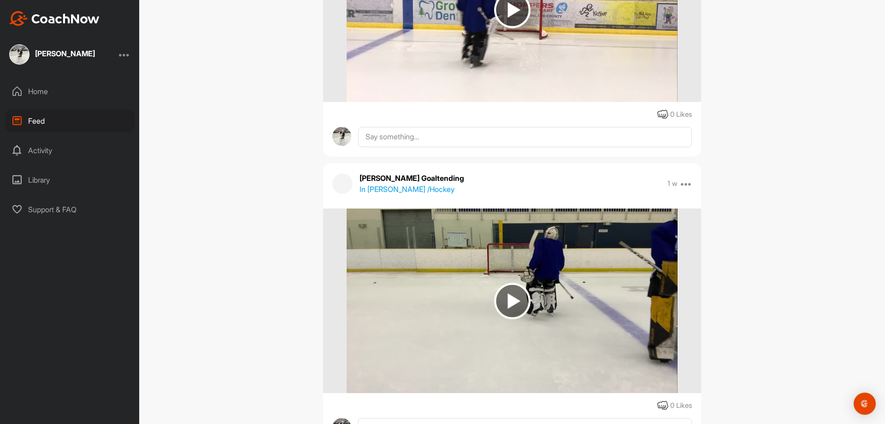
click at [522, 298] on img at bounding box center [512, 301] width 36 height 36
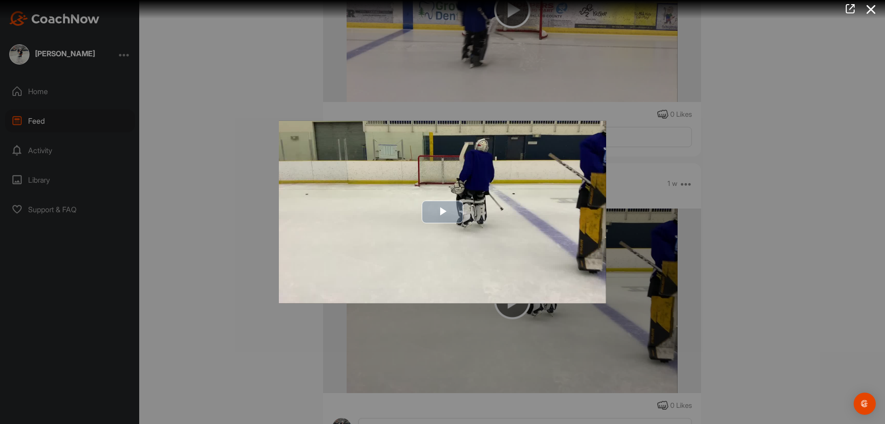
click at [442, 191] on img "Video Player" at bounding box center [442, 211] width 327 height 183
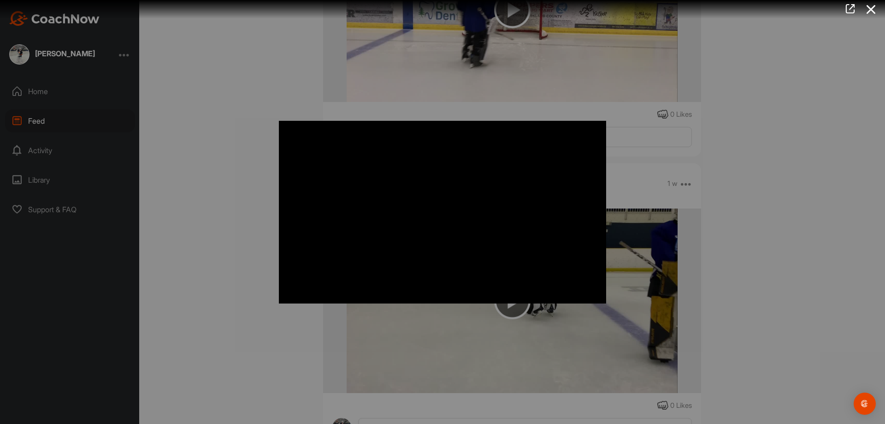
click at [214, 212] on div at bounding box center [442, 212] width 885 height 424
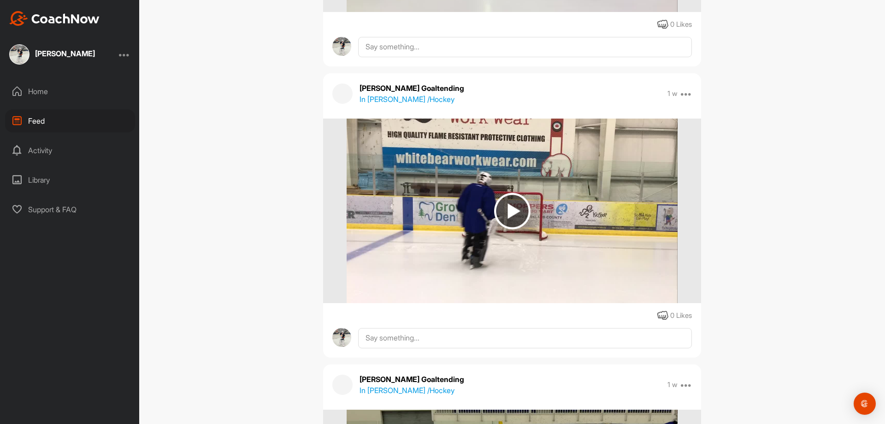
scroll to position [5764, 0]
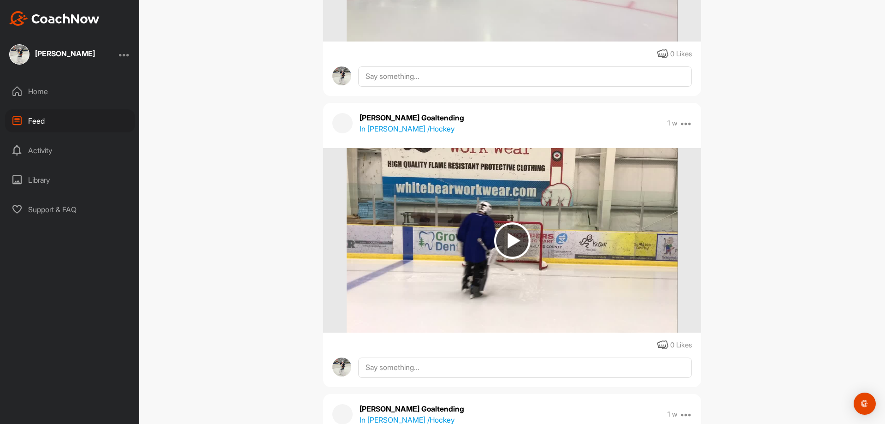
click at [510, 246] on img at bounding box center [512, 240] width 36 height 36
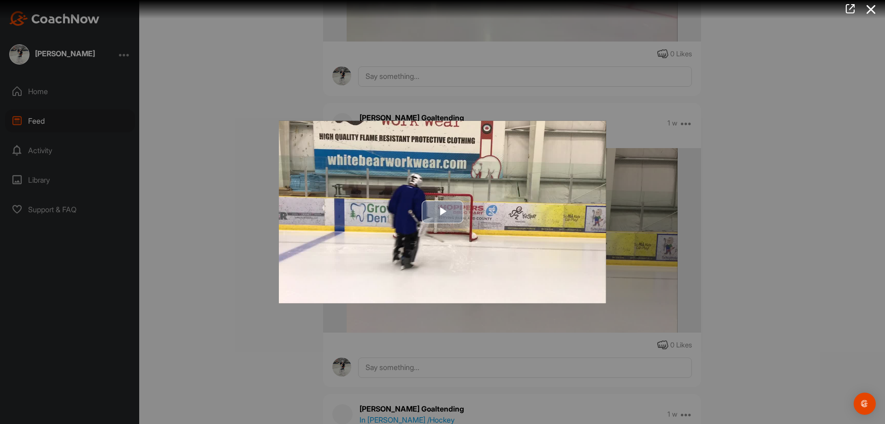
click at [422, 210] on button "Play Video" at bounding box center [443, 212] width 42 height 23
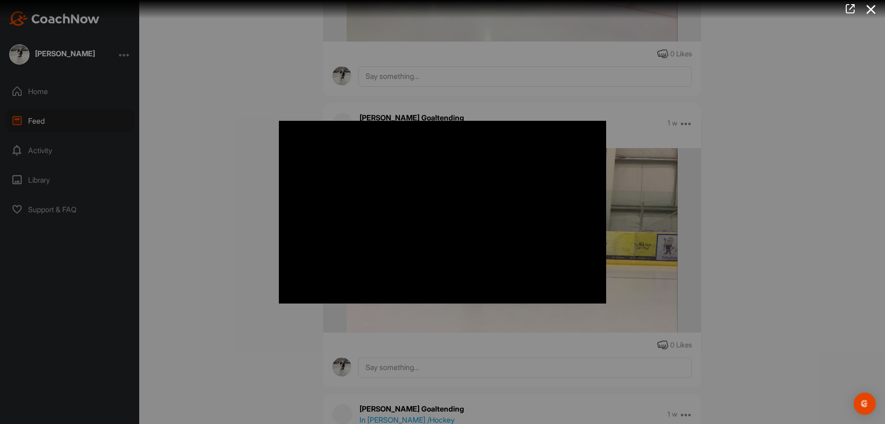
click at [166, 154] on div at bounding box center [442, 212] width 885 height 424
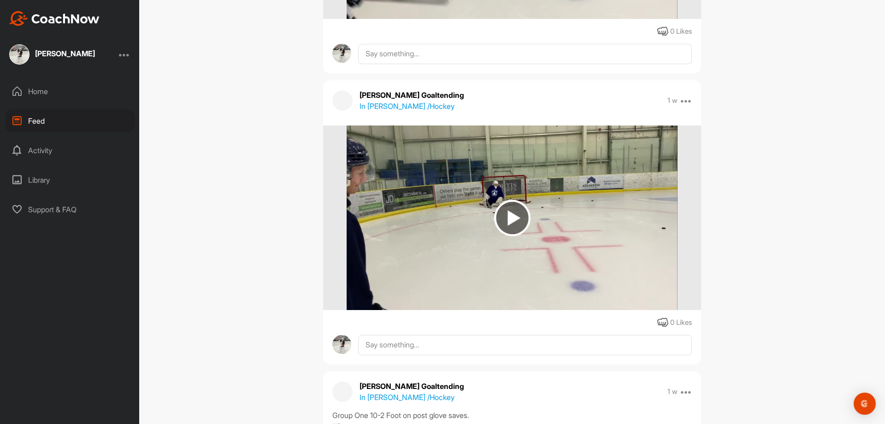
scroll to position [5165, 0]
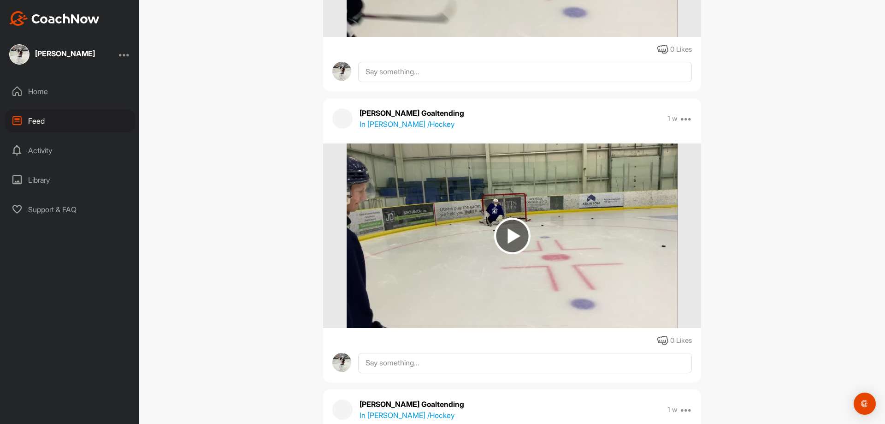
click at [510, 240] on img at bounding box center [512, 236] width 36 height 36
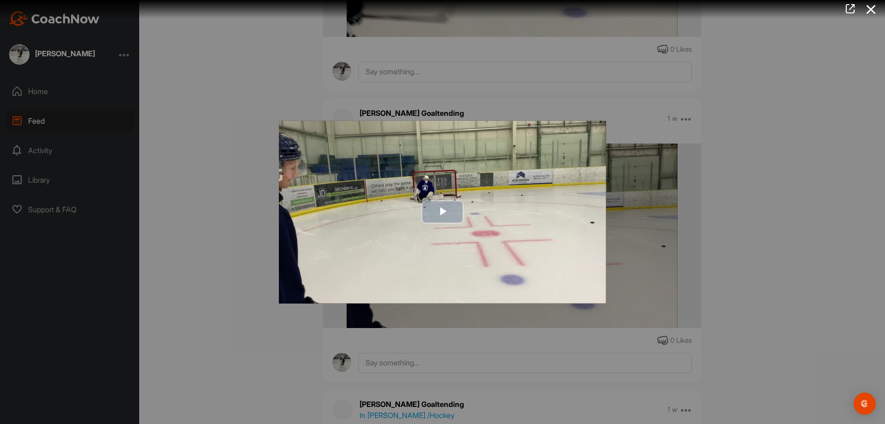
click at [454, 201] on button "Play Video" at bounding box center [443, 212] width 42 height 23
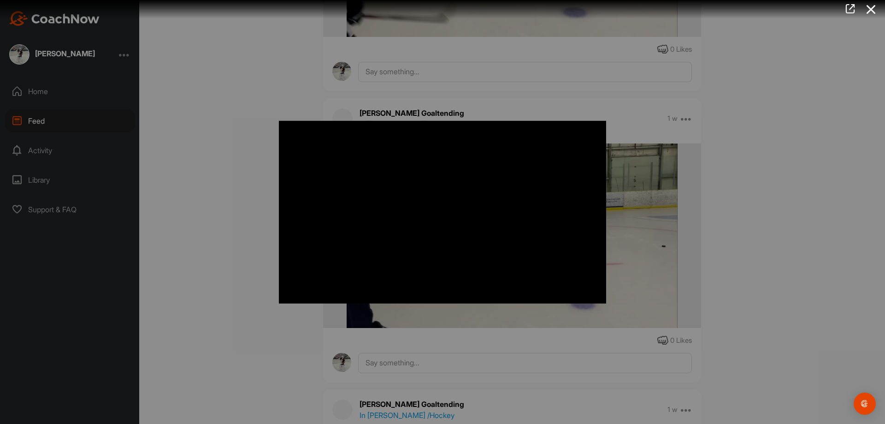
click at [236, 223] on div at bounding box center [442, 212] width 885 height 424
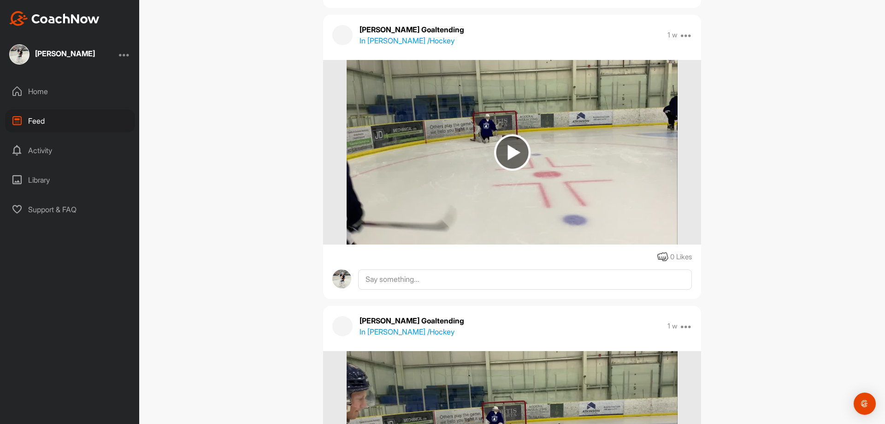
scroll to position [4934, 0]
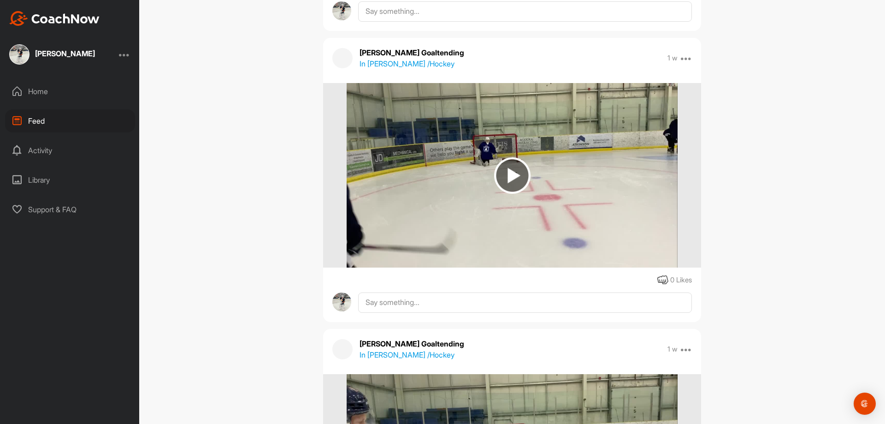
click at [505, 172] on img at bounding box center [512, 175] width 36 height 36
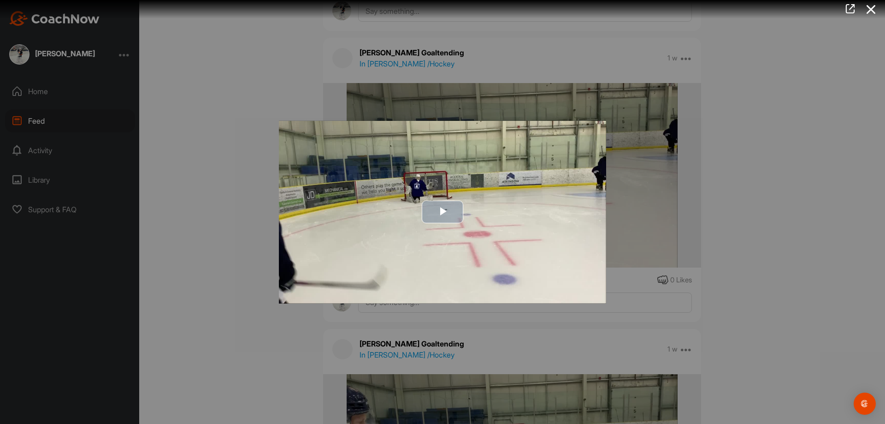
click at [443, 212] on span "Video Player" at bounding box center [443, 212] width 0 height 0
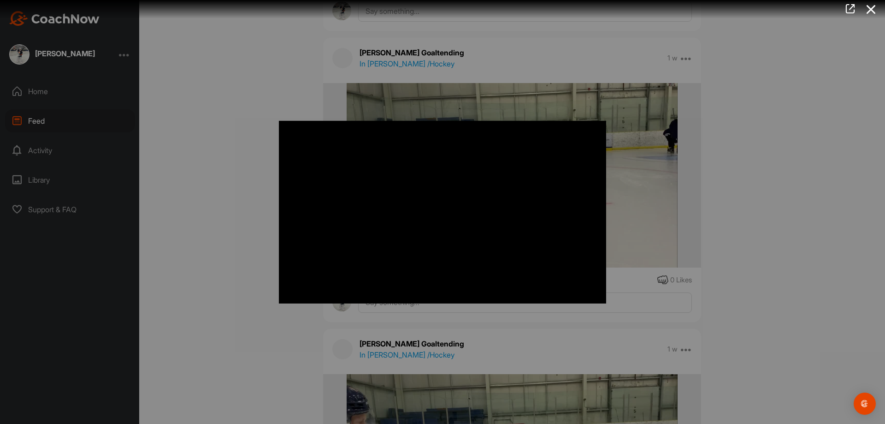
click at [257, 255] on div at bounding box center [442, 212] width 885 height 424
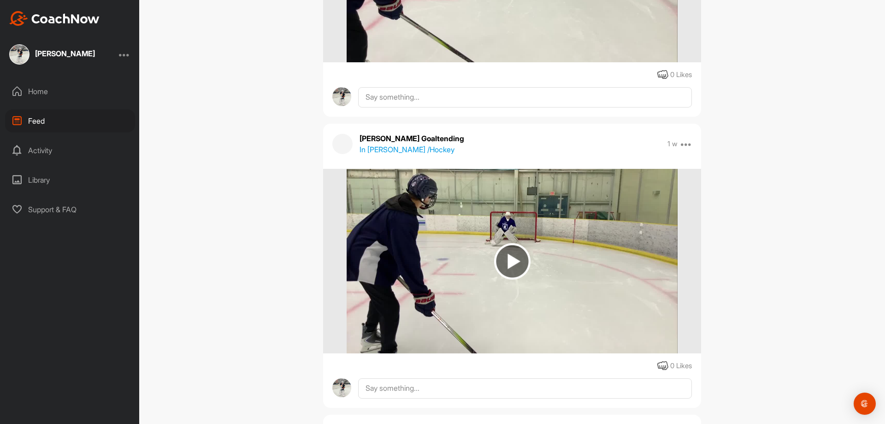
scroll to position [3920, 0]
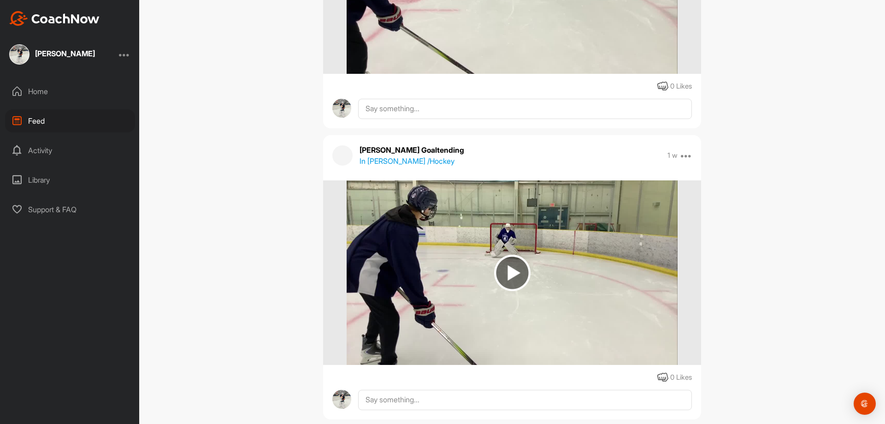
click at [510, 279] on img at bounding box center [512, 273] width 36 height 36
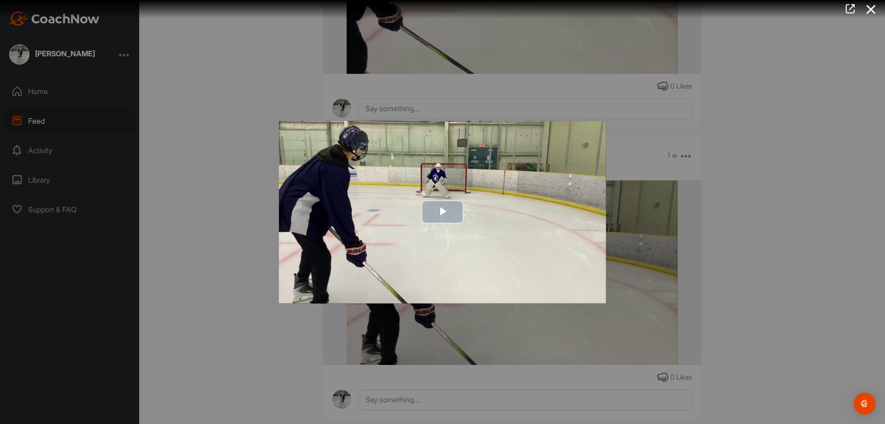
click at [447, 197] on img "Video Player" at bounding box center [442, 211] width 327 height 183
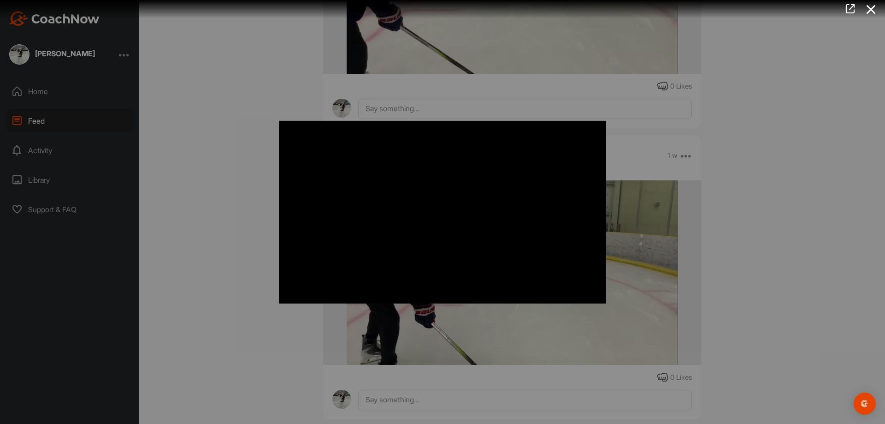
click at [215, 171] on div at bounding box center [442, 212] width 885 height 424
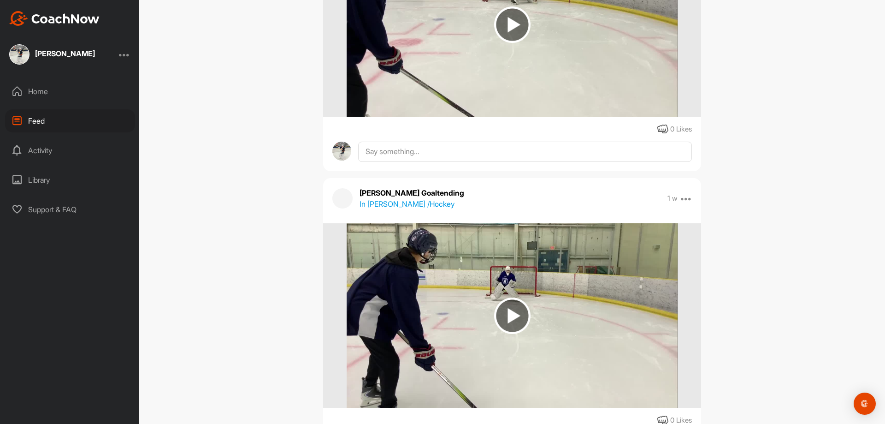
scroll to position [3735, 0]
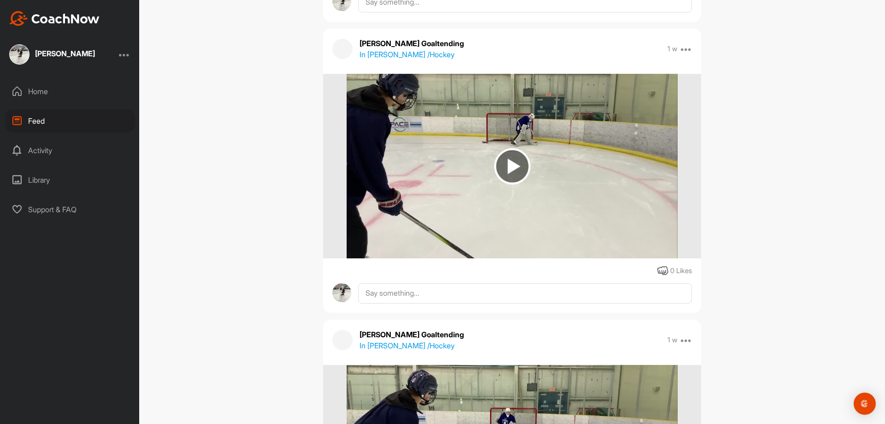
click at [510, 165] on img at bounding box center [512, 166] width 36 height 36
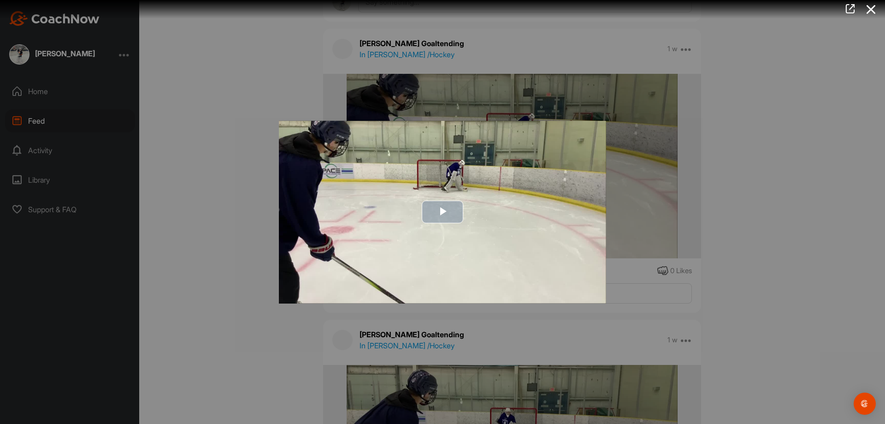
click at [443, 212] on span "Video Player" at bounding box center [443, 212] width 0 height 0
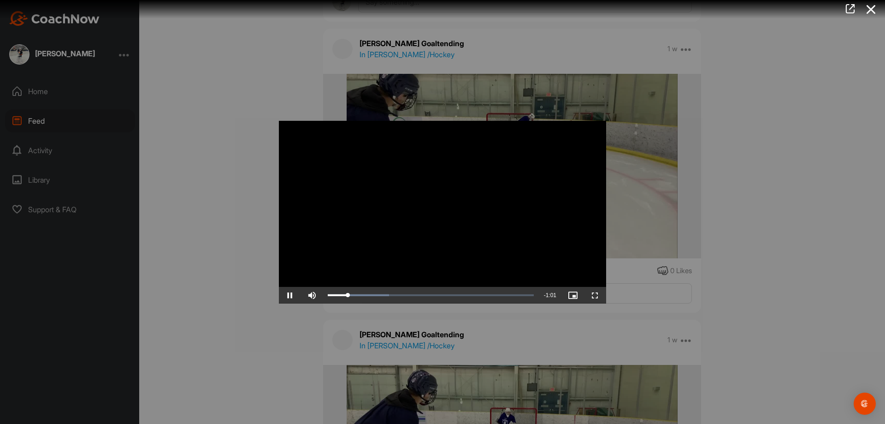
drag, startPoint x: 230, startPoint y: 200, endPoint x: 229, endPoint y: 205, distance: 5.1
click at [229, 202] on div at bounding box center [442, 212] width 885 height 424
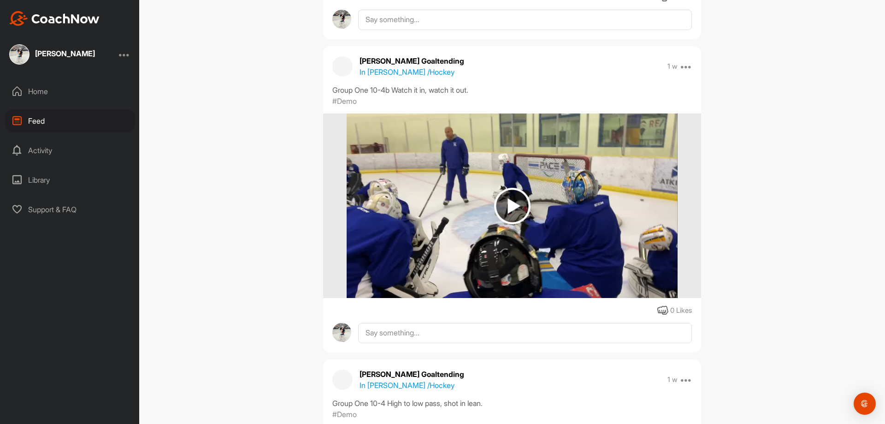
scroll to position [3090, 0]
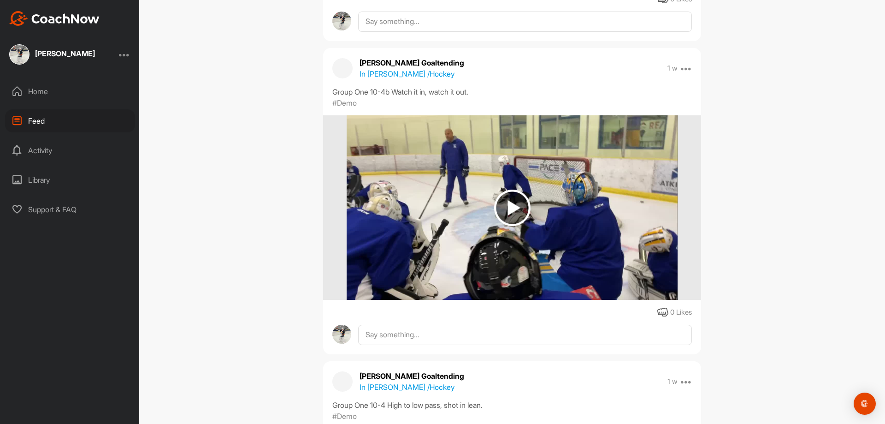
click at [501, 208] on img at bounding box center [512, 208] width 36 height 36
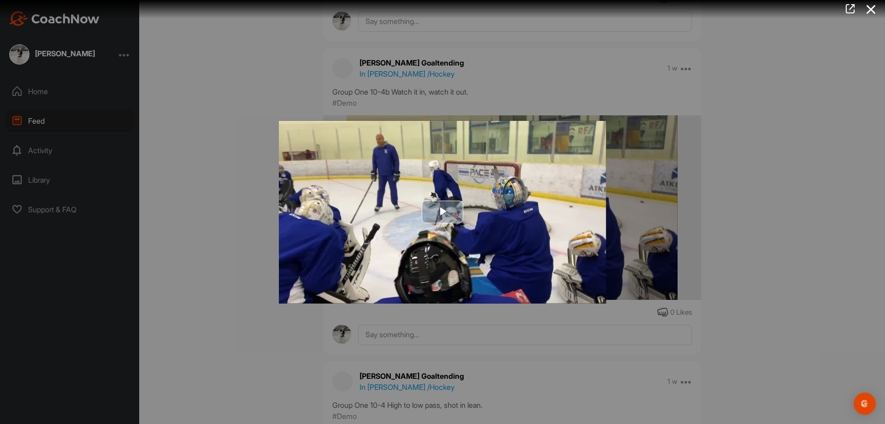
click at [443, 212] on span "Video Player" at bounding box center [443, 212] width 0 height 0
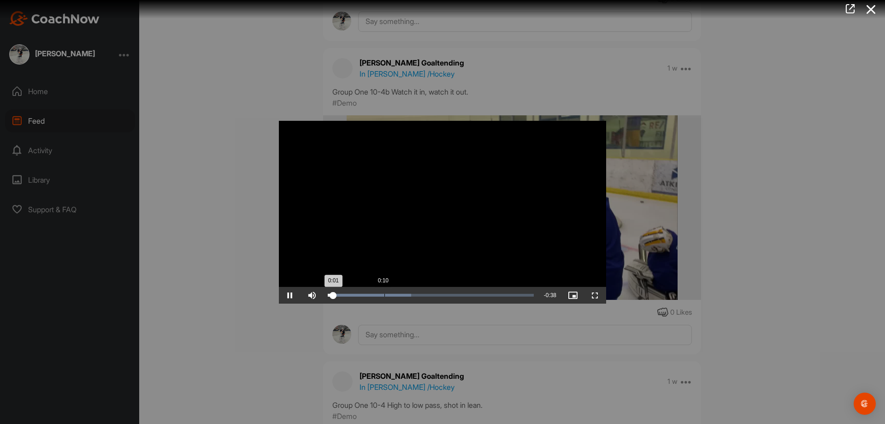
click at [384, 290] on div "Loaded : 40.43% 0:10 0:01" at bounding box center [430, 295] width 215 height 17
click at [199, 222] on div at bounding box center [442, 212] width 885 height 424
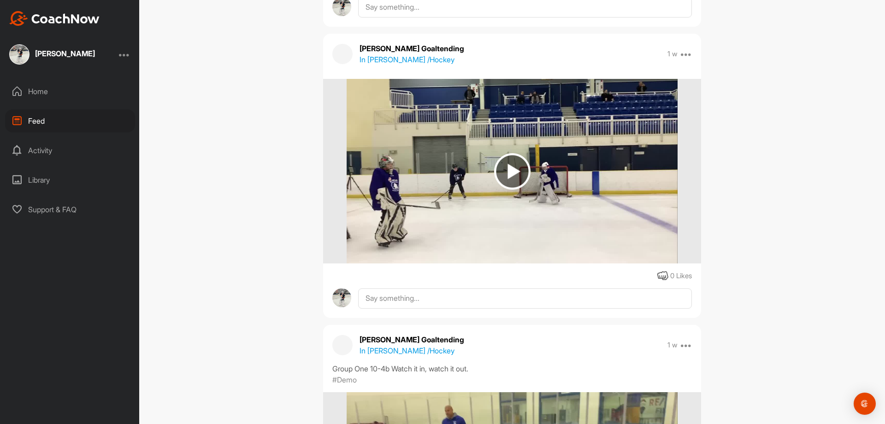
scroll to position [2767, 0]
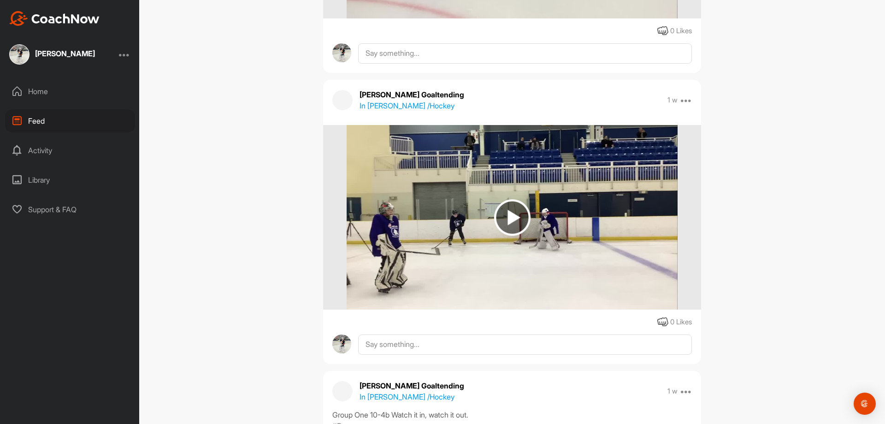
click at [509, 219] on img at bounding box center [512, 217] width 36 height 36
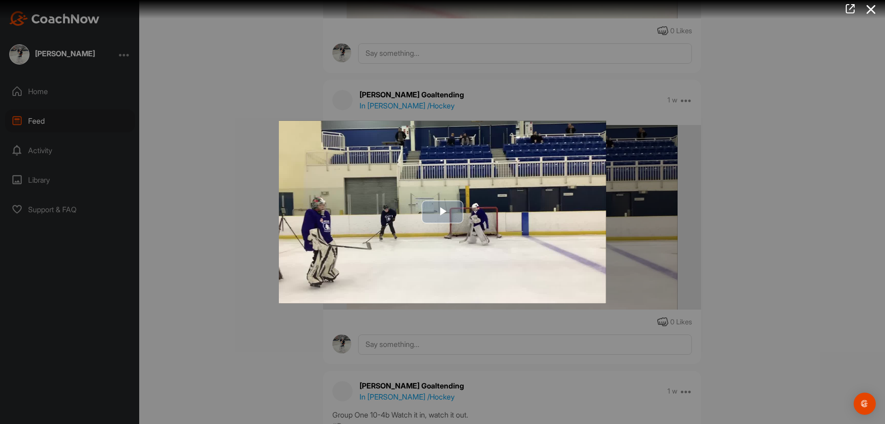
click at [443, 212] on span "Video Player" at bounding box center [443, 212] width 0 height 0
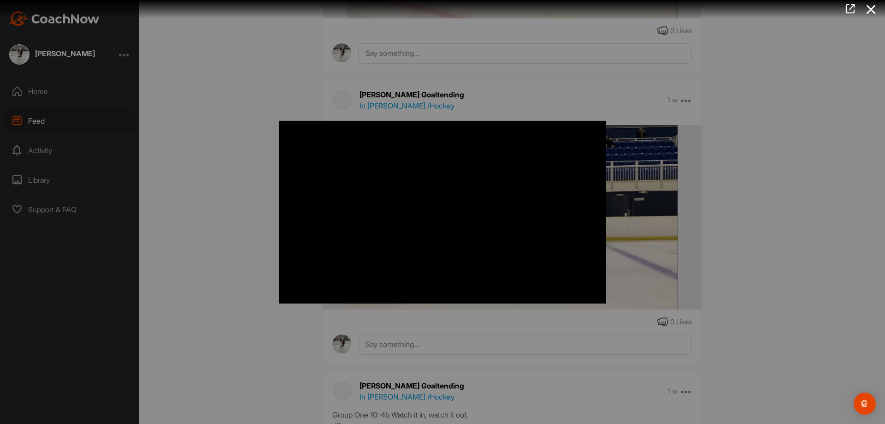
click at [231, 197] on div at bounding box center [442, 212] width 885 height 424
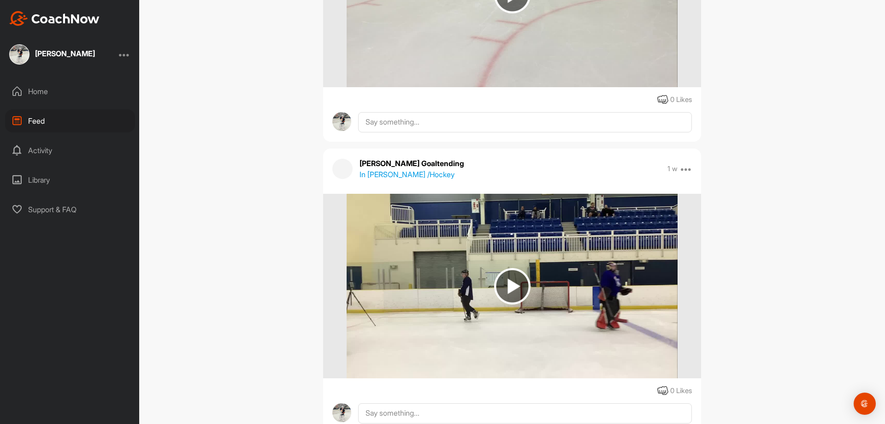
scroll to position [2121, 0]
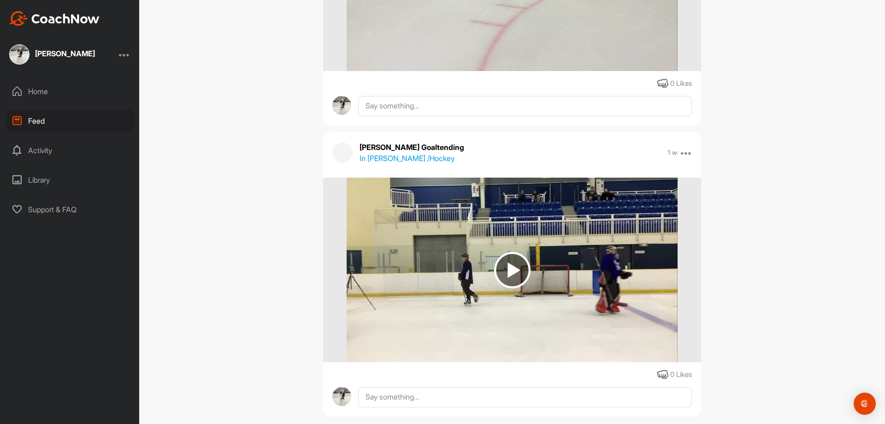
click at [509, 273] on img at bounding box center [512, 270] width 36 height 36
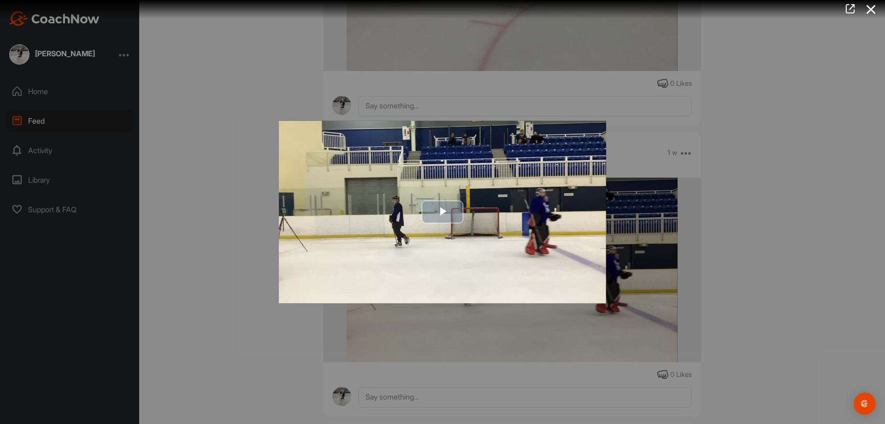
click at [443, 212] on span "Video Player" at bounding box center [443, 212] width 0 height 0
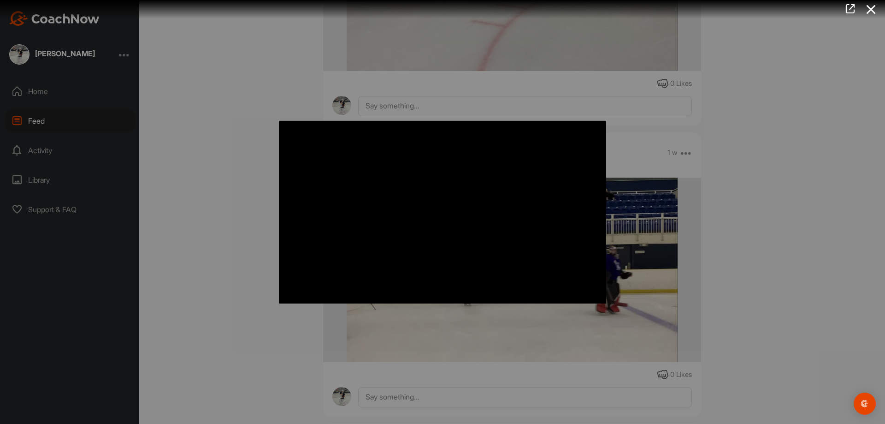
click at [246, 209] on div at bounding box center [442, 212] width 885 height 424
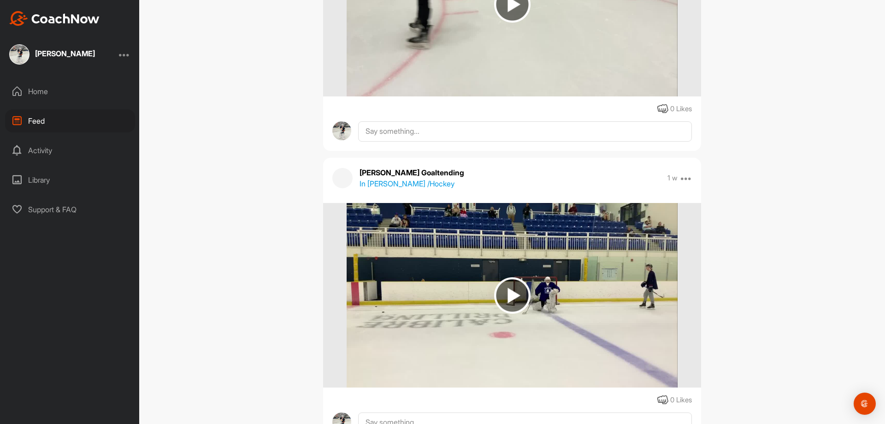
scroll to position [1476, 0]
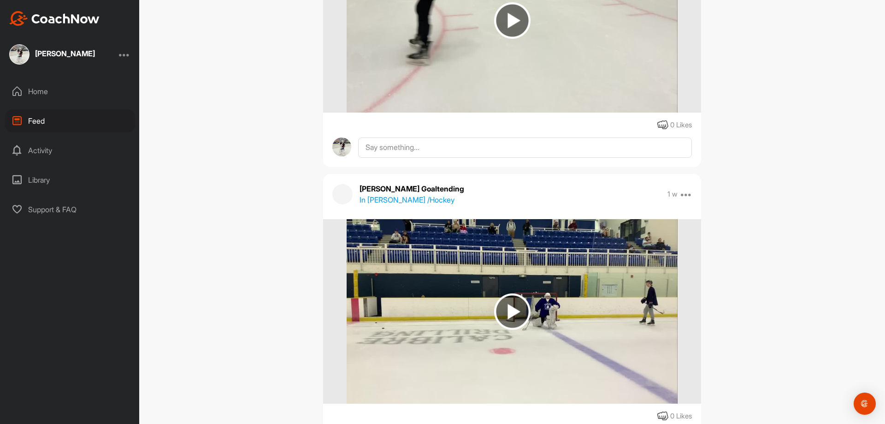
click at [509, 303] on img at bounding box center [512, 311] width 36 height 36
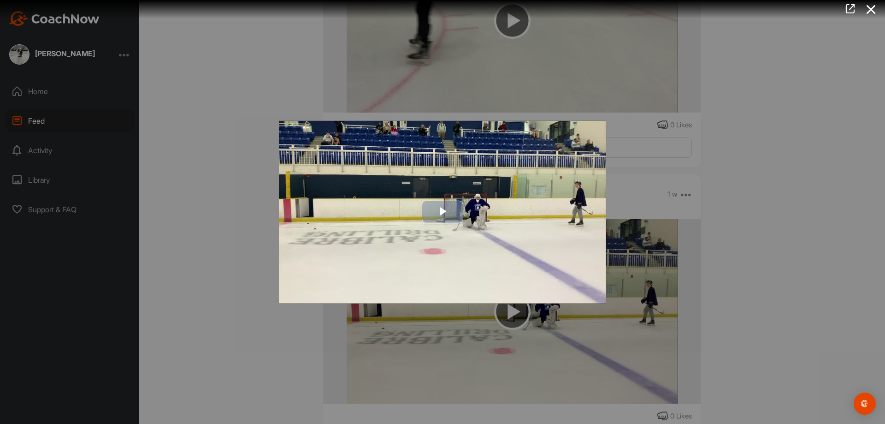
click at [443, 212] on span "Video Player" at bounding box center [443, 212] width 0 height 0
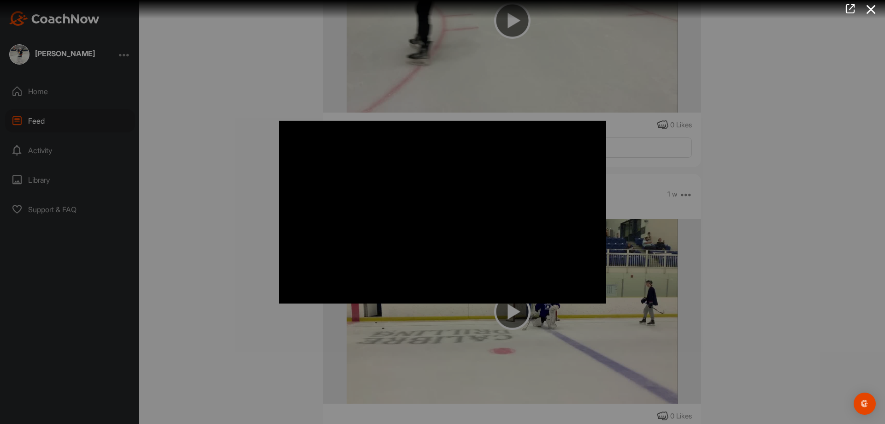
click at [272, 244] on div "Video Player is loading. Play Video Pause Skip Backward Skip Forward Mute Curre…" at bounding box center [443, 211] width 346 height 201
click at [238, 295] on div at bounding box center [442, 212] width 885 height 424
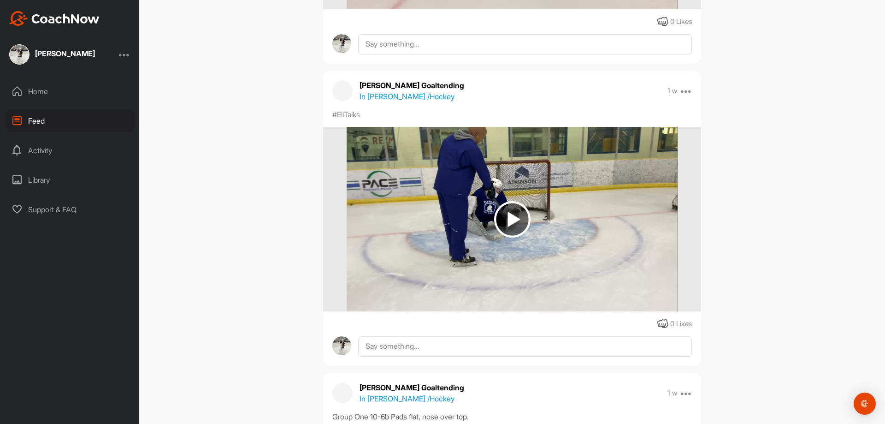
scroll to position [646, 0]
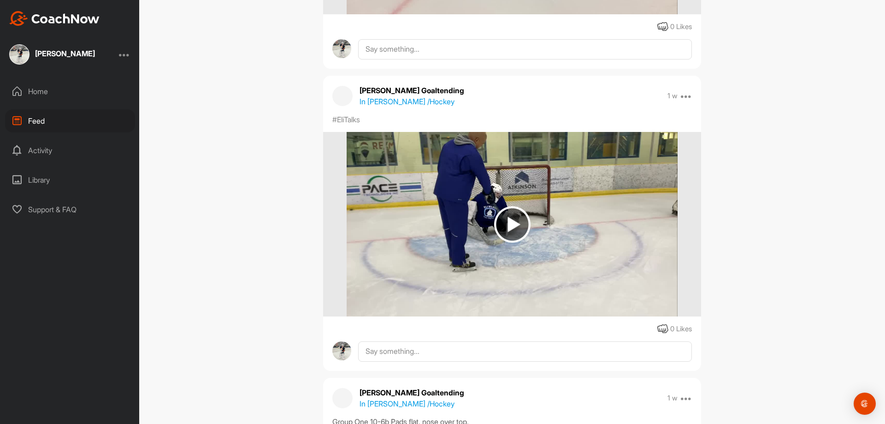
click at [506, 228] on img at bounding box center [512, 224] width 36 height 36
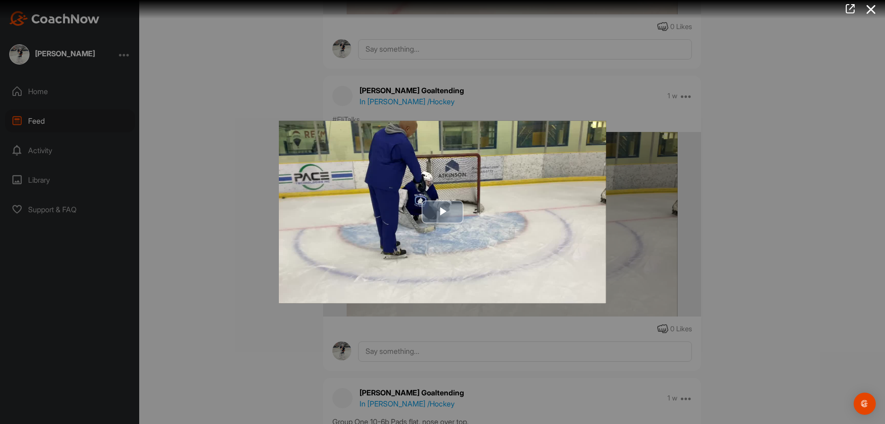
click at [443, 212] on span "Video Player" at bounding box center [443, 212] width 0 height 0
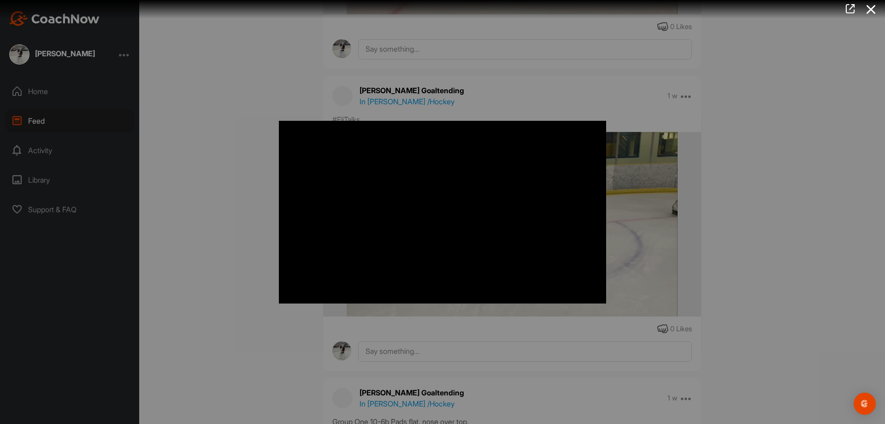
drag, startPoint x: 187, startPoint y: 167, endPoint x: 199, endPoint y: 202, distance: 36.8
click at [187, 167] on div at bounding box center [442, 212] width 885 height 424
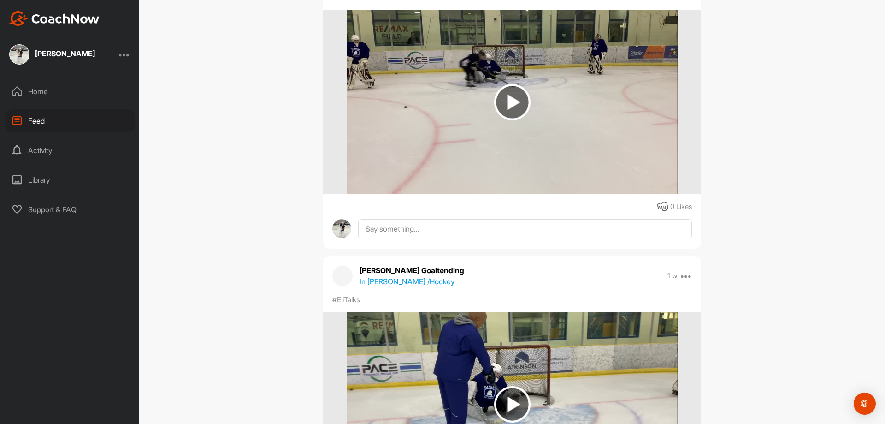
scroll to position [415, 0]
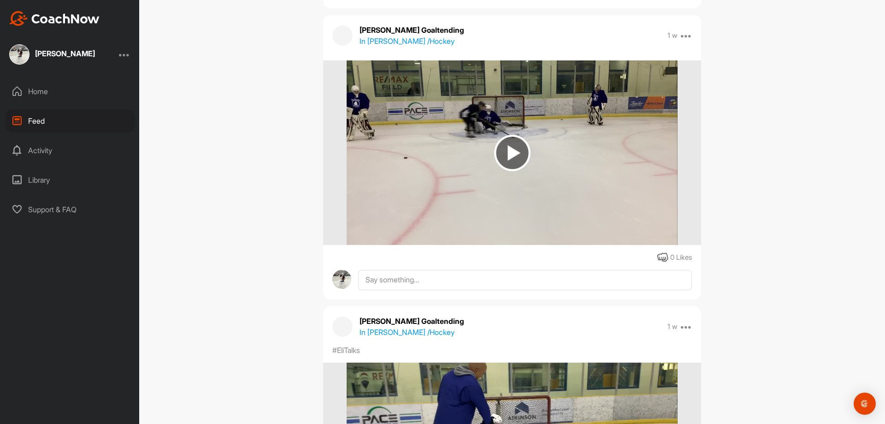
click at [511, 161] on img at bounding box center [512, 153] width 36 height 36
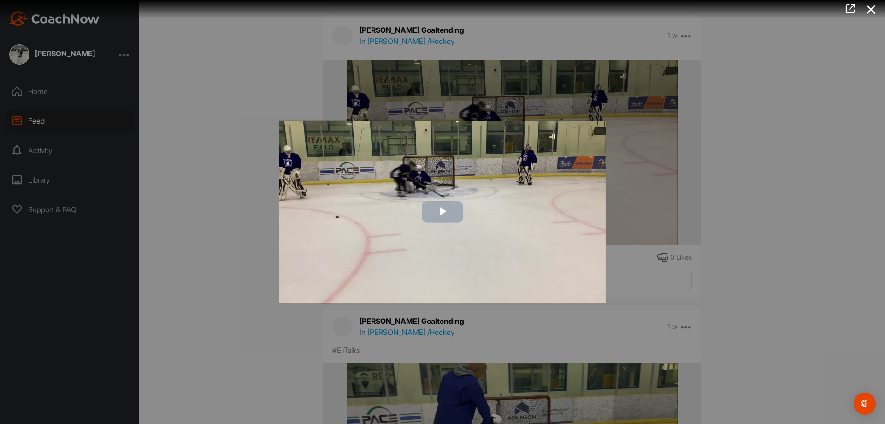
click at [443, 212] on span "Video Player" at bounding box center [443, 212] width 0 height 0
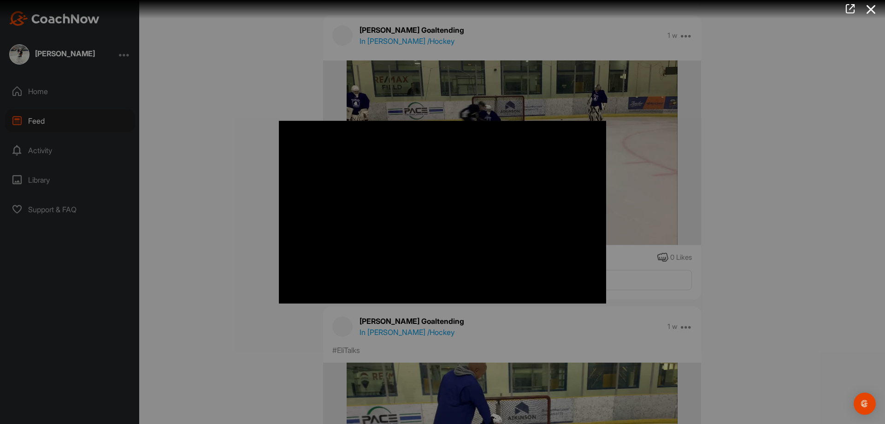
drag, startPoint x: 165, startPoint y: 146, endPoint x: 170, endPoint y: 164, distance: 18.2
click at [165, 148] on div at bounding box center [442, 212] width 885 height 424
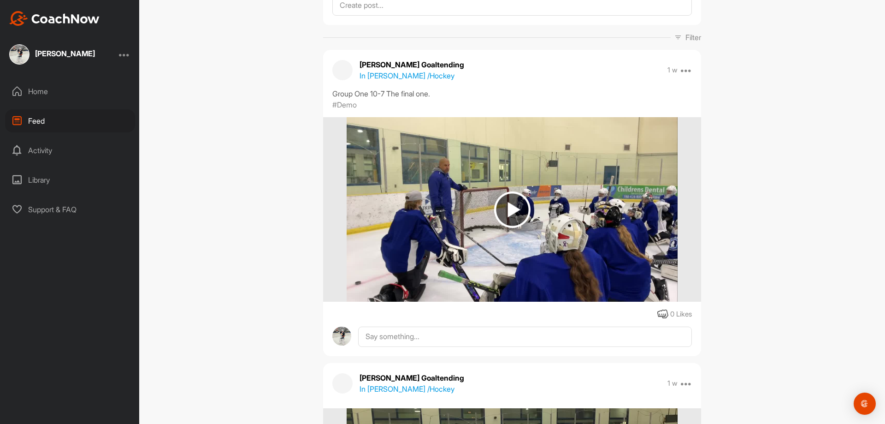
scroll to position [0, 0]
